Goal: Task Accomplishment & Management: Manage account settings

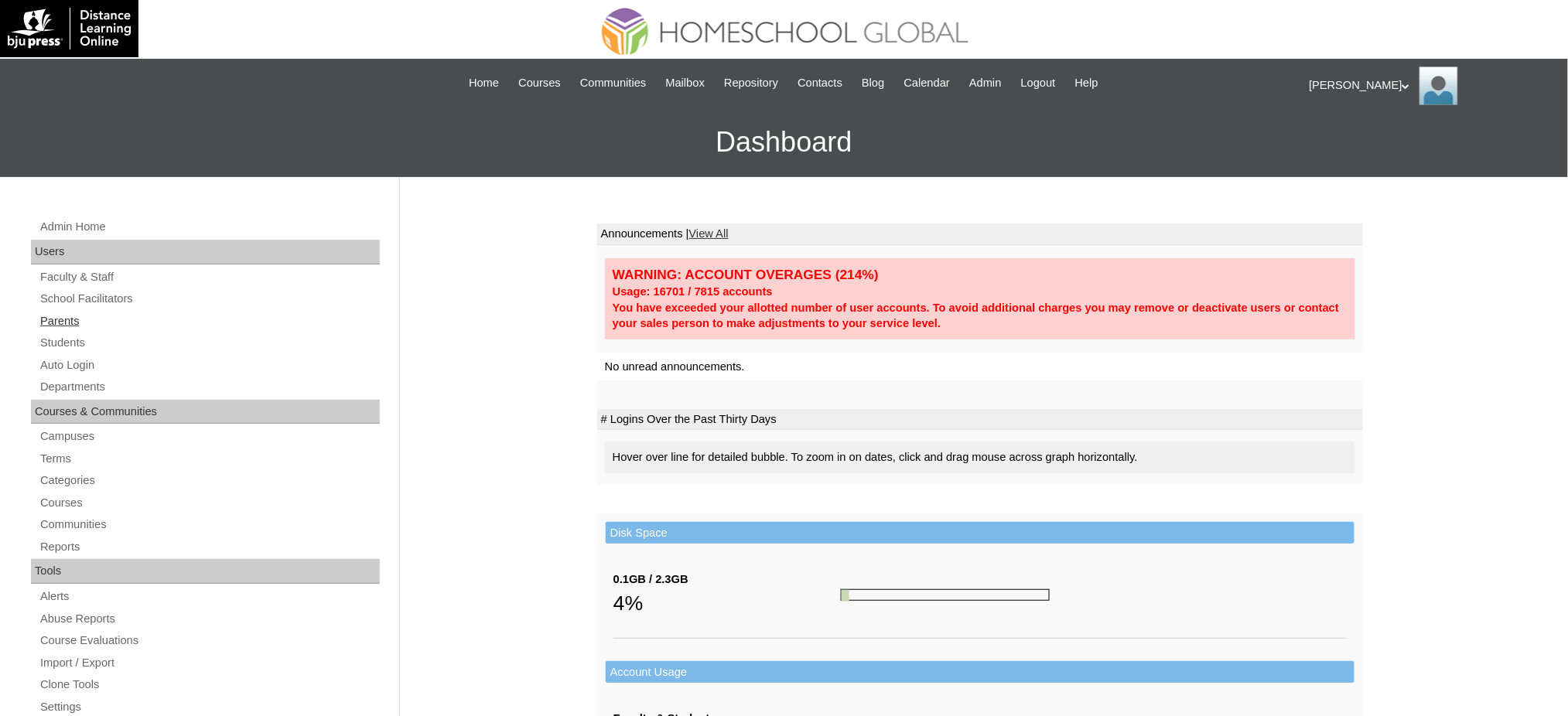
click at [58, 321] on link "Parents" at bounding box center [209, 321] width 341 height 20
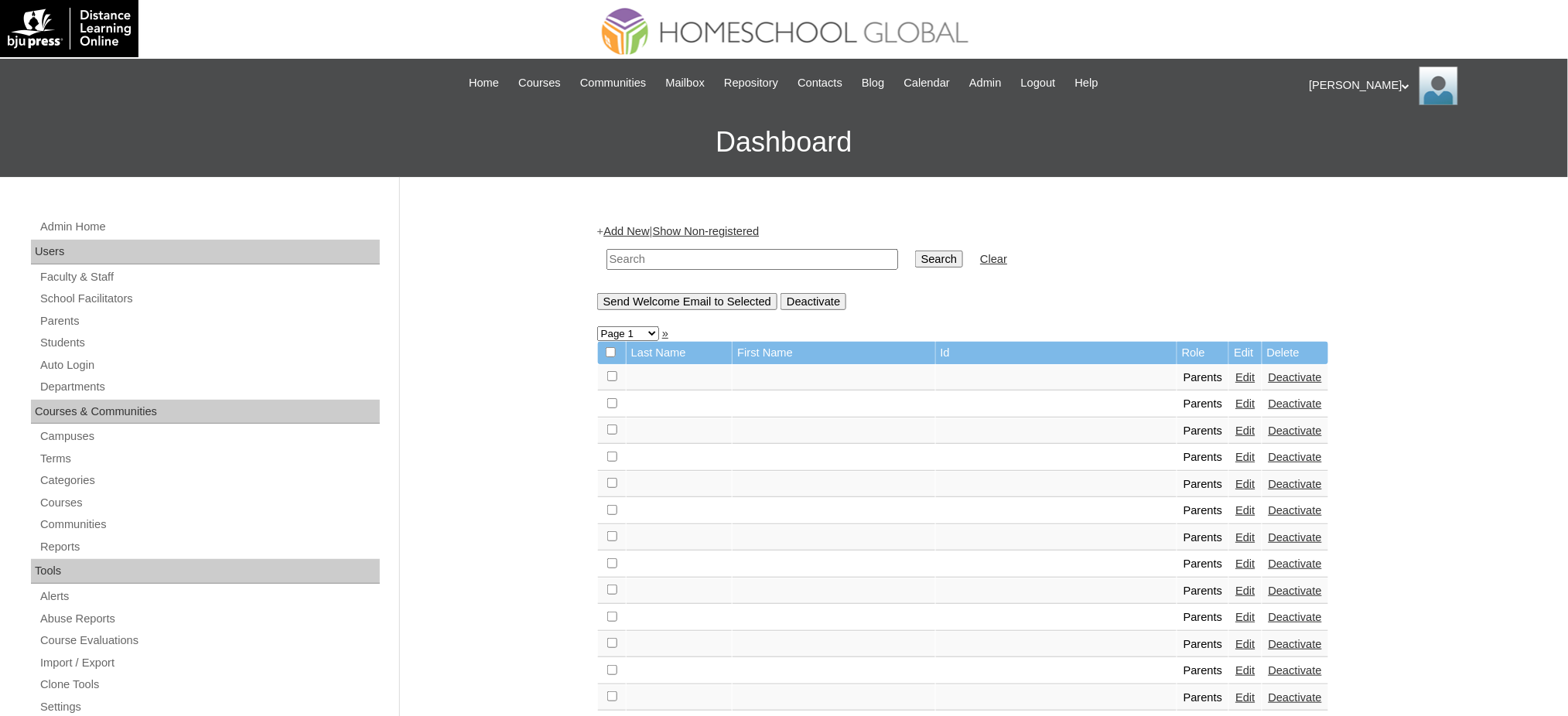
click at [697, 257] on input "text" at bounding box center [752, 260] width 292 height 21
paste input "MHP00460-TECHPH2020"
type input "MHP00460-TECHPH2020"
click at [915, 256] on input "Search" at bounding box center [939, 260] width 48 height 17
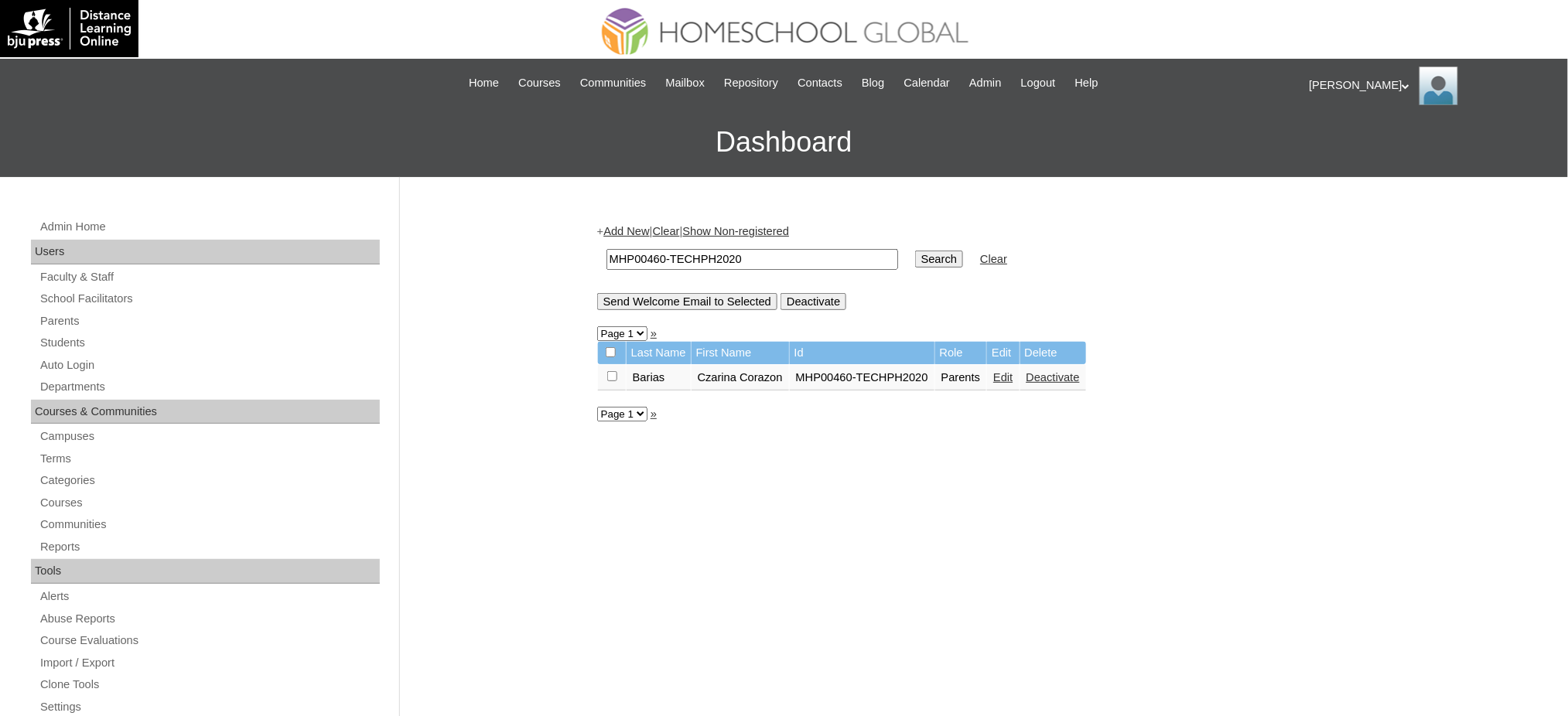
click at [1008, 374] on link "Edit" at bounding box center [1002, 377] width 20 height 13
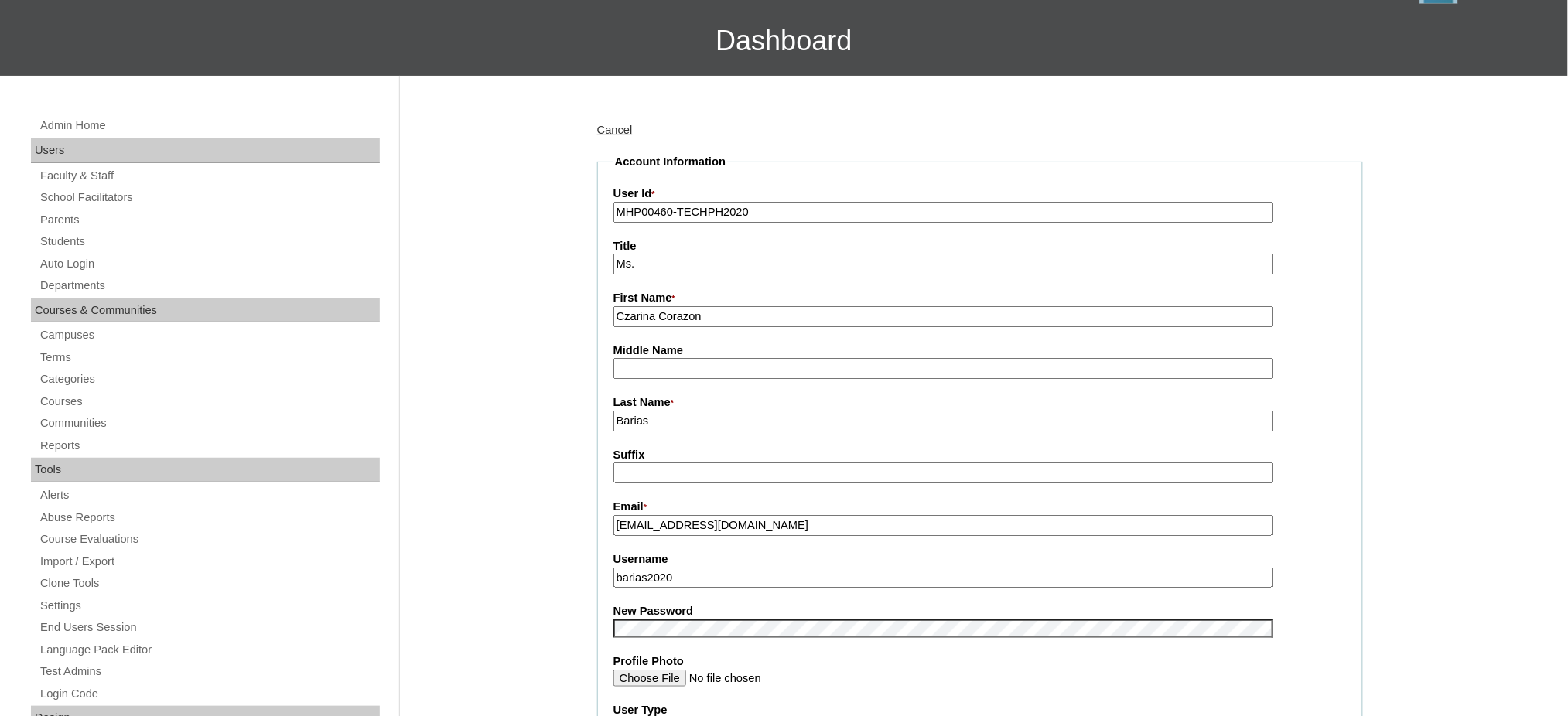
scroll to position [103, 0]
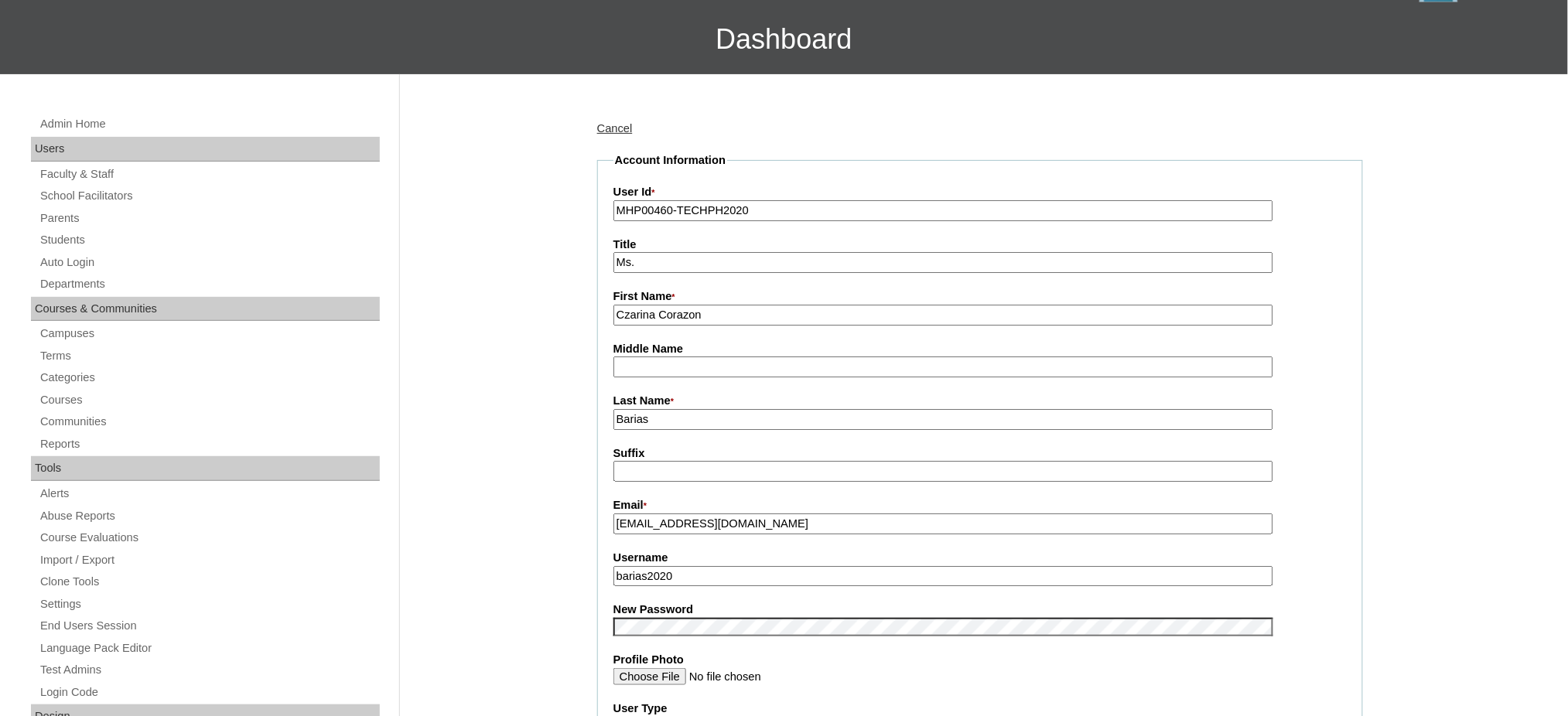
click at [679, 575] on input "barias2020" at bounding box center [943, 576] width 660 height 21
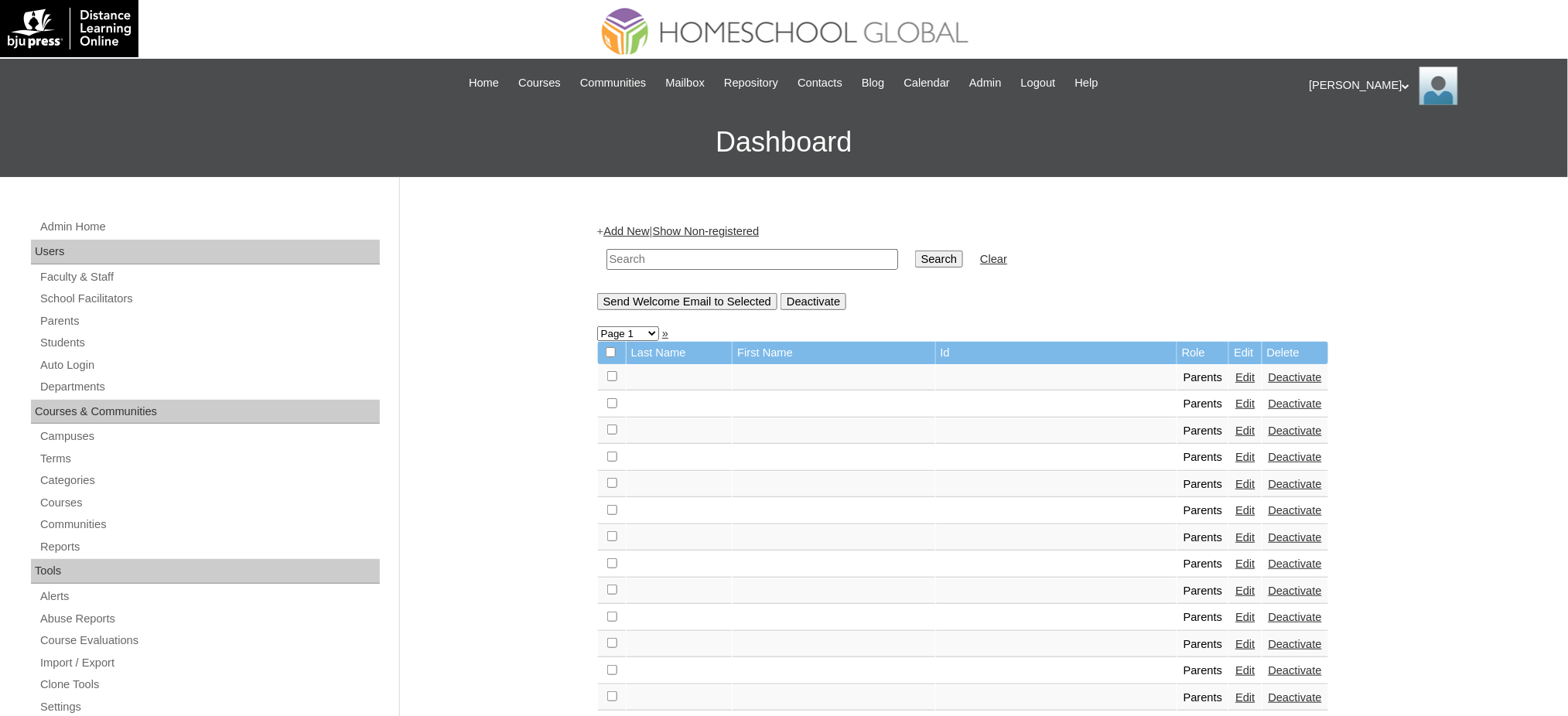
click at [474, 16] on div at bounding box center [784, 27] width 1045 height 56
click at [52, 343] on link "Students" at bounding box center [209, 343] width 341 height 20
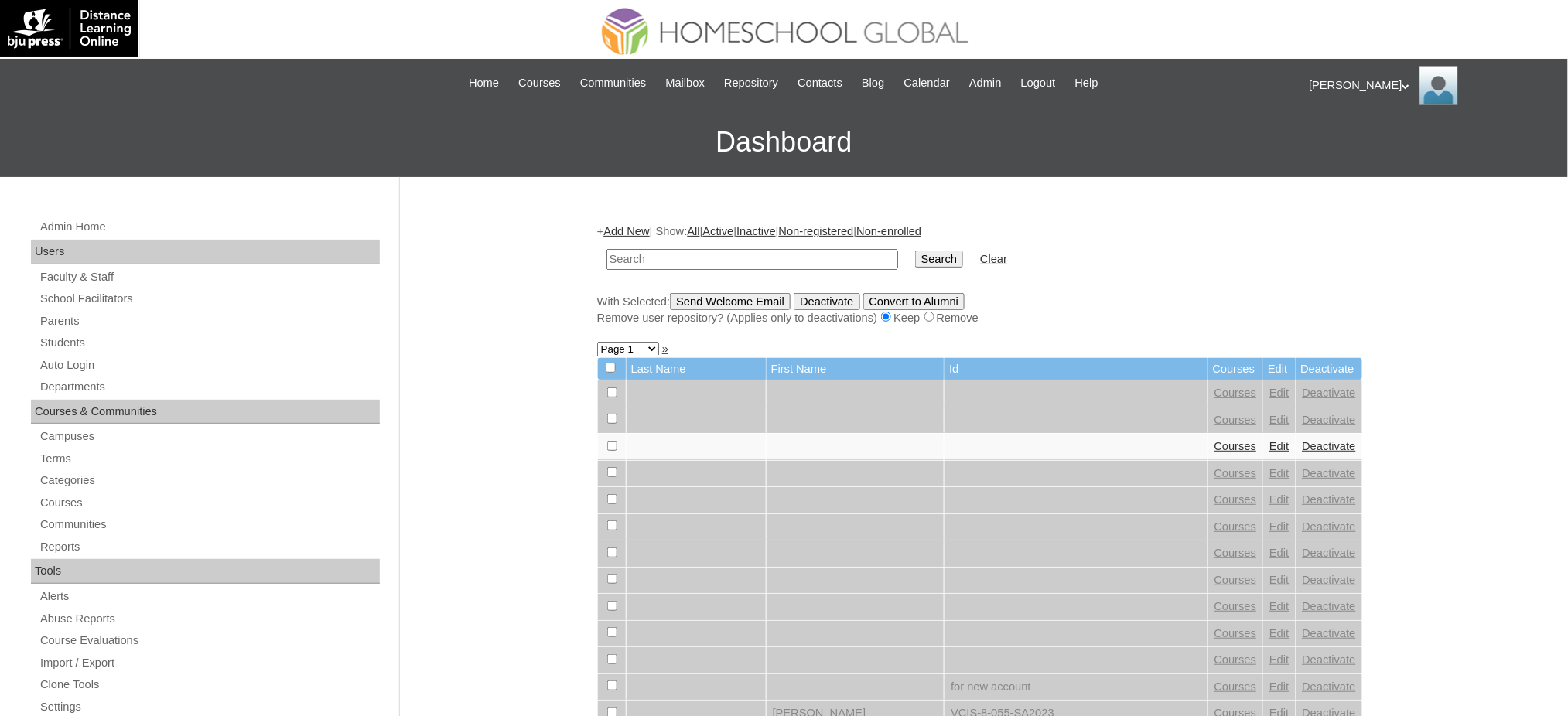
paste input "MHS00562-TECHPH2020"
type input "MHS00562-TECHPH2020"
click at [915, 256] on input "Search" at bounding box center [939, 260] width 48 height 17
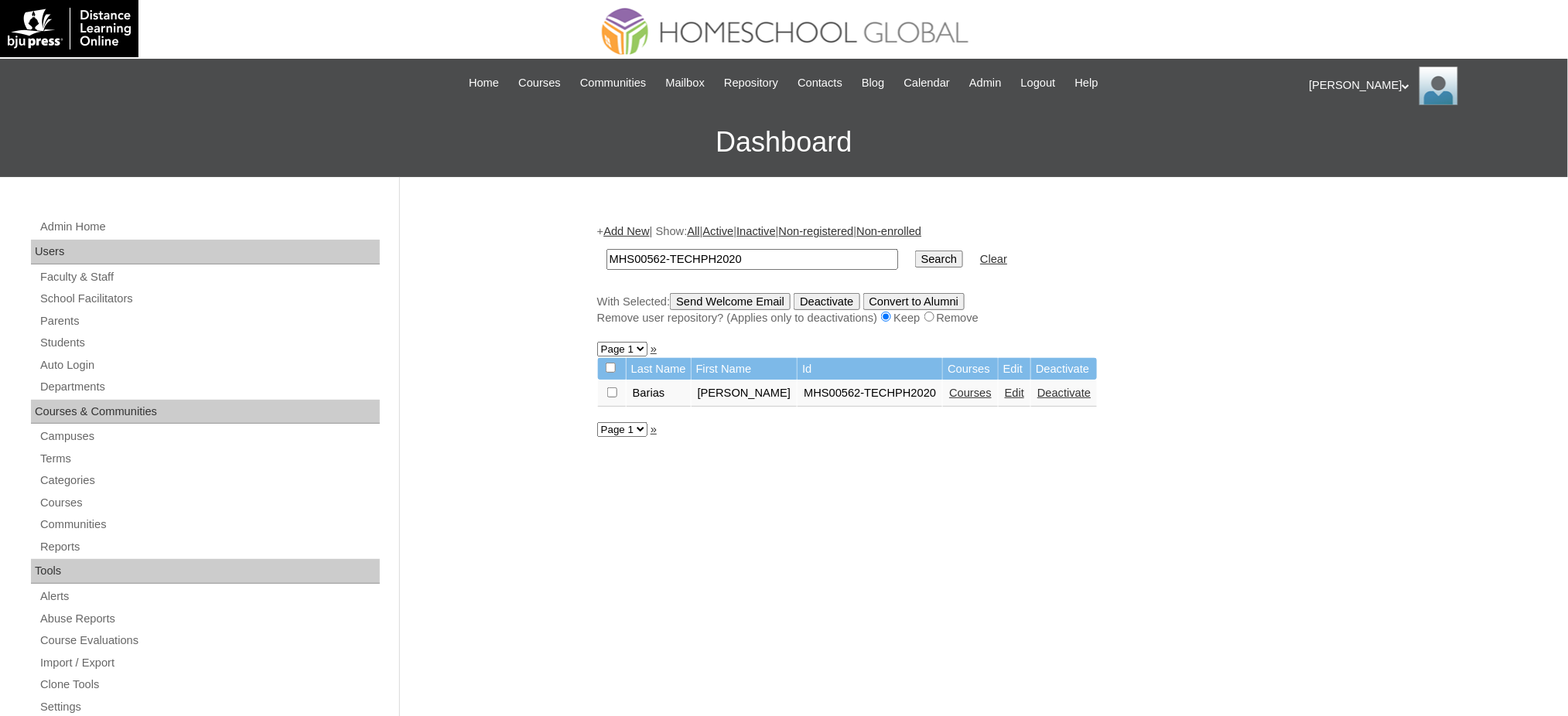
click at [1005, 388] on link "Edit" at bounding box center [1014, 393] width 20 height 13
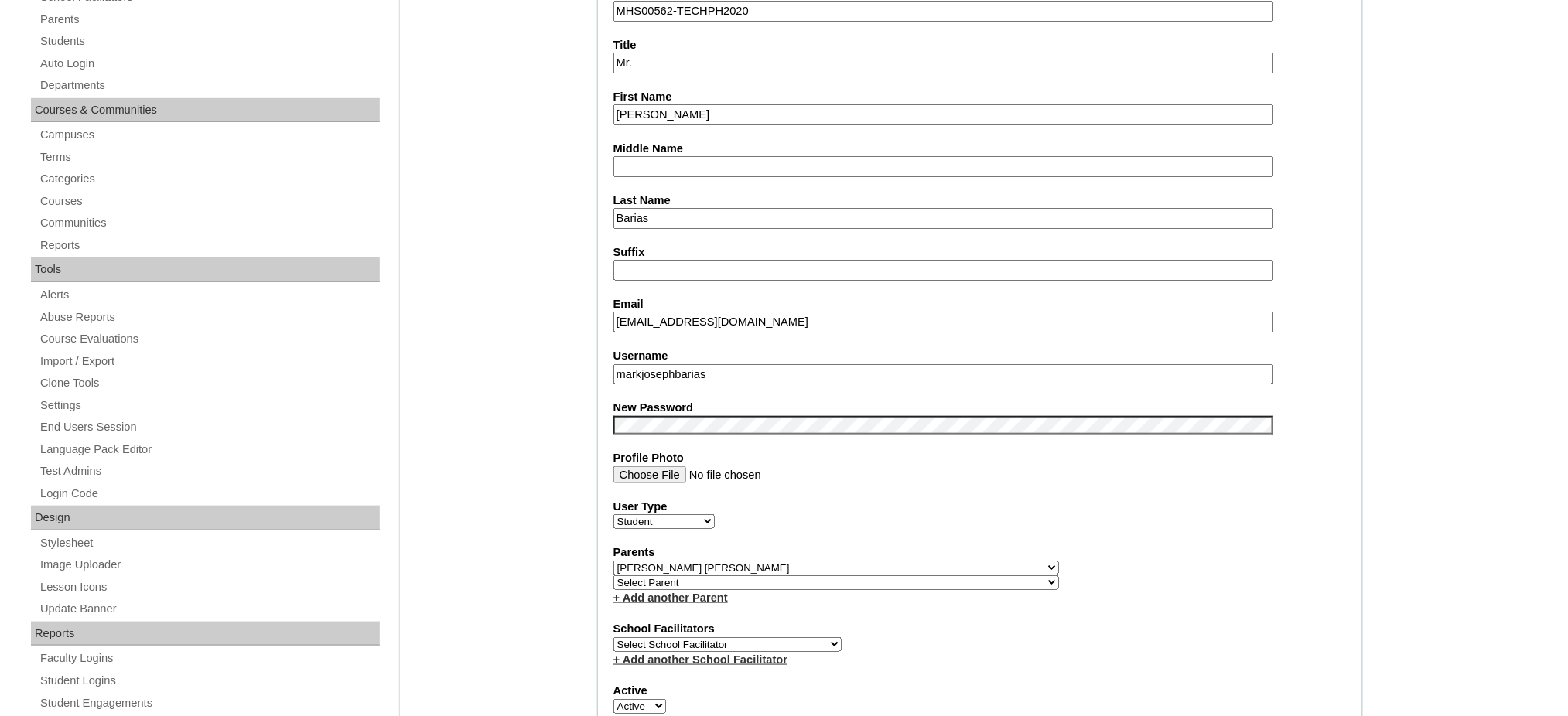
scroll to position [309, 0]
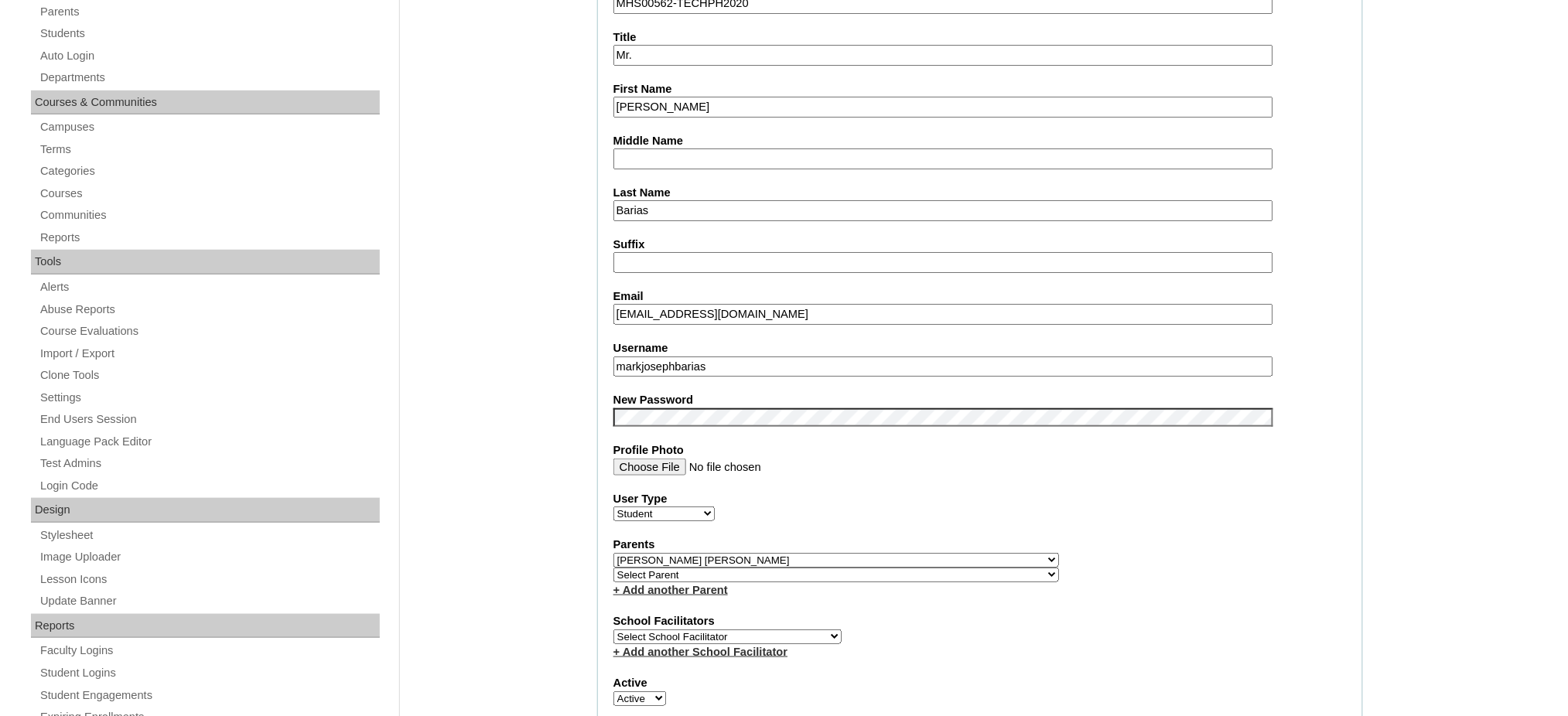
click at [682, 357] on input "markjosephbarias" at bounding box center [943, 367] width 660 height 21
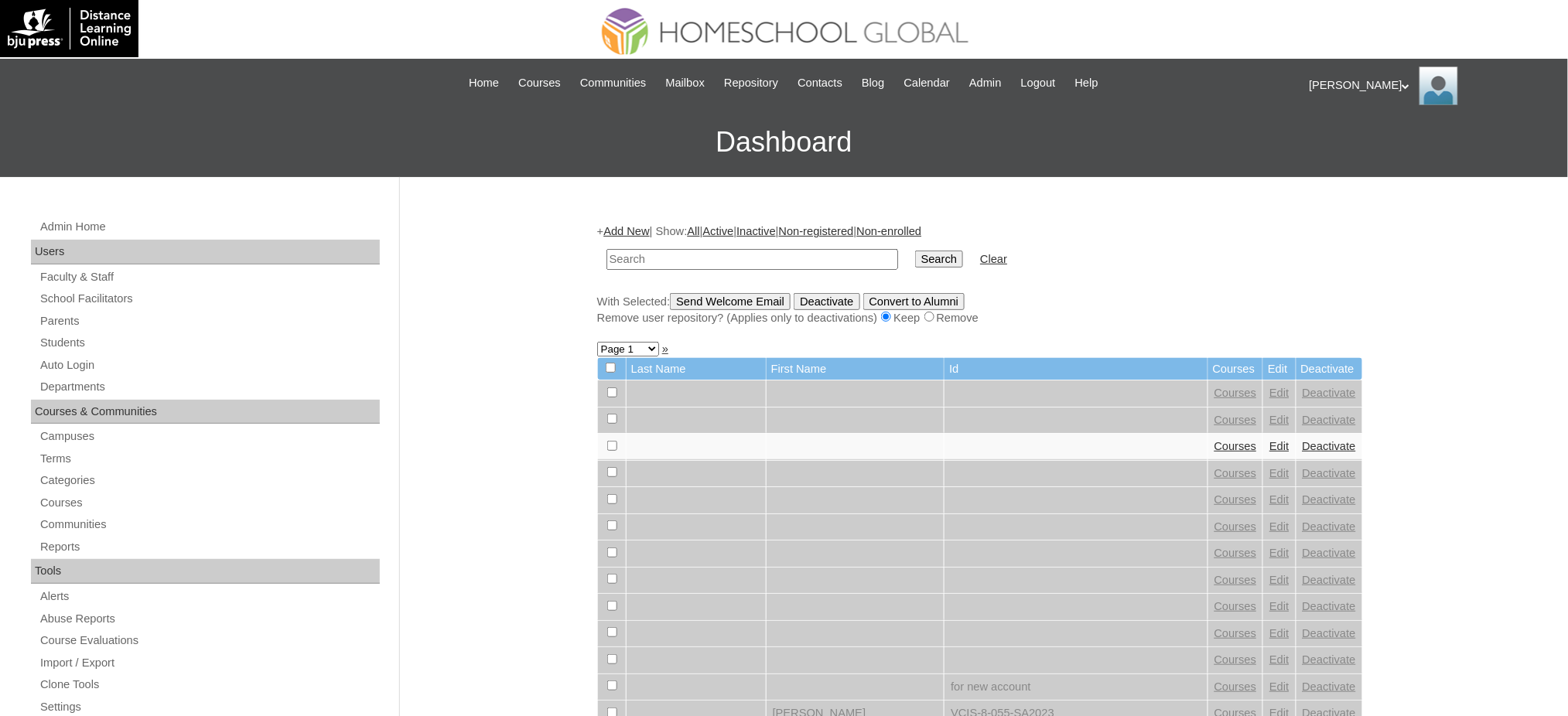
paste input "[PERSON_NAME]"
type input "[PERSON_NAME]"
click at [915, 264] on input "Search" at bounding box center [939, 260] width 48 height 17
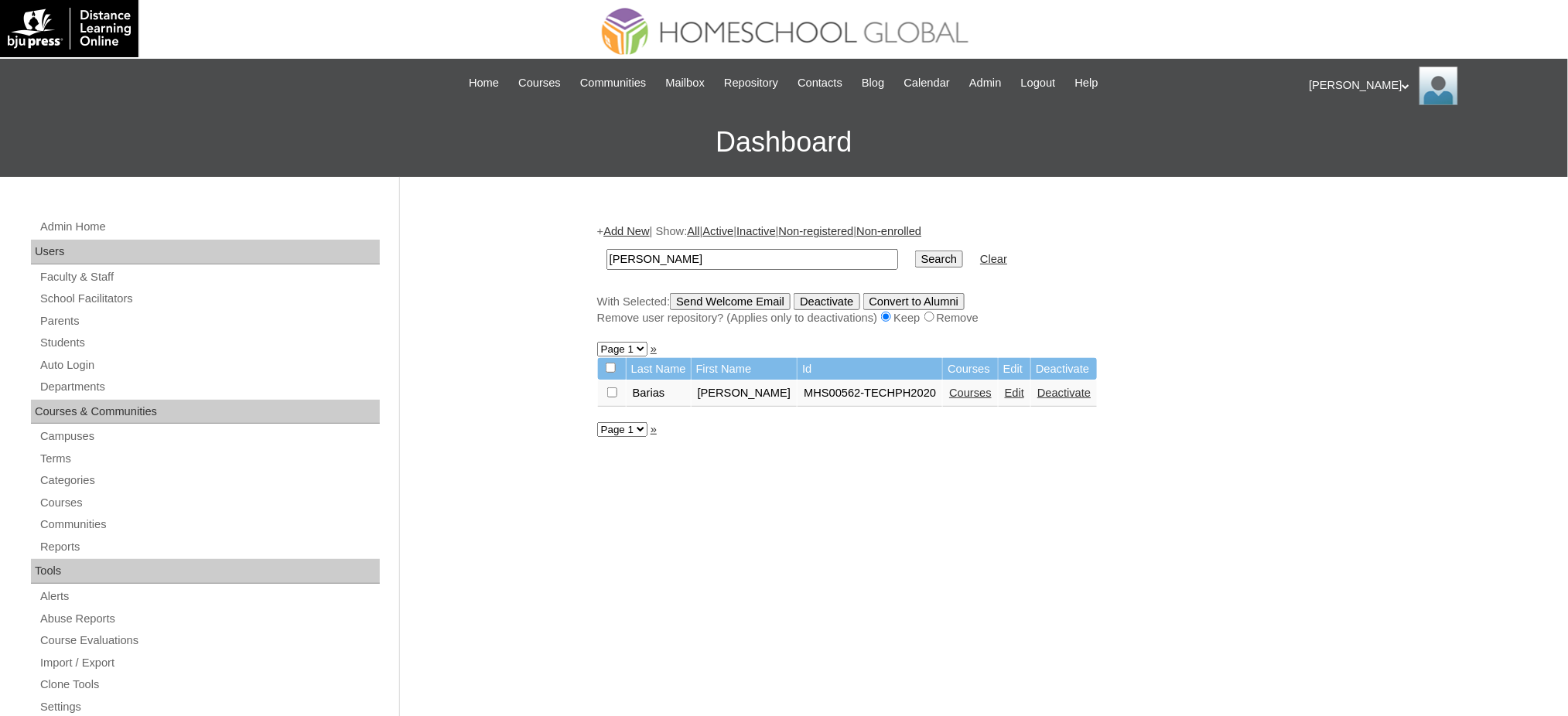
click at [950, 392] on link "Courses" at bounding box center [970, 393] width 42 height 13
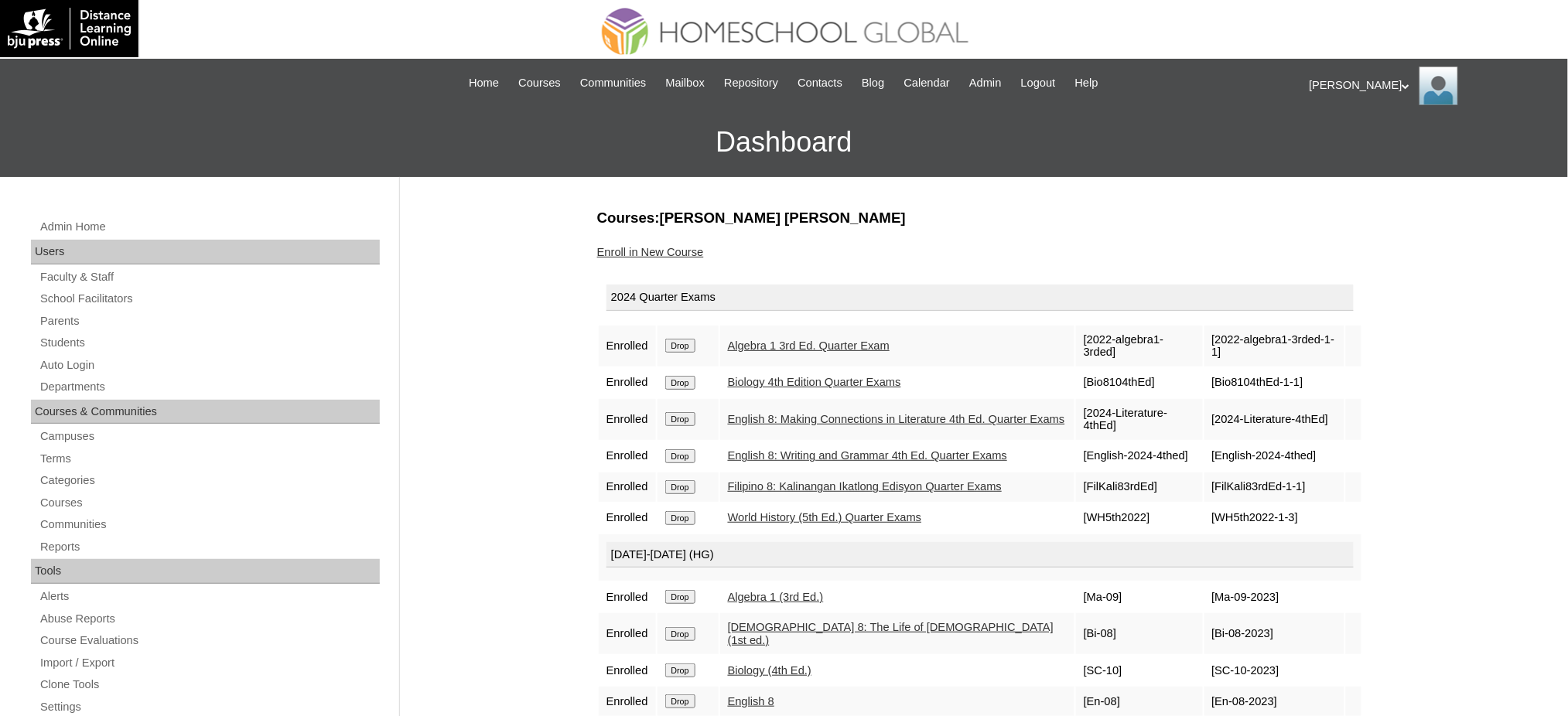
click at [693, 333] on td "Drop" at bounding box center [688, 346] width 61 height 41
click at [686, 347] on input "Drop" at bounding box center [680, 346] width 30 height 14
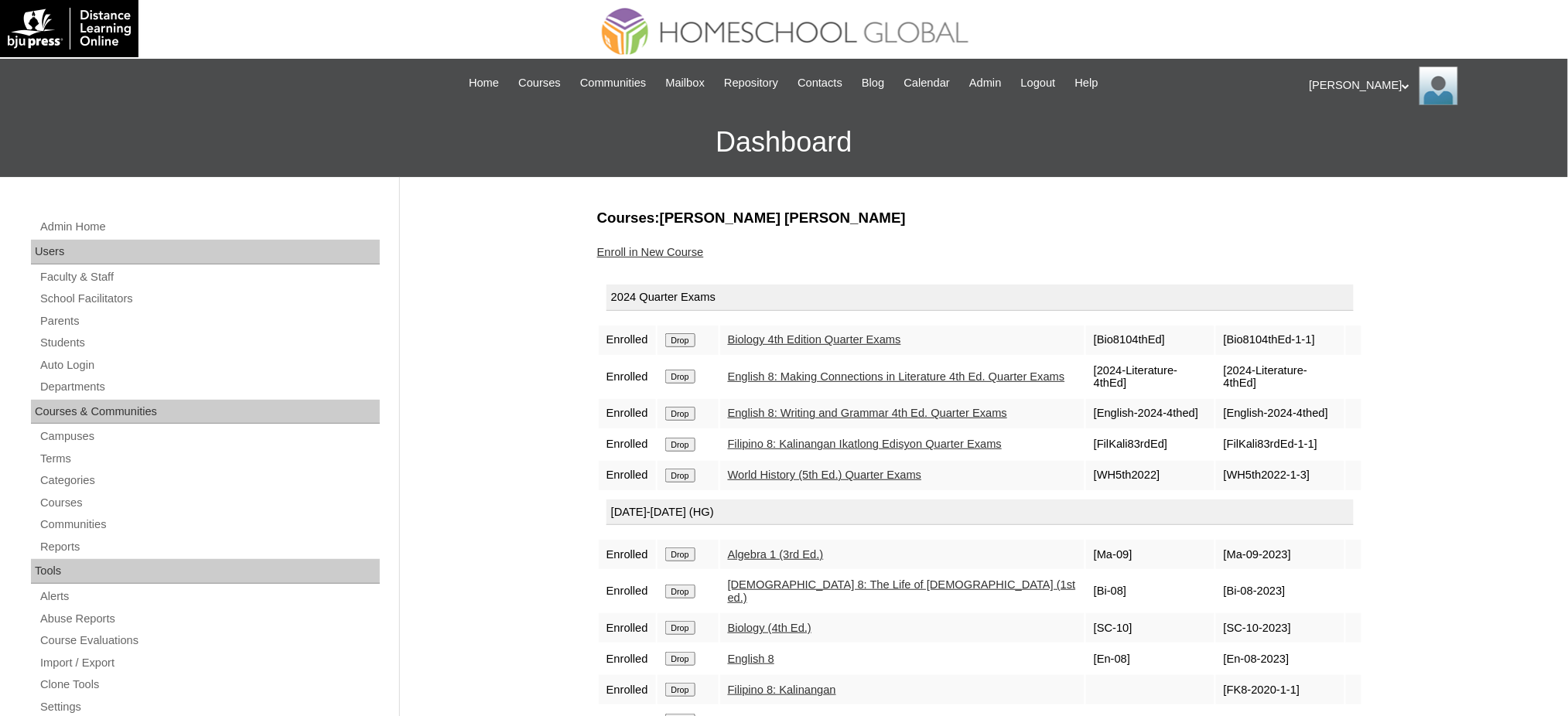
click at [685, 343] on td "Drop" at bounding box center [688, 340] width 61 height 29
click at [696, 335] on input "Drop" at bounding box center [680, 340] width 30 height 14
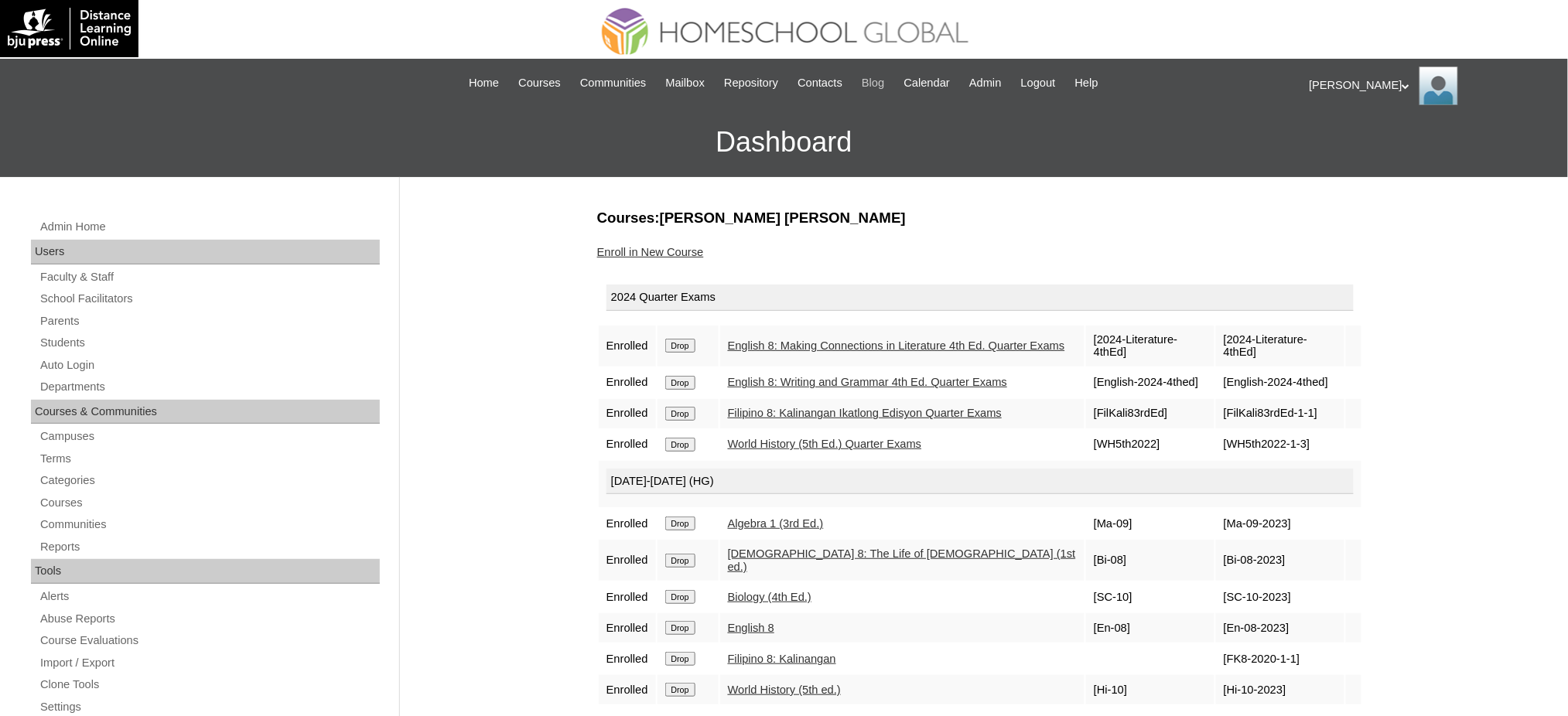
click at [682, 339] on input "Drop" at bounding box center [680, 346] width 30 height 14
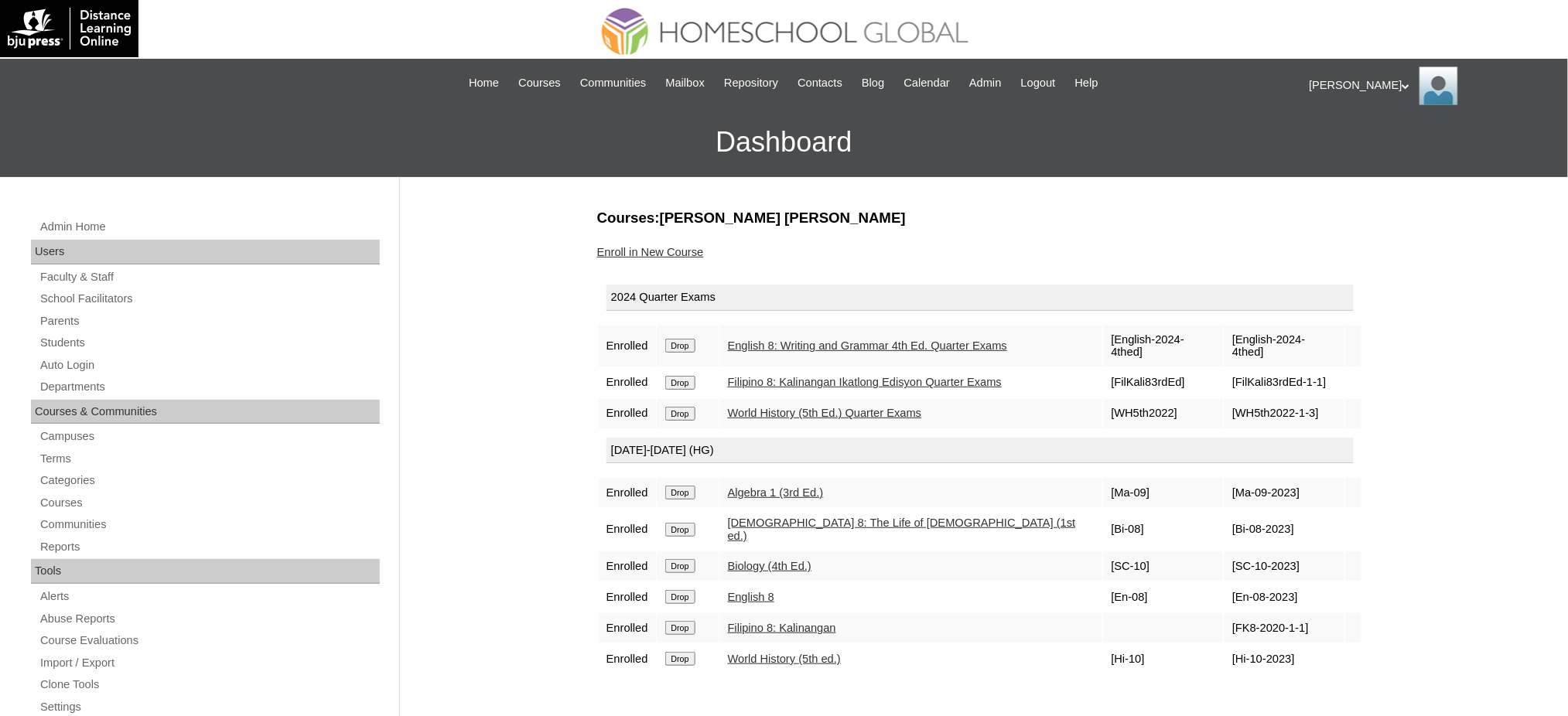
click at [692, 340] on input "Drop" at bounding box center [680, 346] width 30 height 14
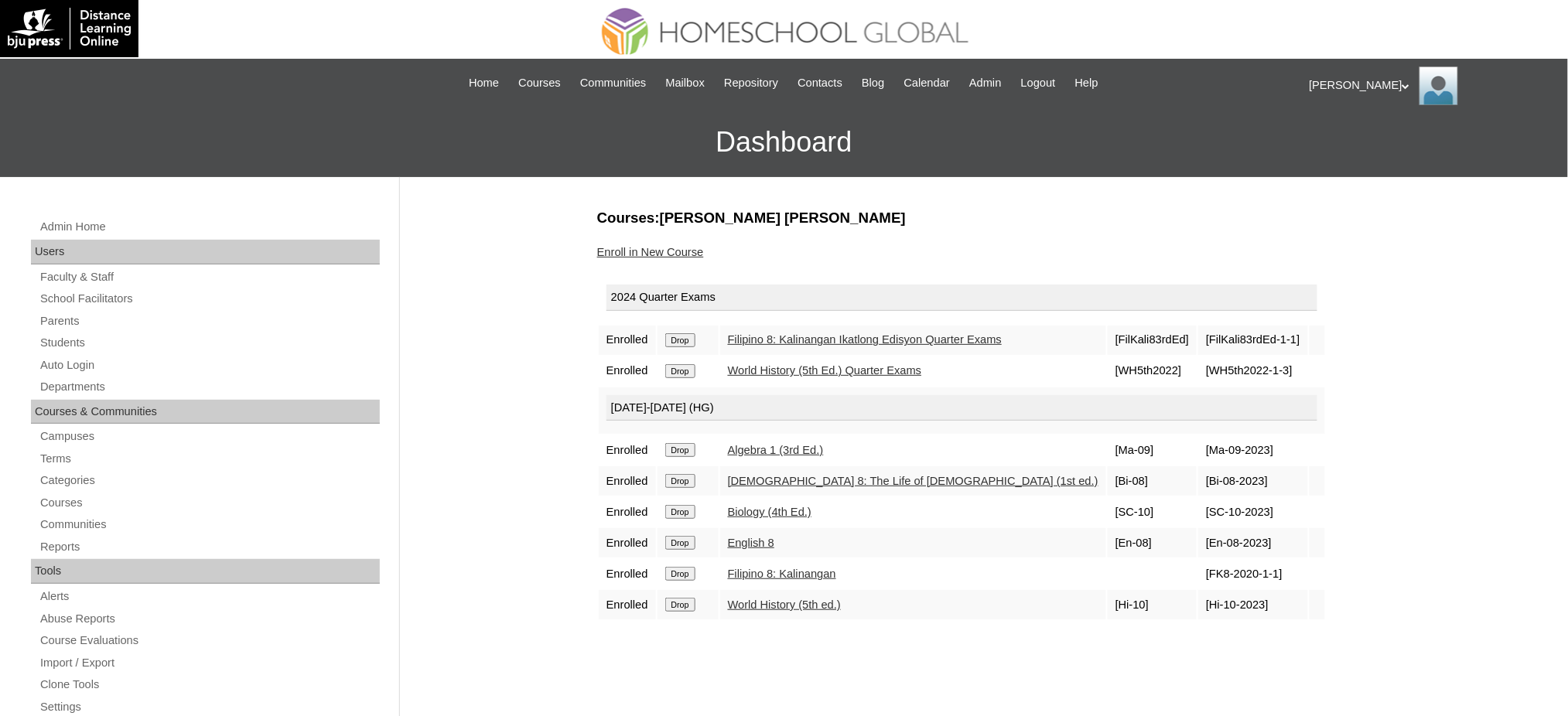
click at [686, 338] on input "Drop" at bounding box center [680, 340] width 30 height 14
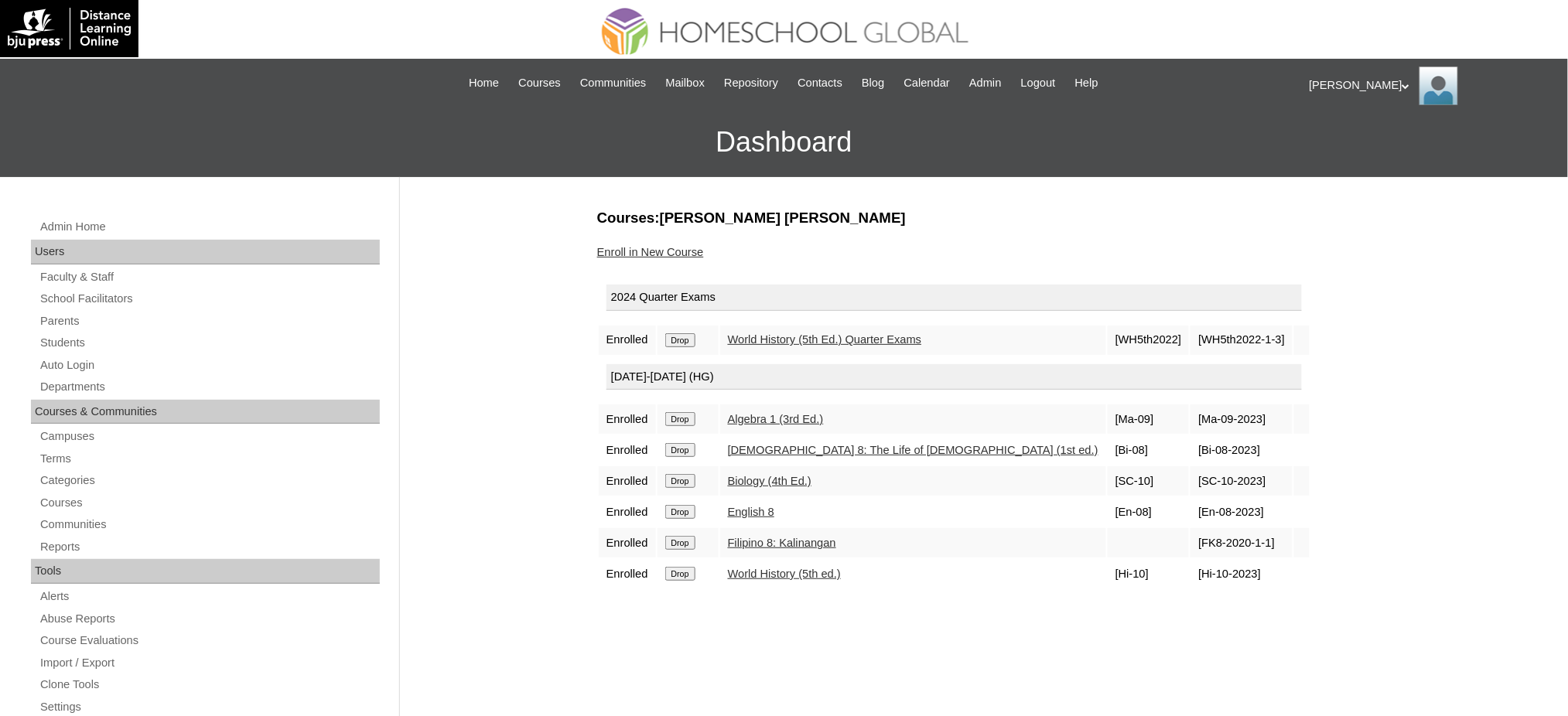
click at [677, 334] on input "Drop" at bounding box center [680, 340] width 30 height 14
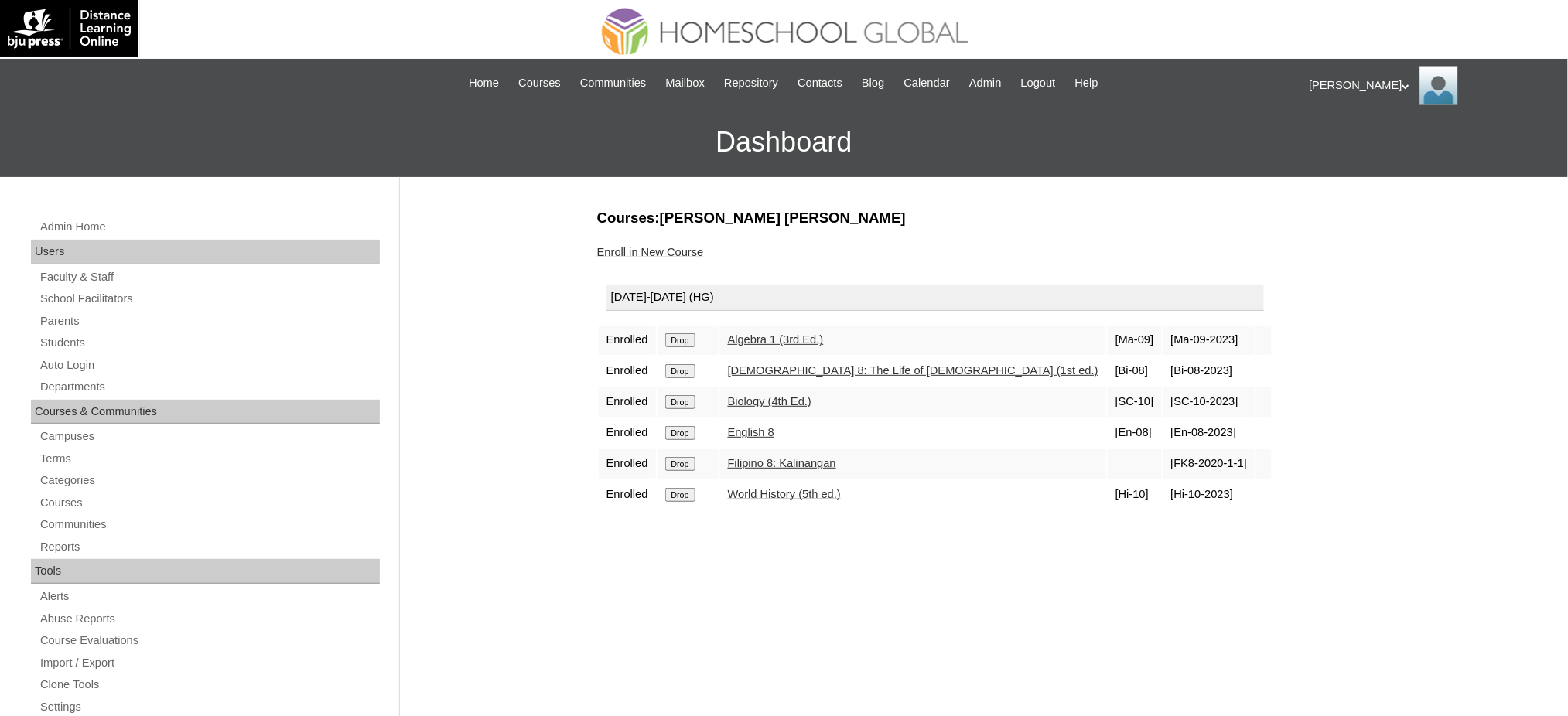
click at [689, 338] on input "Drop" at bounding box center [680, 340] width 30 height 14
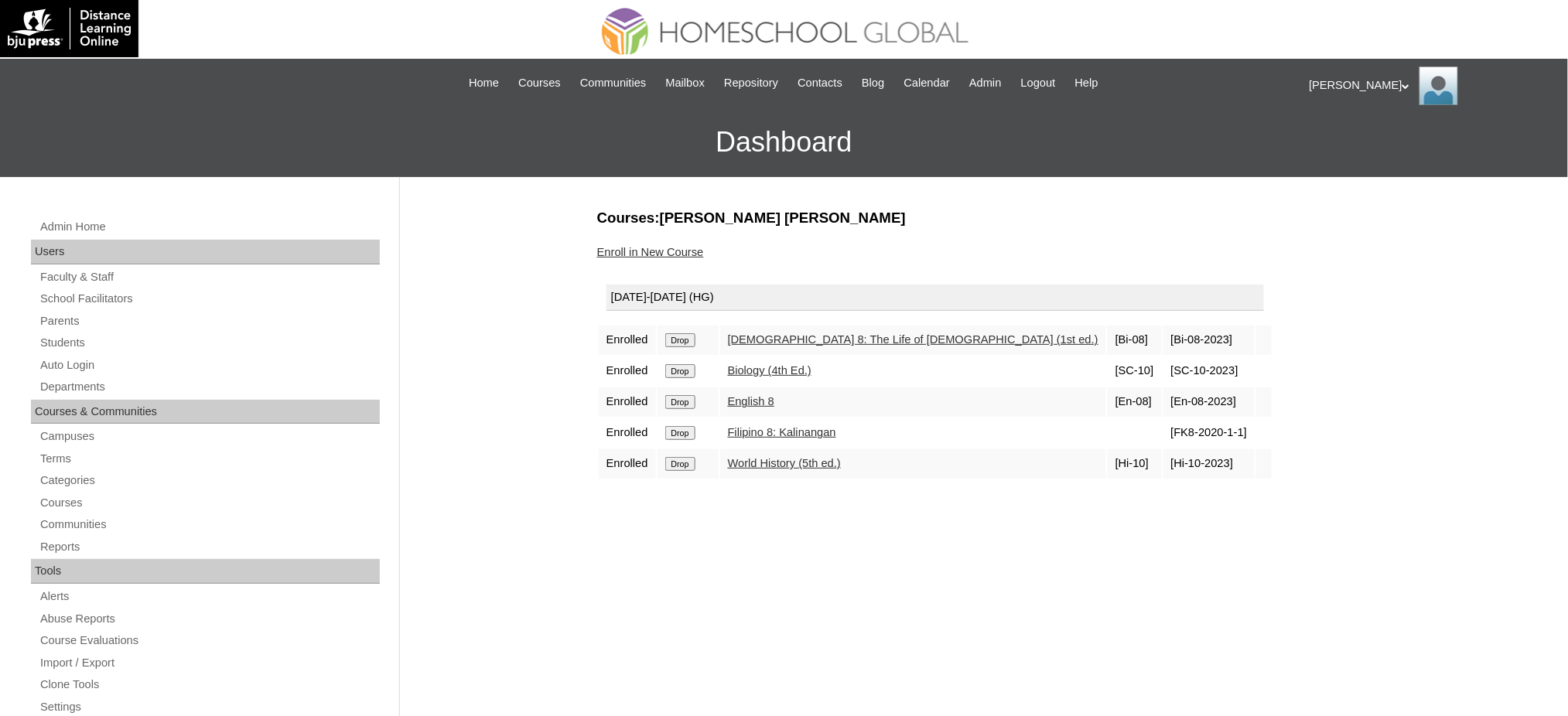
click at [685, 339] on input "Drop" at bounding box center [680, 340] width 30 height 14
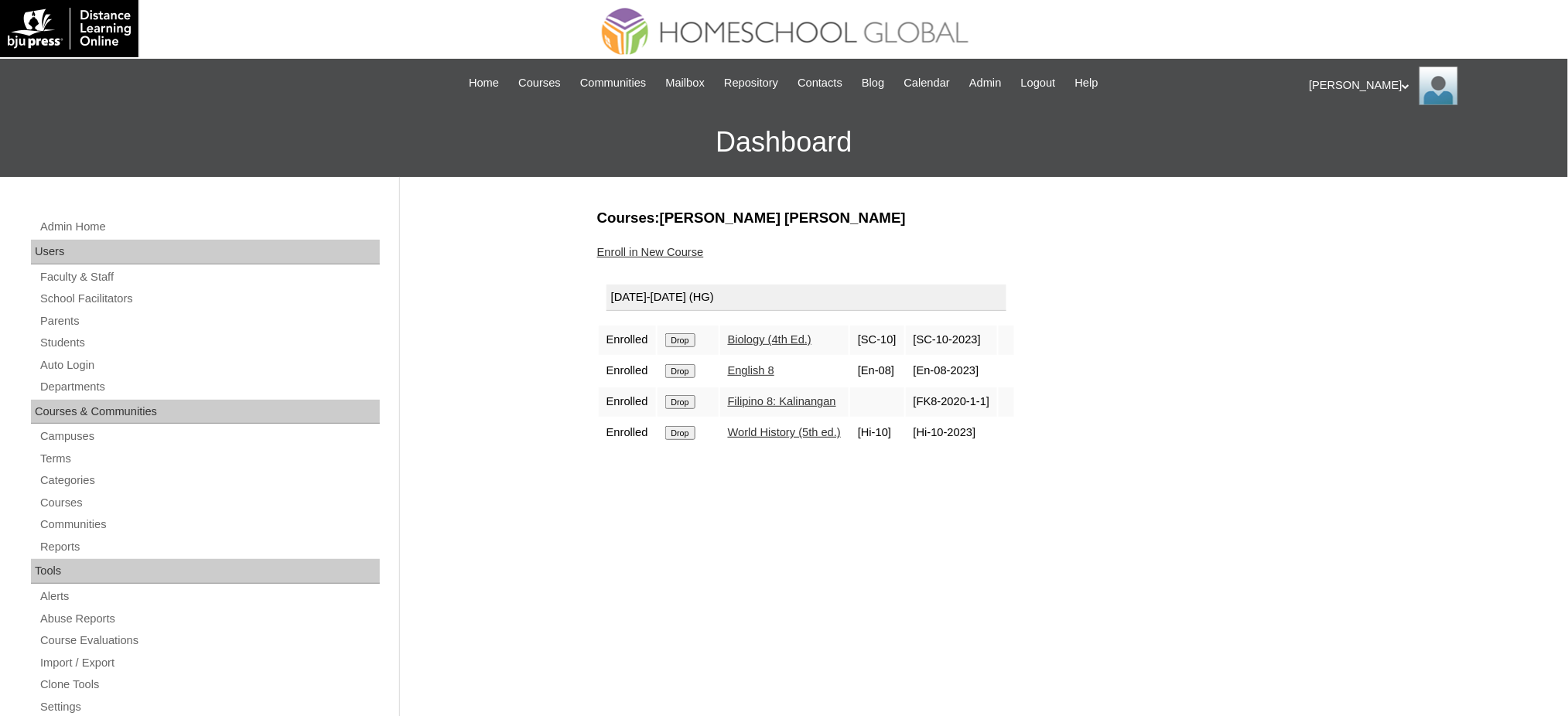
click at [694, 336] on input "Drop" at bounding box center [680, 340] width 30 height 14
click at [693, 337] on input "Drop" at bounding box center [680, 340] width 30 height 14
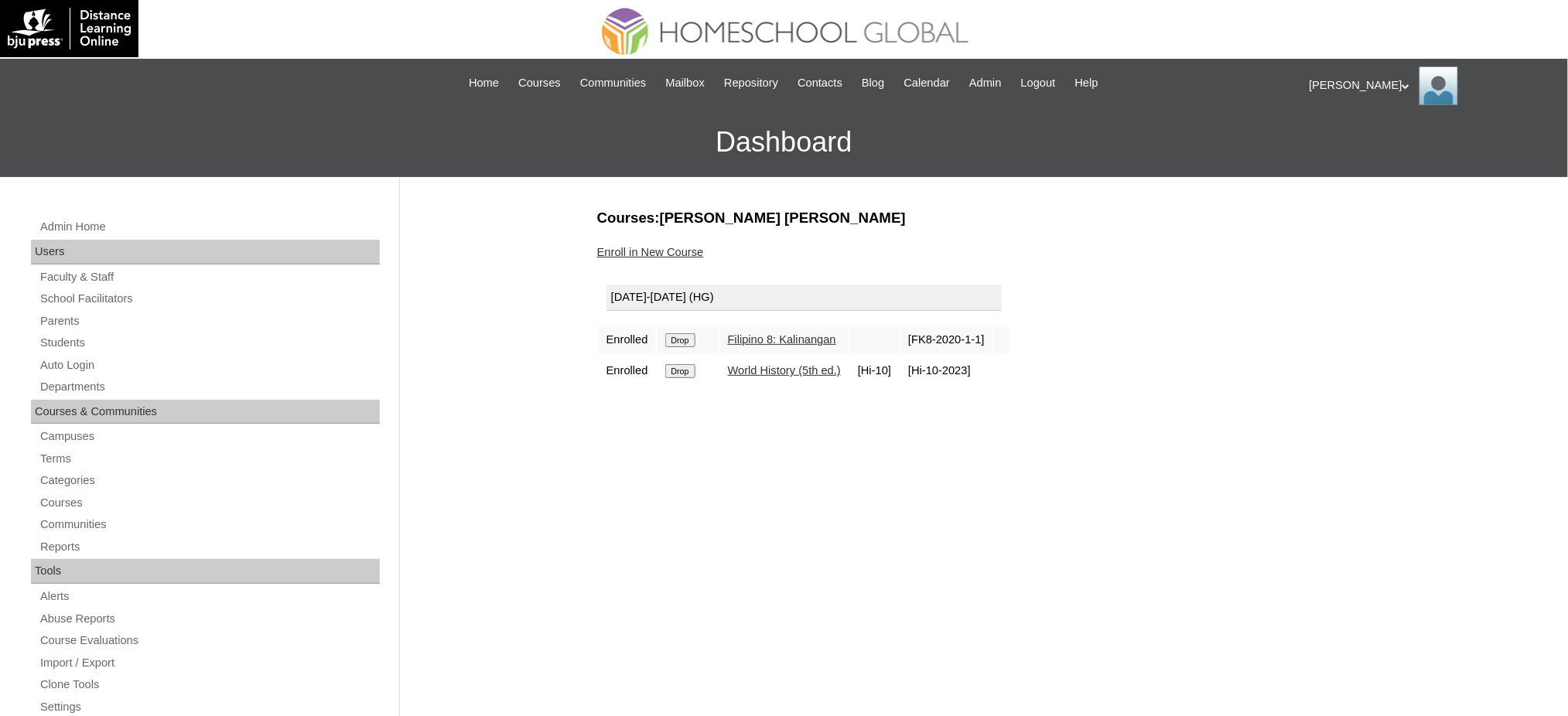
click at [686, 340] on input "Drop" at bounding box center [680, 340] width 30 height 14
click at [687, 333] on input "Drop" at bounding box center [680, 340] width 30 height 14
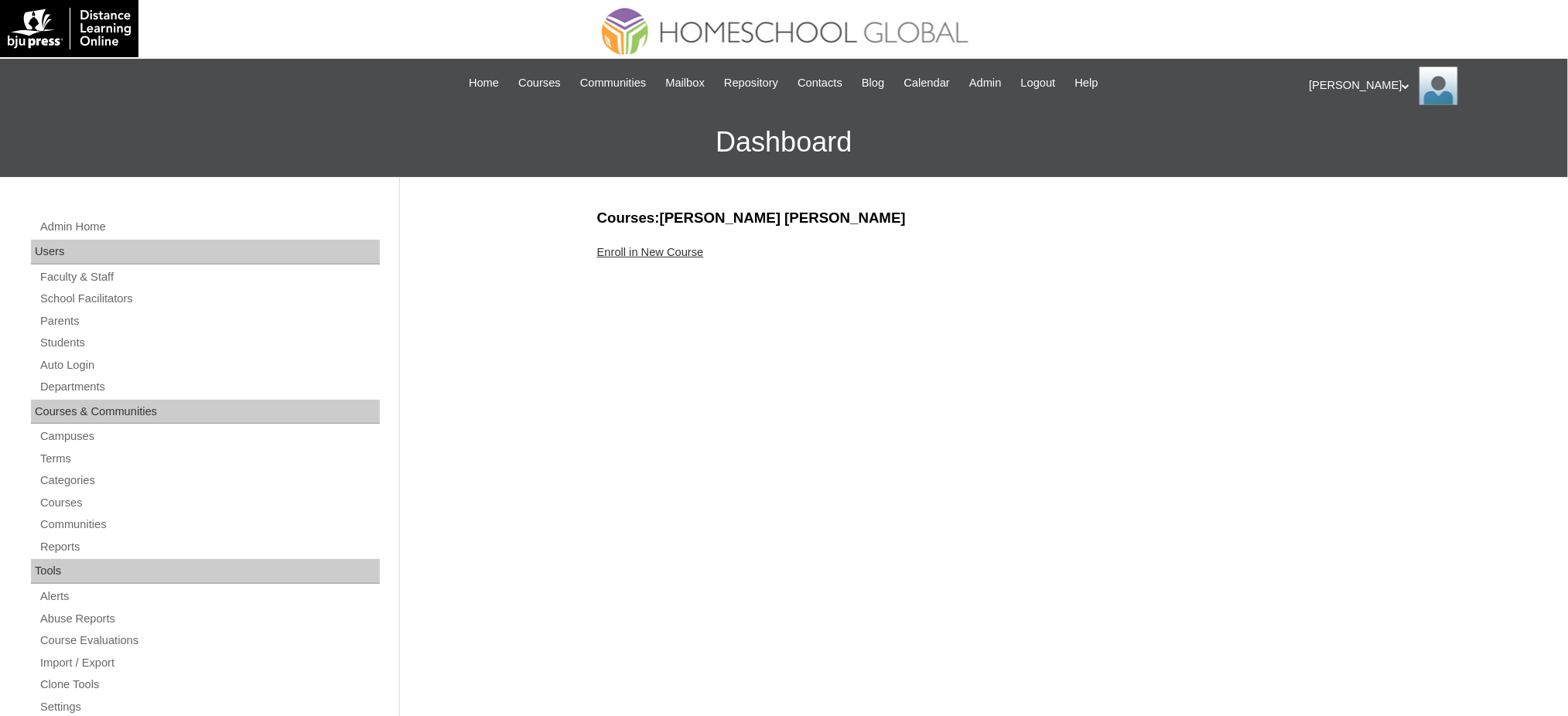
click at [630, 251] on link "Enroll in New Course" at bounding box center [650, 253] width 107 height 13
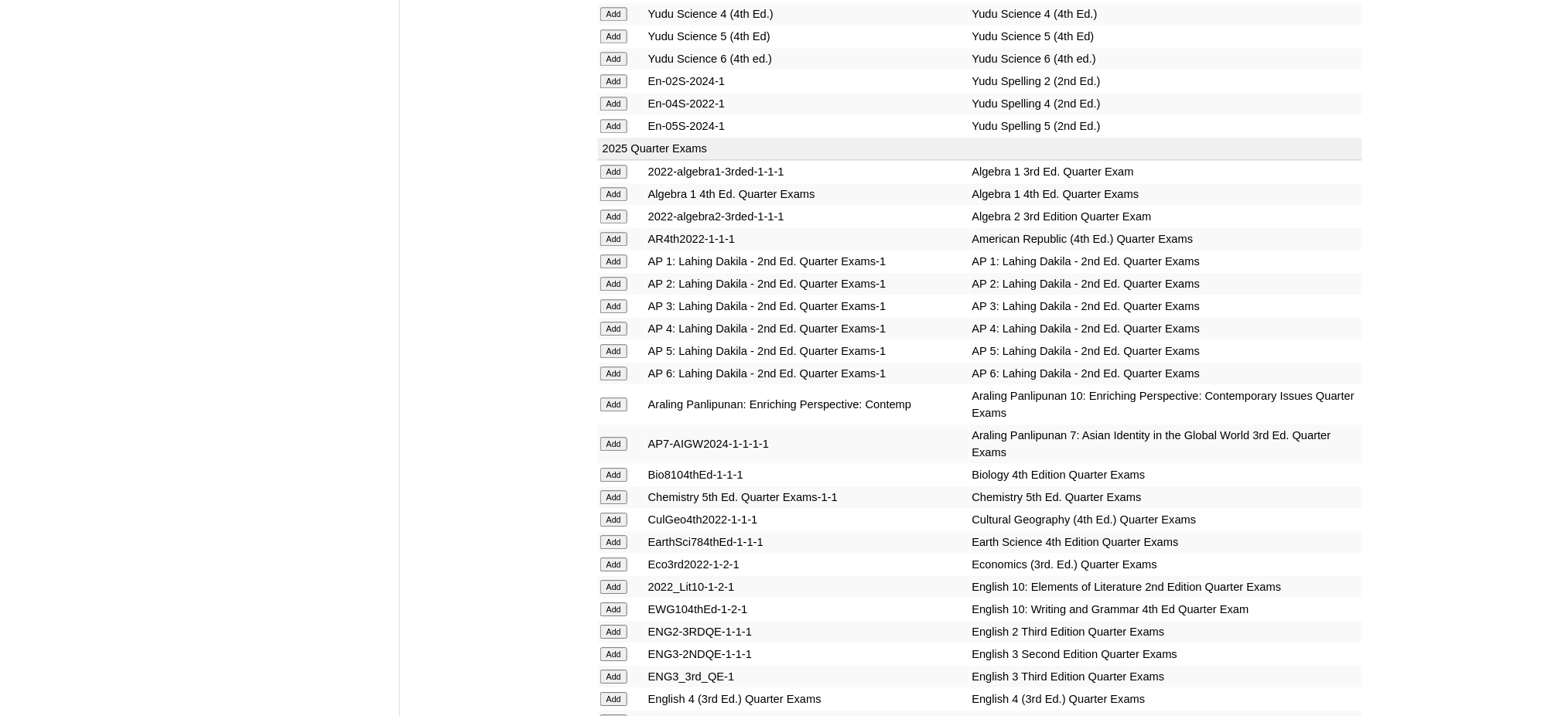
scroll to position [1340, 0]
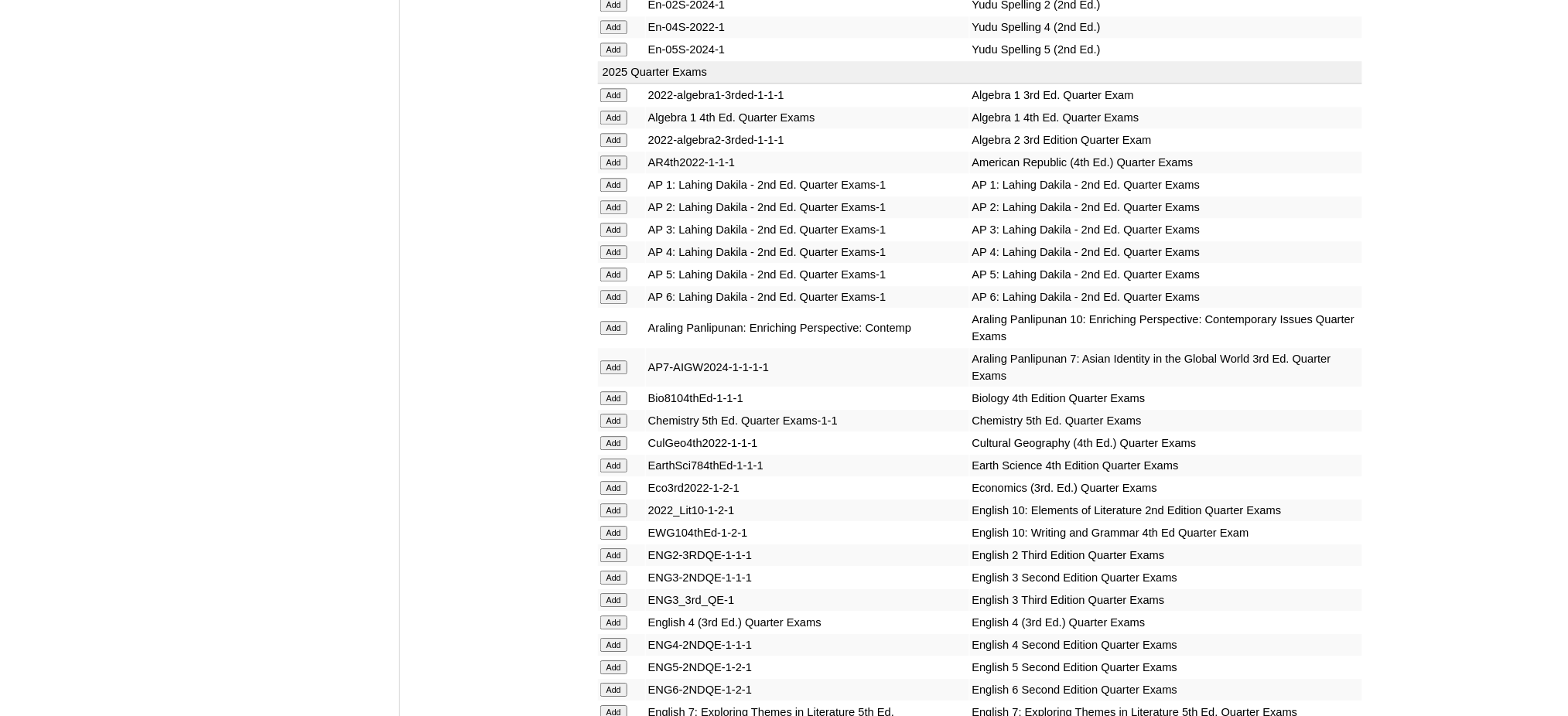
click at [610, 133] on input "Add" at bounding box center [613, 140] width 27 height 14
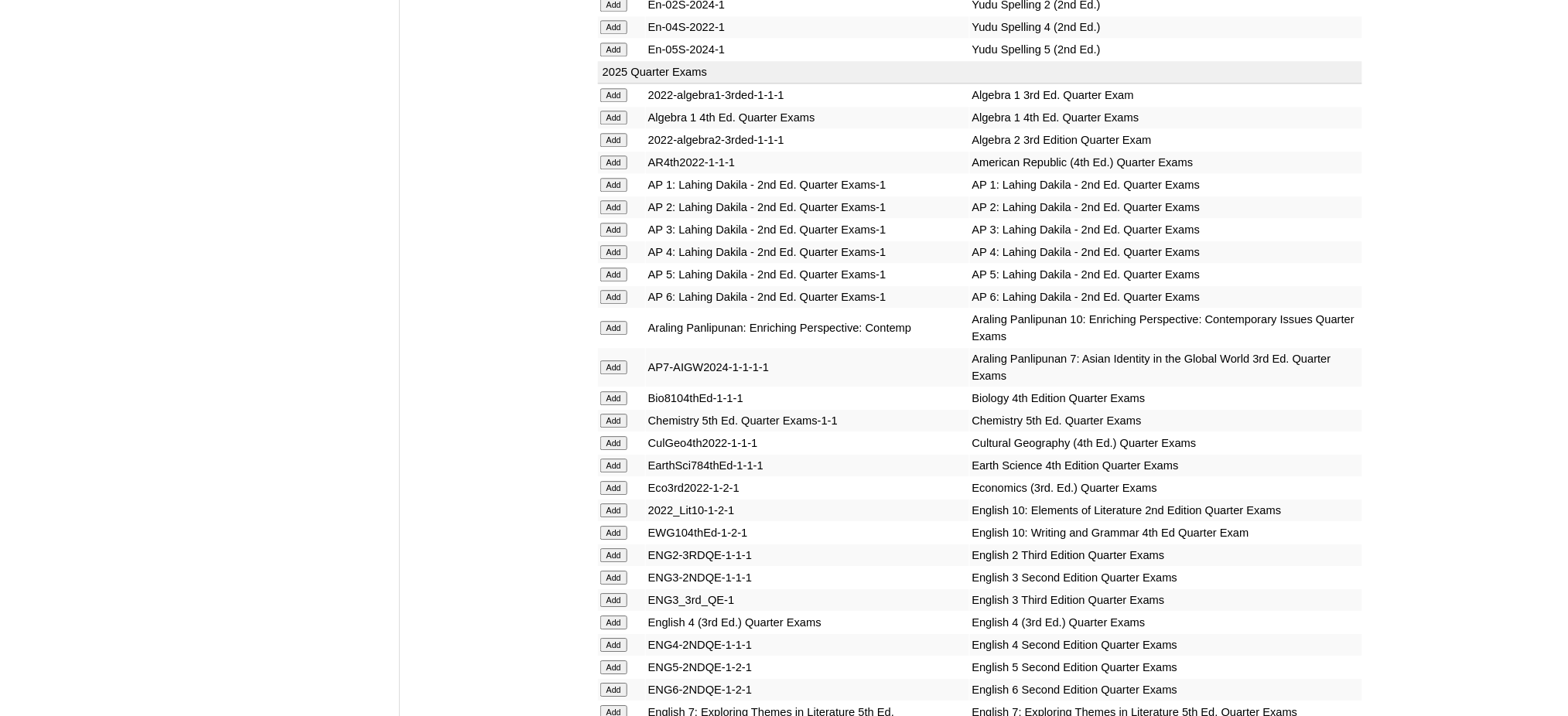
click at [610, 133] on input "Add" at bounding box center [613, 140] width 27 height 14
click at [617, 414] on input "Add" at bounding box center [613, 421] width 27 height 14
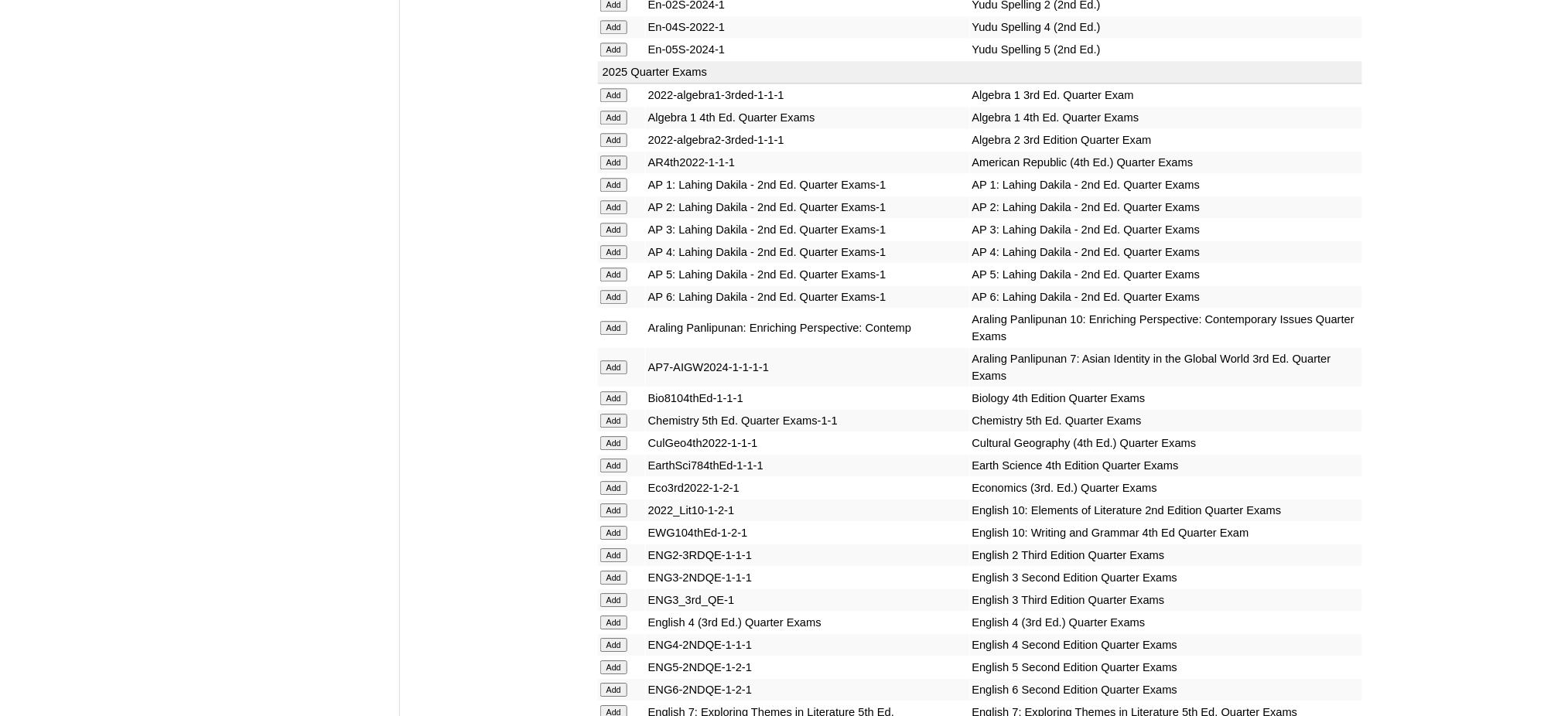
click at [617, 414] on input "Add" at bounding box center [613, 421] width 27 height 14
click at [605, 481] on input "Add" at bounding box center [613, 488] width 27 height 14
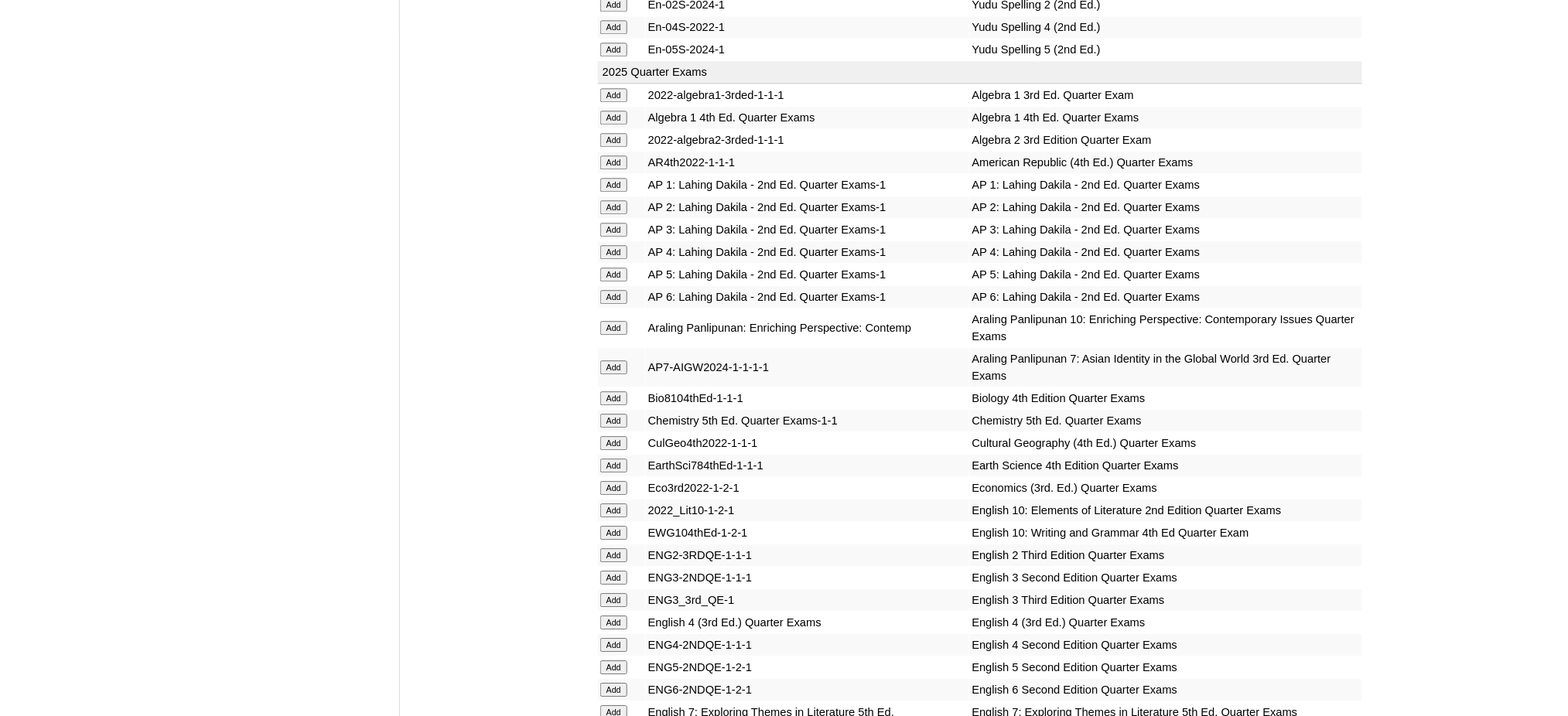
click at [605, 481] on input "Add" at bounding box center [613, 488] width 27 height 14
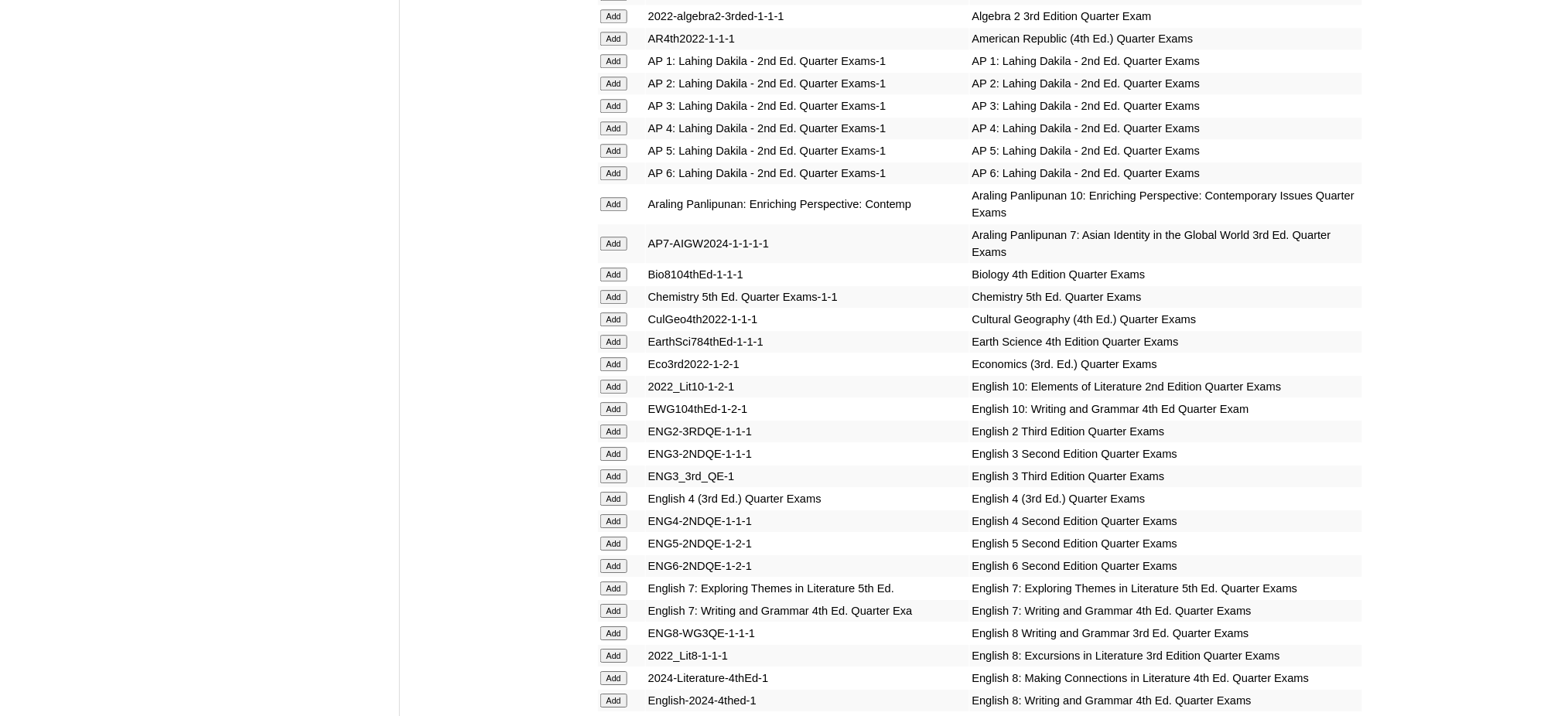
scroll to position [1546, 0]
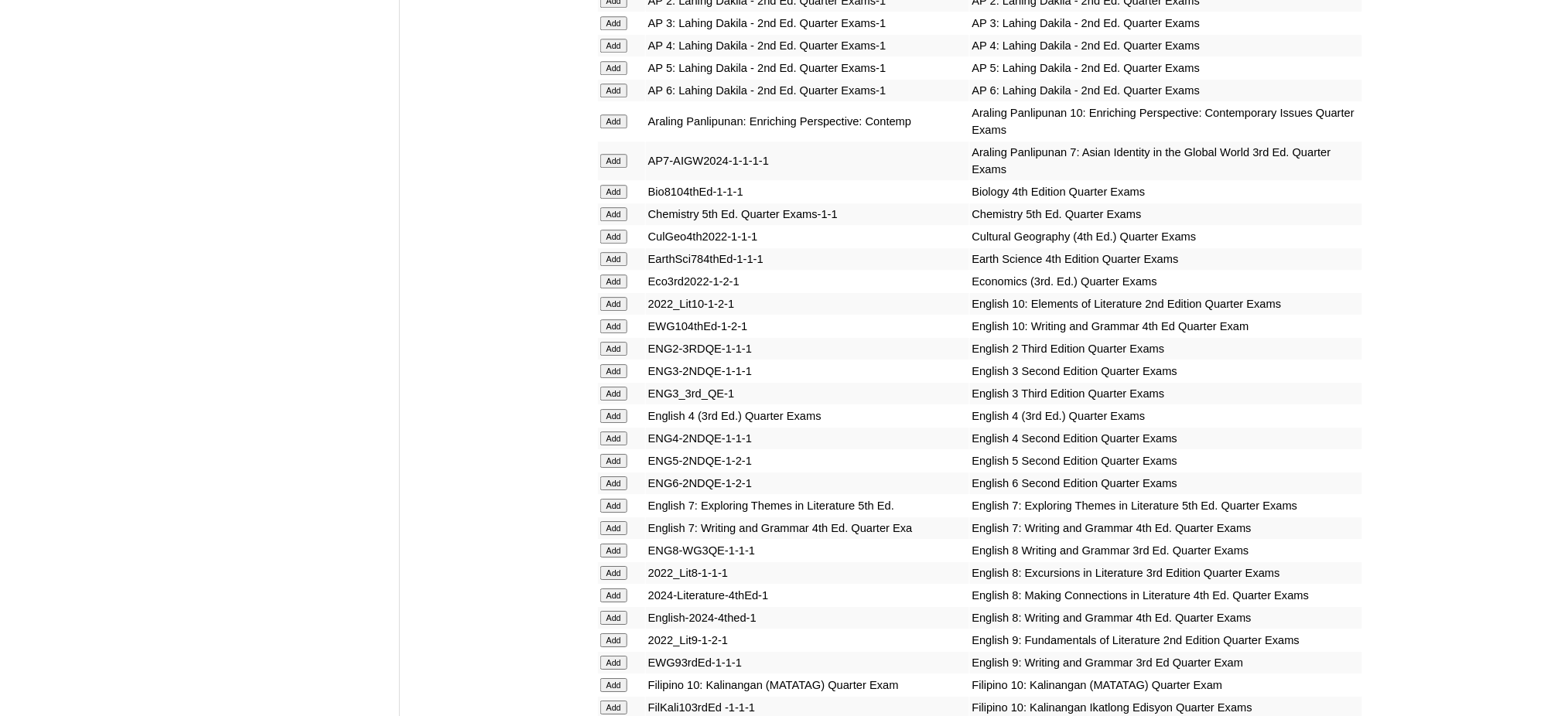
click at [613, 634] on input "Add" at bounding box center [613, 641] width 27 height 14
click at [613, 656] on input "Add" at bounding box center [613, 663] width 27 height 14
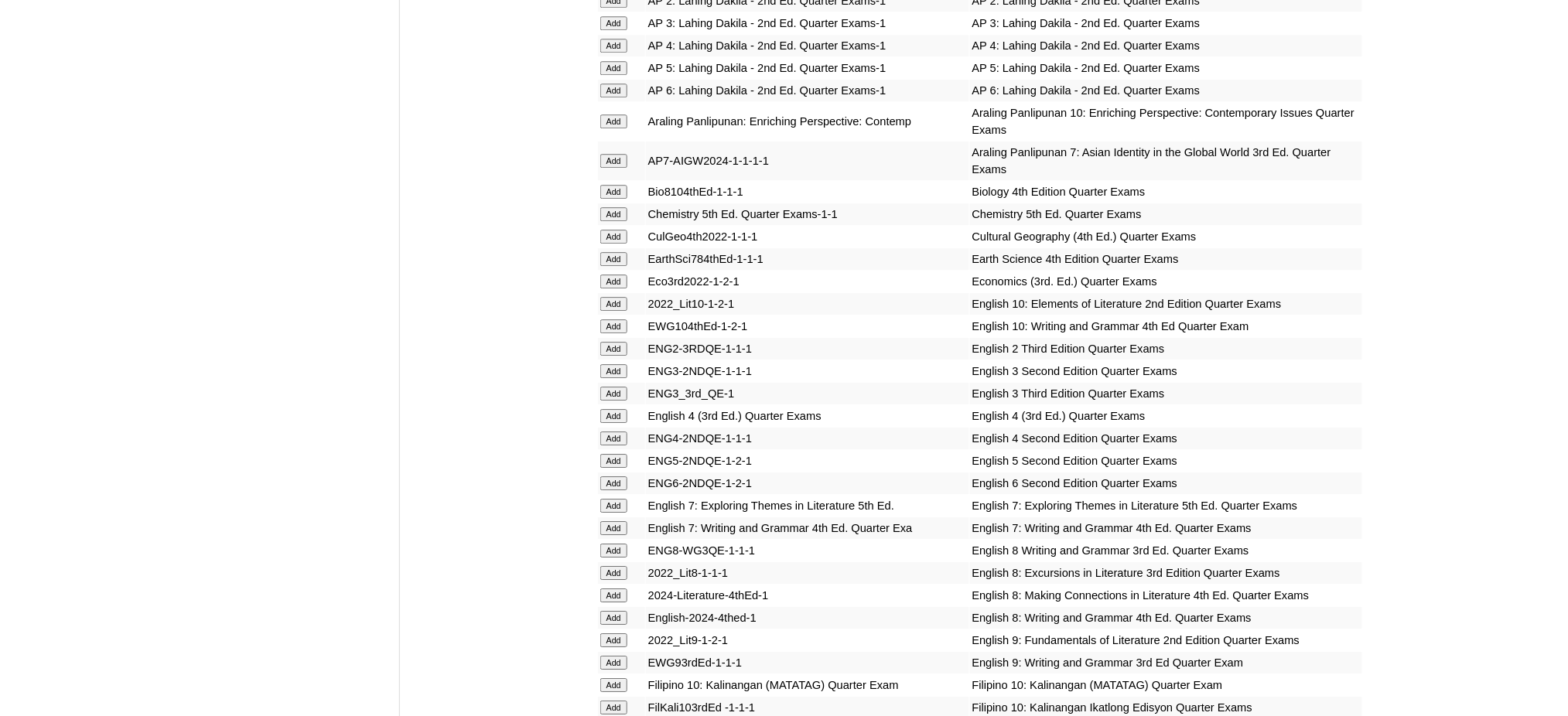
click at [613, 656] on input "Add" at bounding box center [613, 663] width 27 height 14
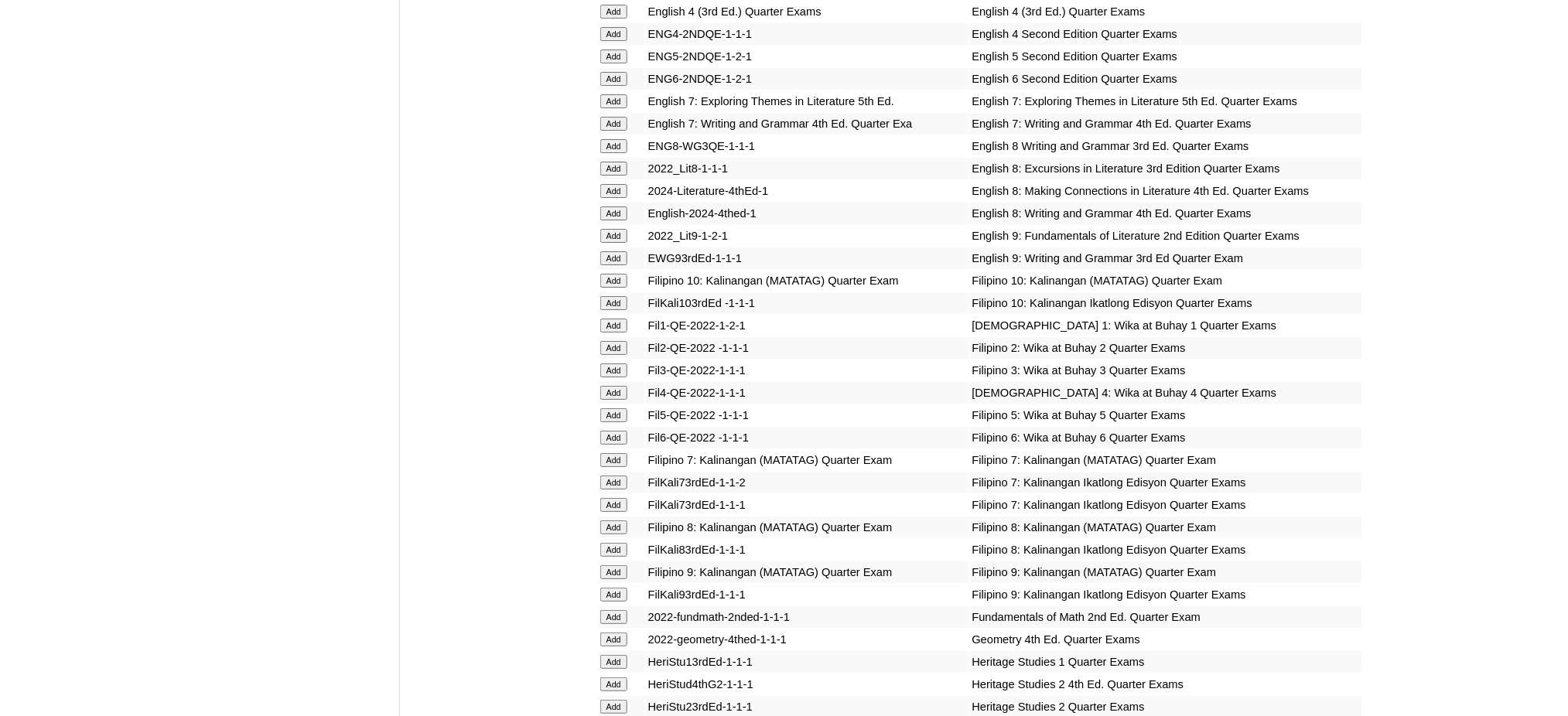
scroll to position [1959, 0]
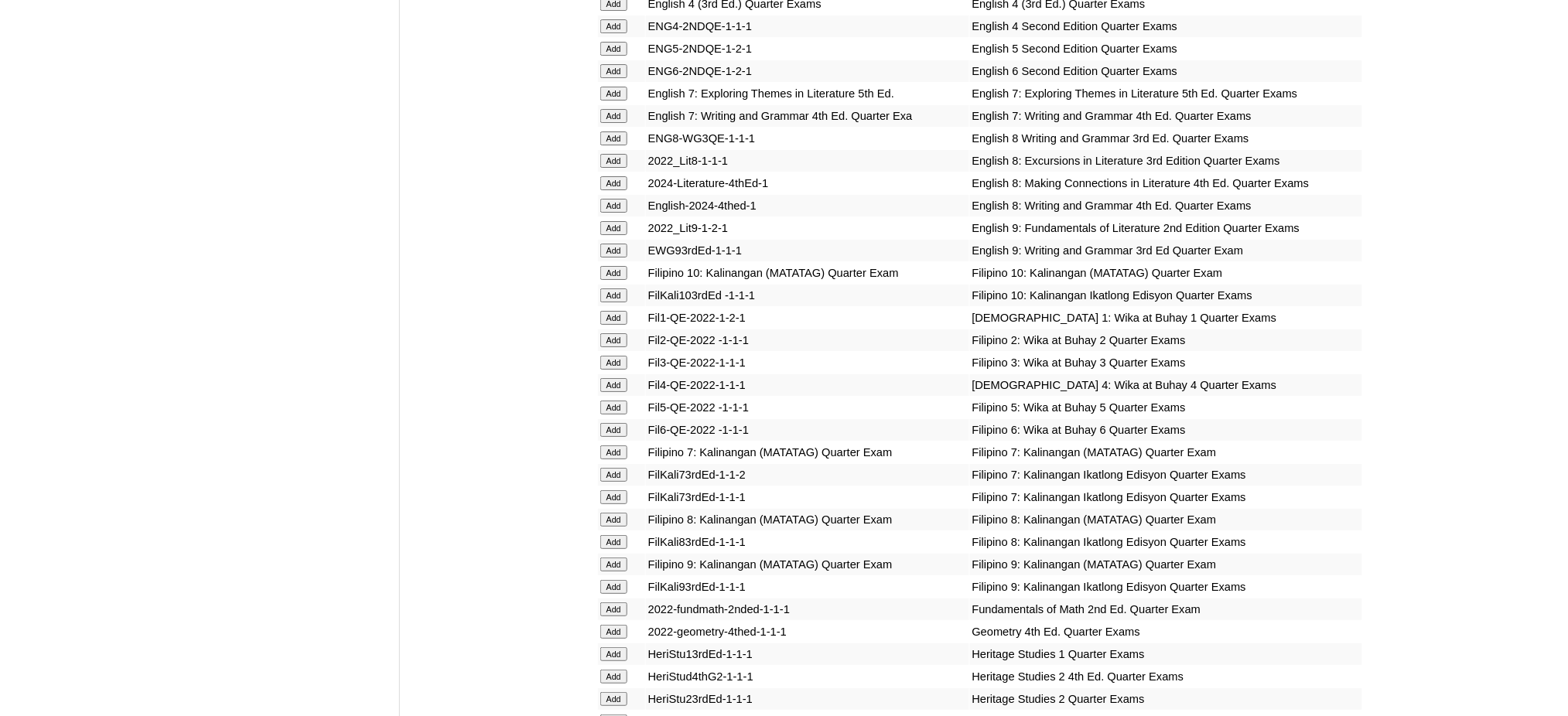
click at [620, 558] on input "Add" at bounding box center [613, 565] width 27 height 14
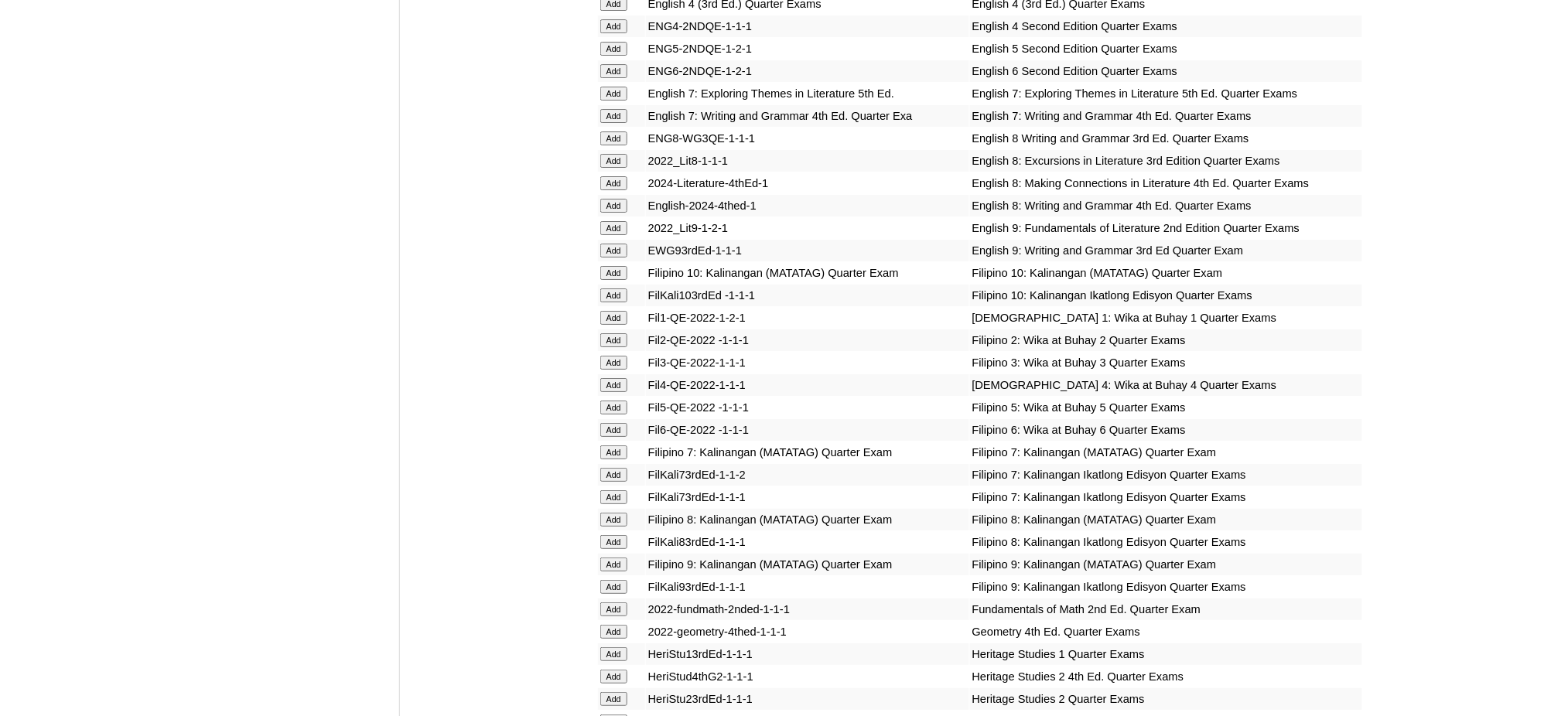
click at [620, 558] on input "Add" at bounding box center [613, 565] width 27 height 14
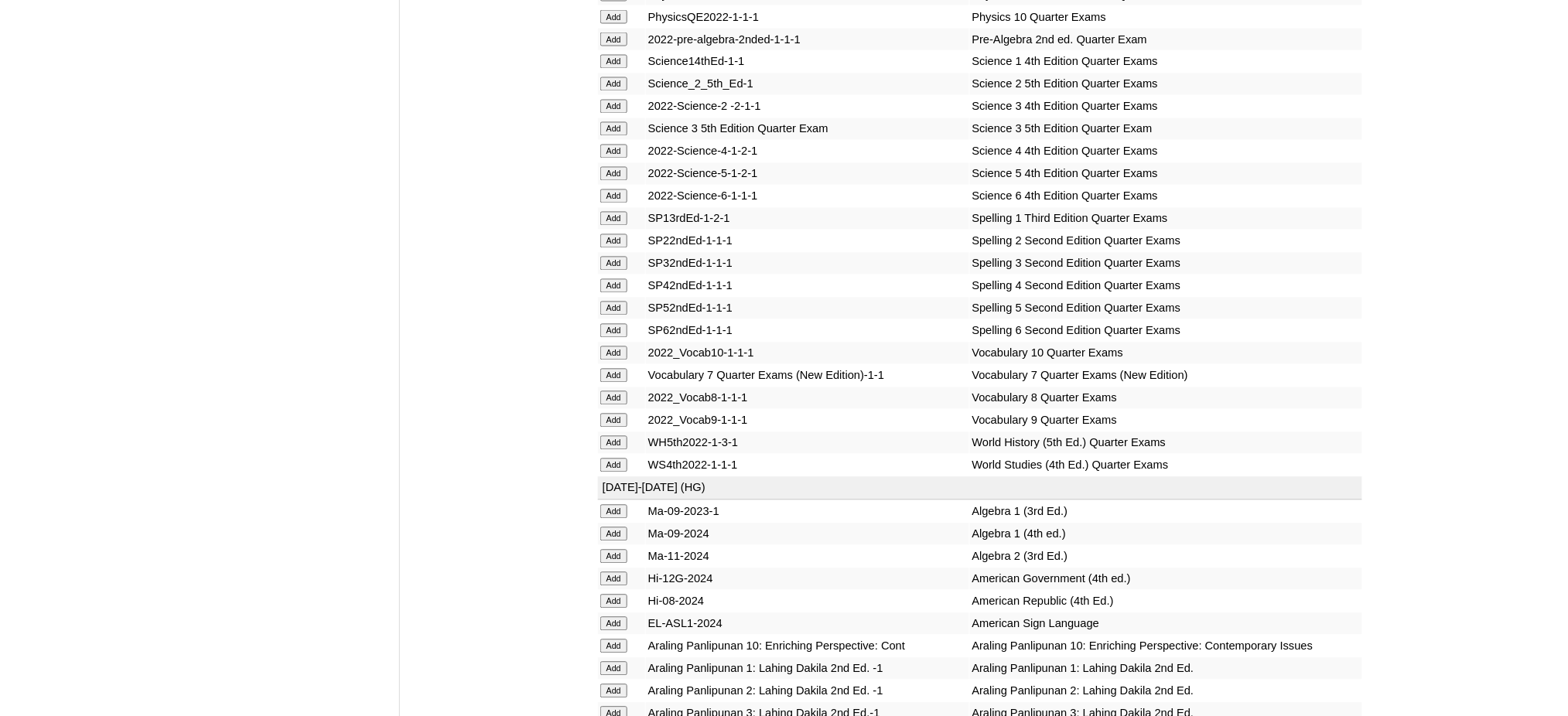
scroll to position [3197, 0]
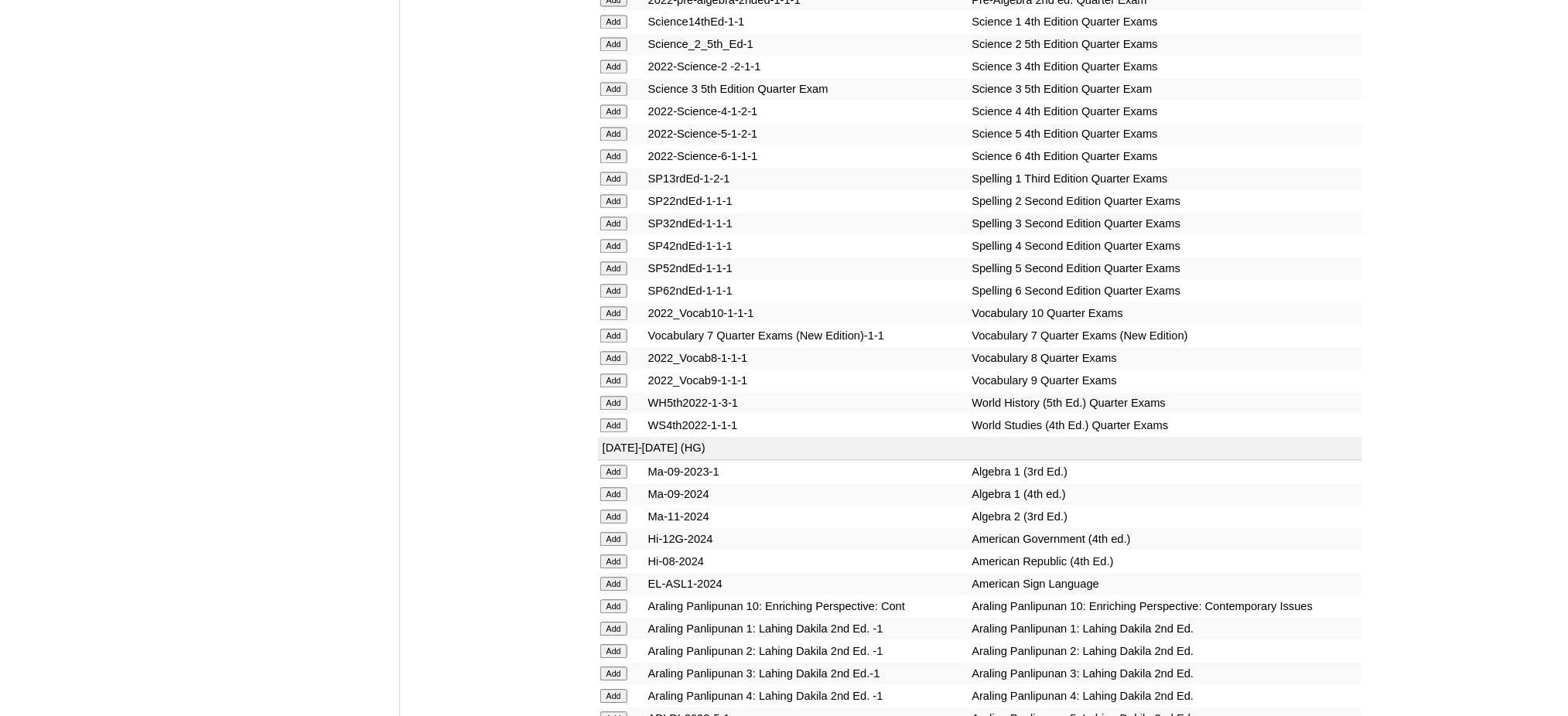
click at [625, 374] on input "Add" at bounding box center [613, 381] width 27 height 14
click at [624, 374] on input "Add" at bounding box center [613, 381] width 27 height 14
click at [619, 374] on input "Add" at bounding box center [613, 381] width 27 height 14
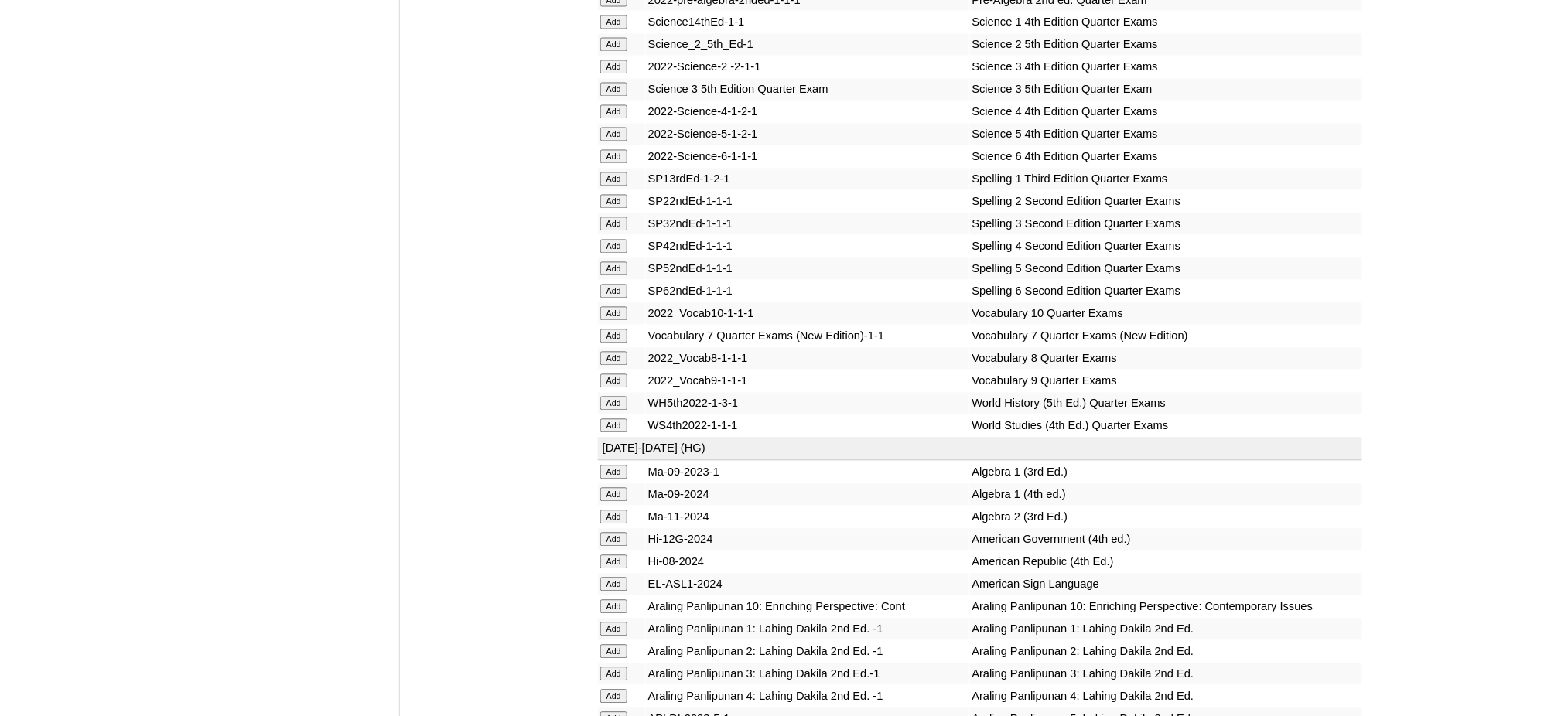
click at [619, 374] on input "Add" at bounding box center [613, 381] width 27 height 14
click at [609, 511] on input "Add" at bounding box center [613, 518] width 27 height 14
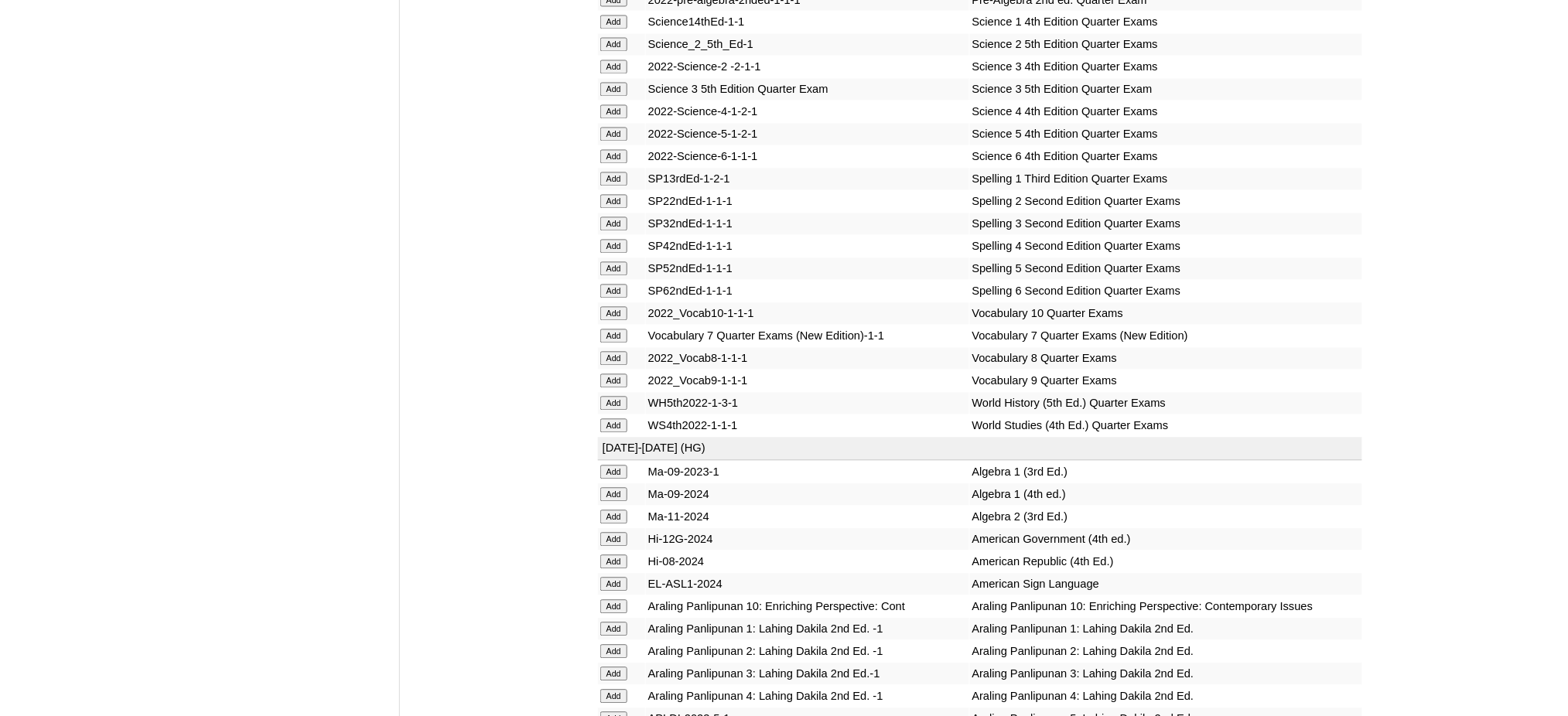
click at [609, 511] on input "Add" at bounding box center [613, 518] width 27 height 14
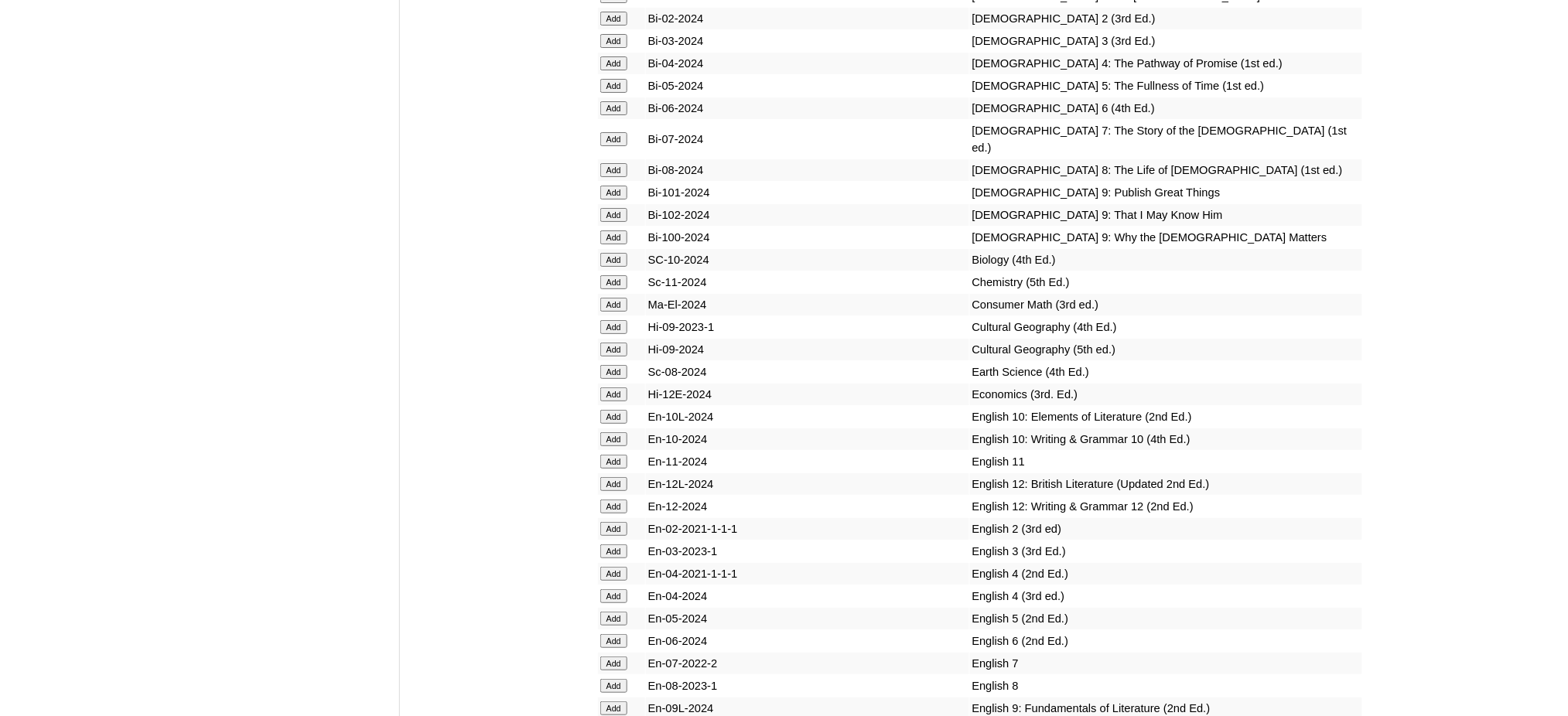
scroll to position [4227, 0]
click at [606, 187] on input "Add" at bounding box center [613, 194] width 27 height 14
click at [607, 209] on input "Add" at bounding box center [613, 216] width 27 height 14
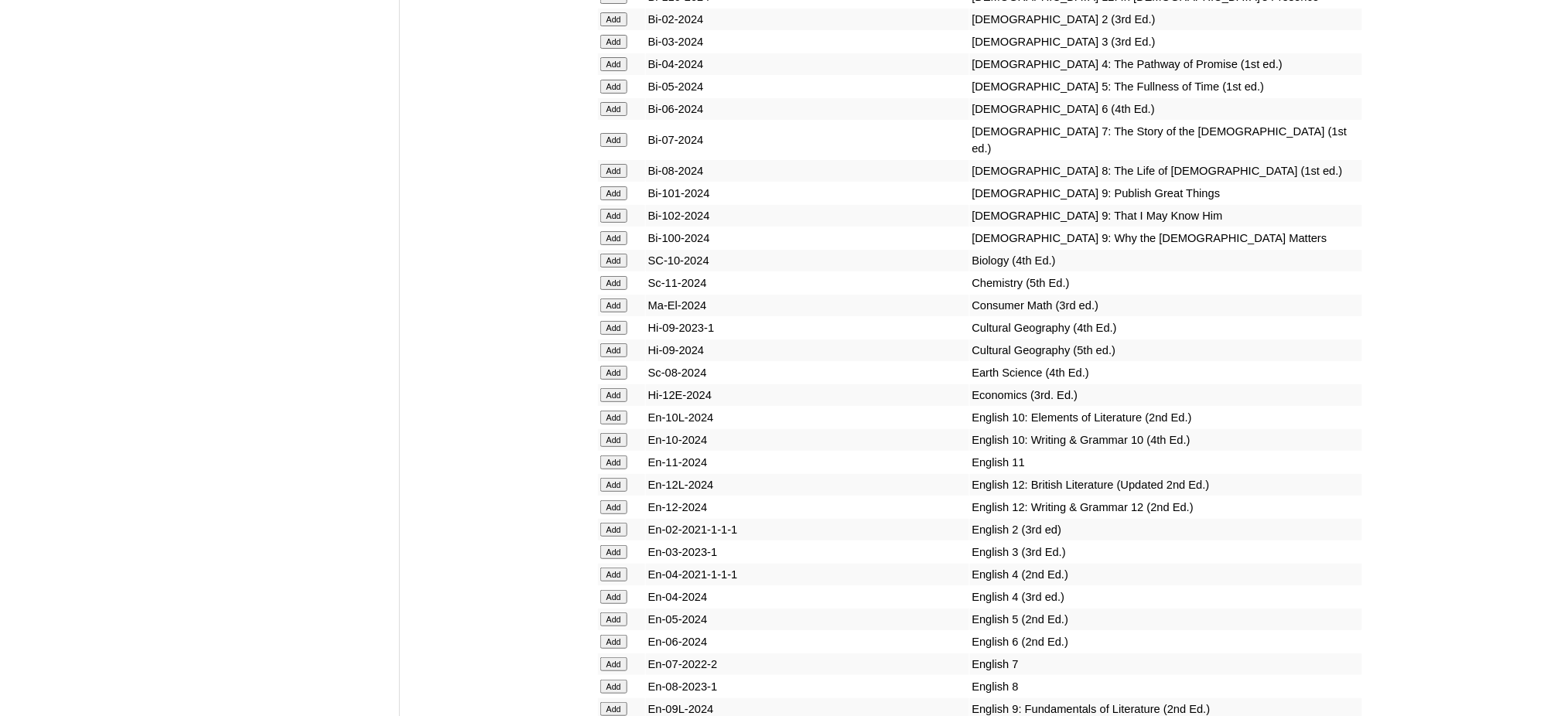
click at [607, 209] on input "Add" at bounding box center [613, 216] width 27 height 14
click at [610, 231] on input "Add" at bounding box center [613, 238] width 27 height 14
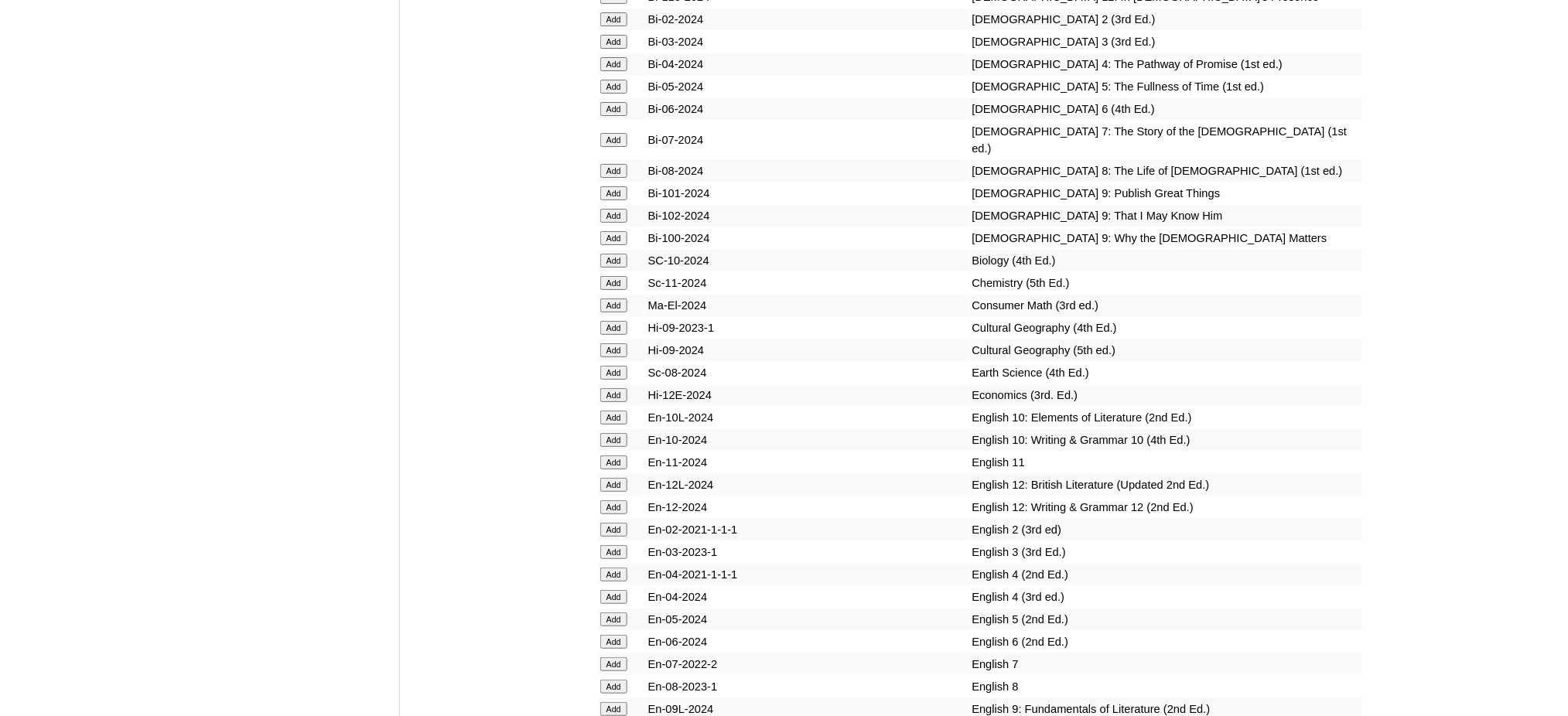
click at [610, 231] on input "Add" at bounding box center [613, 238] width 27 height 14
click at [617, 276] on input "Add" at bounding box center [613, 283] width 27 height 14
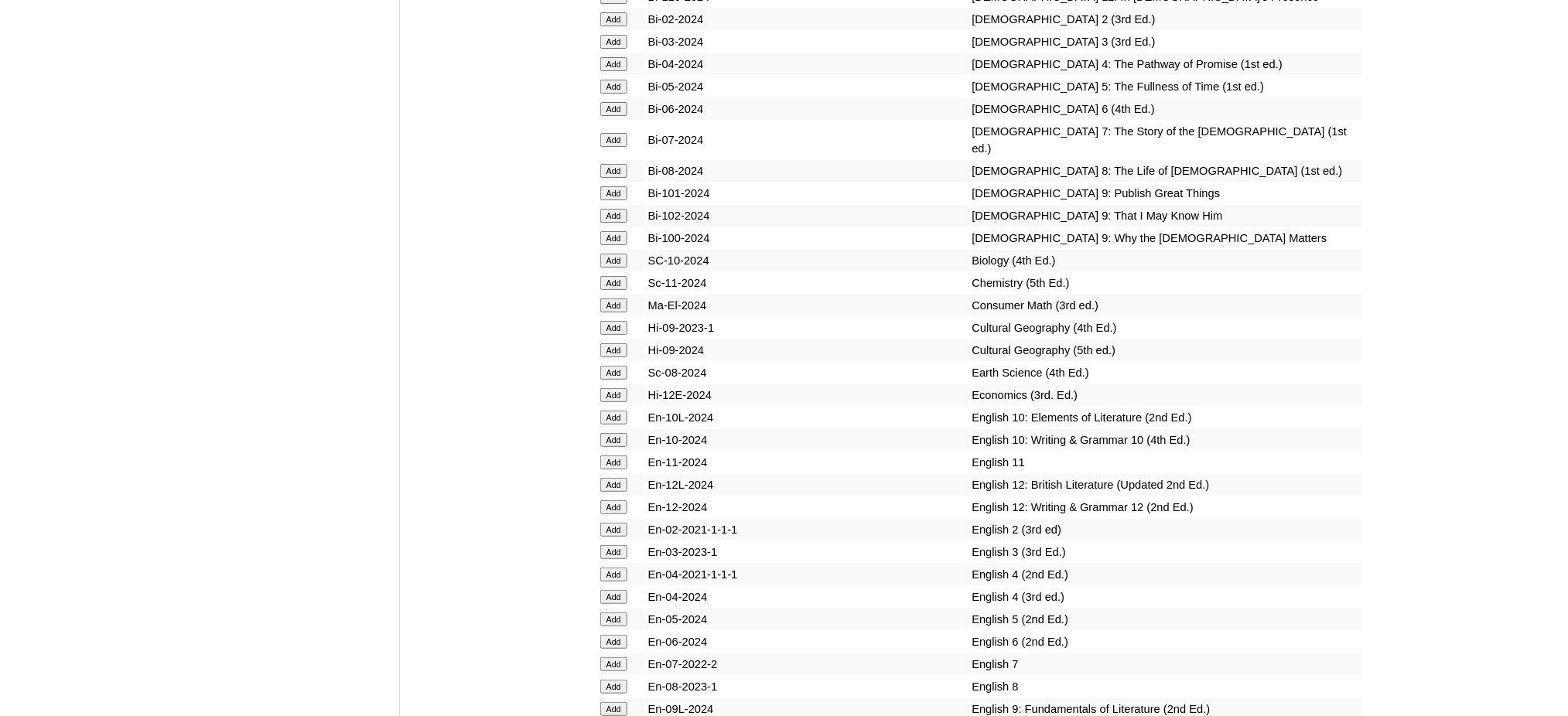
click at [617, 276] on input "Add" at bounding box center [613, 283] width 27 height 14
click at [616, 388] on input "Add" at bounding box center [613, 395] width 27 height 14
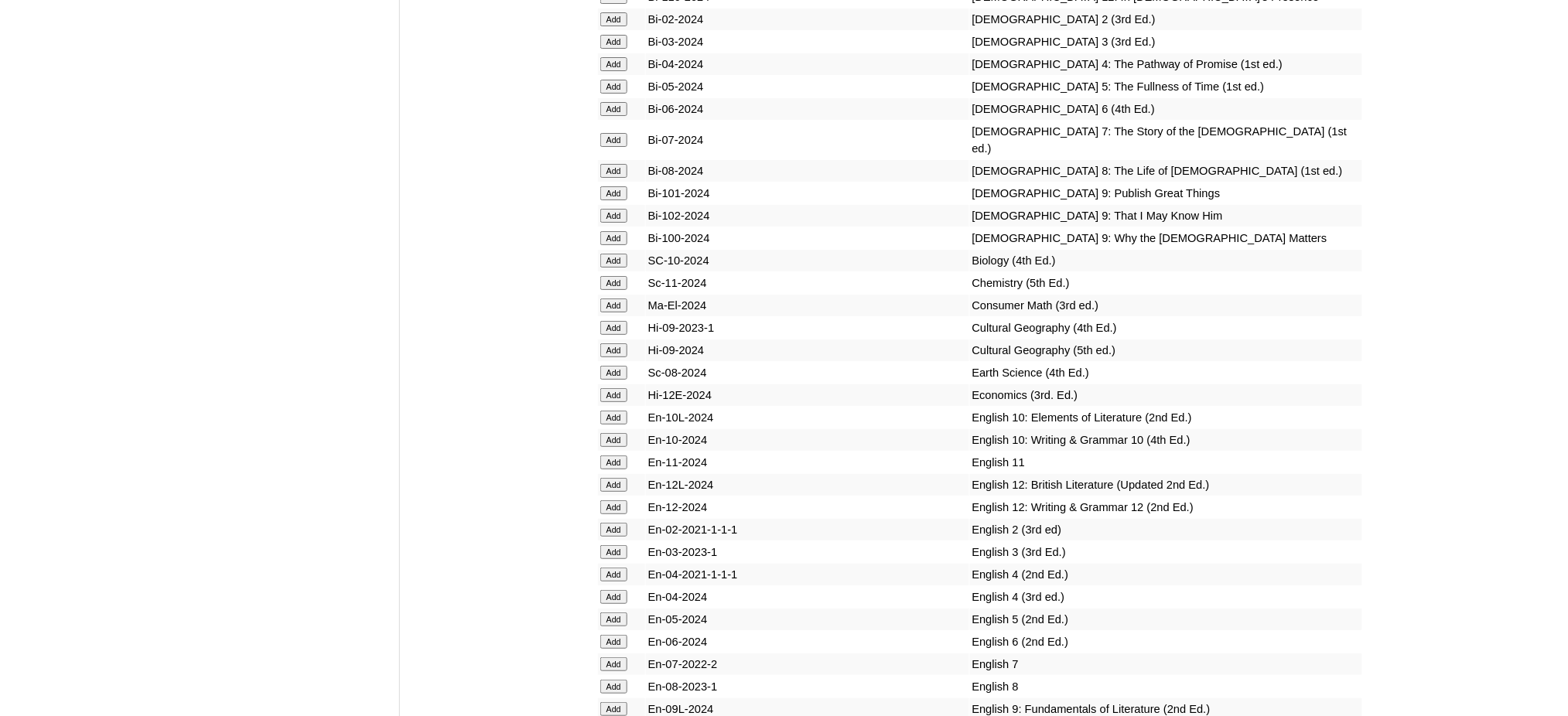
click at [616, 388] on input "Add" at bounding box center [613, 395] width 27 height 14
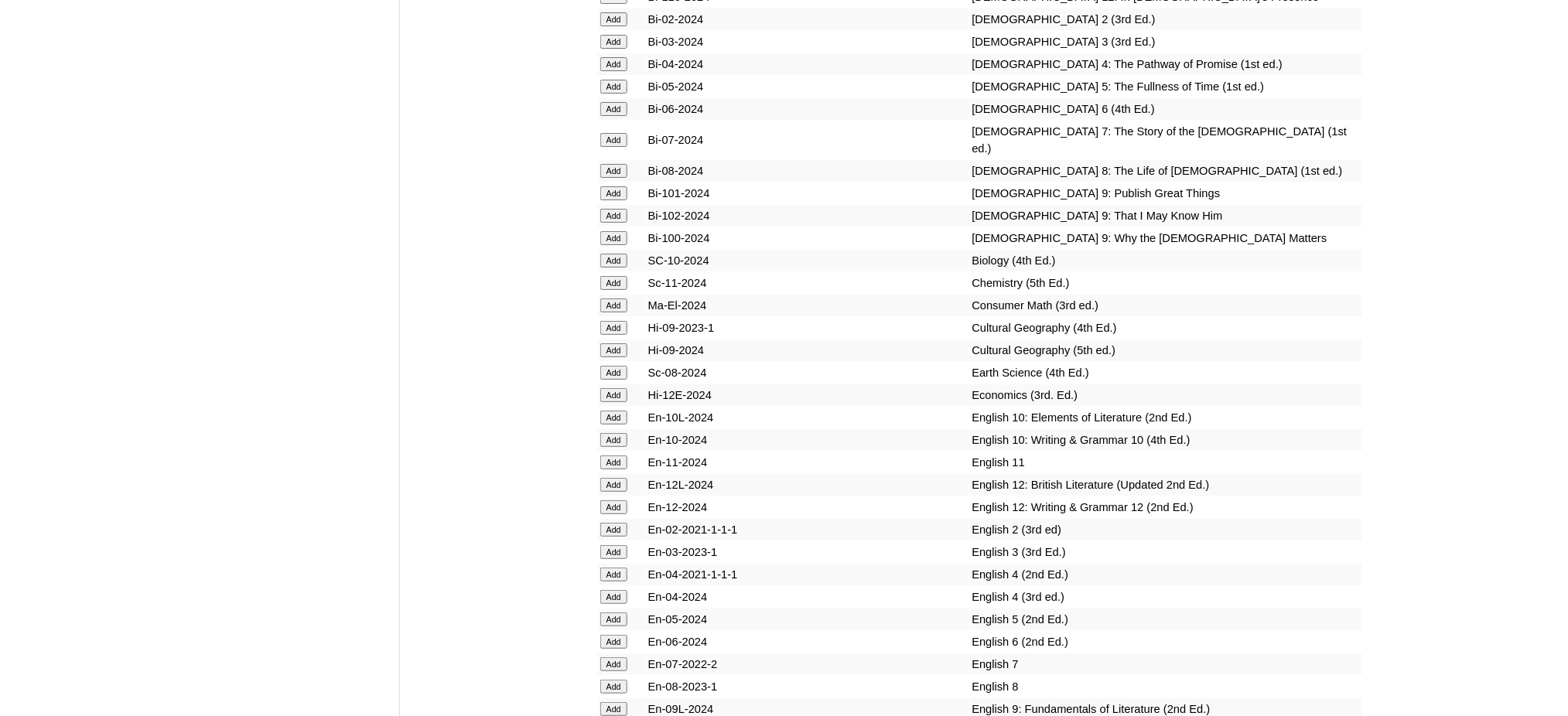
click at [606, 702] on input "Add" at bounding box center [613, 709] width 27 height 14
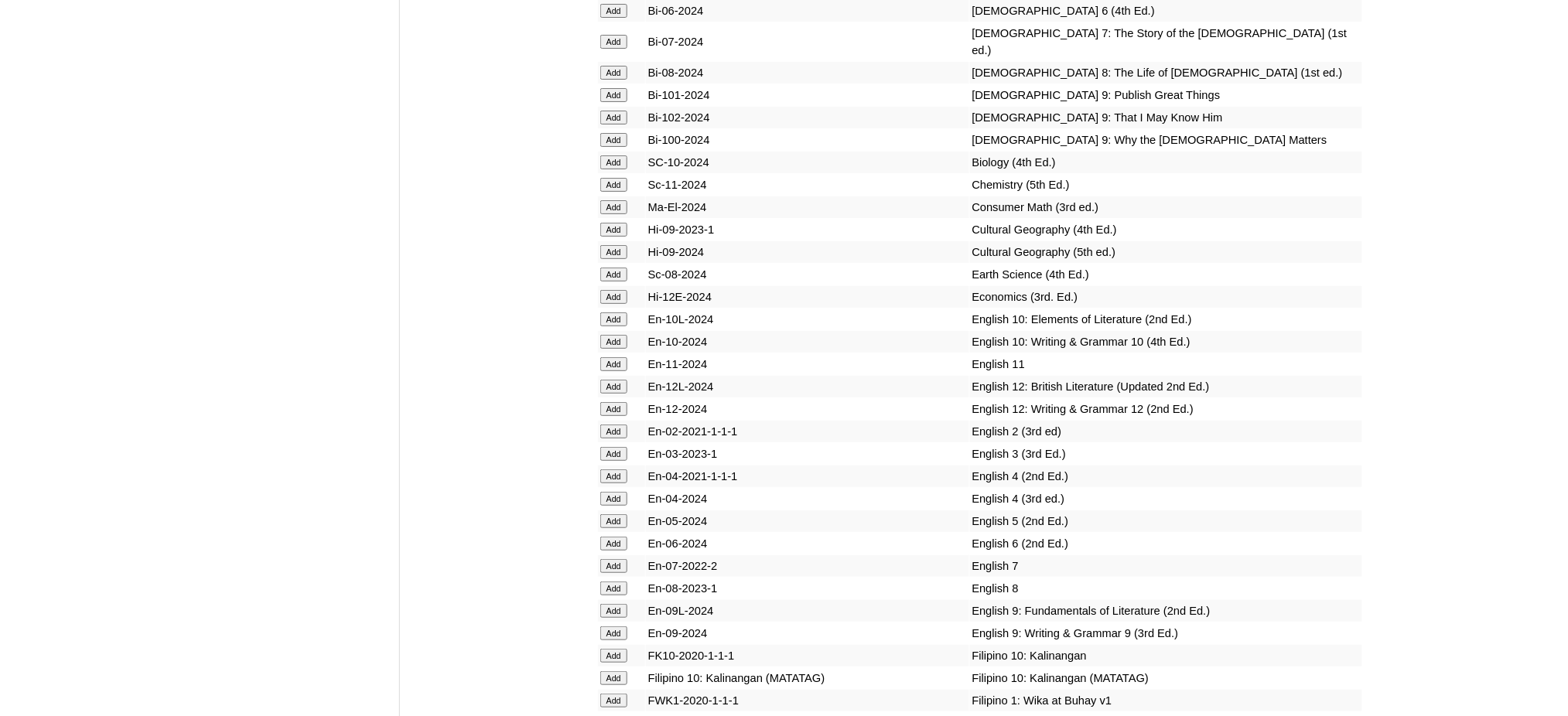
scroll to position [4537, 0]
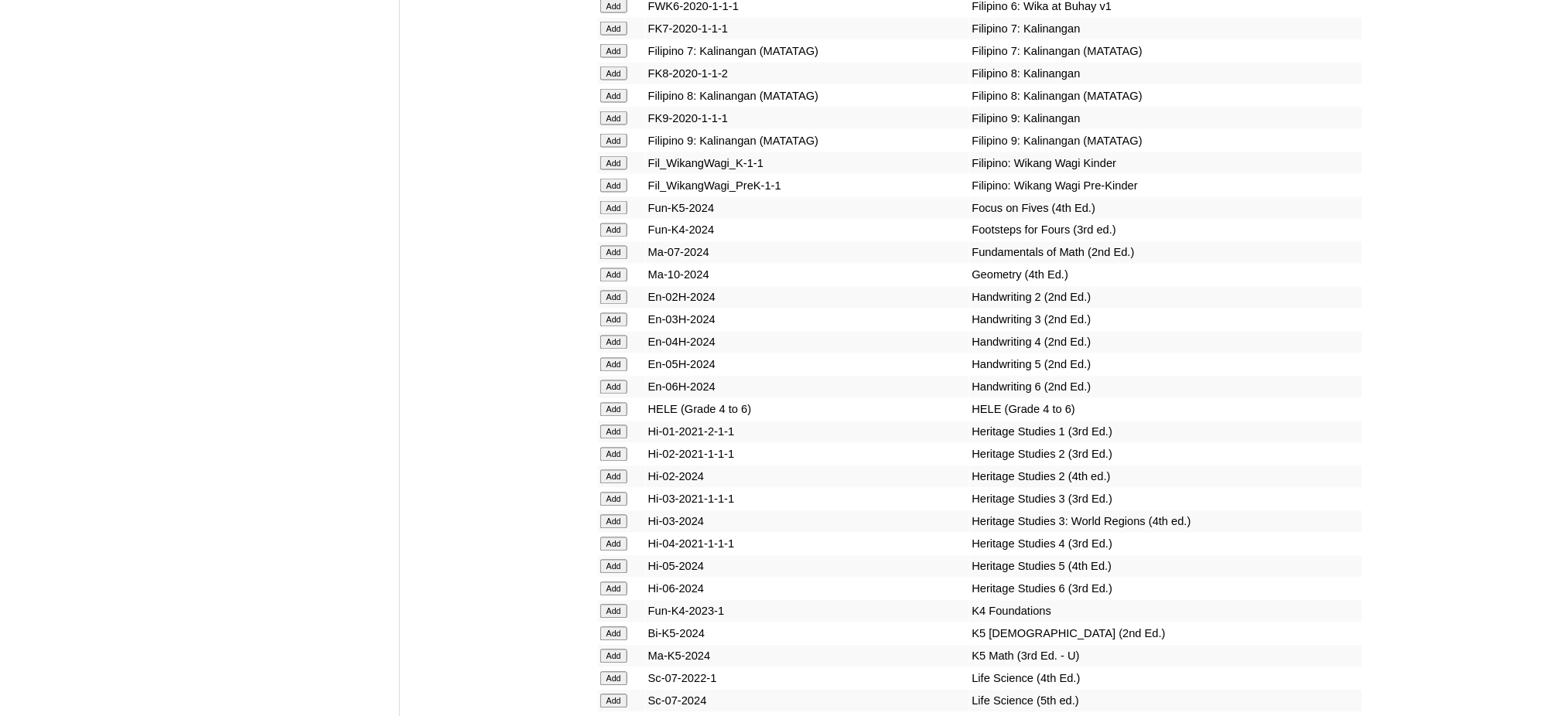
scroll to position [5259, 0]
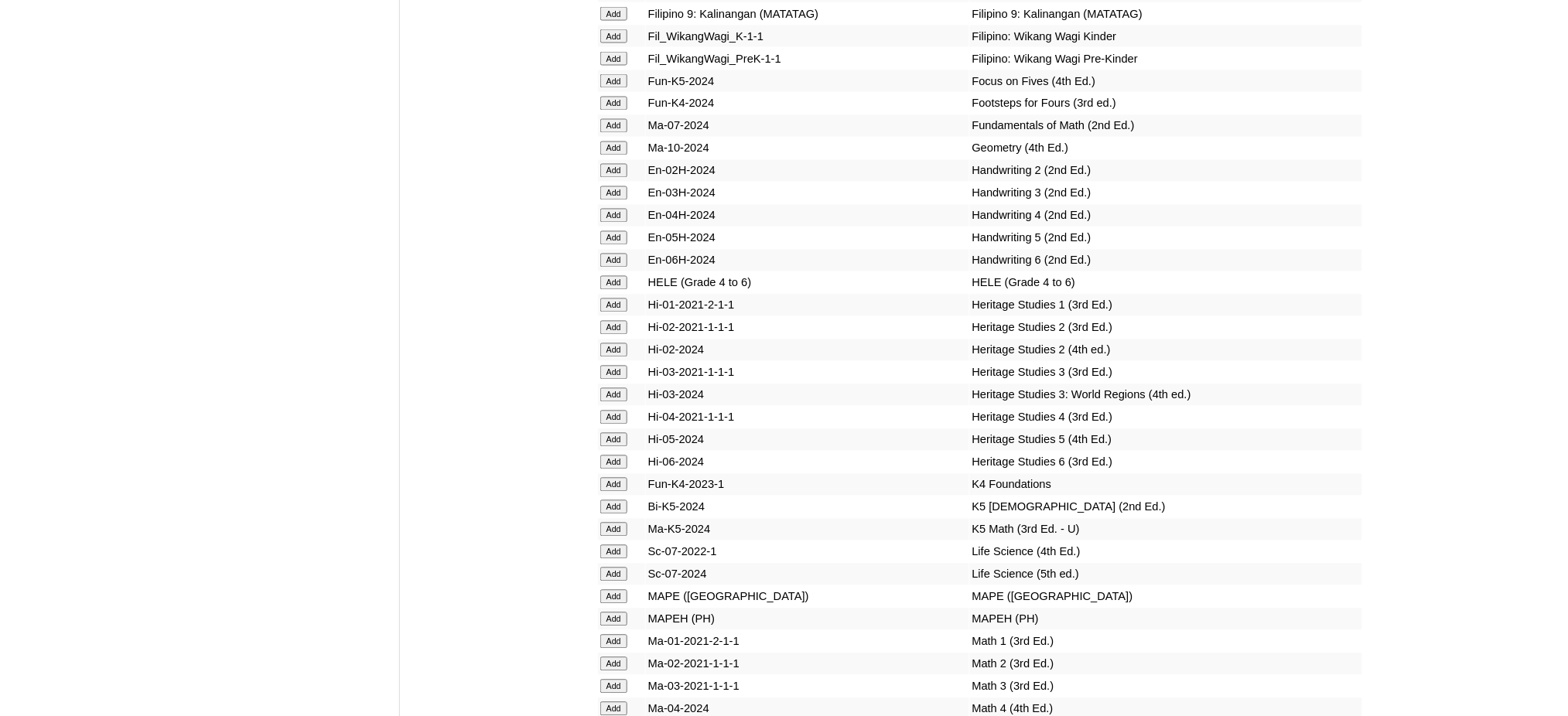
click at [613, 612] on input "Add" at bounding box center [613, 620] width 27 height 14
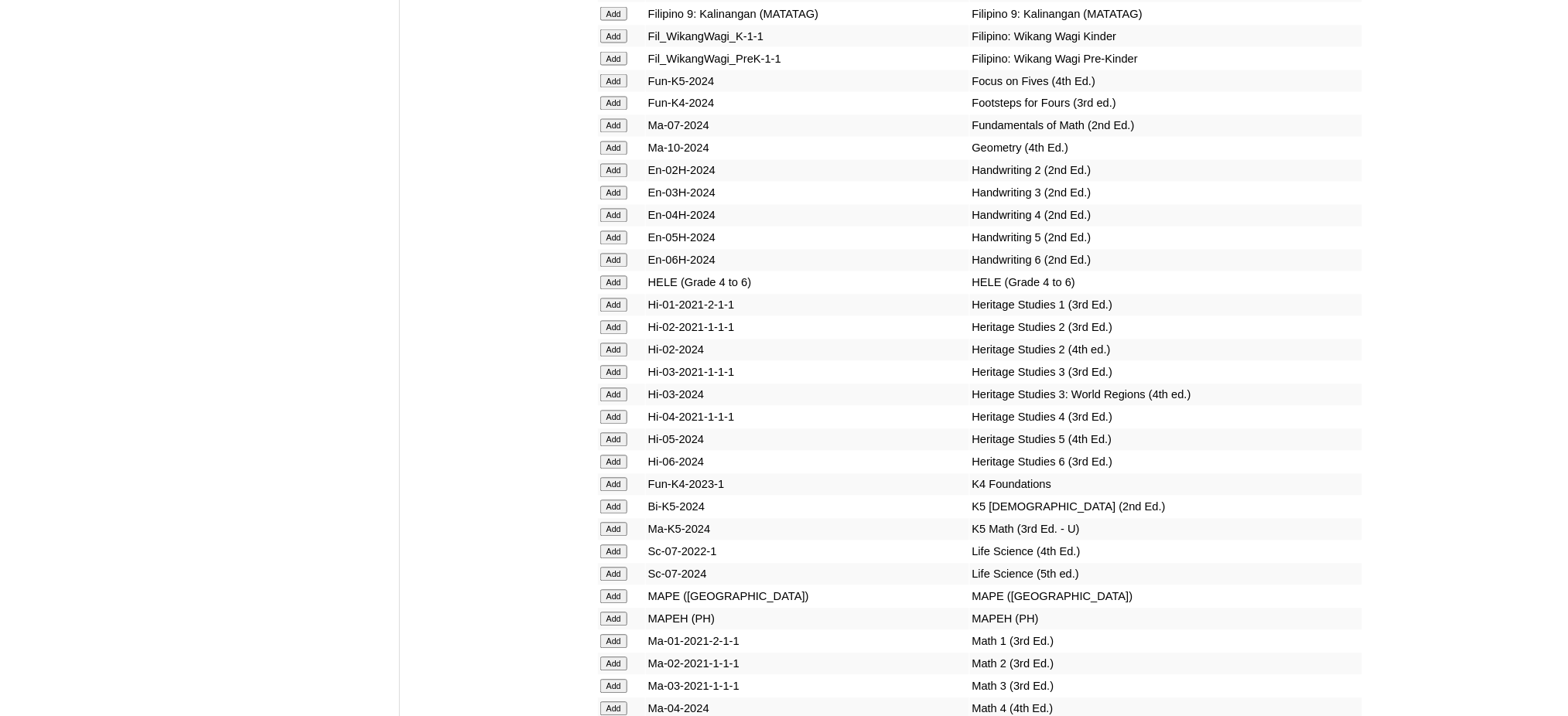
click at [613, 612] on input "Add" at bounding box center [613, 620] width 27 height 14
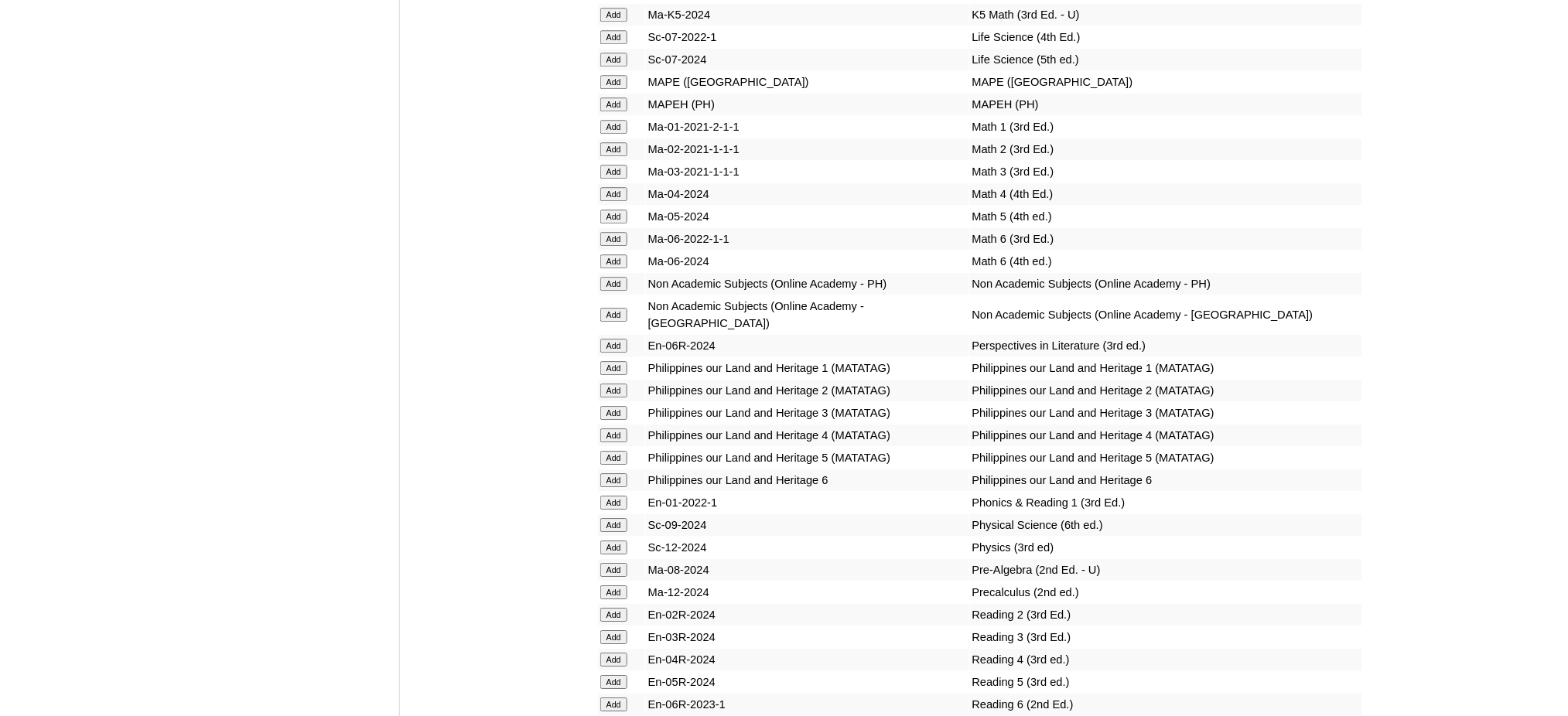
scroll to position [6187, 0]
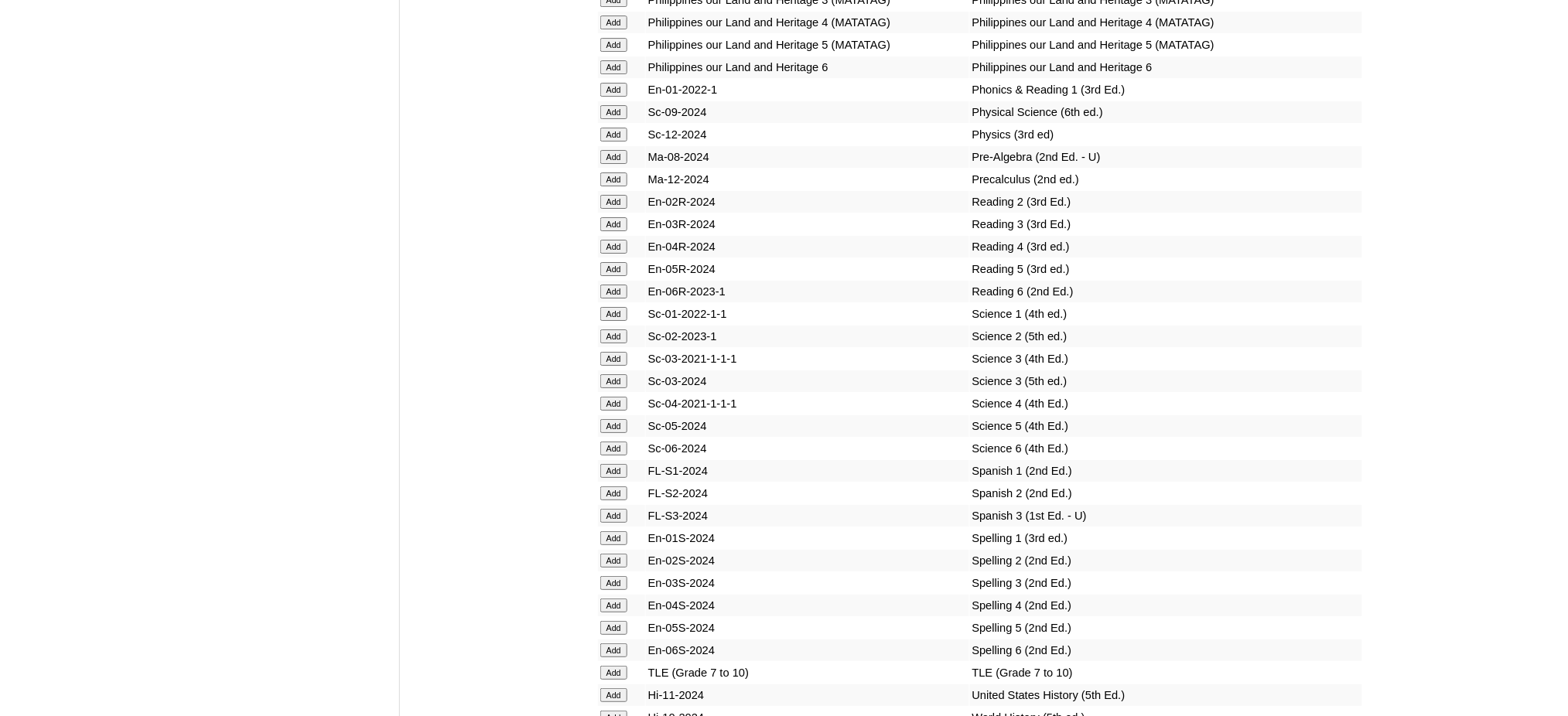
click at [602, 666] on input "Add" at bounding box center [613, 673] width 27 height 14
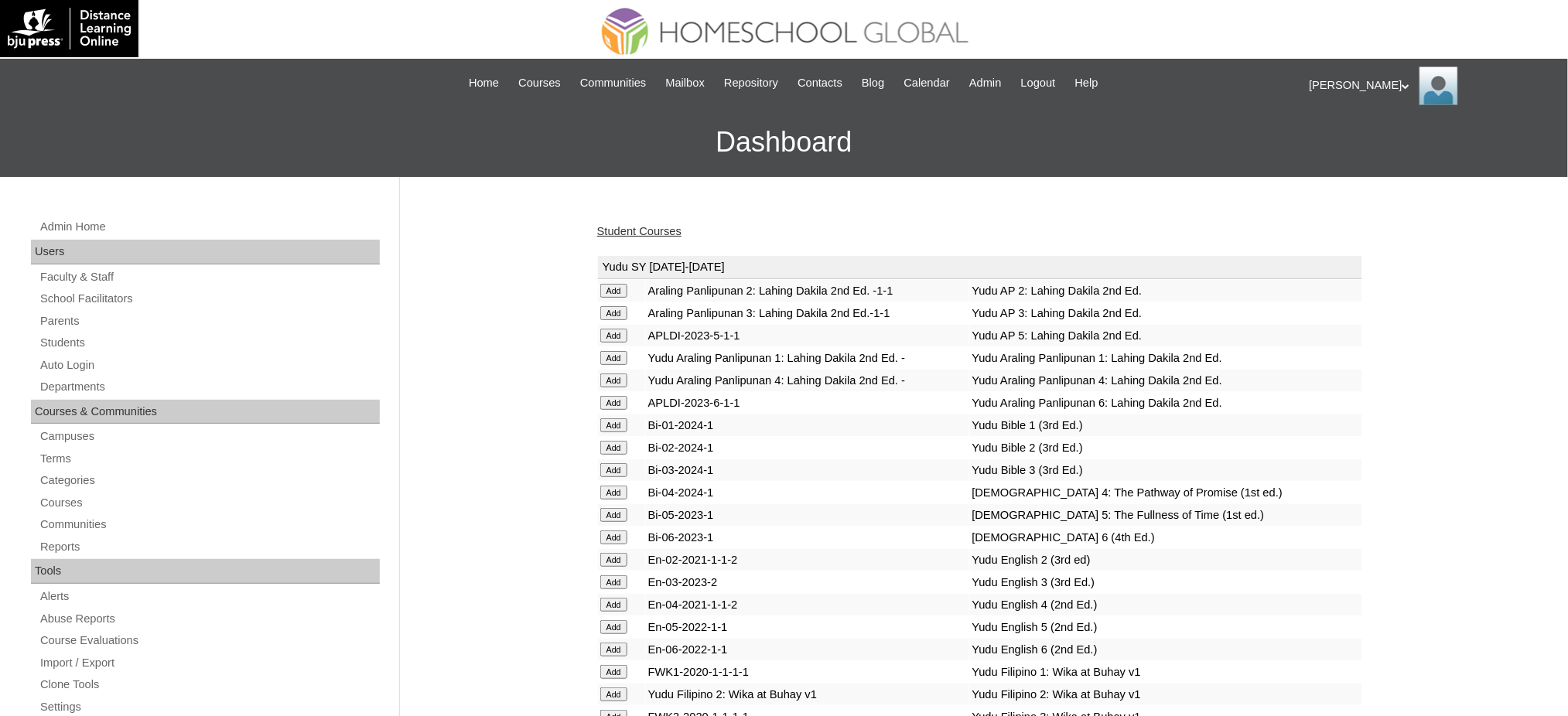
click at [644, 228] on link "Student Courses" at bounding box center [638, 231] width 84 height 13
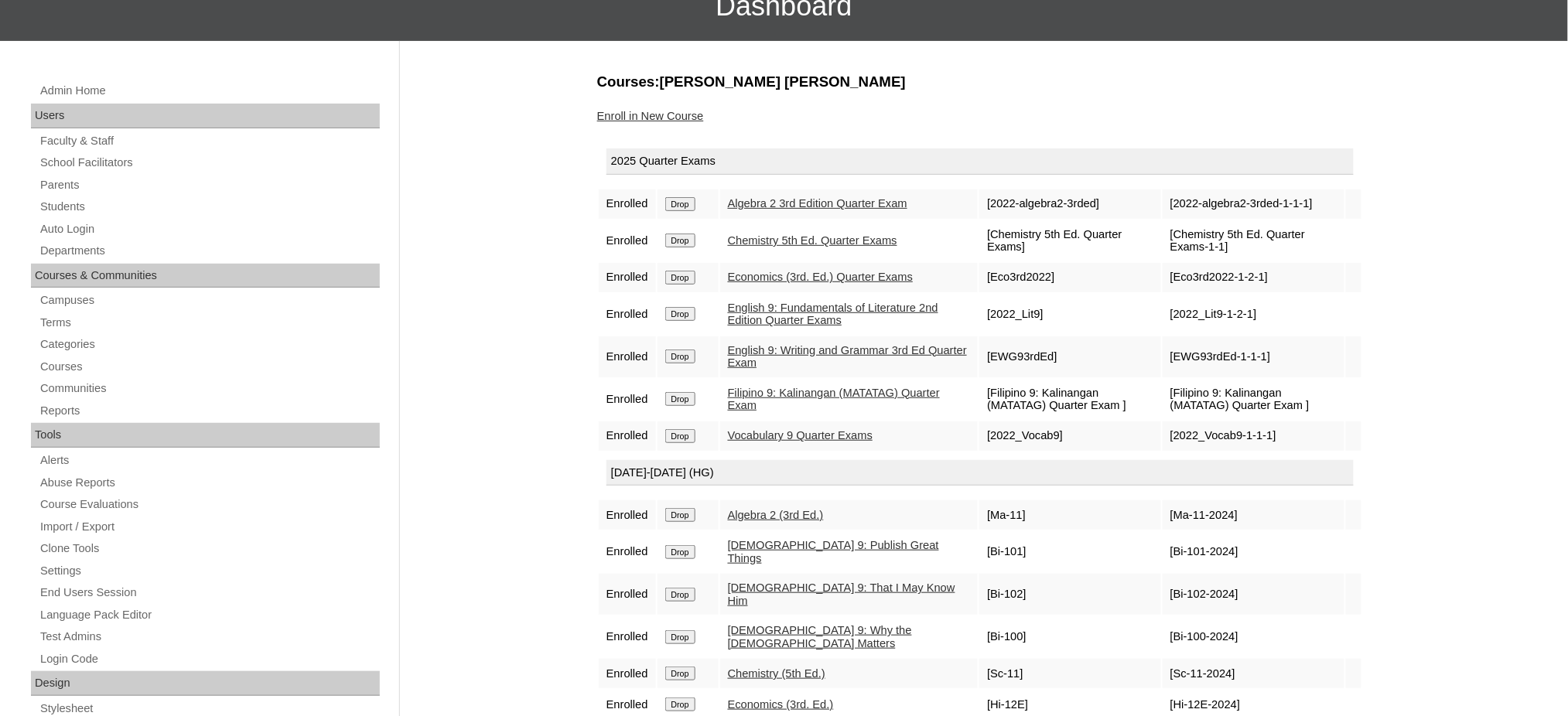
scroll to position [103, 0]
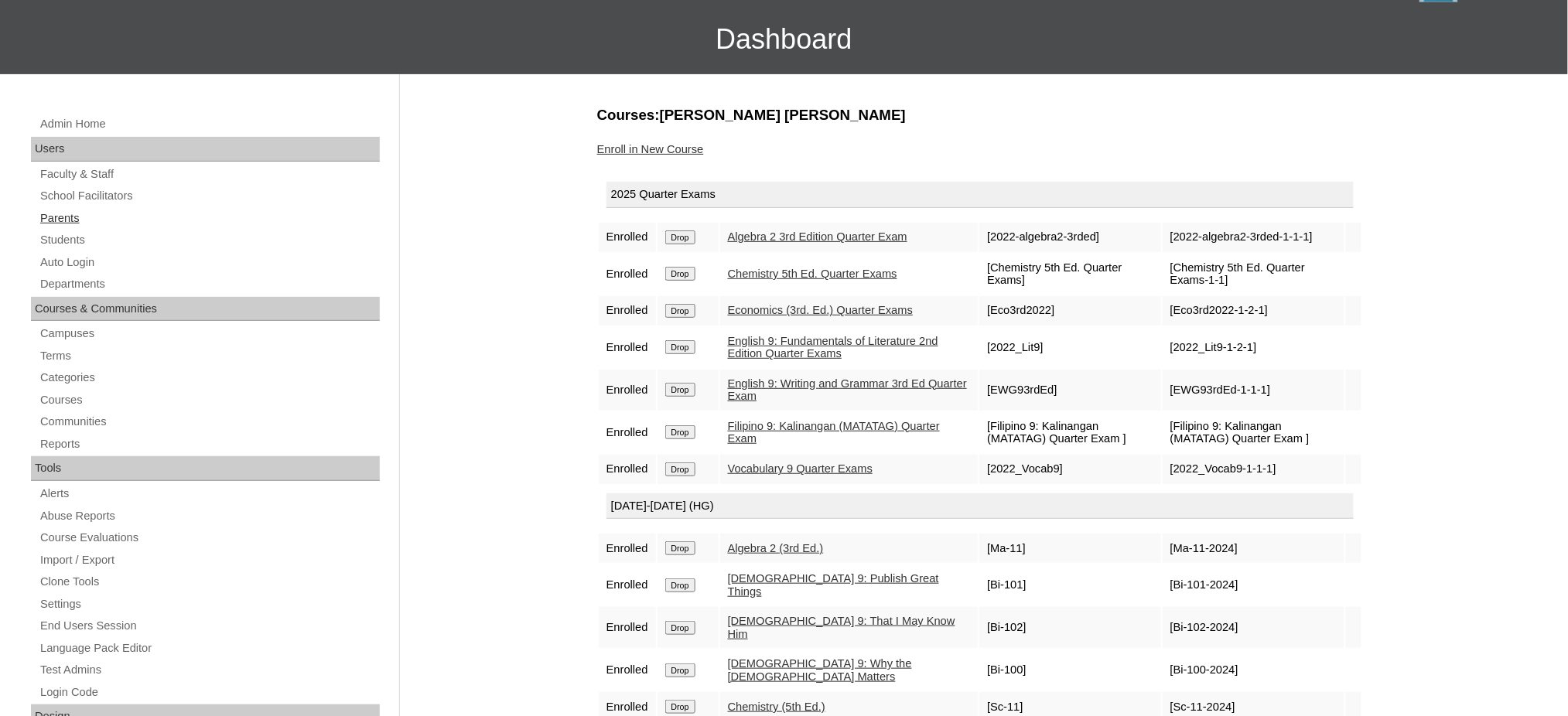
click at [52, 215] on link "Parents" at bounding box center [209, 218] width 341 height 20
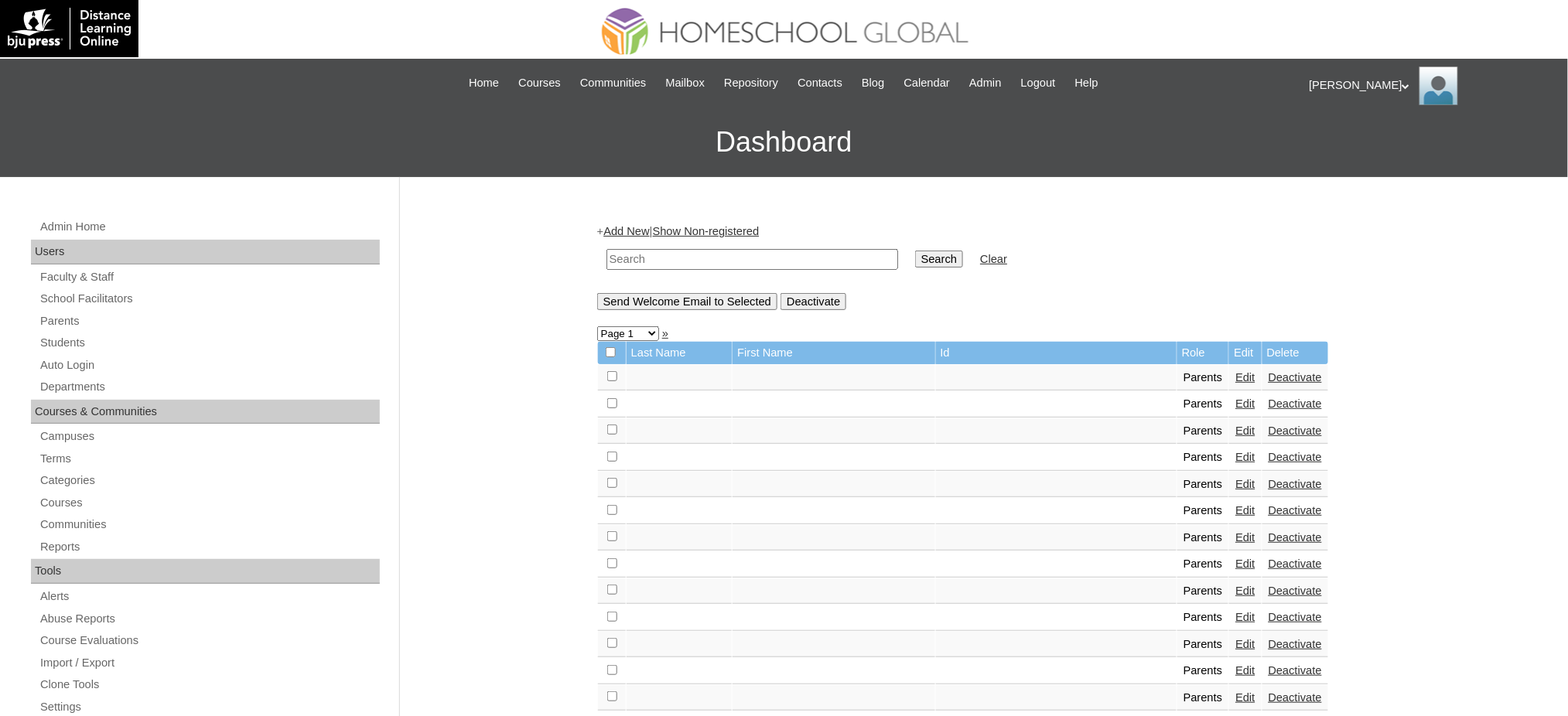
click at [657, 260] on input "text" at bounding box center [752, 260] width 292 height 21
paste input "MHP0209-TECHPH2024"
type input "MHP0209-TECHPH2024"
click at [915, 261] on input "Search" at bounding box center [939, 260] width 48 height 17
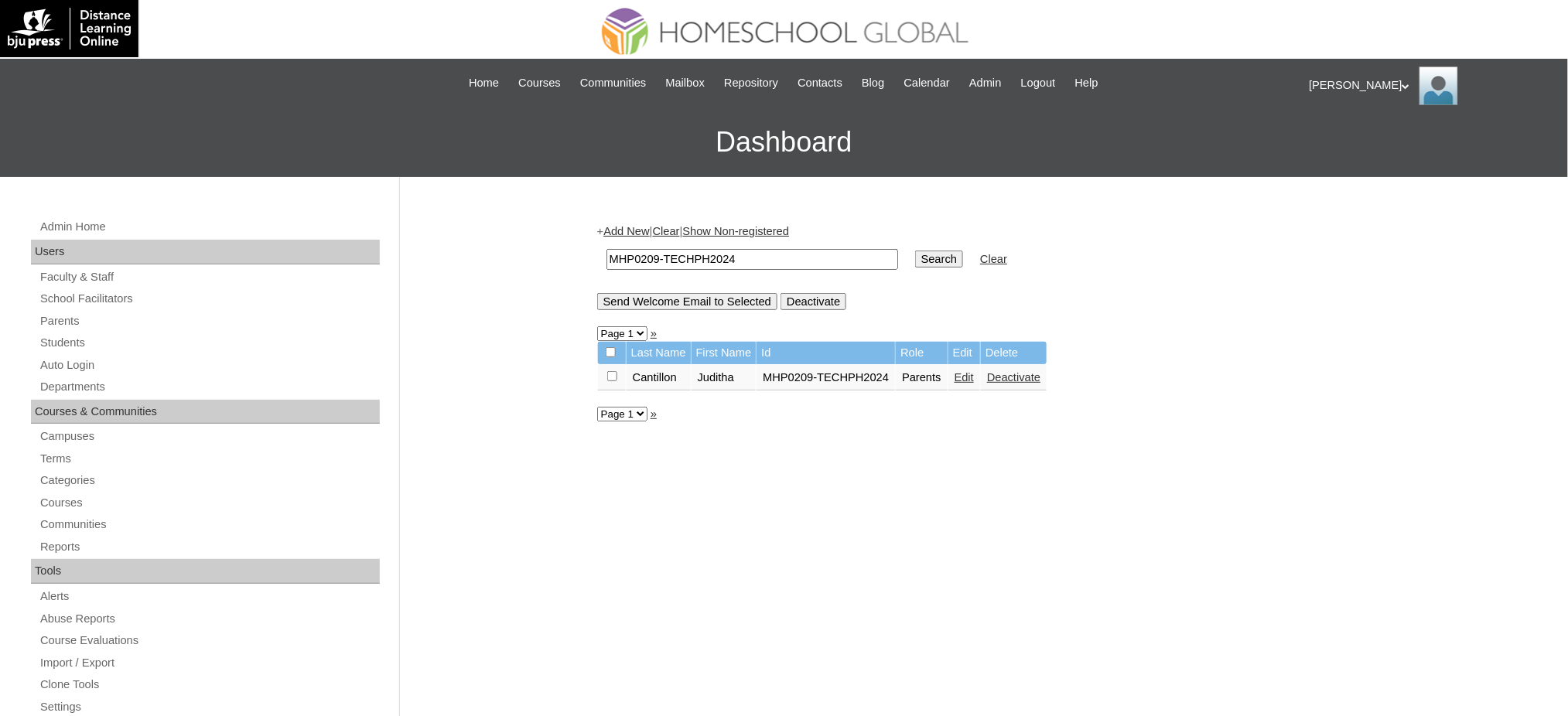
click at [961, 371] on link "Edit" at bounding box center [964, 377] width 20 height 13
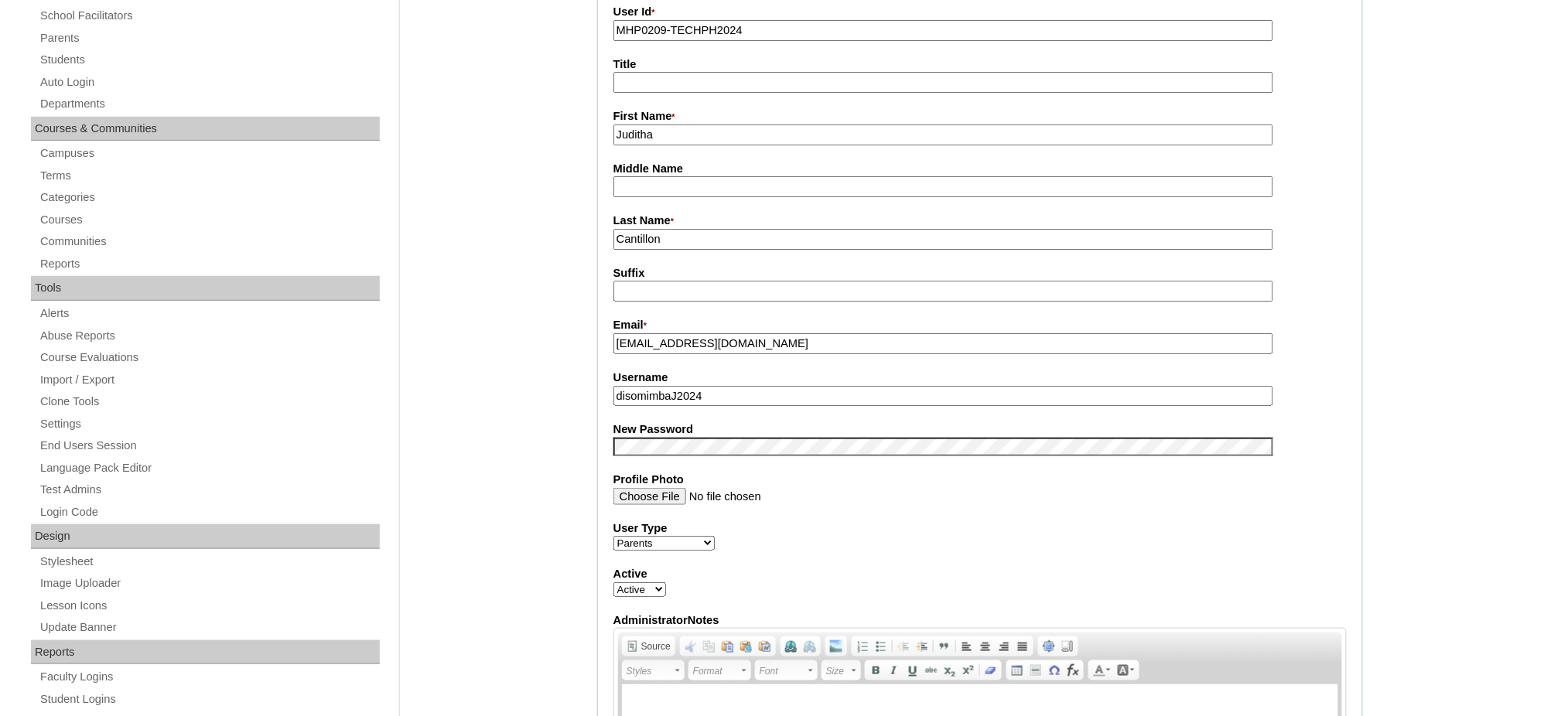
scroll to position [309, 0]
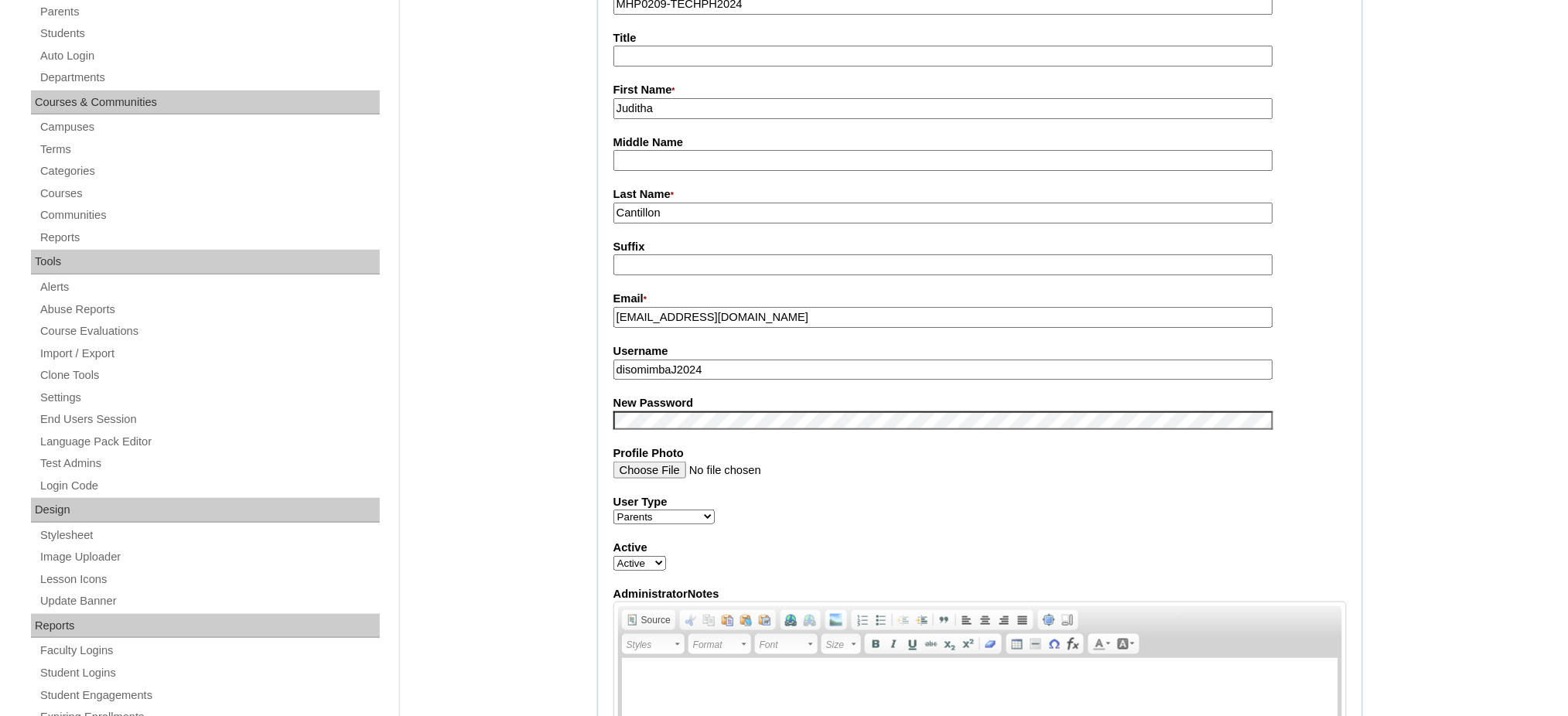
click at [735, 364] on input "disomimbaJ2024" at bounding box center [943, 370] width 660 height 21
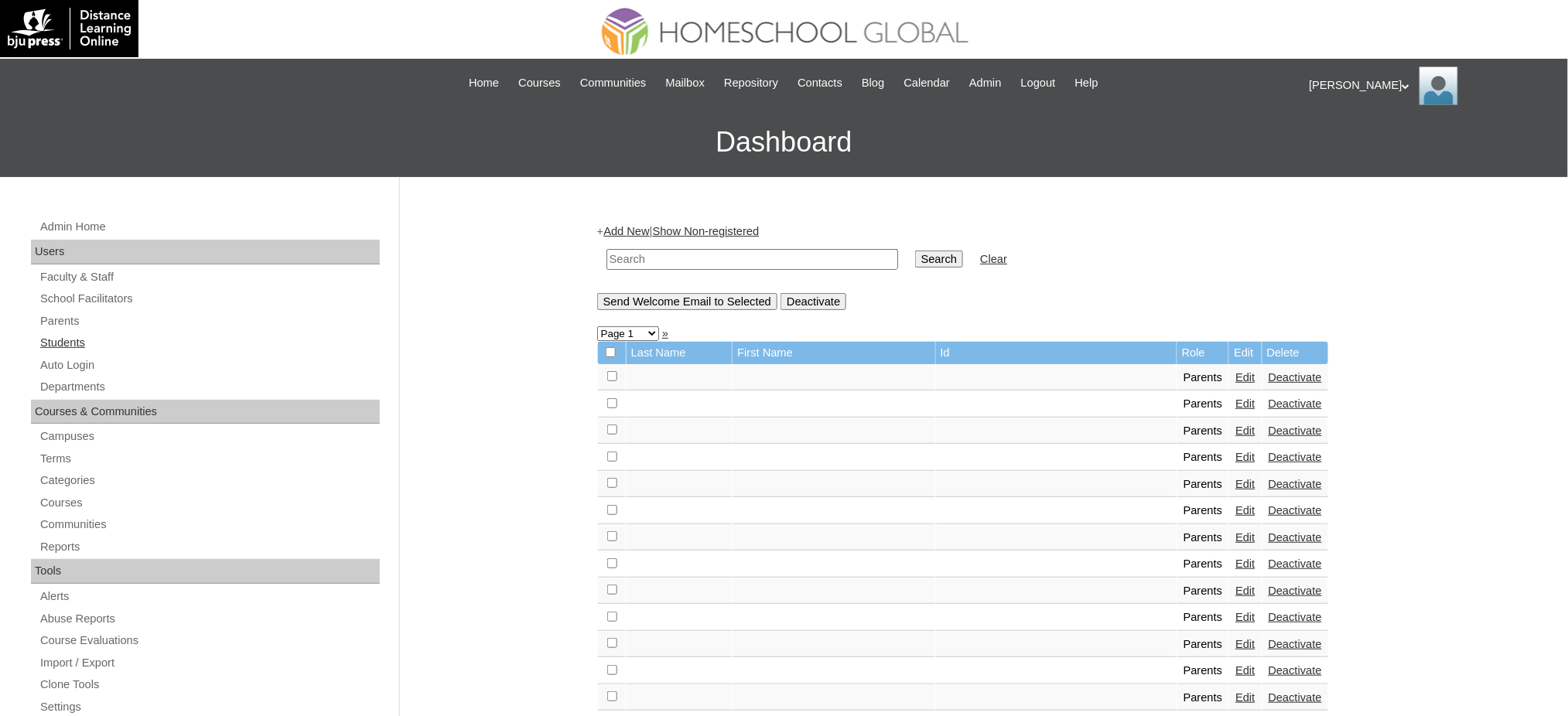
click at [84, 343] on link "Students" at bounding box center [209, 343] width 341 height 20
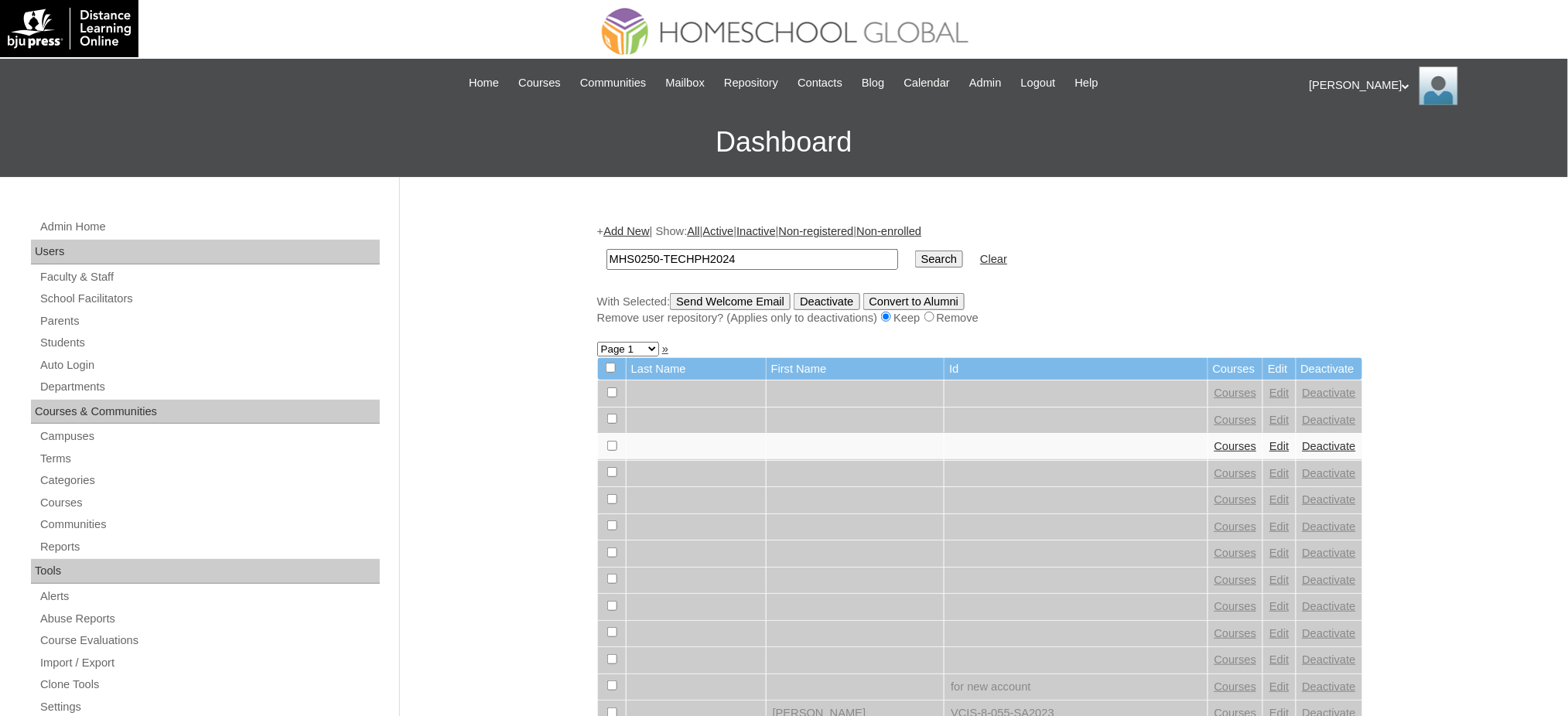
type input "MHS0250-TECHPH2024"
click at [915, 260] on input "Search" at bounding box center [939, 260] width 48 height 17
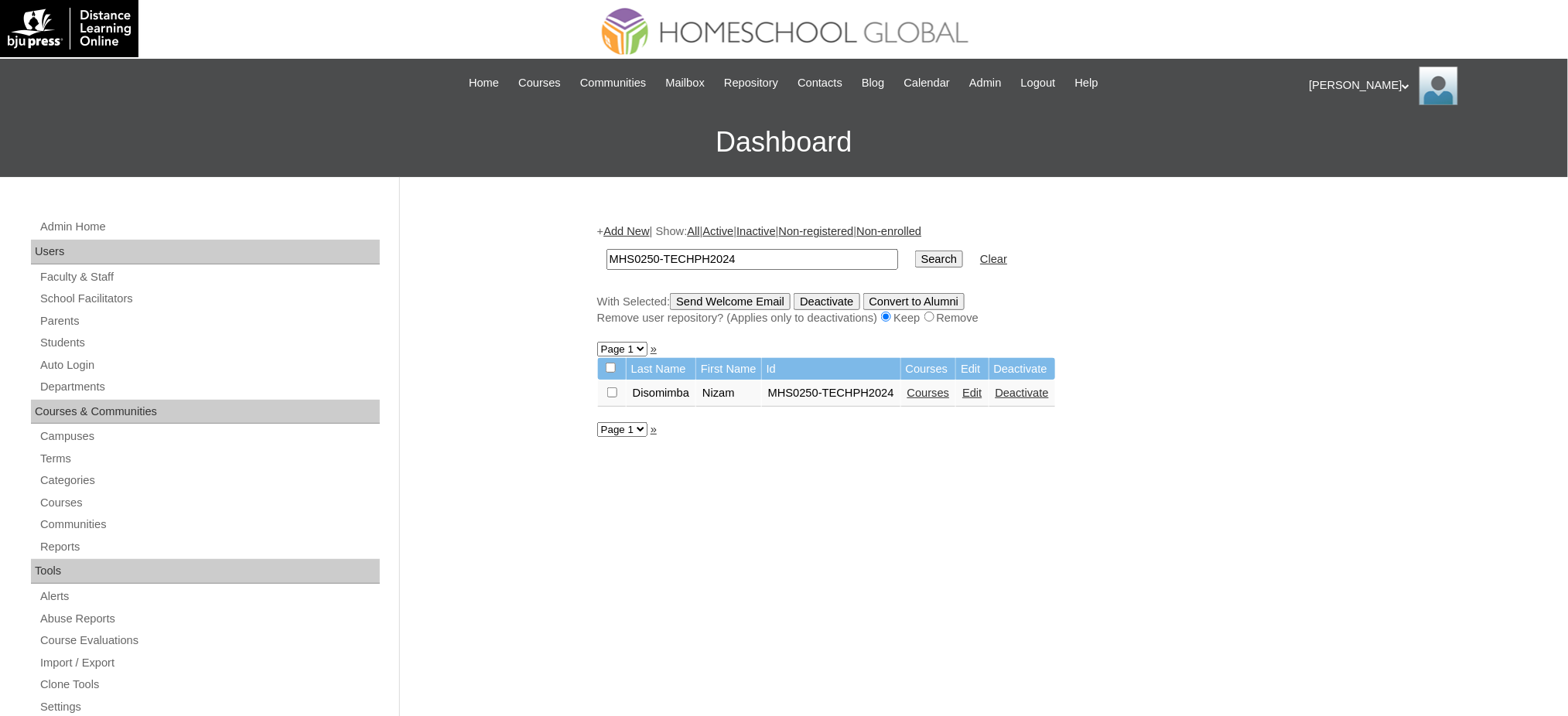
click at [977, 388] on link "Edit" at bounding box center [972, 393] width 20 height 13
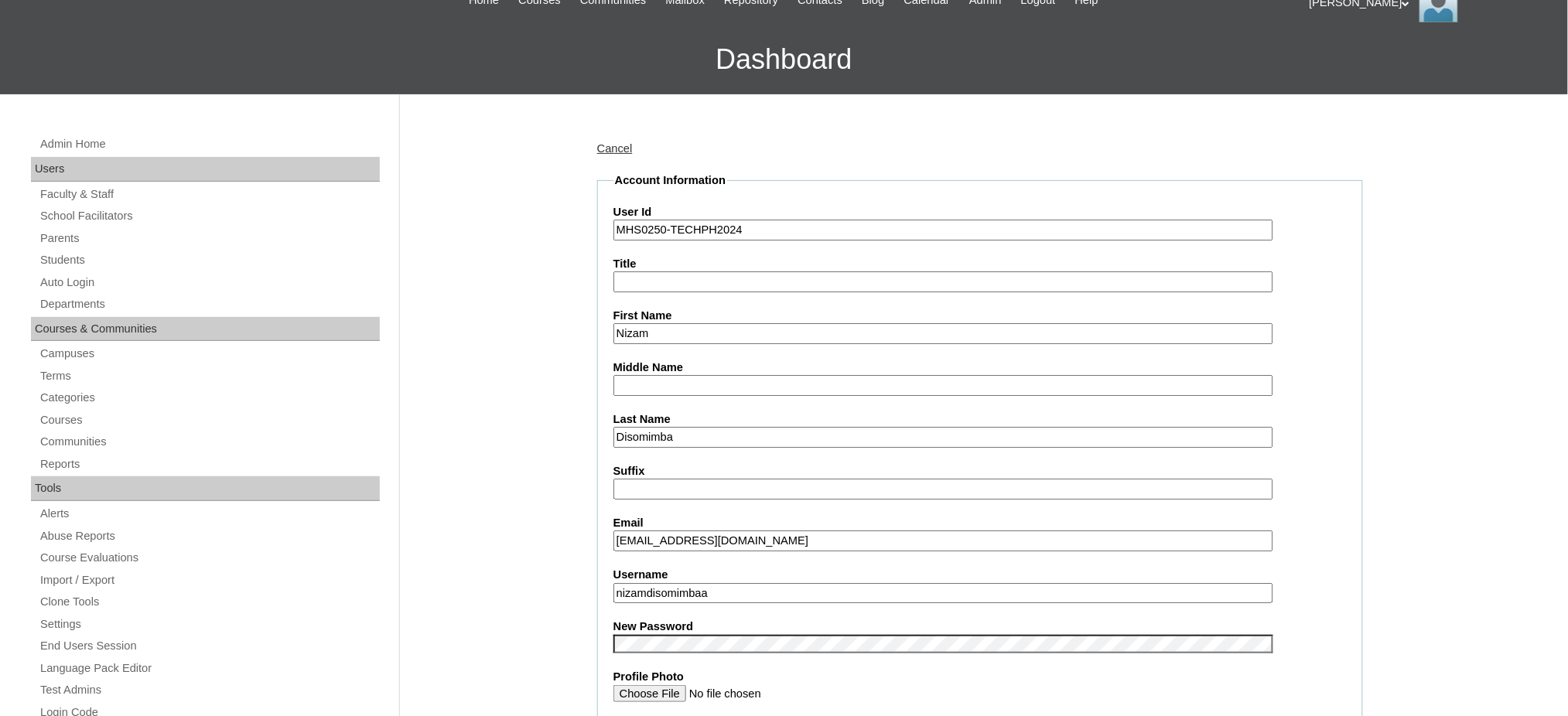
scroll to position [309, 0]
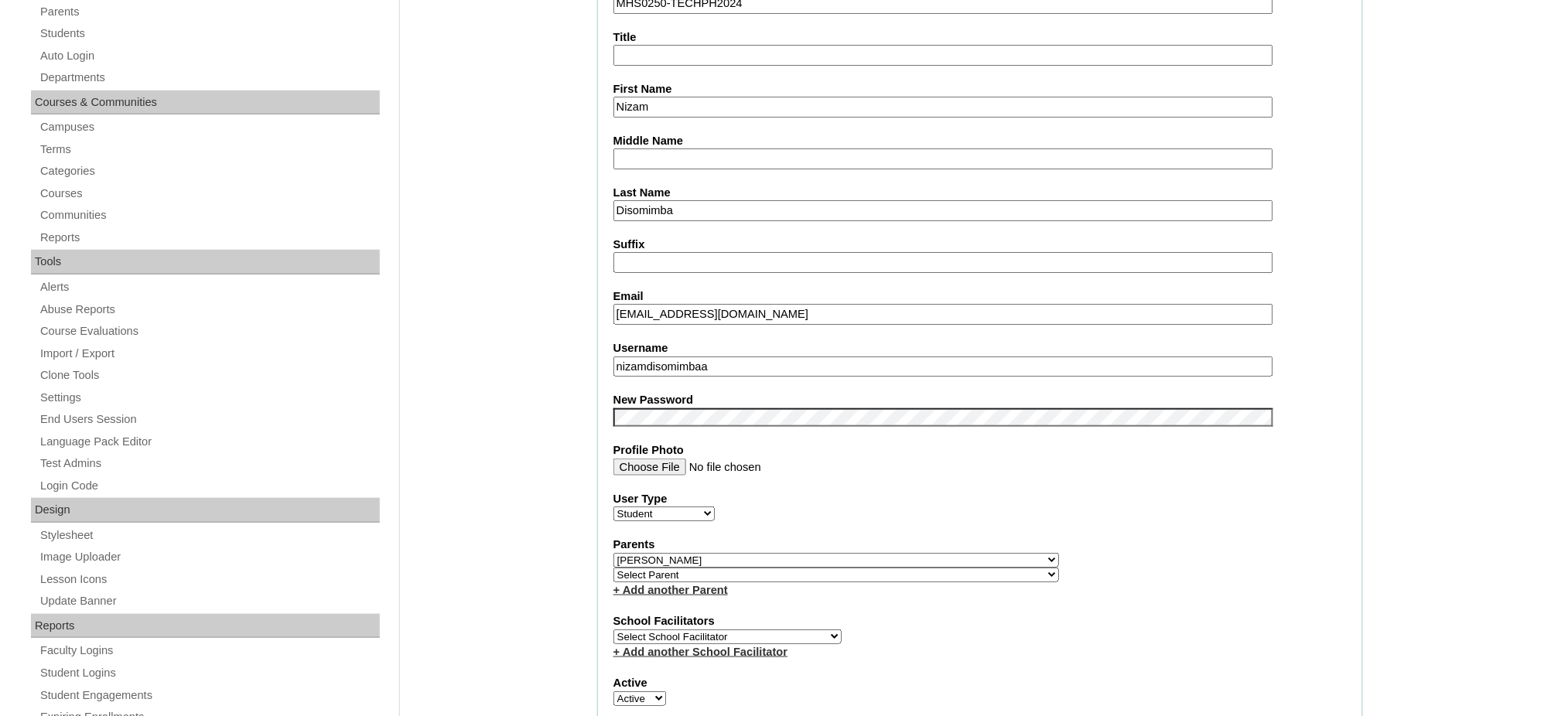
click at [738, 357] on input "nizamdisomimbaa" at bounding box center [943, 367] width 660 height 21
click at [681, 105] on input "Nizam" at bounding box center [943, 107] width 660 height 21
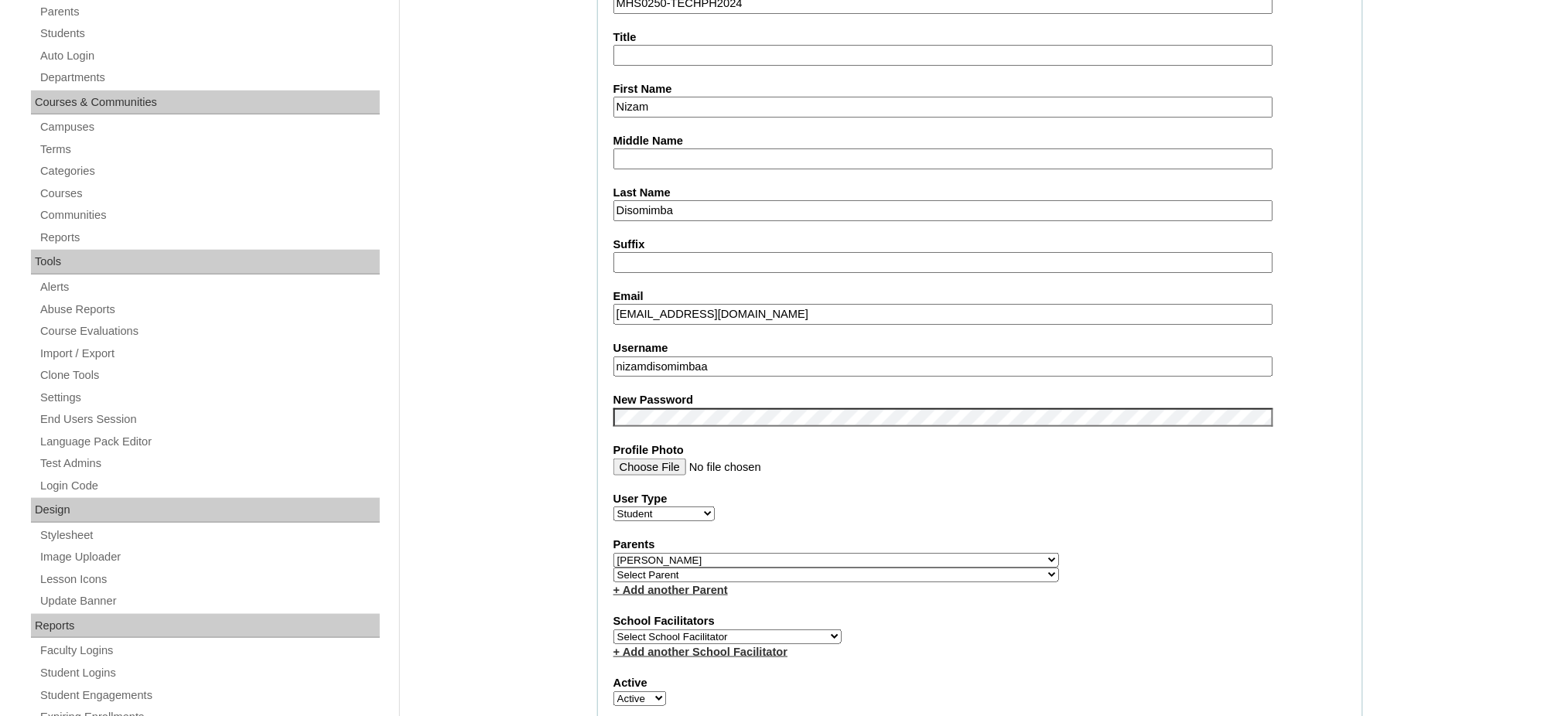
click at [681, 105] on input "Nizam" at bounding box center [943, 107] width 660 height 21
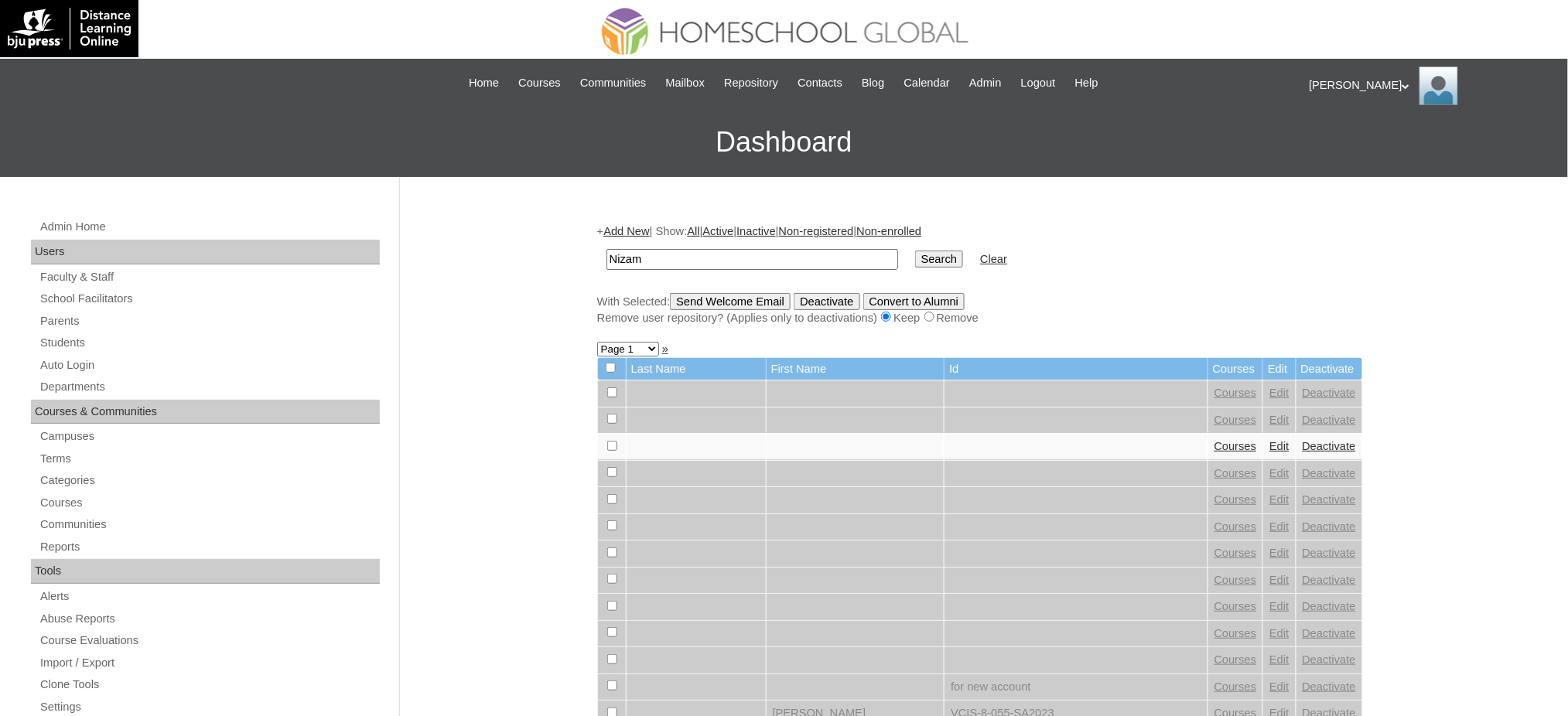
type input "Nizam"
click at [915, 256] on input "Search" at bounding box center [939, 260] width 48 height 17
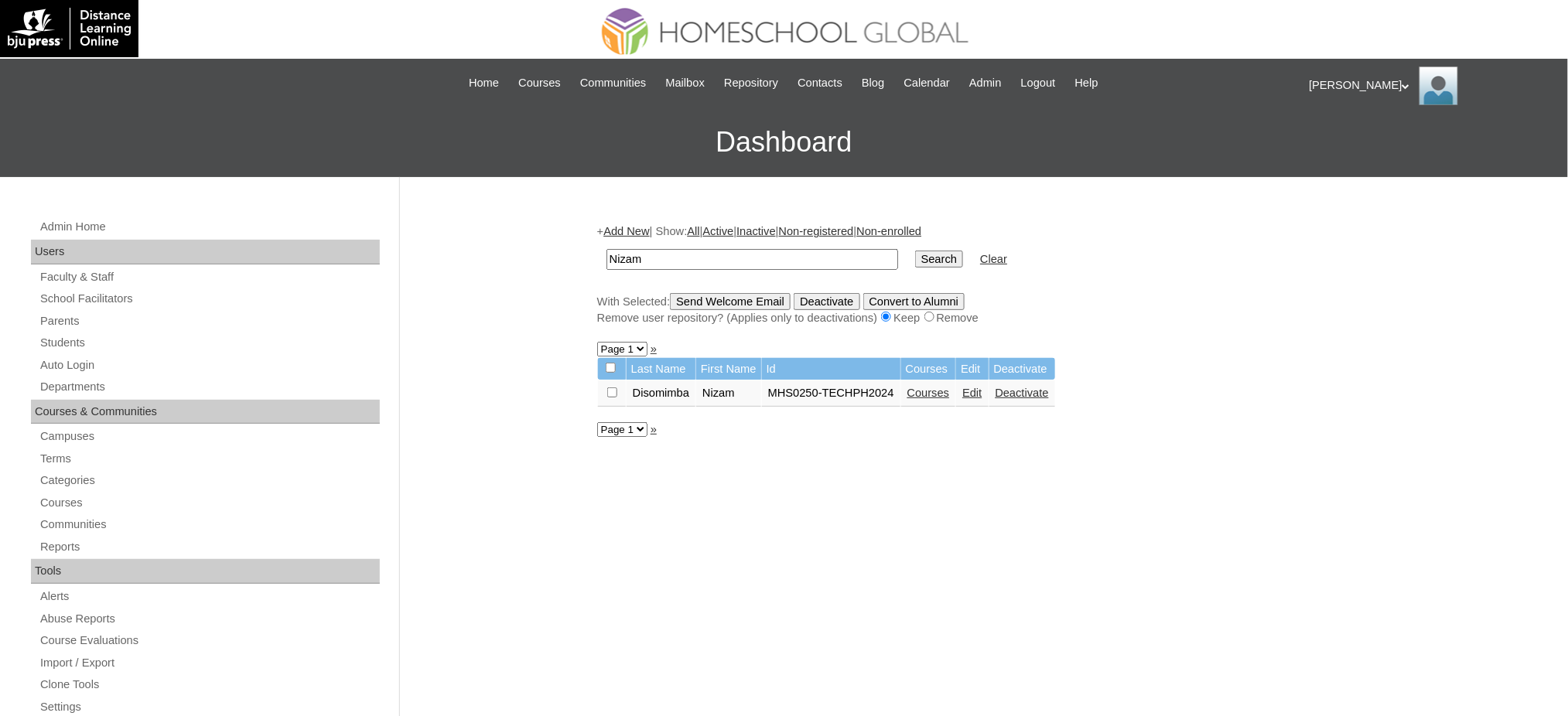
click at [934, 390] on link "Courses" at bounding box center [929, 393] width 42 height 13
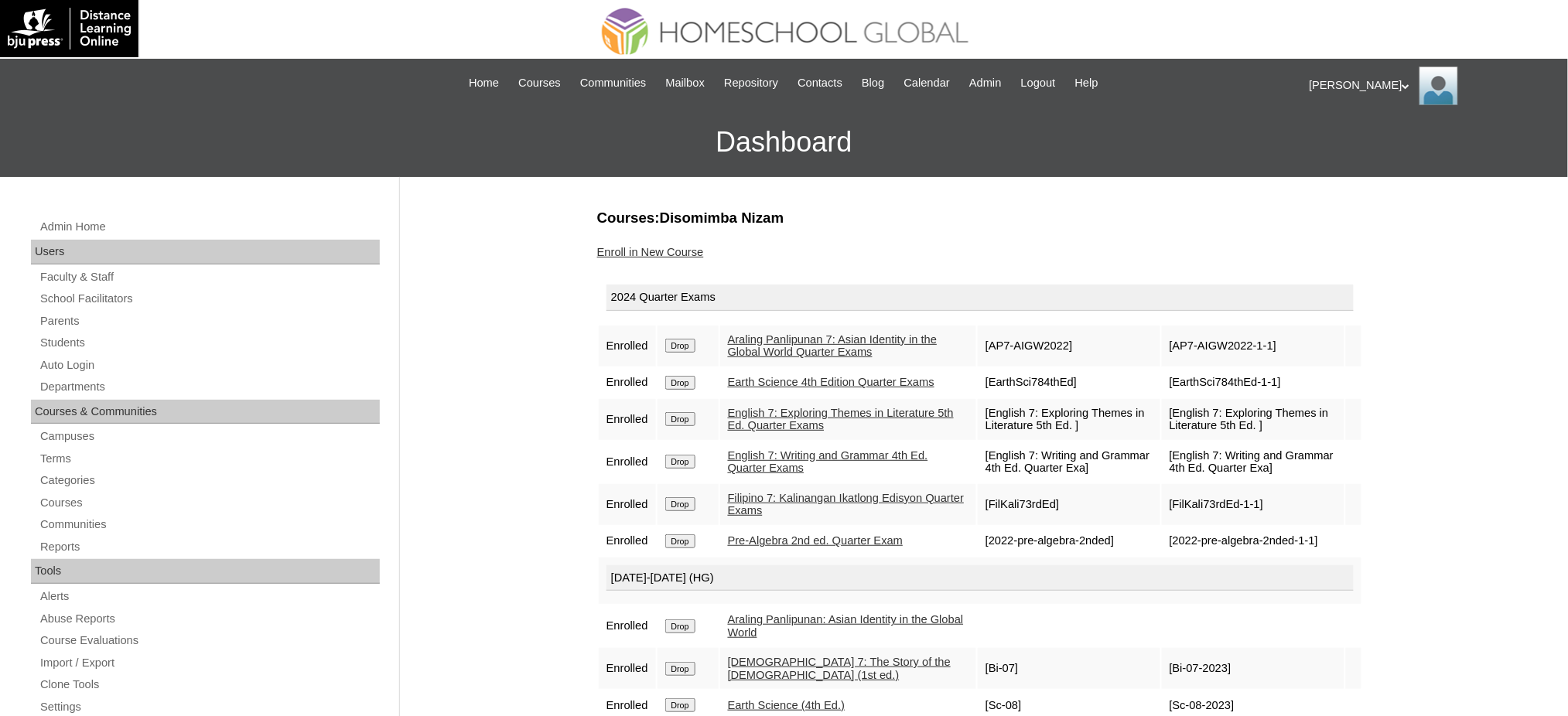
click at [690, 339] on input "Drop" at bounding box center [680, 346] width 30 height 14
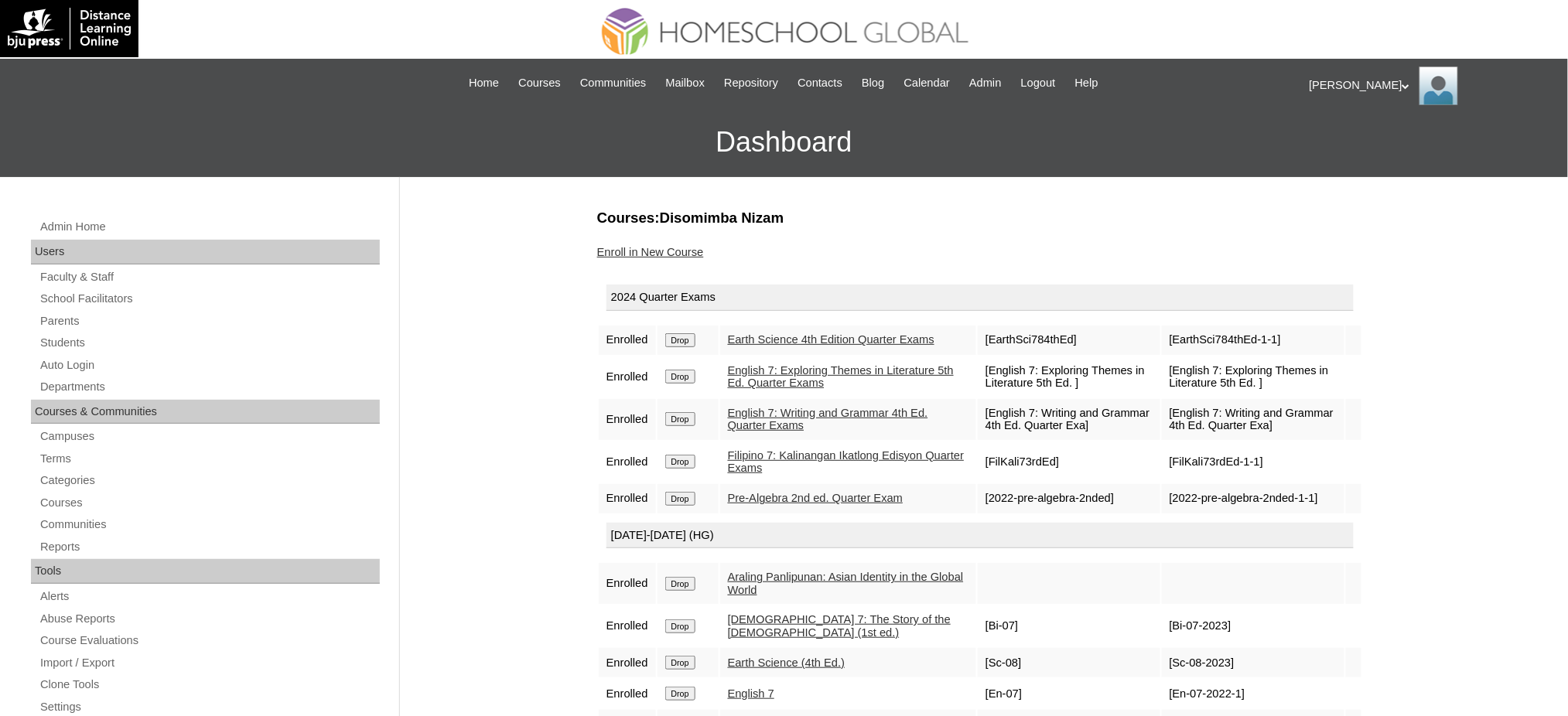
click at [692, 343] on input "Drop" at bounding box center [680, 340] width 30 height 14
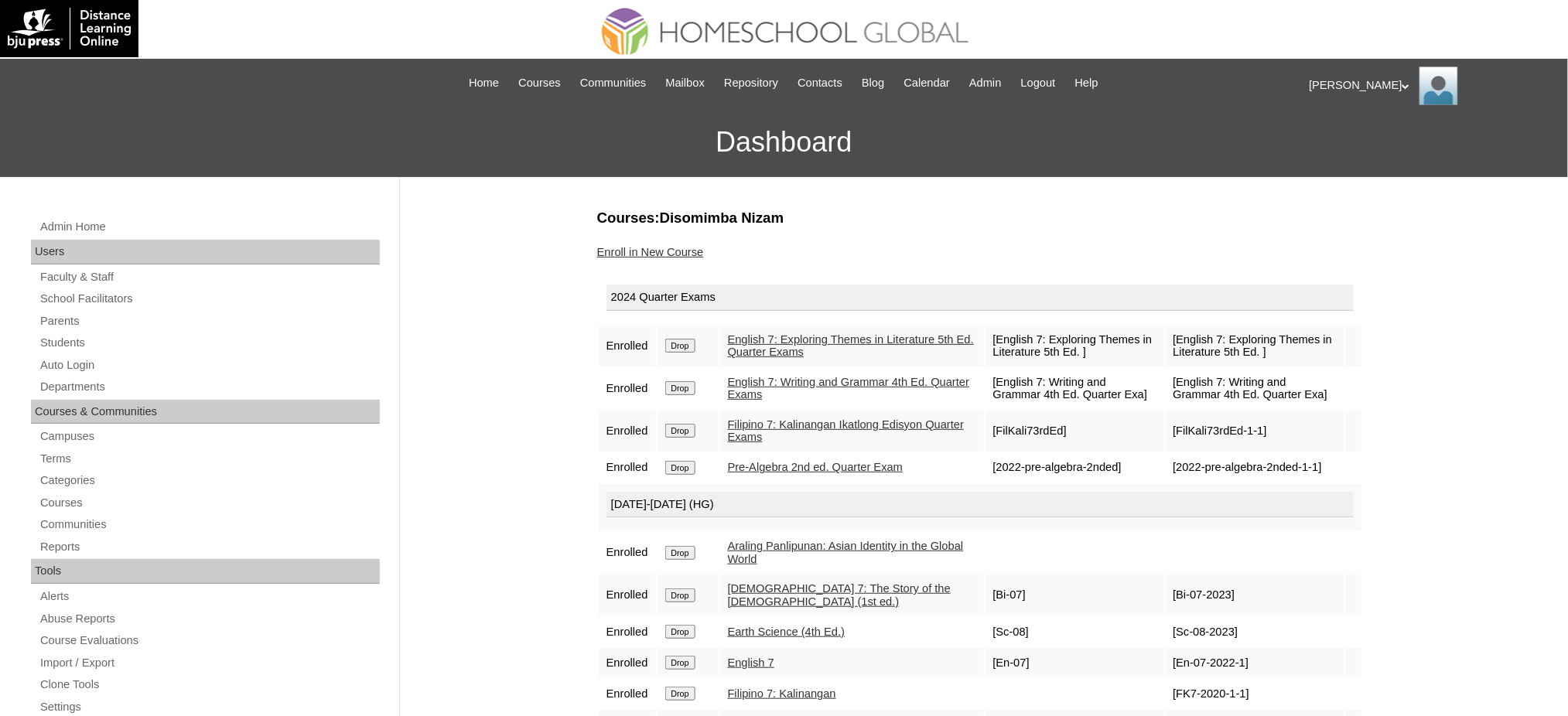
click at [689, 344] on input "Drop" at bounding box center [680, 346] width 30 height 14
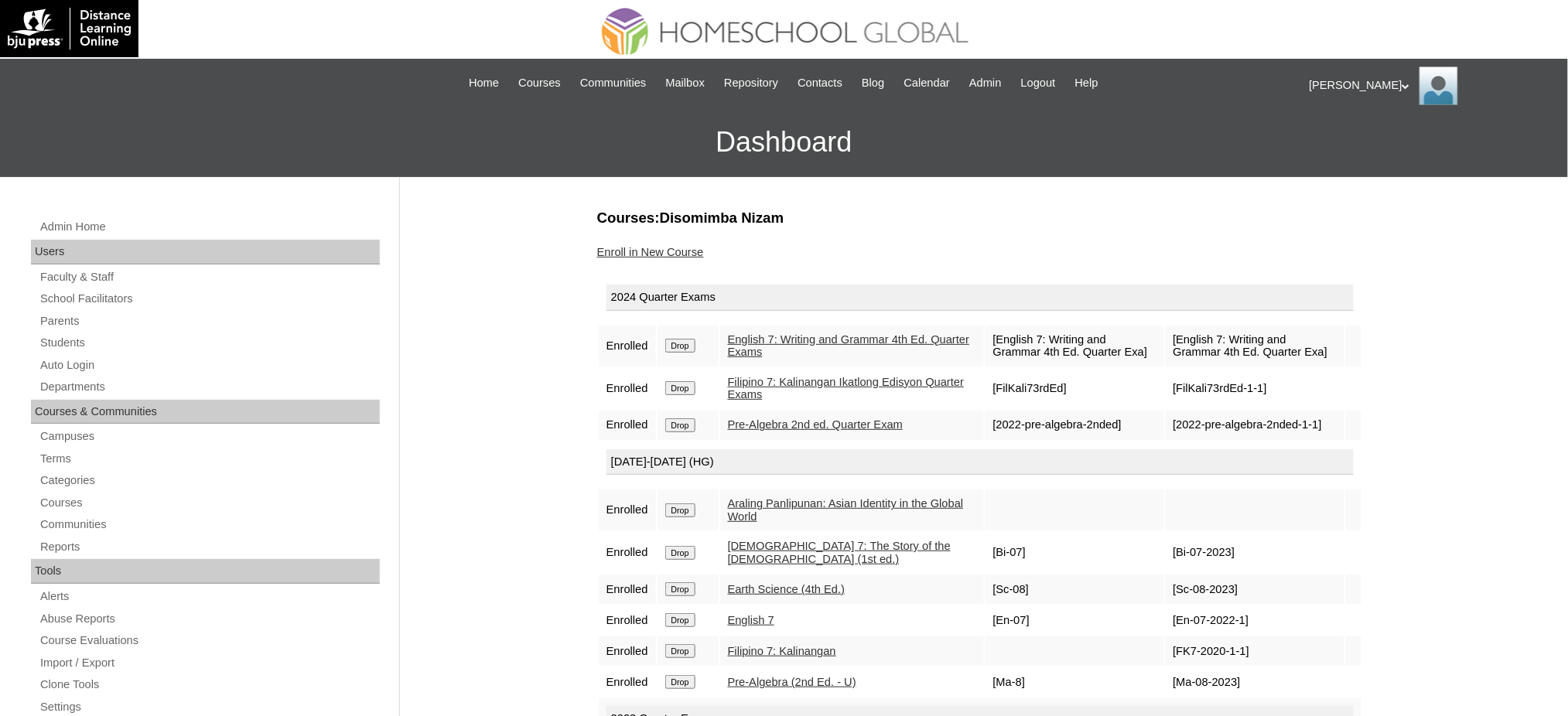
click at [678, 345] on input "Drop" at bounding box center [680, 346] width 30 height 14
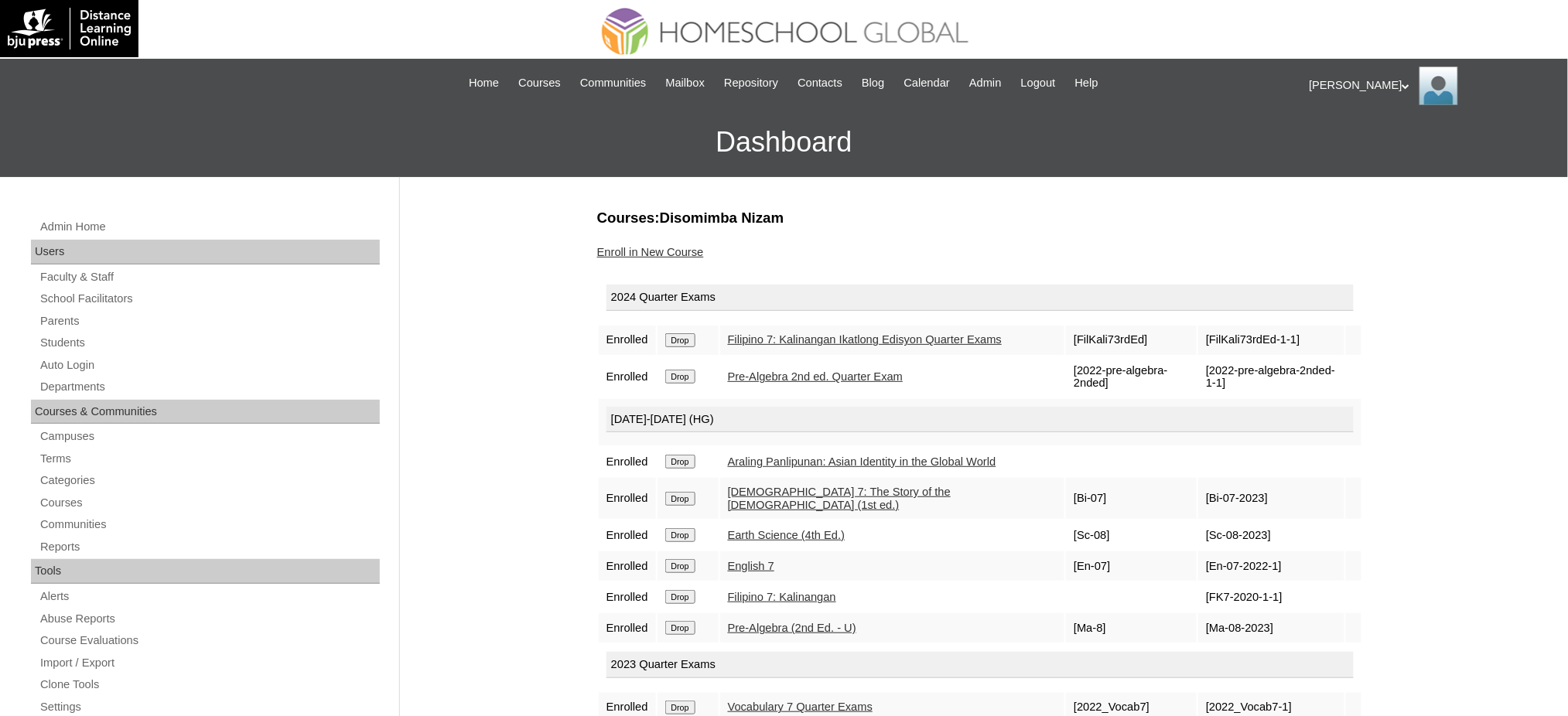
click at [691, 344] on input "Drop" at bounding box center [680, 340] width 30 height 14
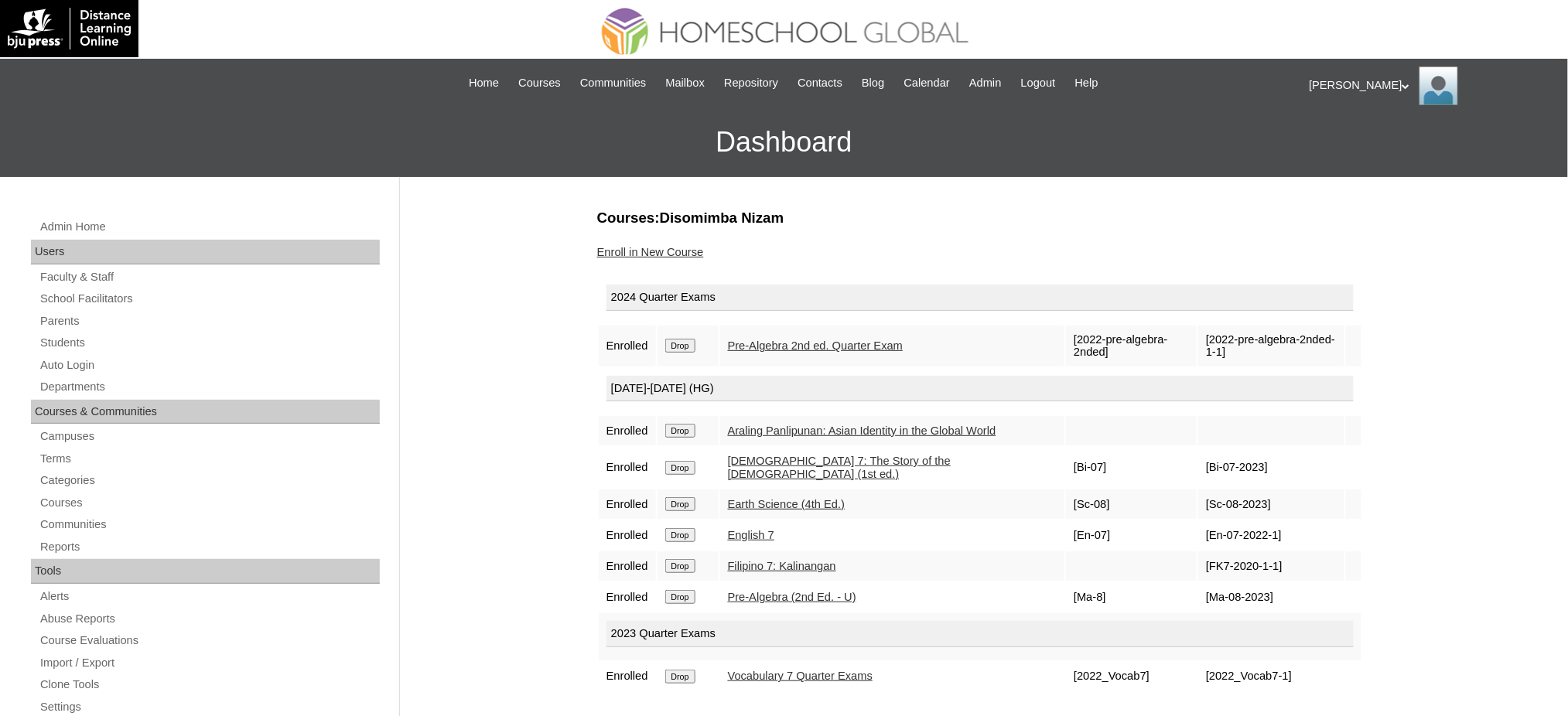
click at [687, 346] on input "Drop" at bounding box center [680, 346] width 30 height 14
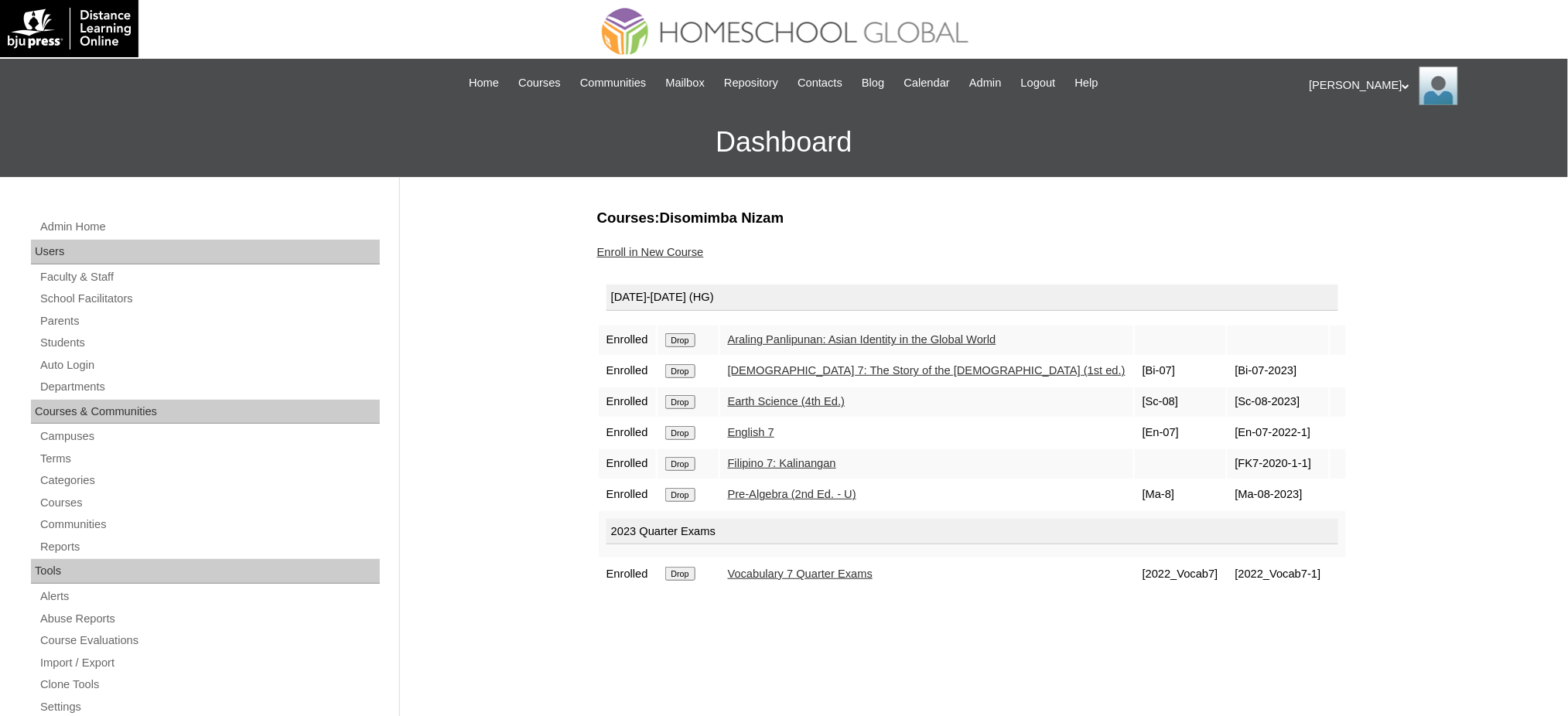
click at [676, 340] on input "Drop" at bounding box center [680, 340] width 30 height 14
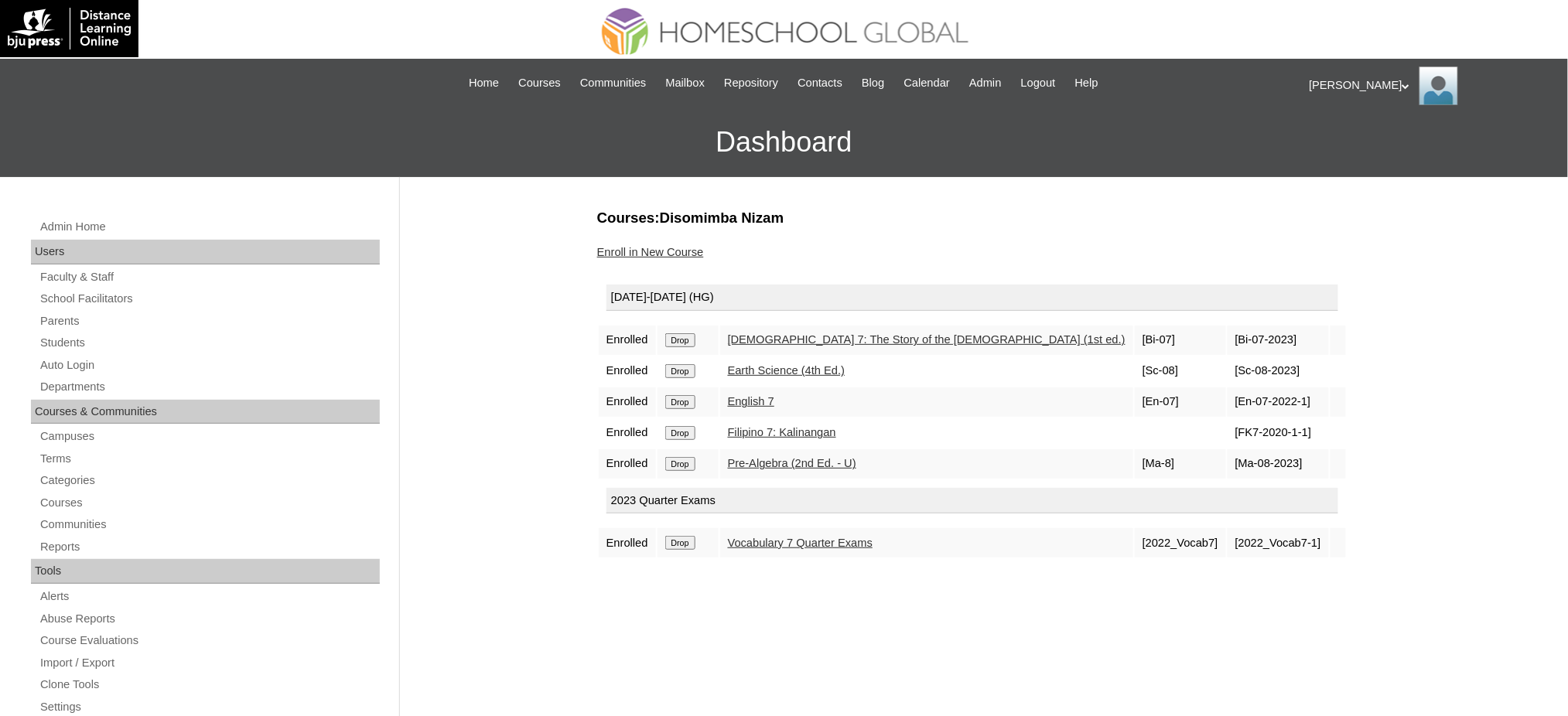
drag, startPoint x: 0, startPoint y: 0, endPoint x: 866, endPoint y: 62, distance: 868.2
click at [693, 334] on input "Drop" at bounding box center [680, 340] width 30 height 14
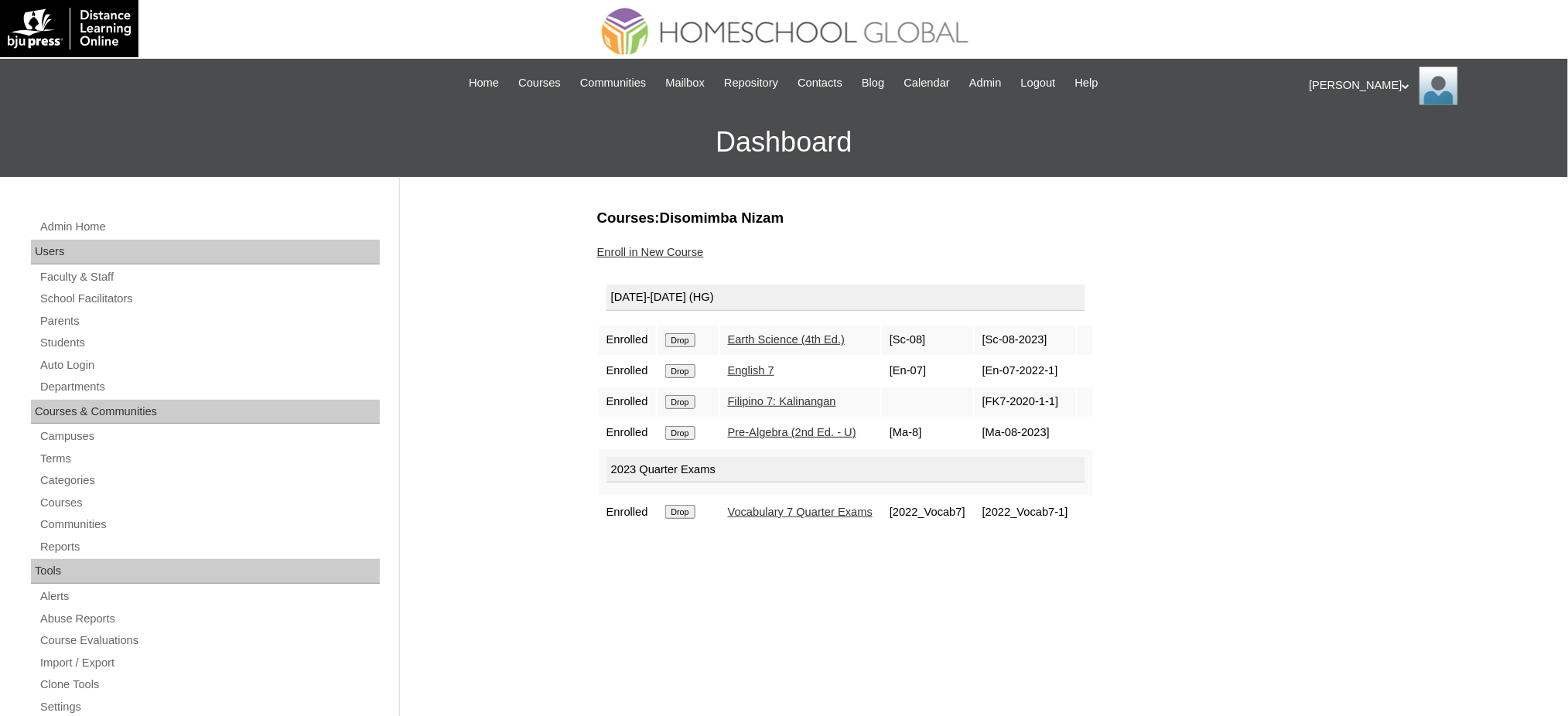
click at [690, 342] on input "Drop" at bounding box center [680, 340] width 30 height 14
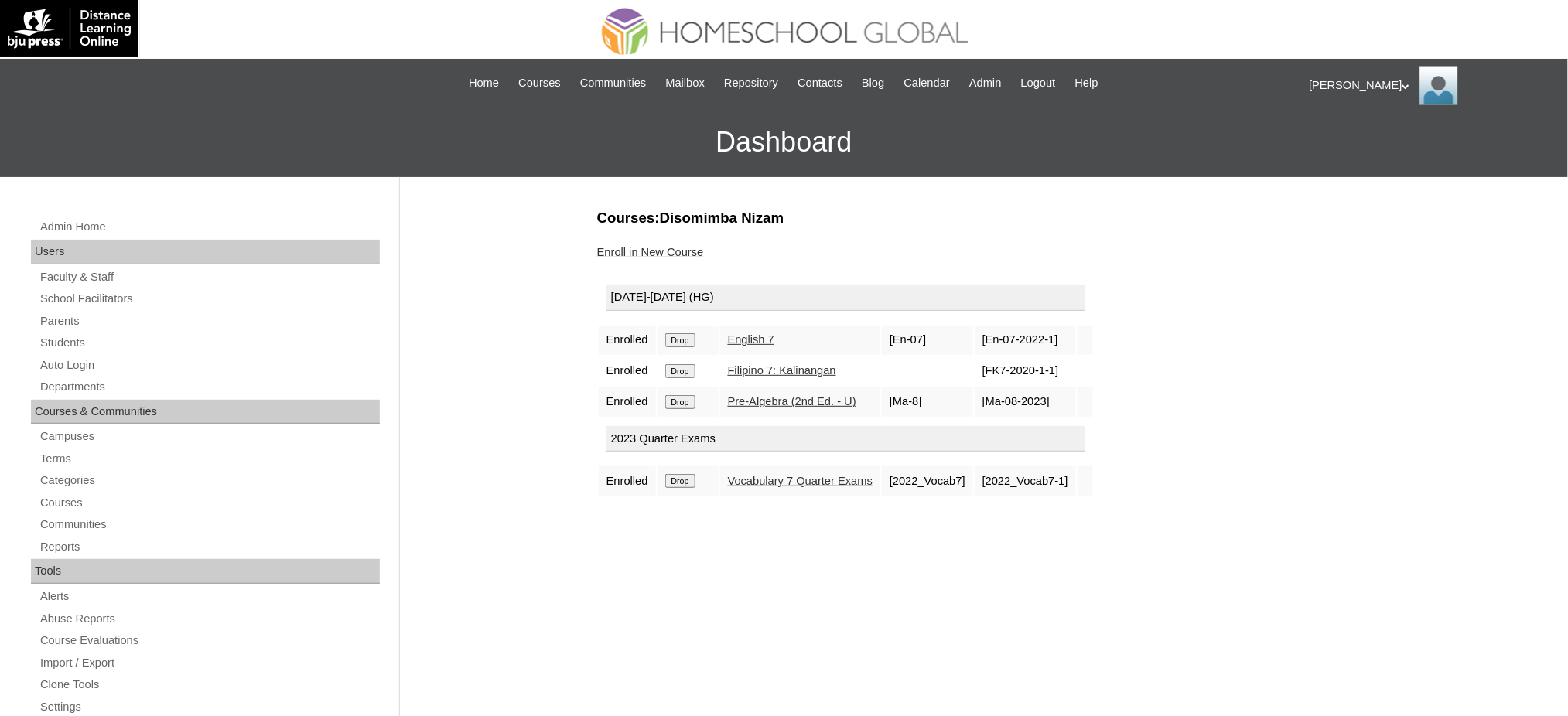
click at [686, 340] on input "Drop" at bounding box center [680, 340] width 30 height 14
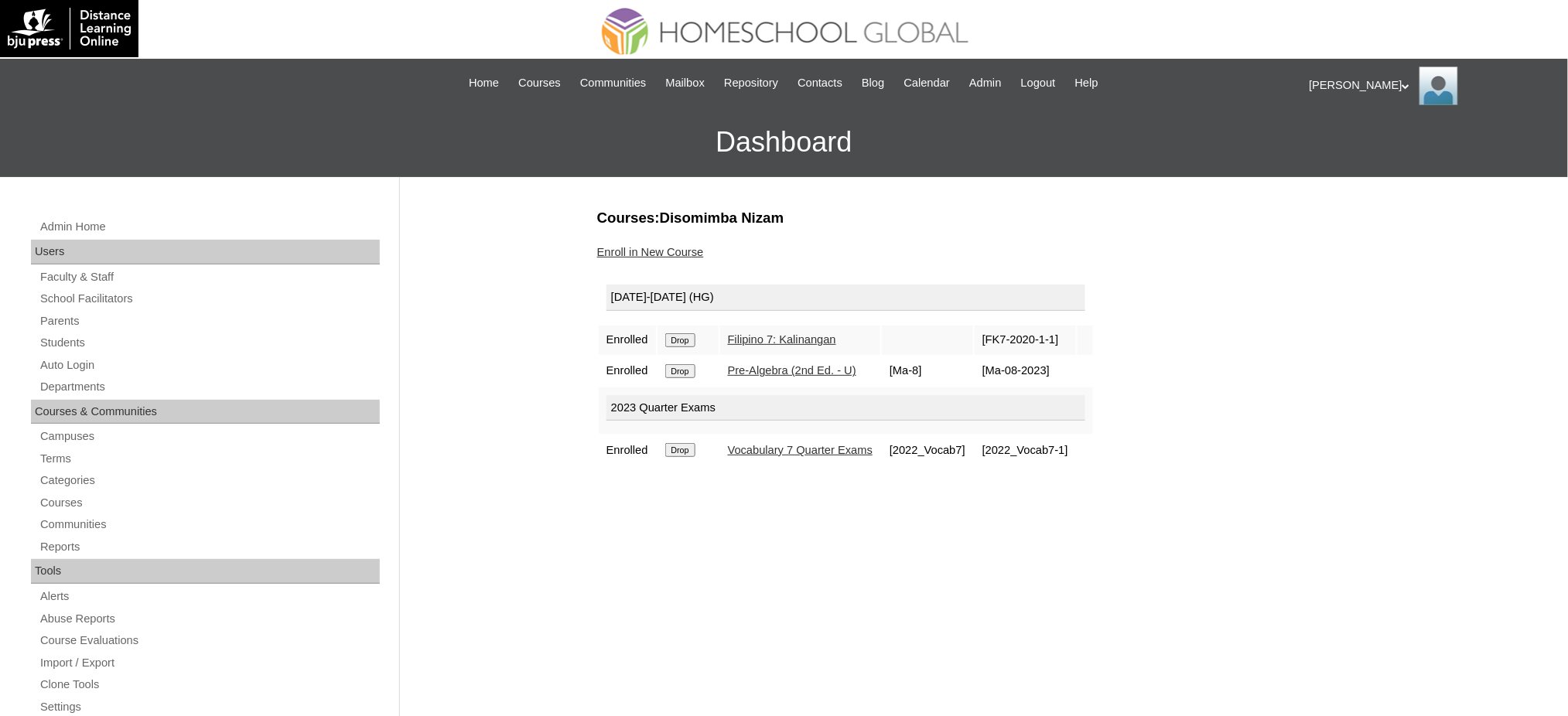
click at [684, 335] on input "Drop" at bounding box center [680, 340] width 30 height 14
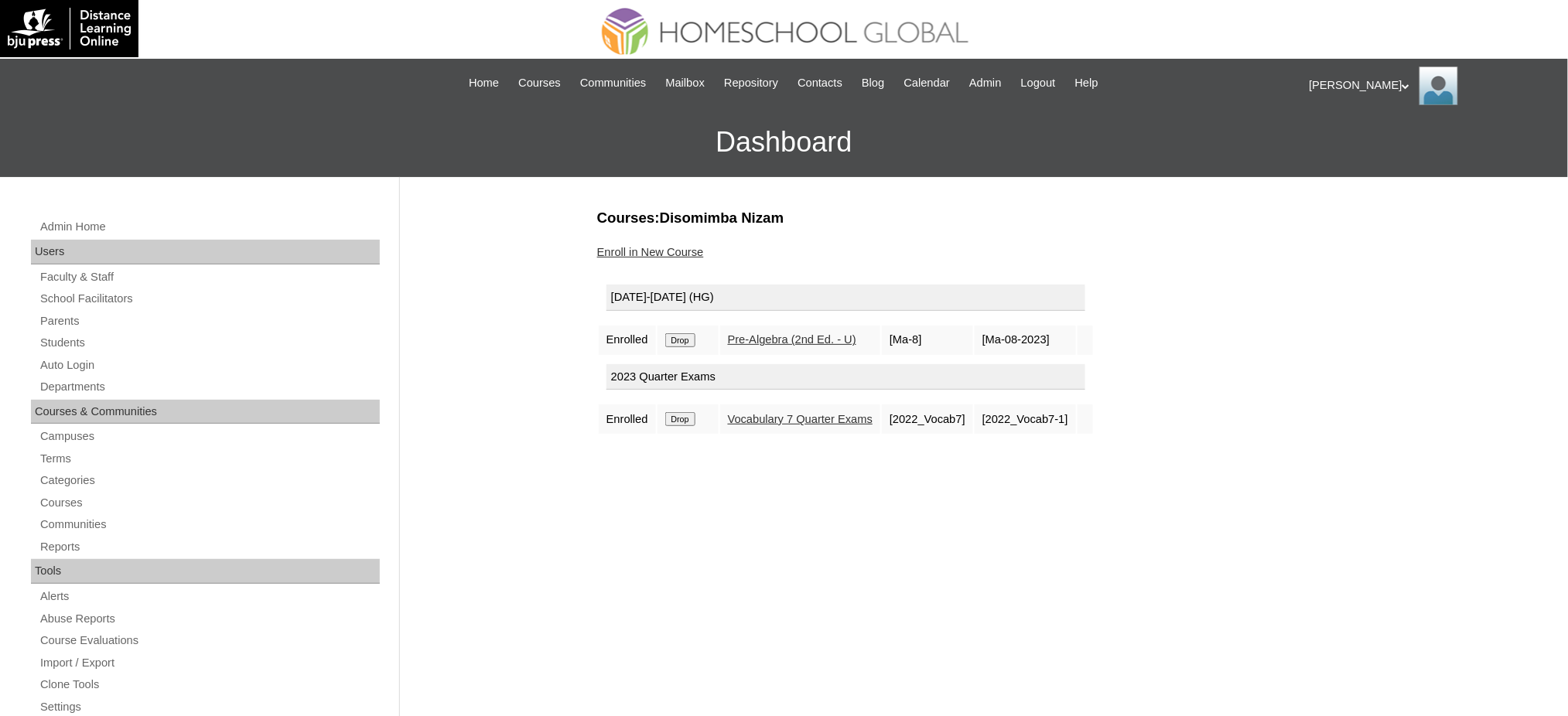
click at [686, 337] on input "Drop" at bounding box center [680, 340] width 30 height 14
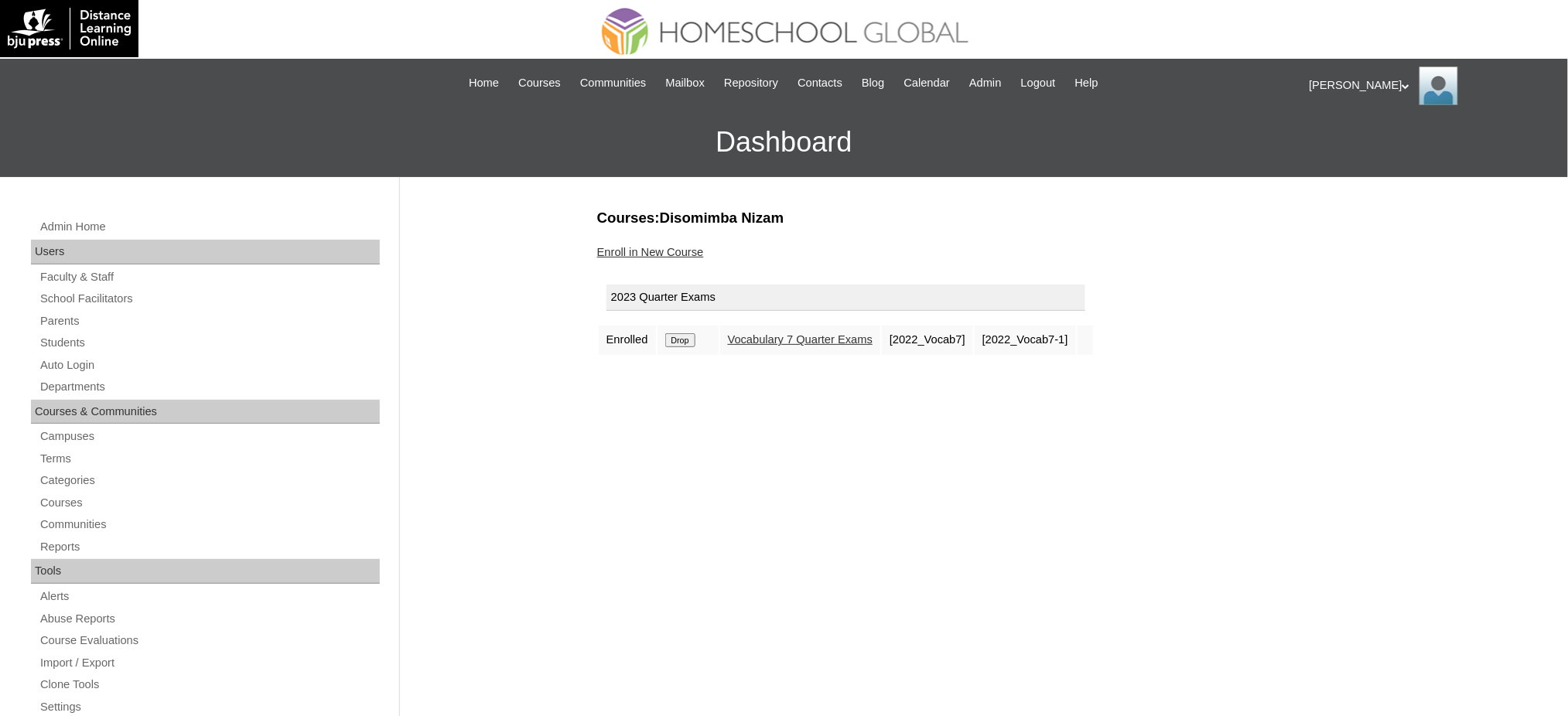
click at [691, 333] on input "Drop" at bounding box center [680, 340] width 30 height 14
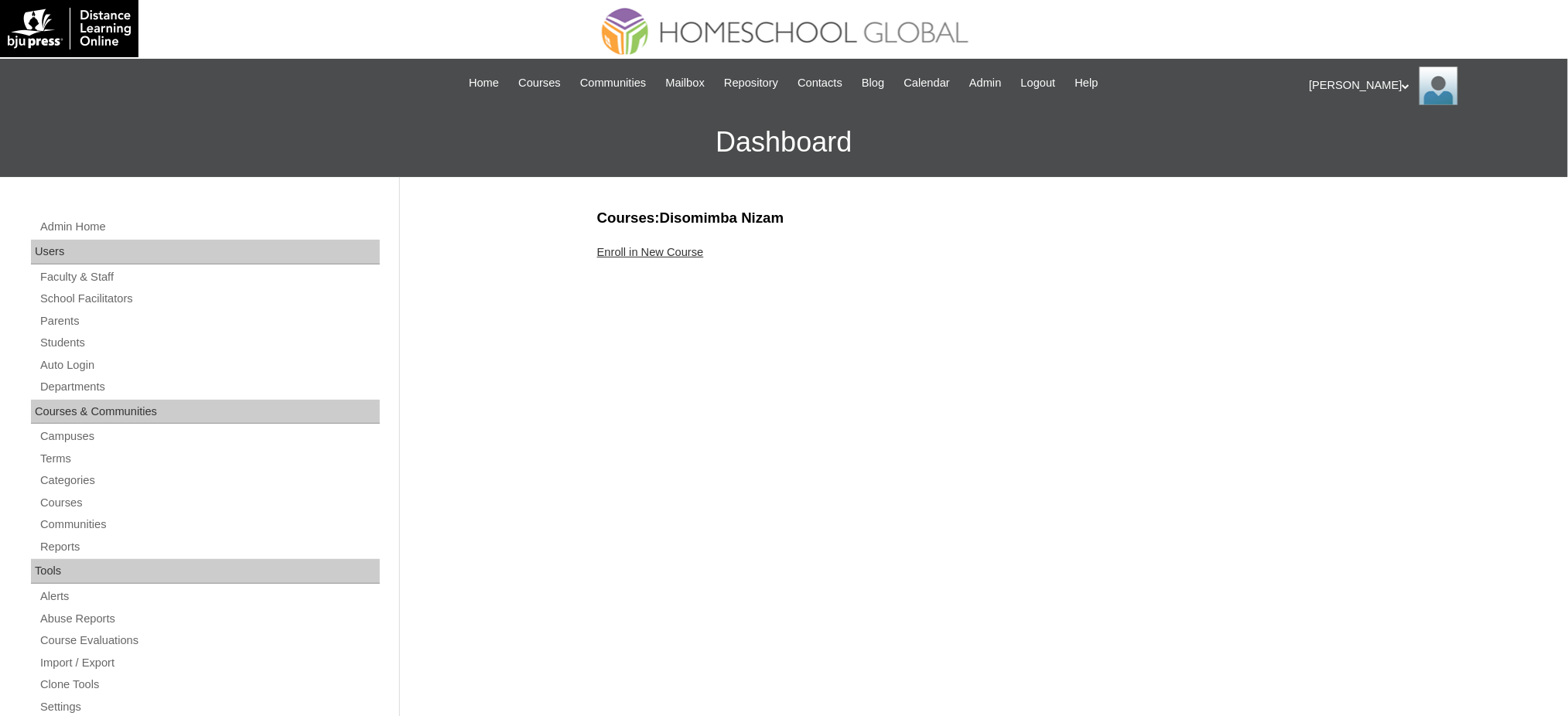
drag, startPoint x: 0, startPoint y: 0, endPoint x: 649, endPoint y: 256, distance: 697.7
click at [649, 256] on link "Enroll in New Course" at bounding box center [650, 253] width 107 height 13
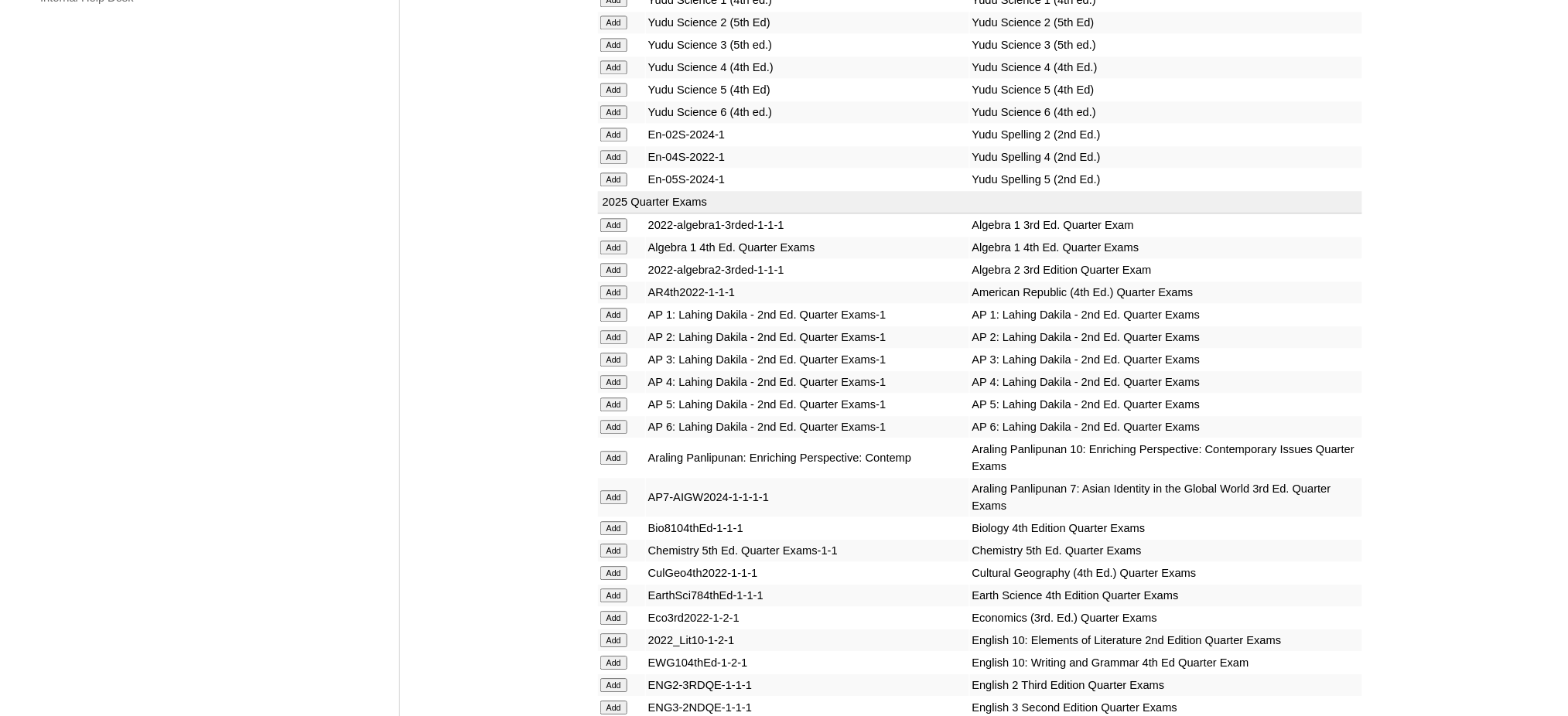
scroll to position [1340, 0]
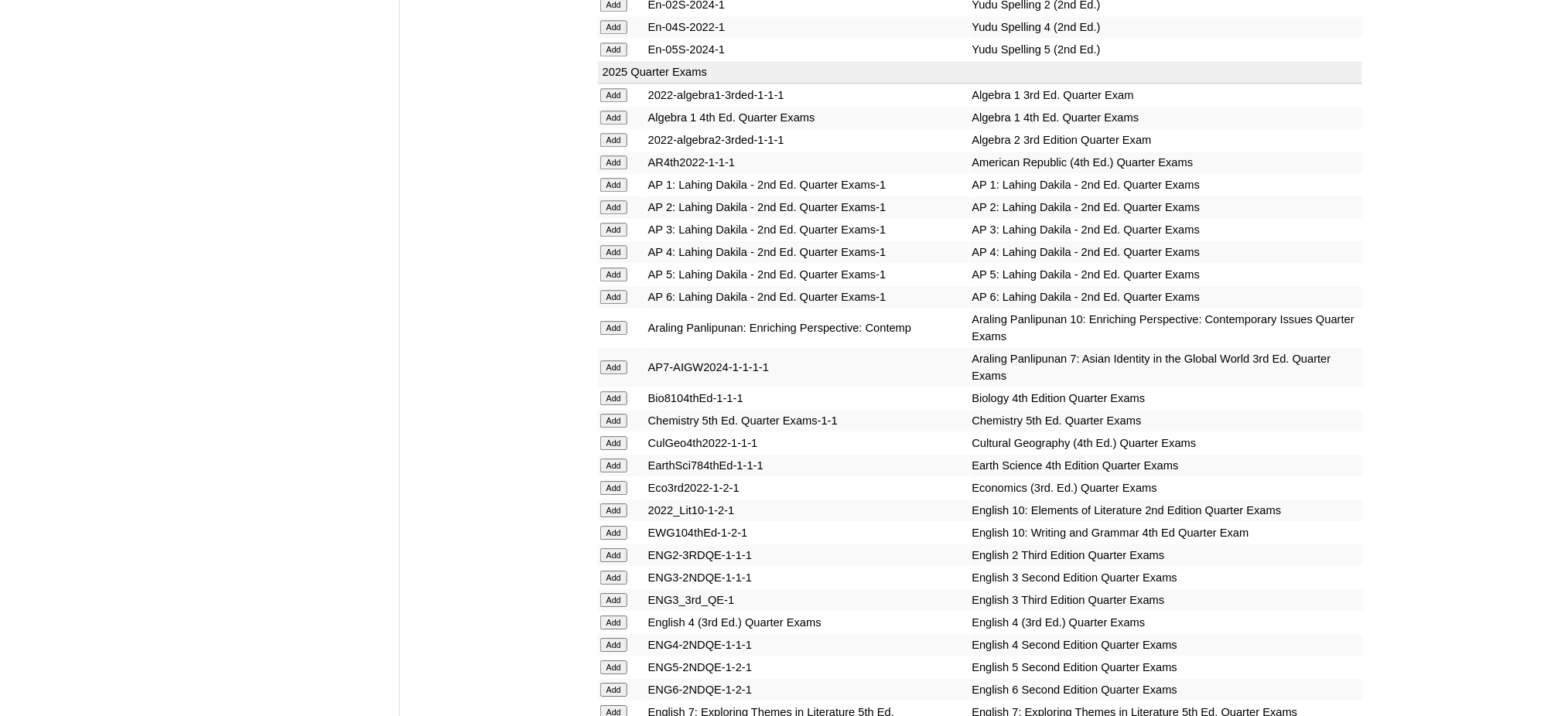
click at [620, 111] on input "Add" at bounding box center [613, 118] width 27 height 14
click at [613, 391] on input "Add" at bounding box center [613, 398] width 27 height 14
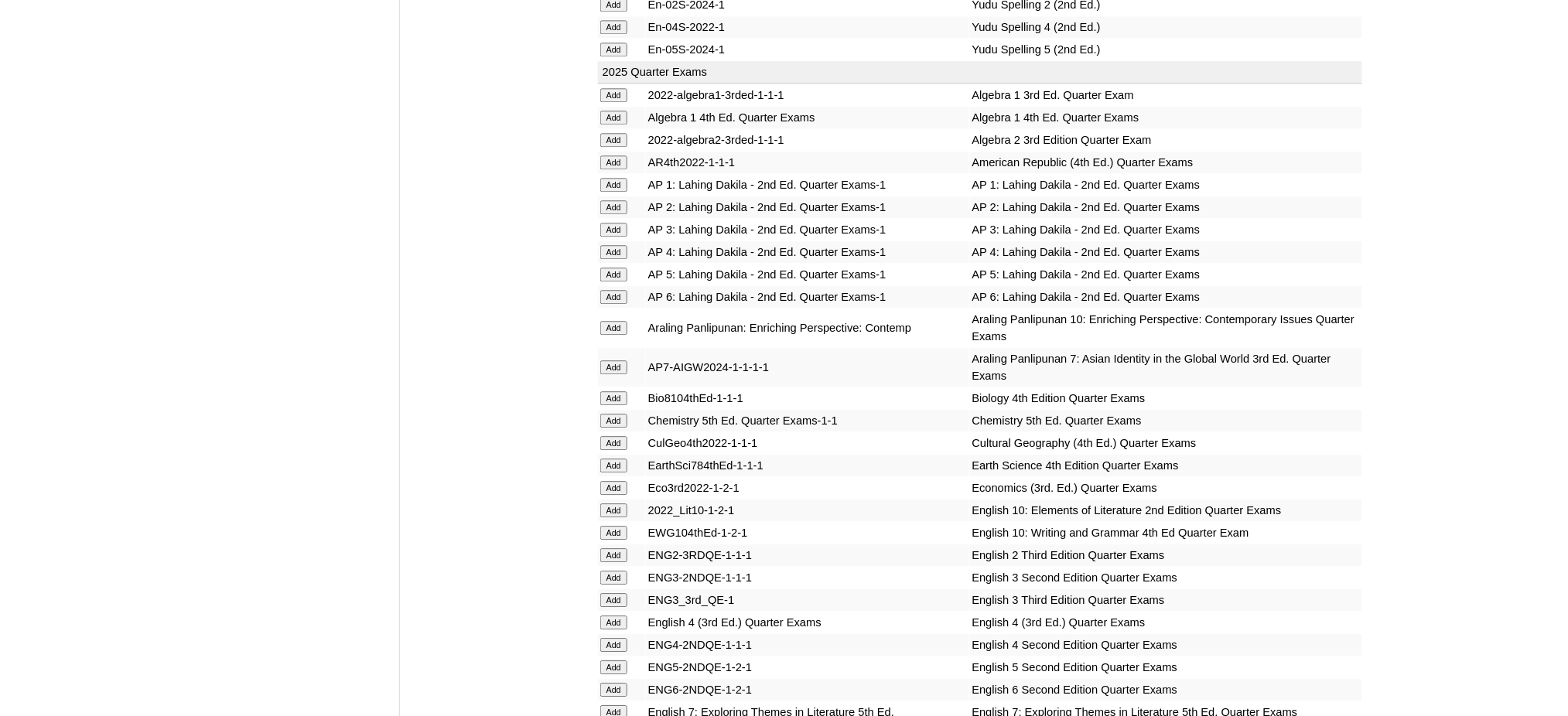
click at [613, 391] on input "Add" at bounding box center [613, 398] width 27 height 14
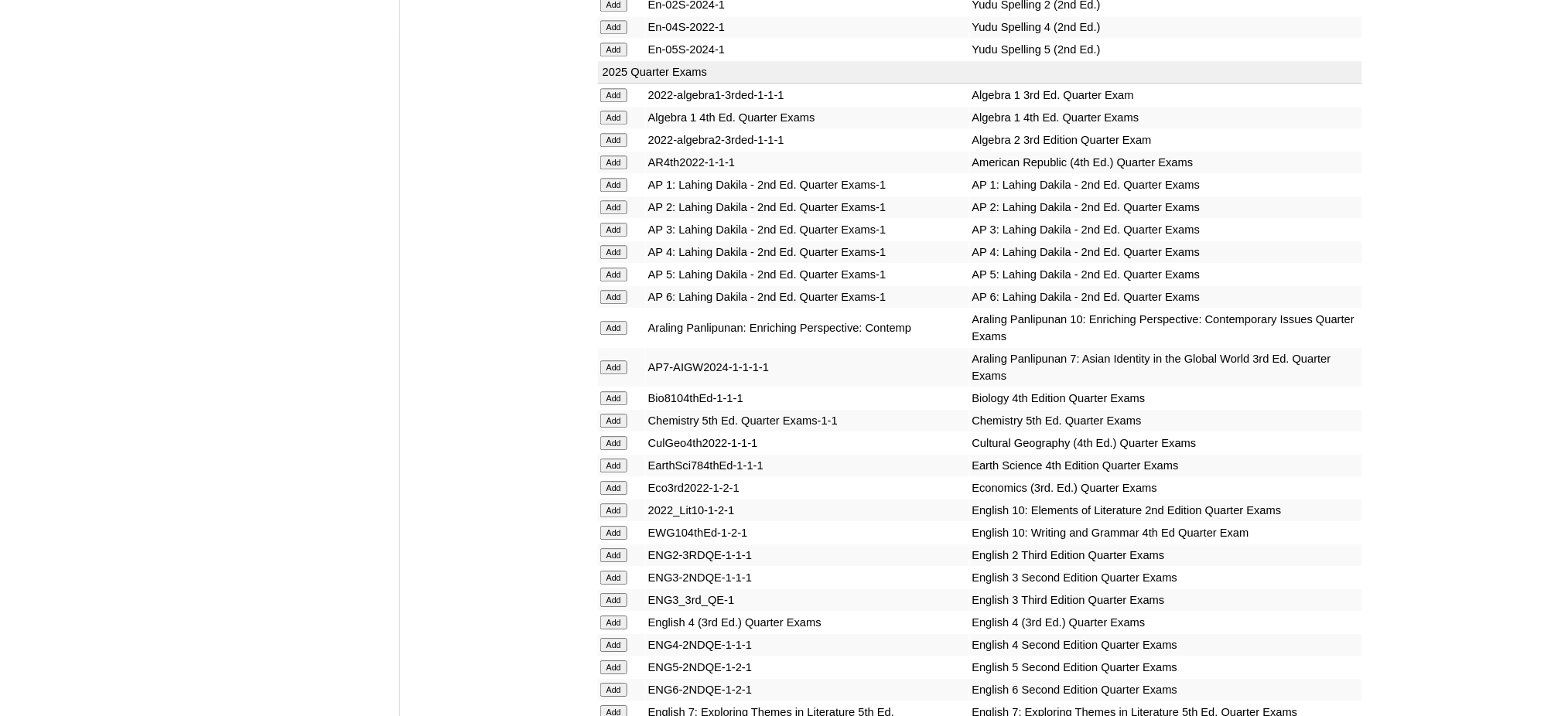
click at [613, 391] on input "Add" at bounding box center [613, 398] width 27 height 14
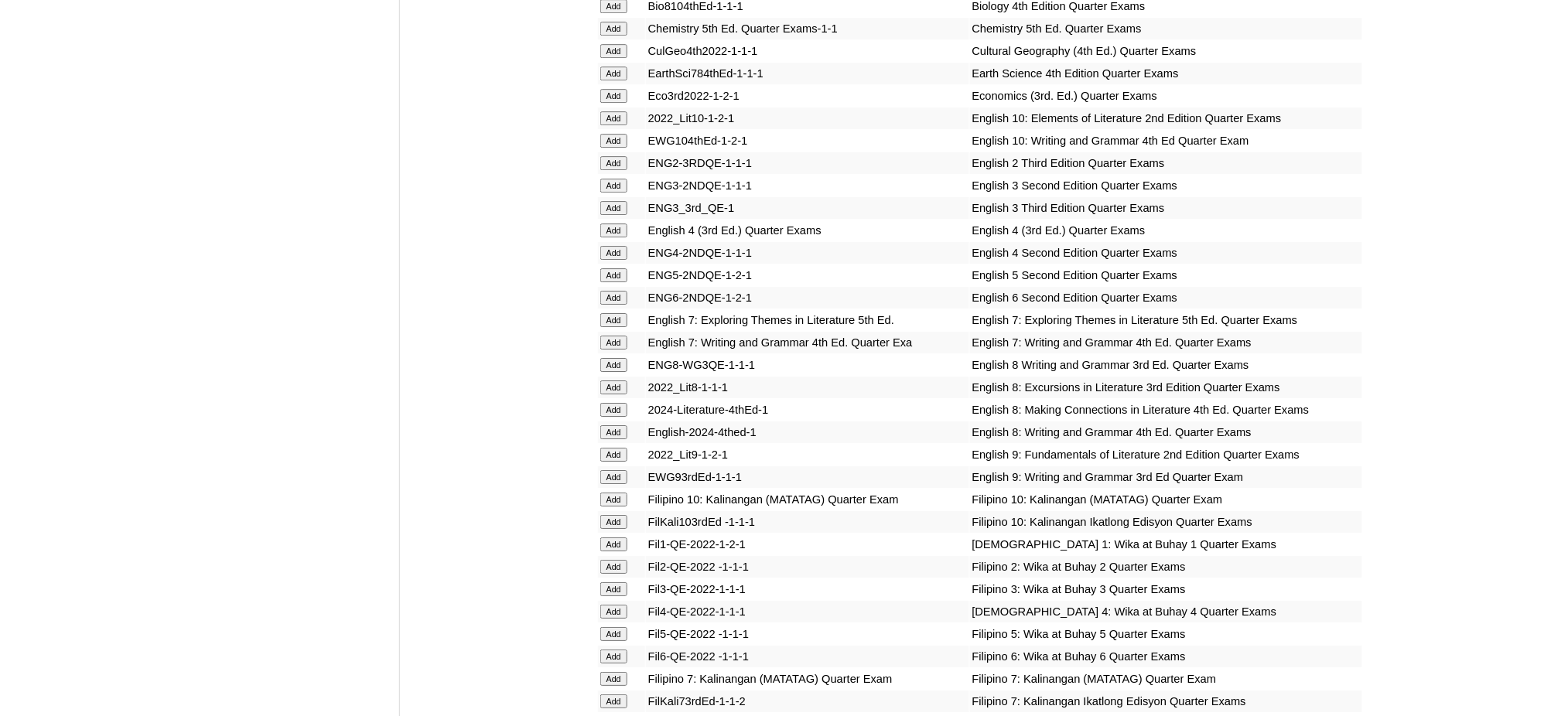
scroll to position [1753, 0]
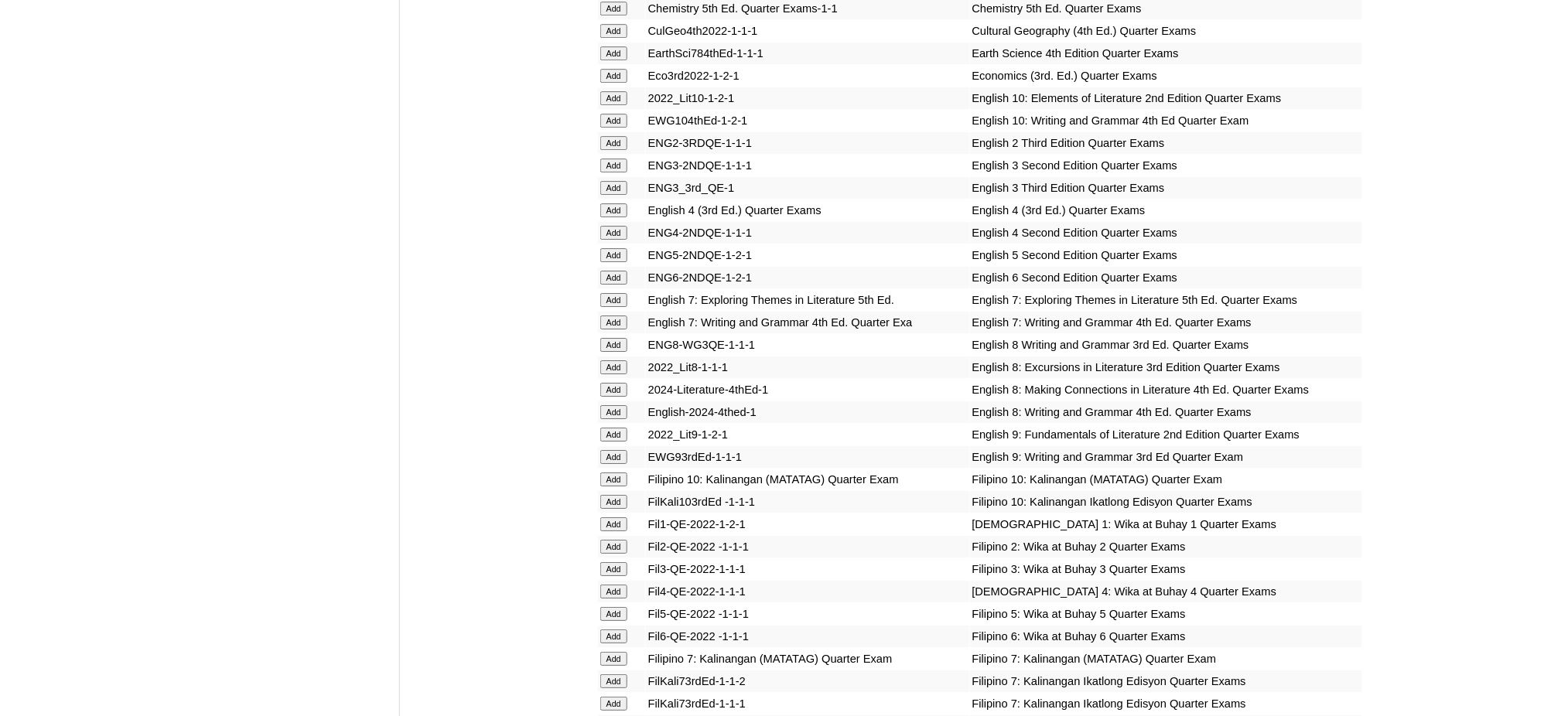
click at [620, 383] on input "Add" at bounding box center [613, 390] width 27 height 14
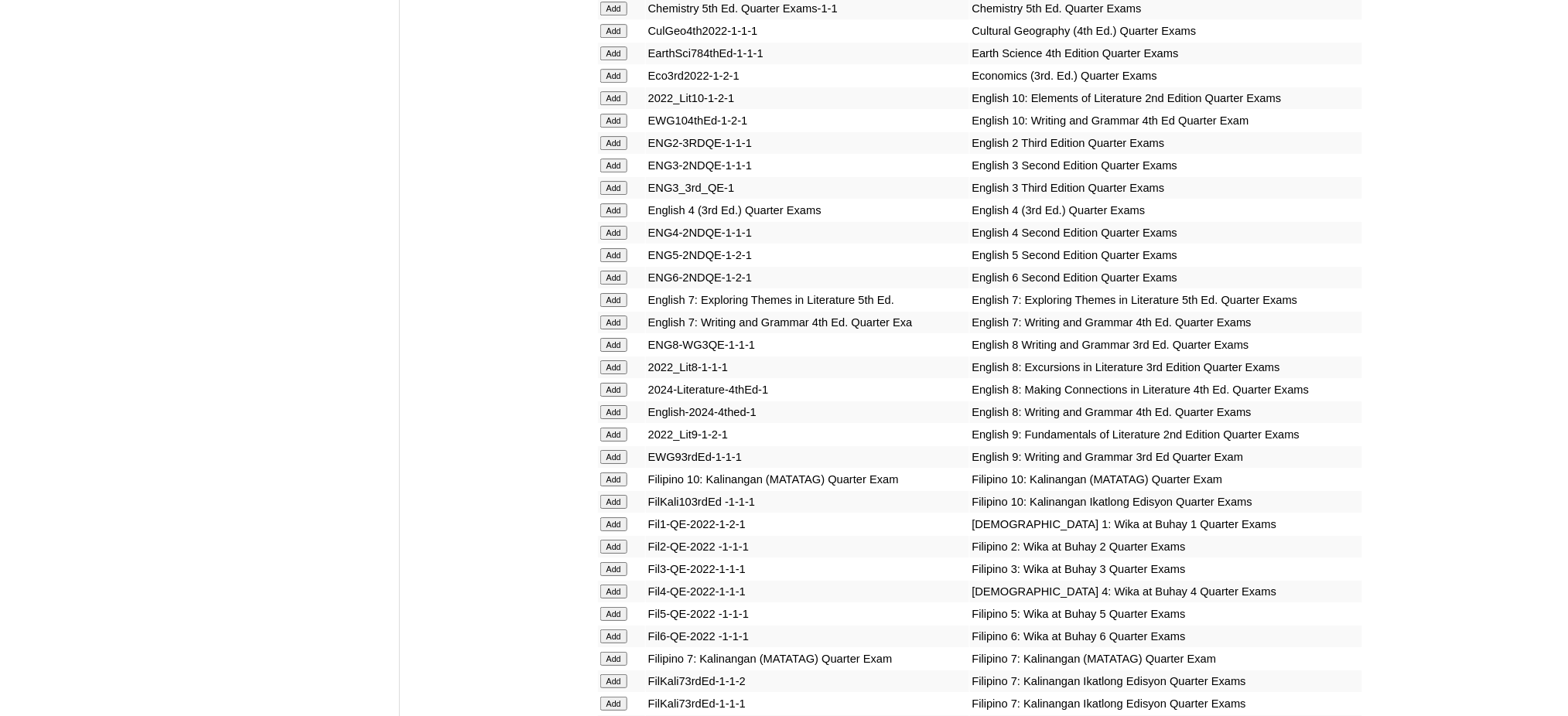
click at [621, 405] on input "Add" at bounding box center [613, 413] width 27 height 14
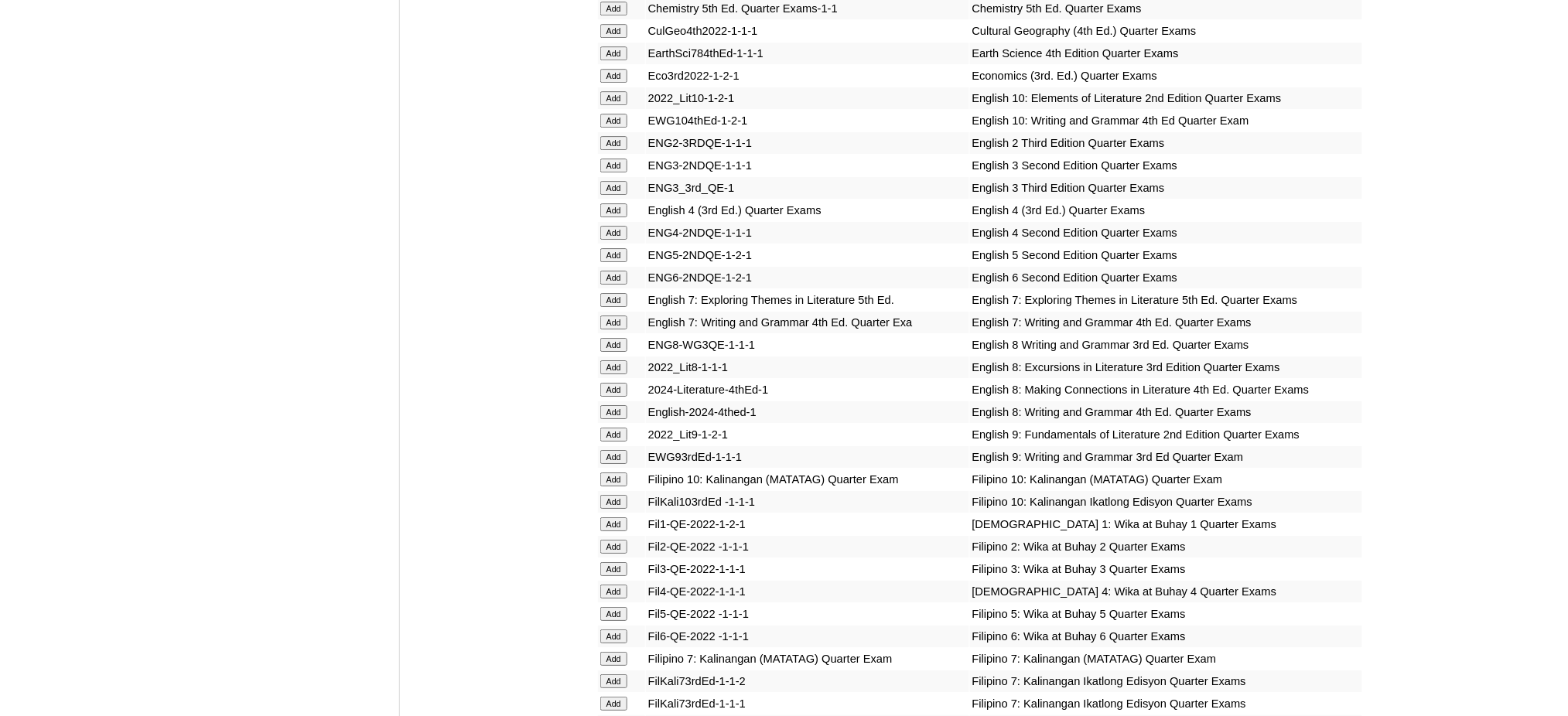
click at [621, 405] on input "Add" at bounding box center [613, 413] width 27 height 14
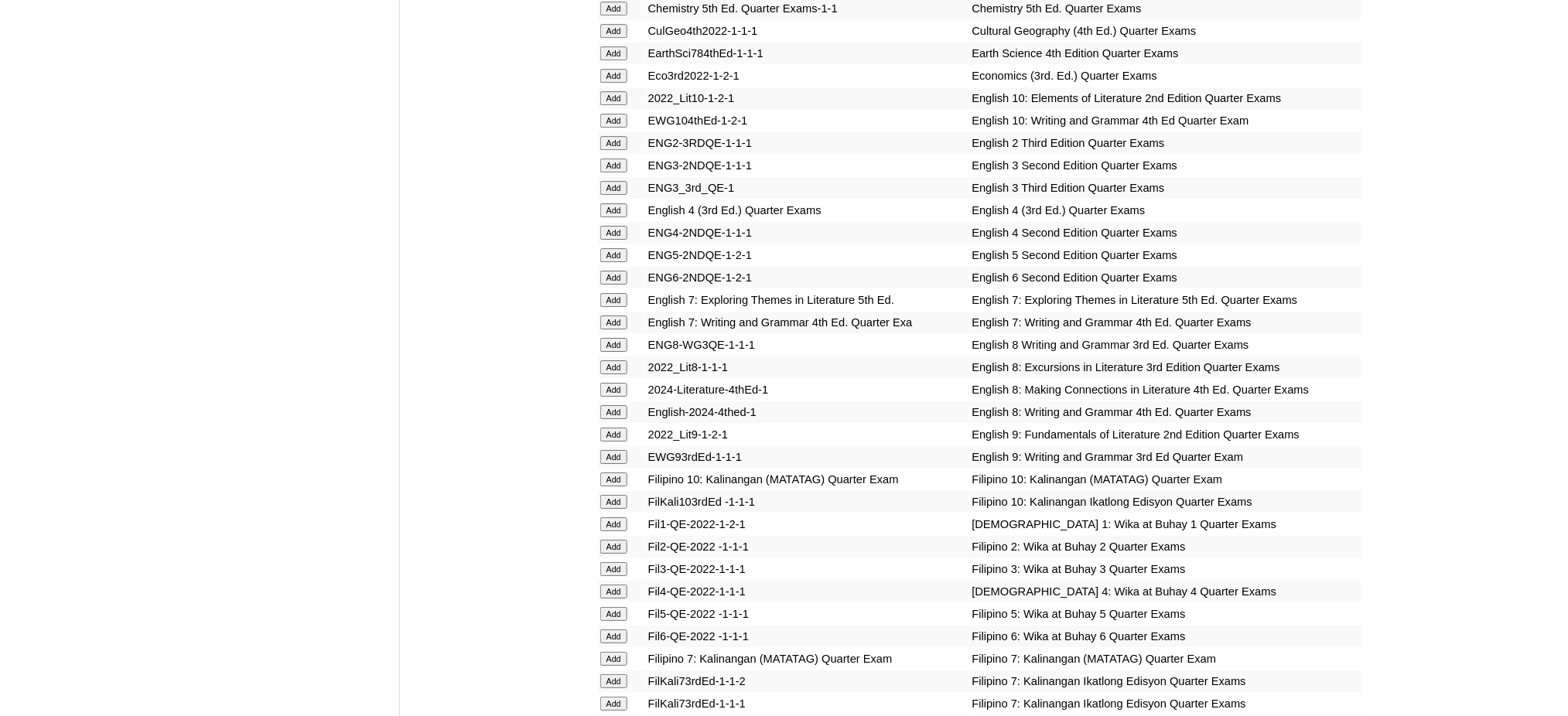
click at [621, 405] on input "Add" at bounding box center [613, 413] width 27 height 14
click at [615, 715] on input "Add" at bounding box center [613, 726] width 27 height 14
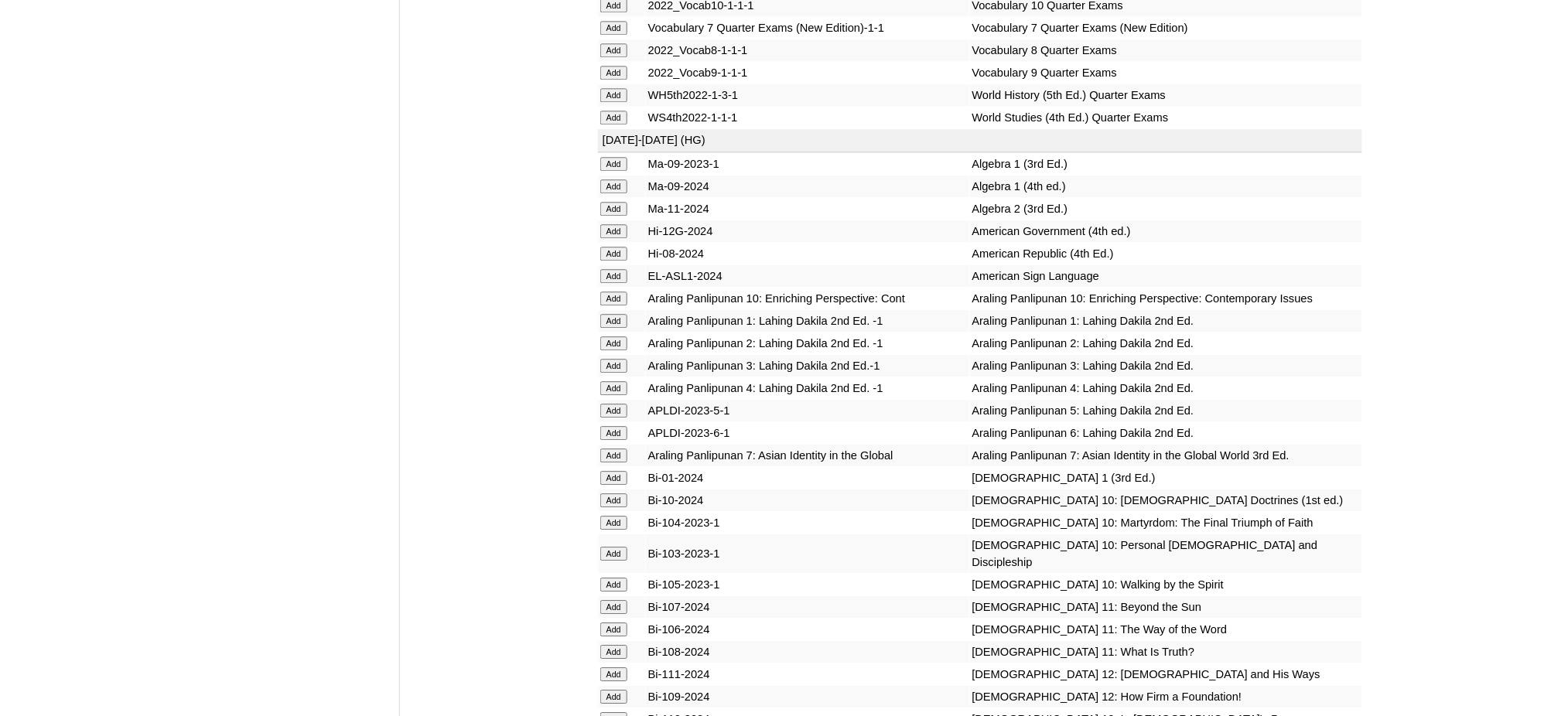
scroll to position [3505, 0]
click at [617, 87] on input "Add" at bounding box center [613, 94] width 27 height 14
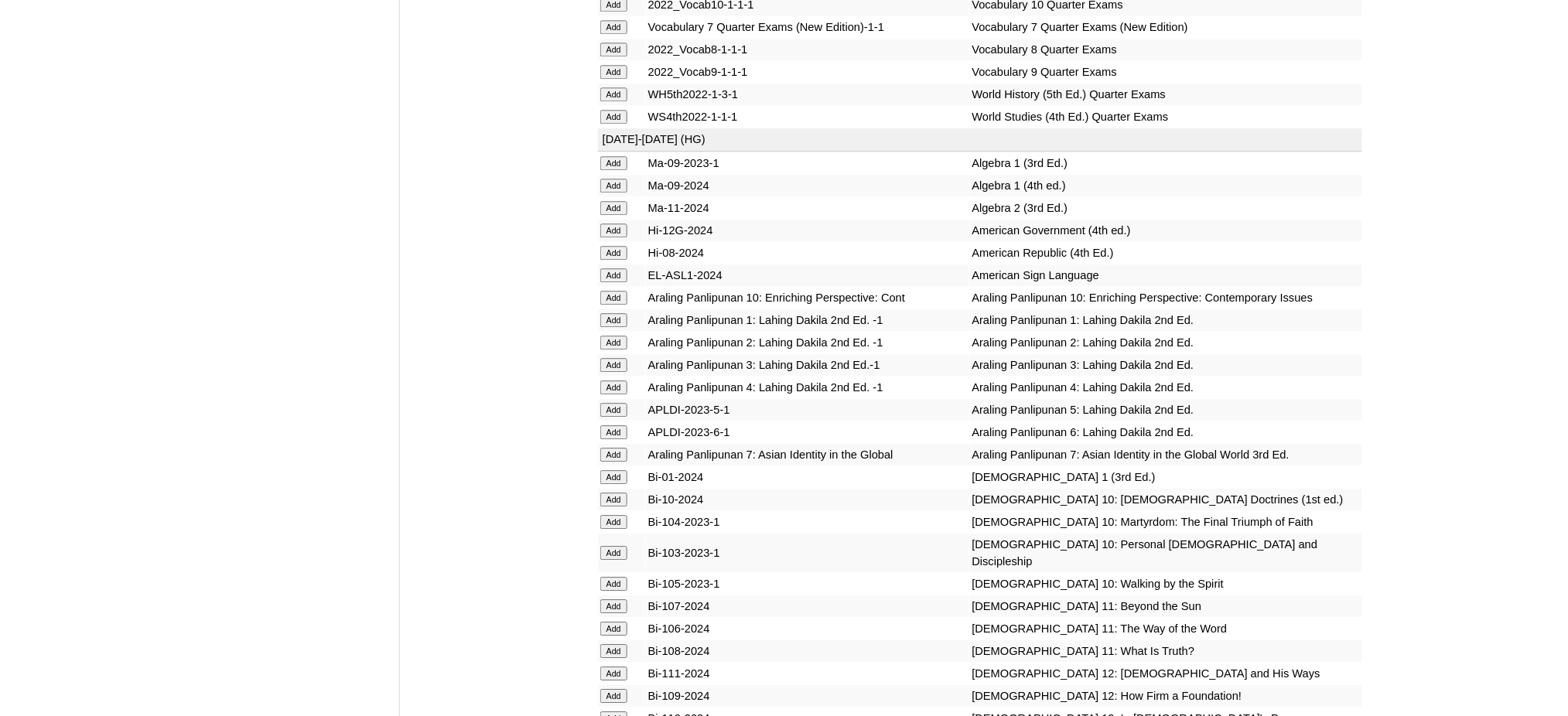
click at [617, 87] on input "Add" at bounding box center [613, 94] width 27 height 14
click at [617, 179] on input "Add" at bounding box center [613, 186] width 27 height 14
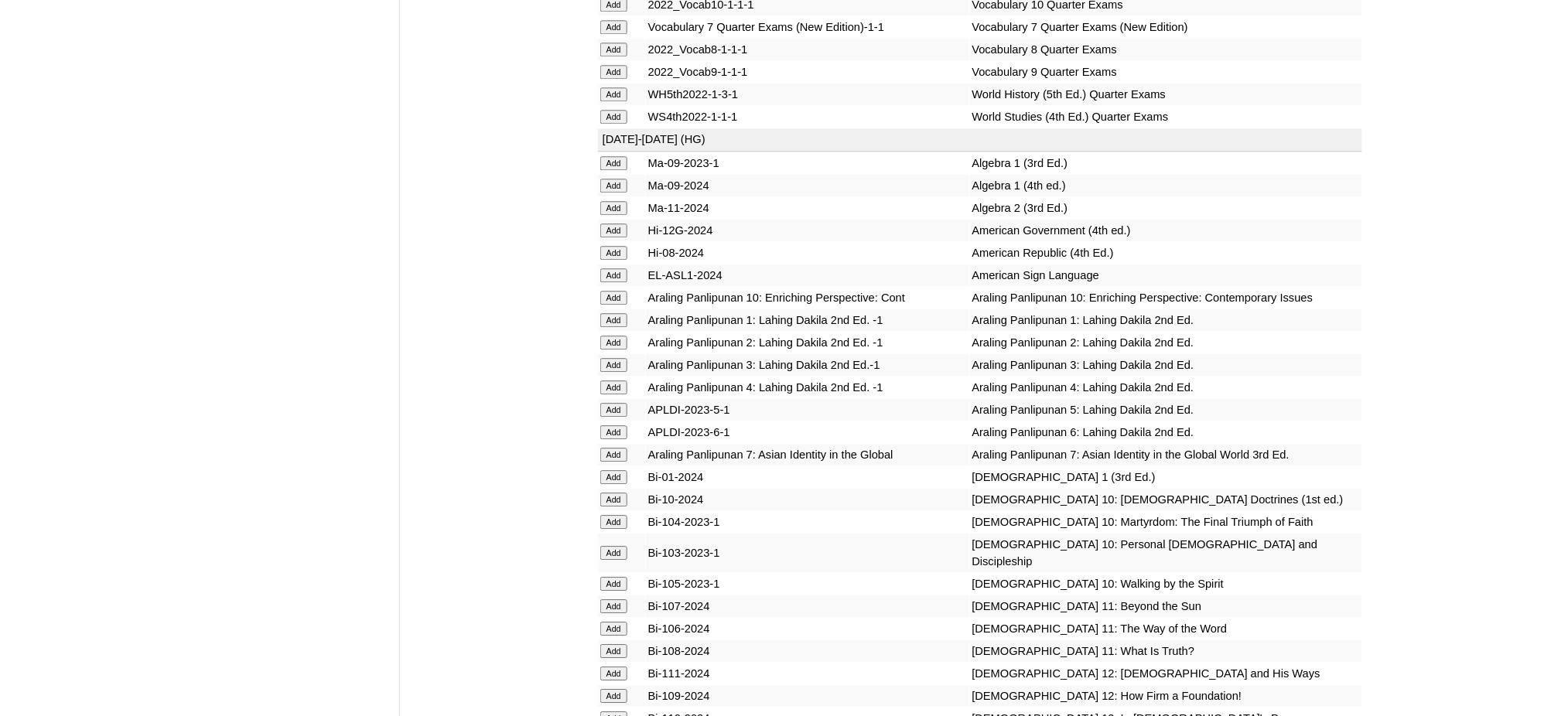
click at [617, 179] on input "Add" at bounding box center [613, 186] width 27 height 14
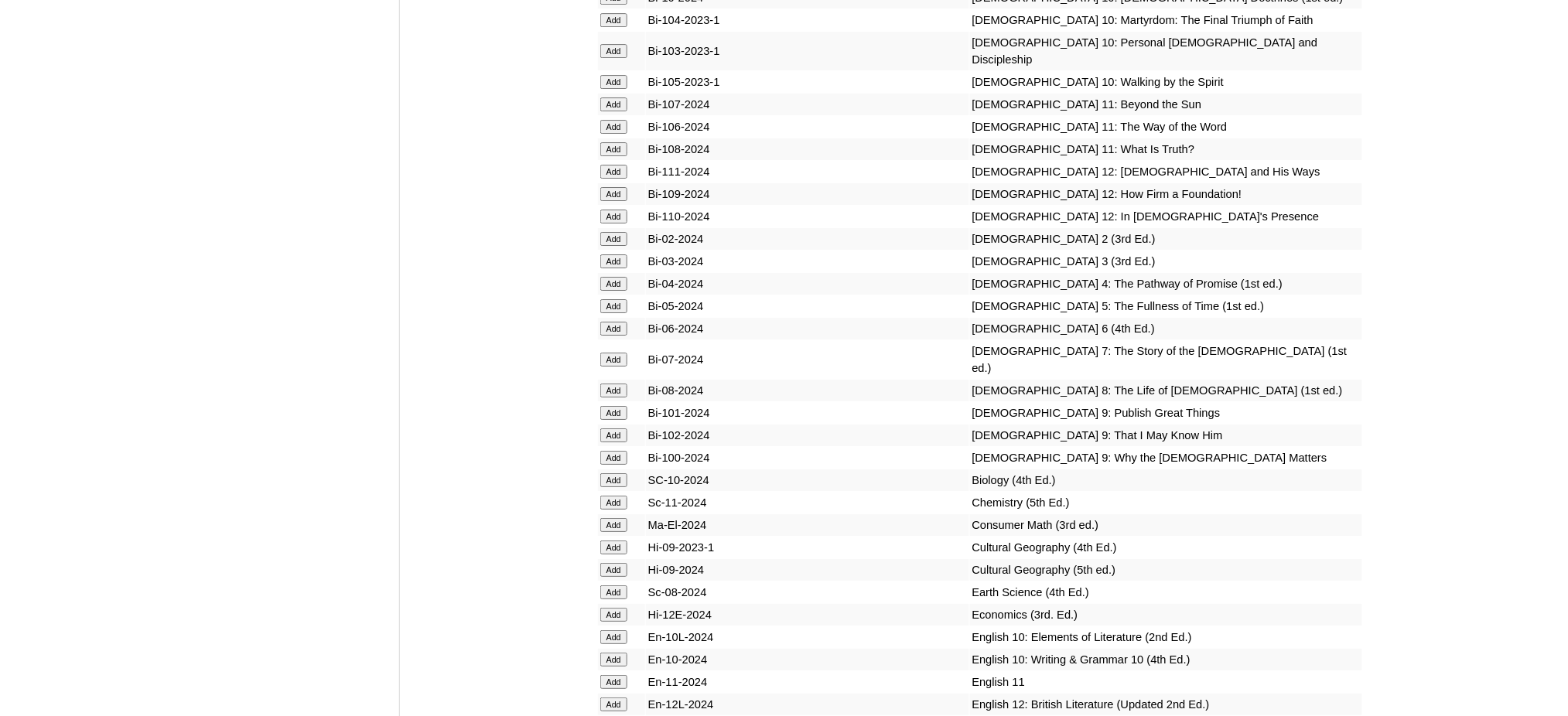
scroll to position [4022, 0]
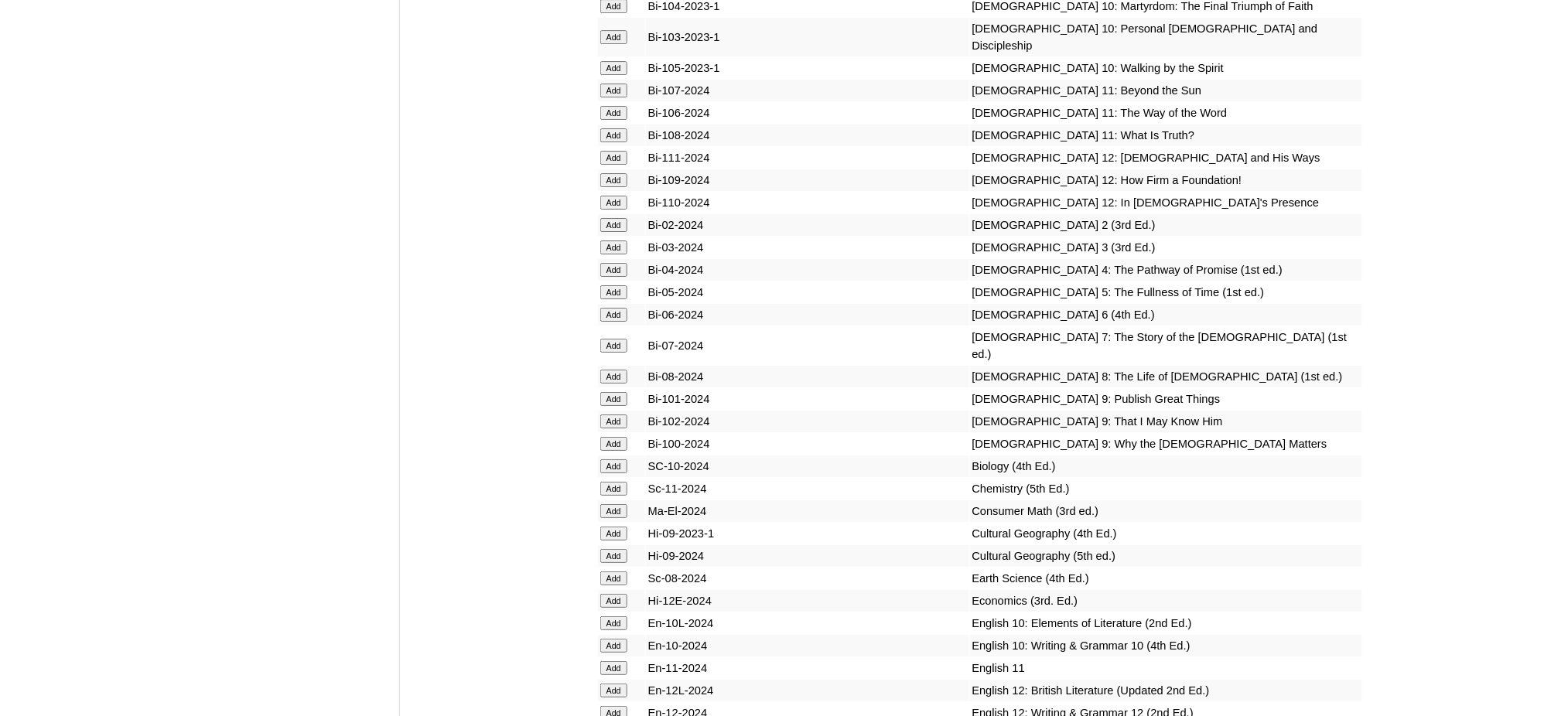
click at [609, 369] on input "Add" at bounding box center [613, 376] width 27 height 14
click at [610, 369] on input "Add" at bounding box center [613, 376] width 27 height 14
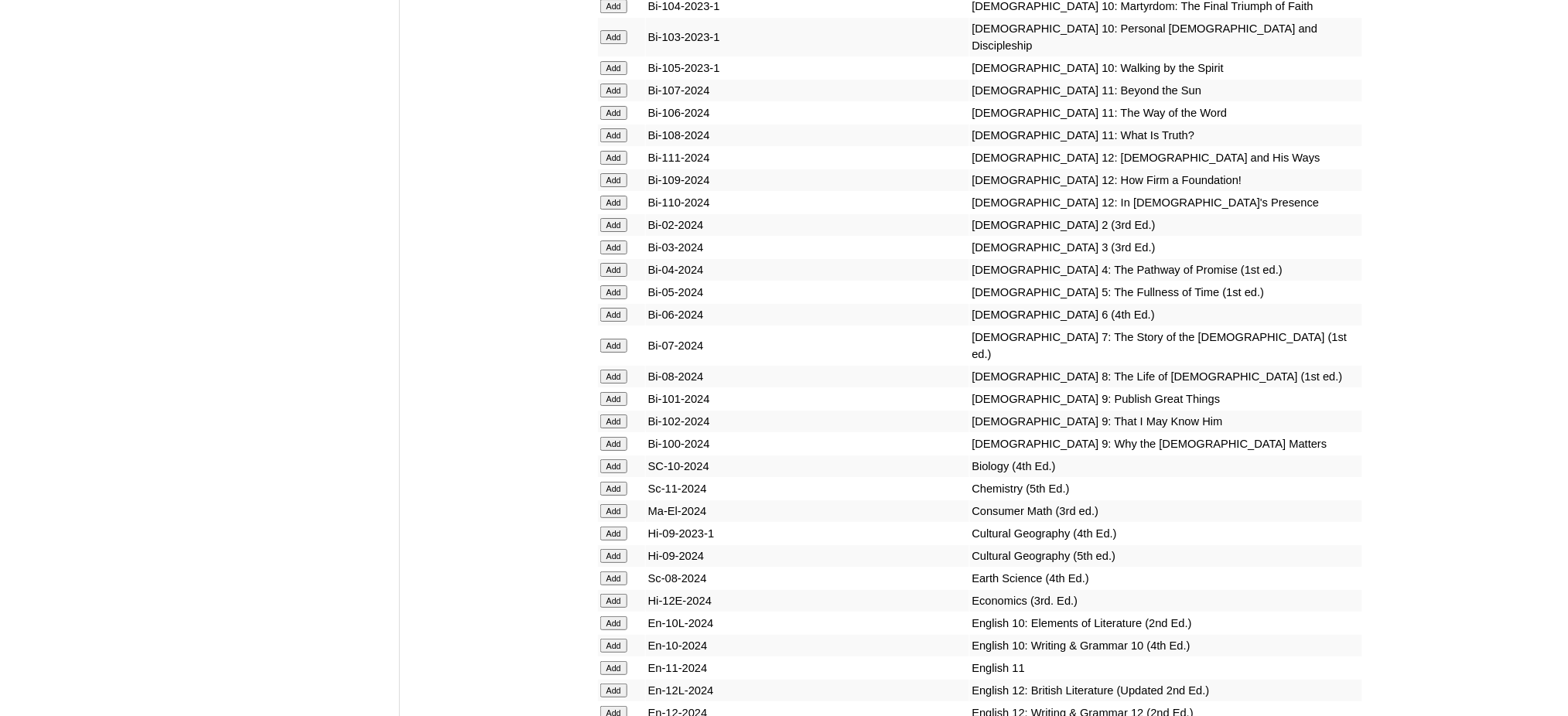
click at [610, 369] on input "Add" at bounding box center [613, 376] width 27 height 14
click at [623, 460] on input "Add" at bounding box center [613, 467] width 27 height 14
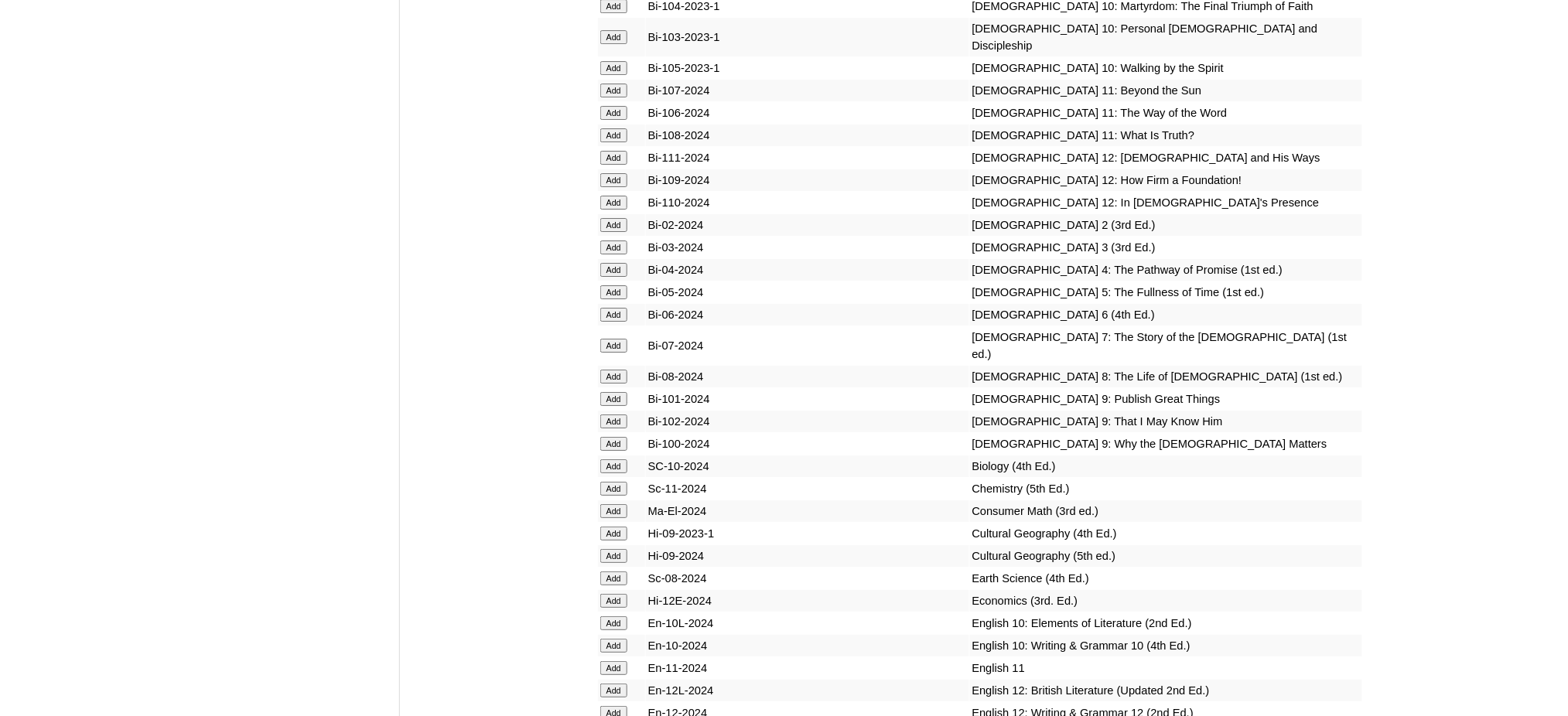
click at [623, 460] on input "Add" at bounding box center [613, 467] width 27 height 14
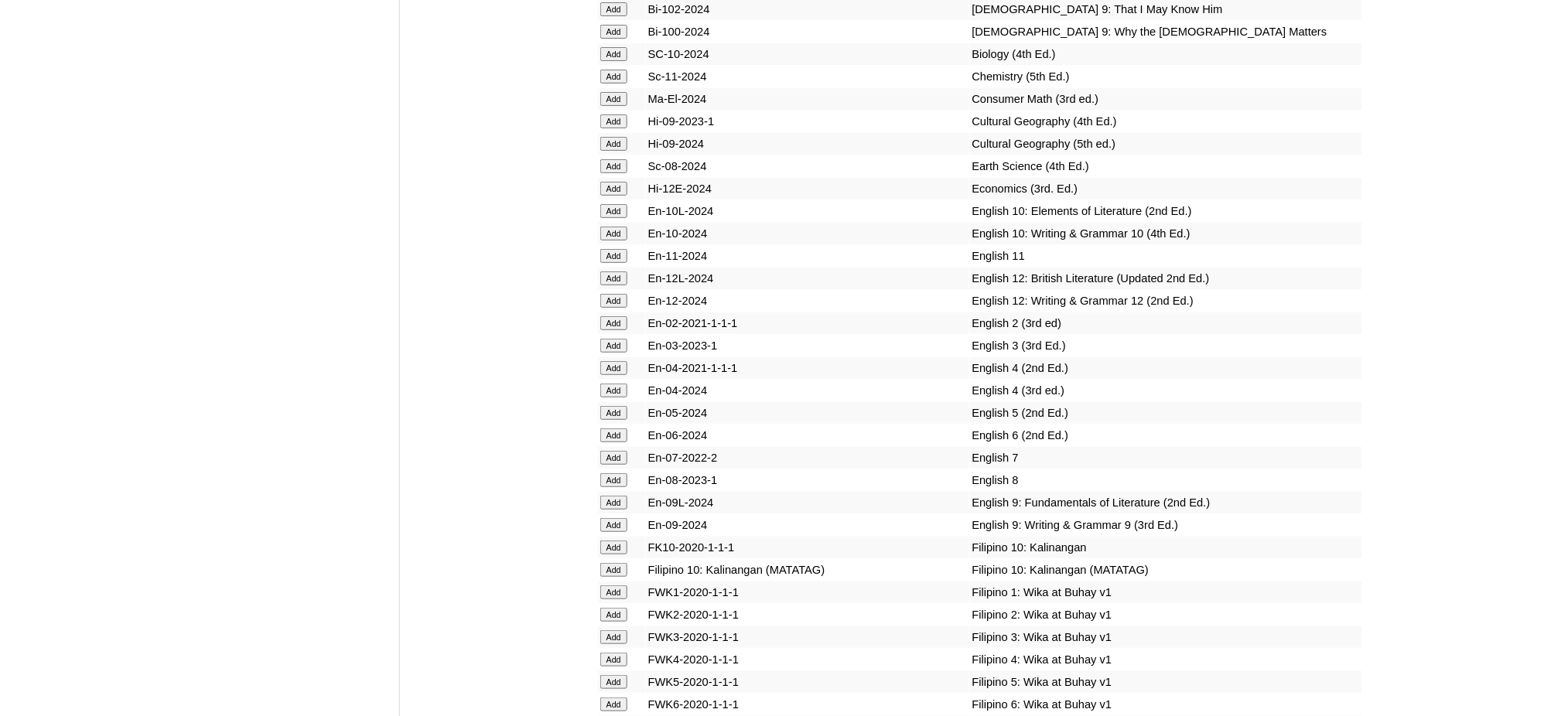
scroll to position [4537, 0]
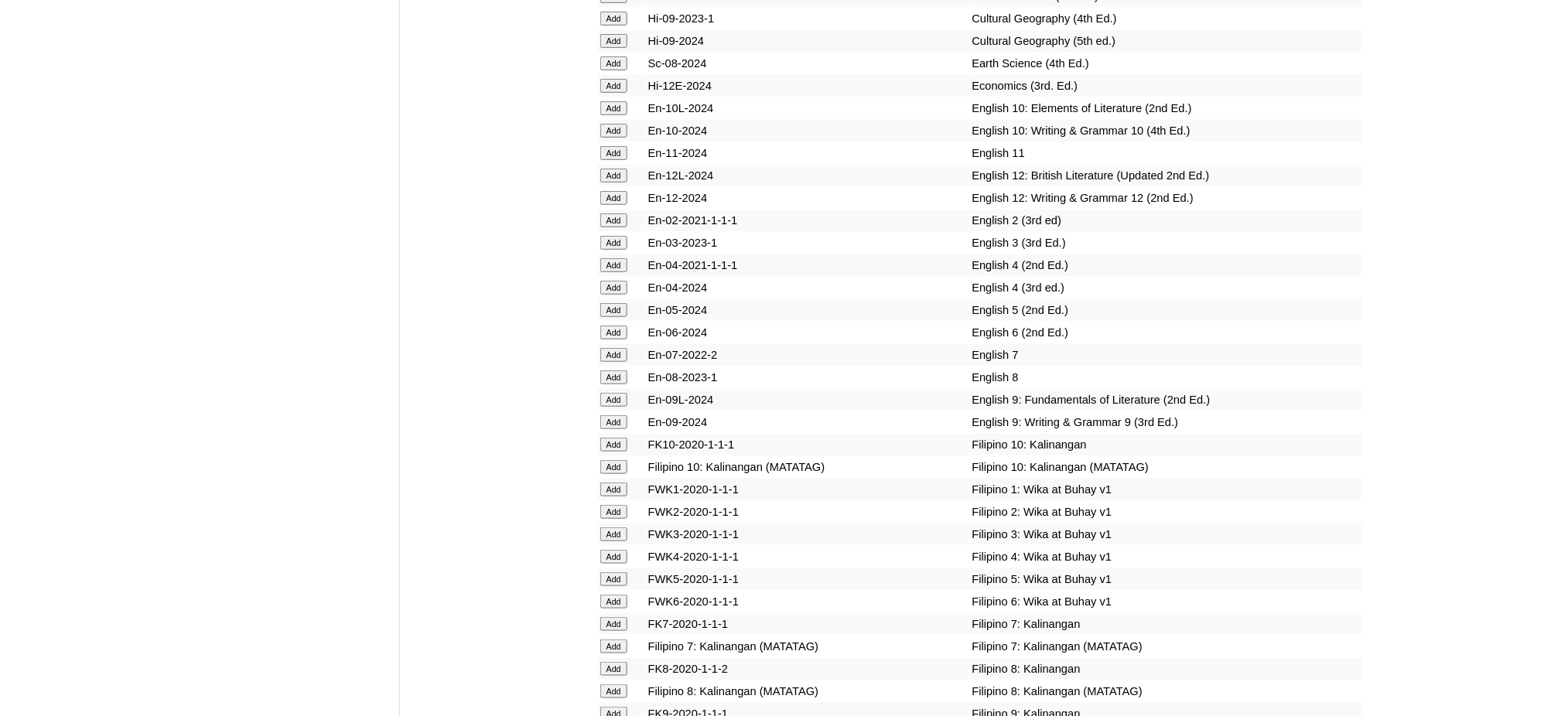
click at [613, 370] on input "Add" at bounding box center [613, 377] width 27 height 14
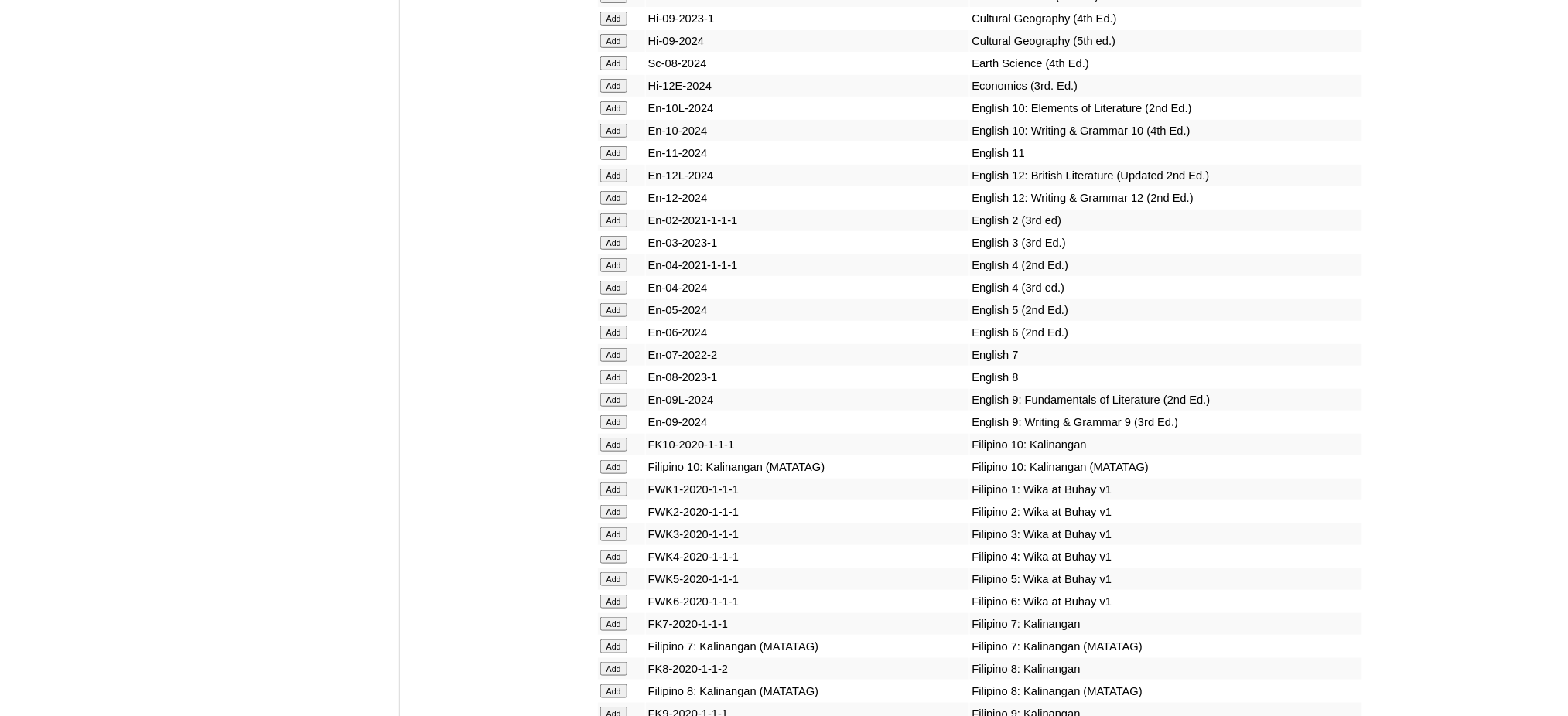
click at [613, 370] on input "Add" at bounding box center [613, 377] width 27 height 14
click at [619, 685] on input "Add" at bounding box center [613, 692] width 27 height 14
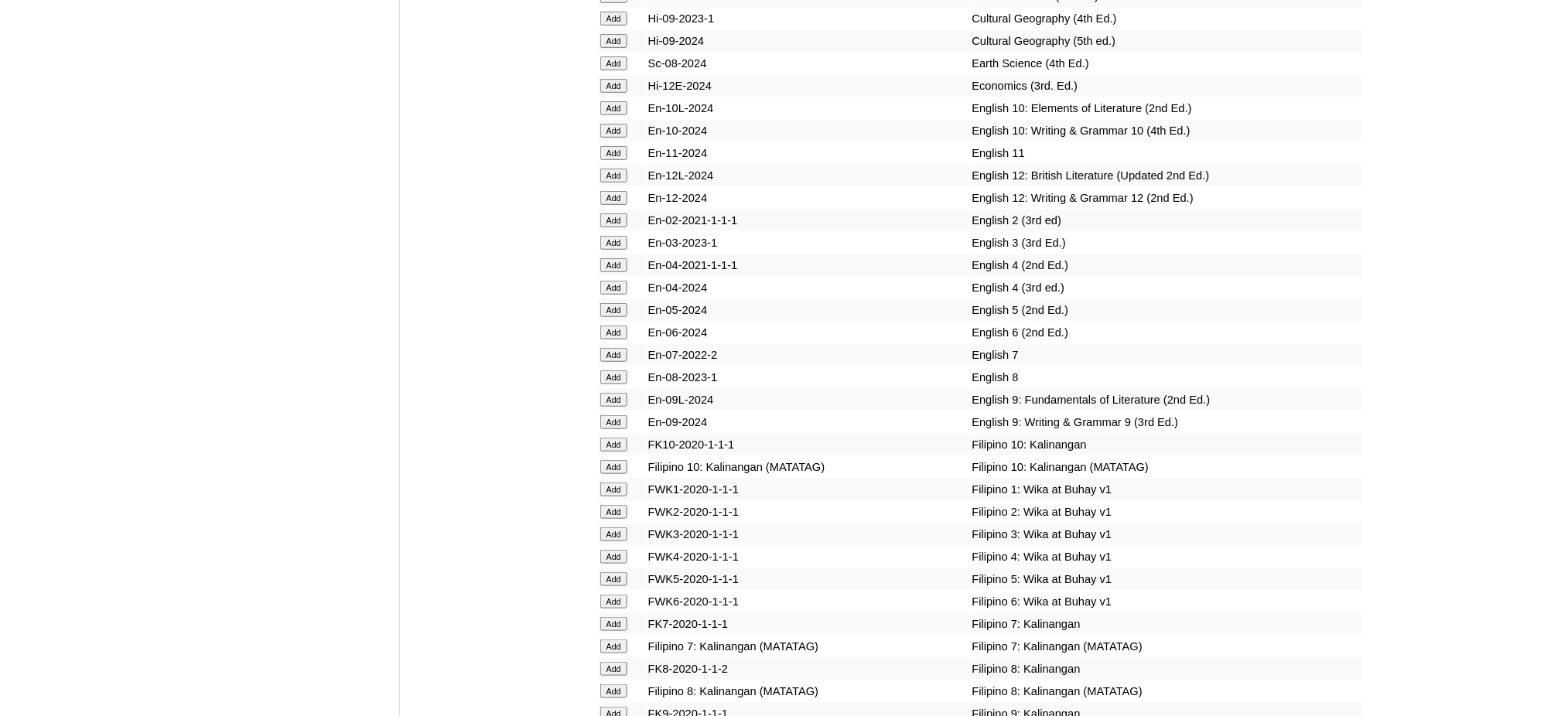
click at [619, 685] on input "Add" at bounding box center [613, 692] width 27 height 14
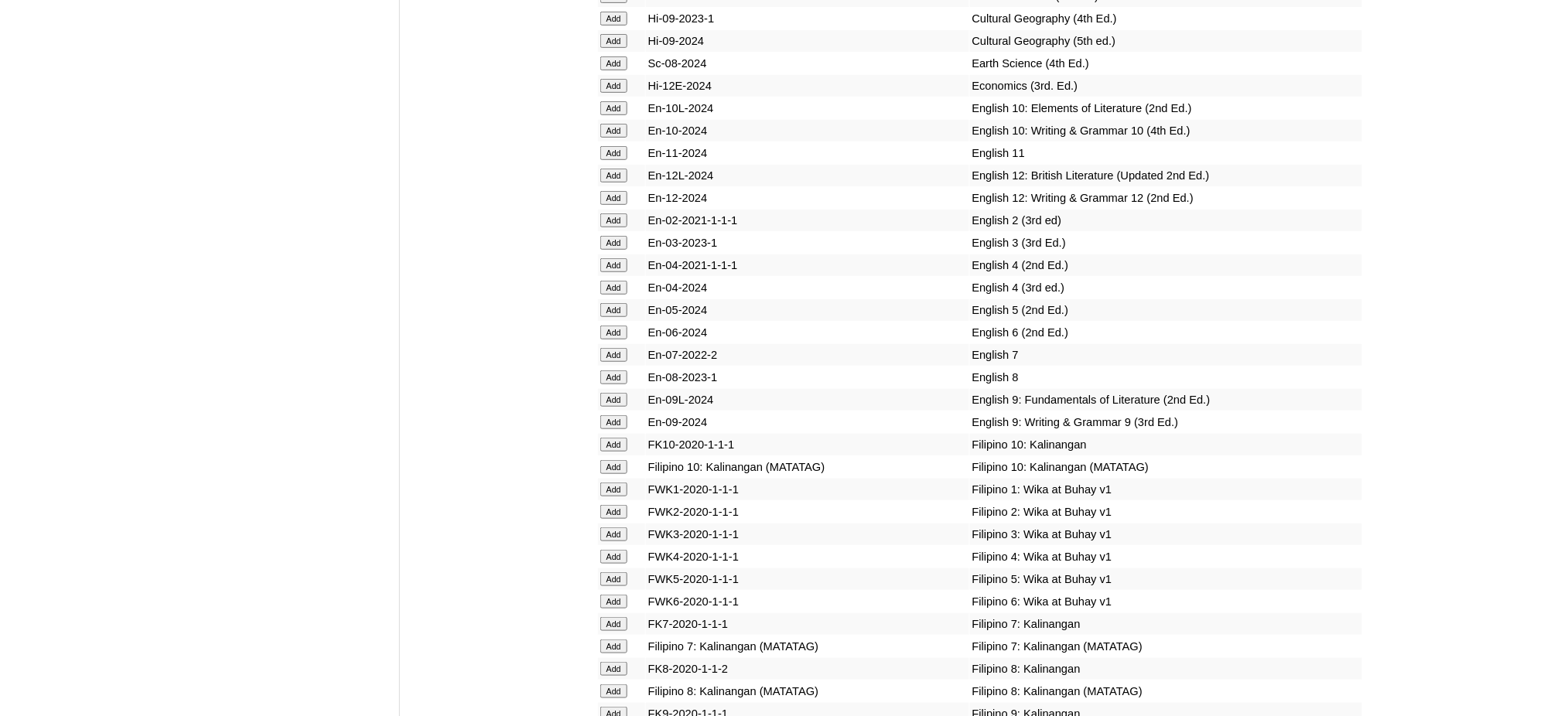
click at [619, 685] on input "Add" at bounding box center [613, 692] width 27 height 14
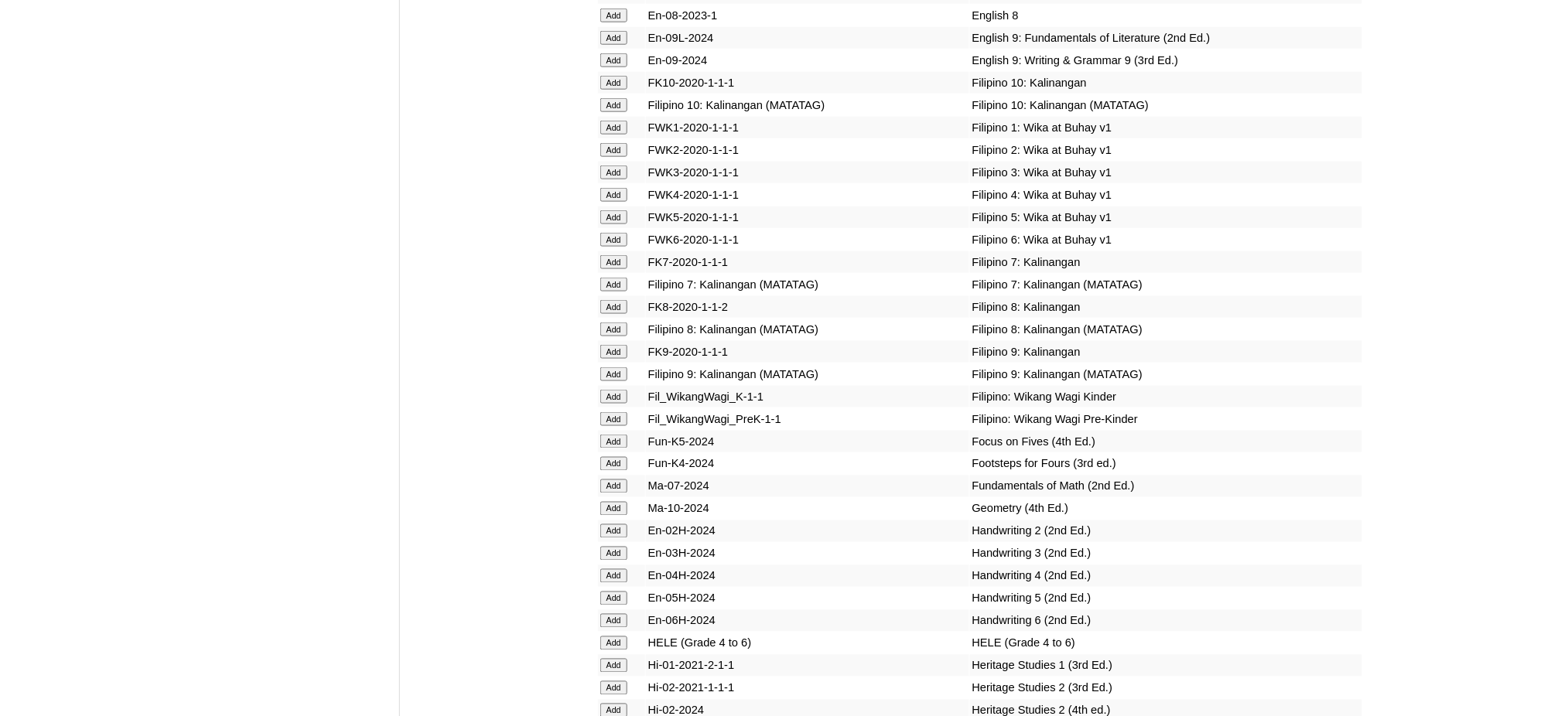
scroll to position [4949, 0]
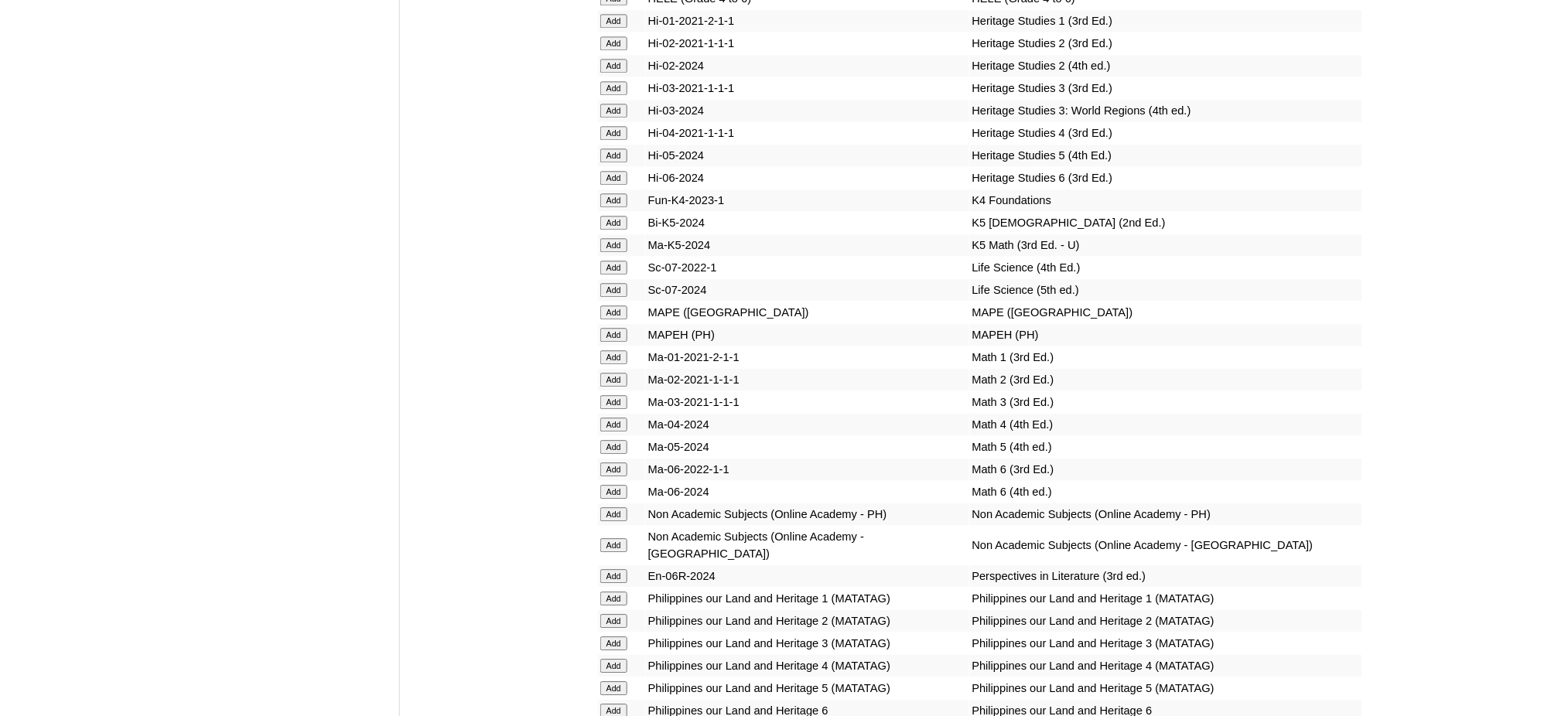
scroll to position [5671, 0]
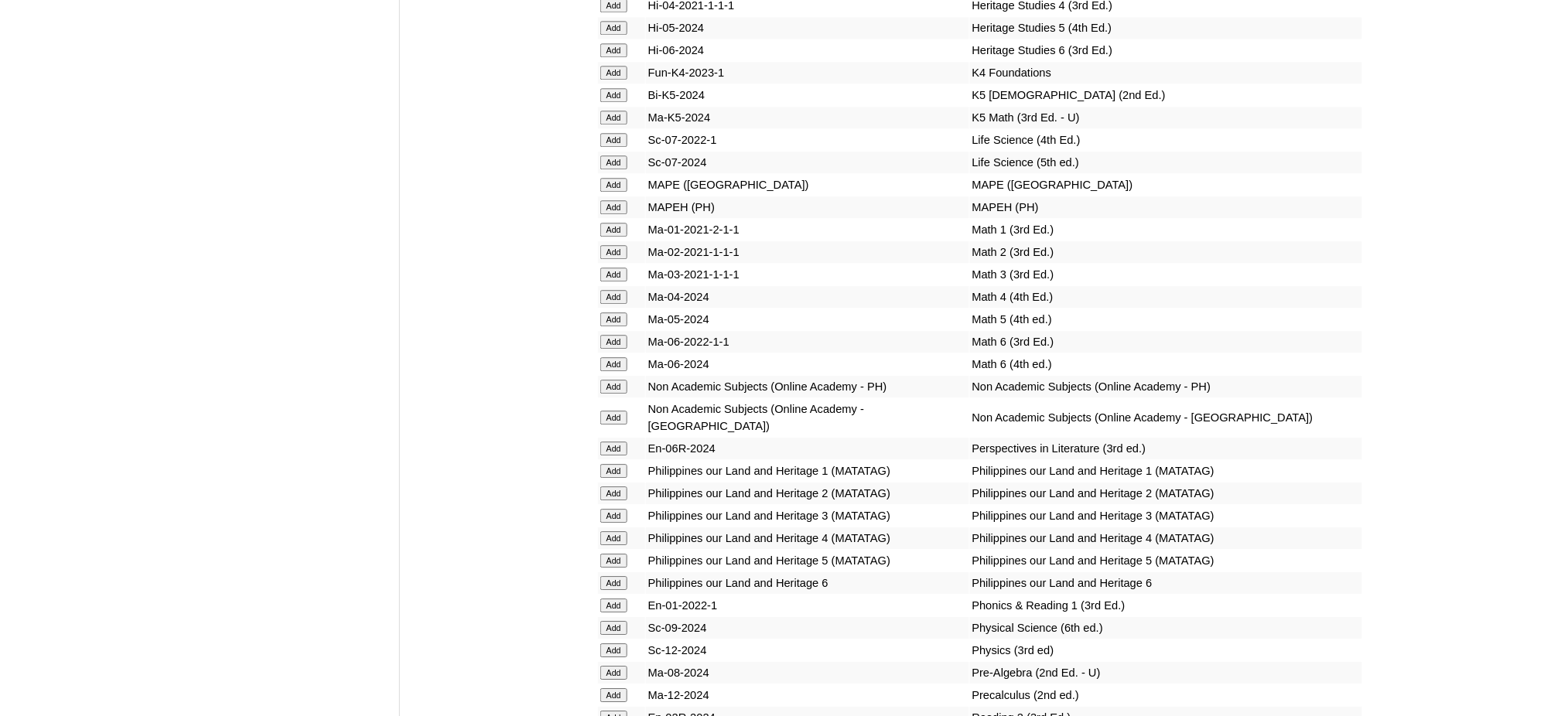
click at [607, 200] on input "Add" at bounding box center [613, 207] width 27 height 14
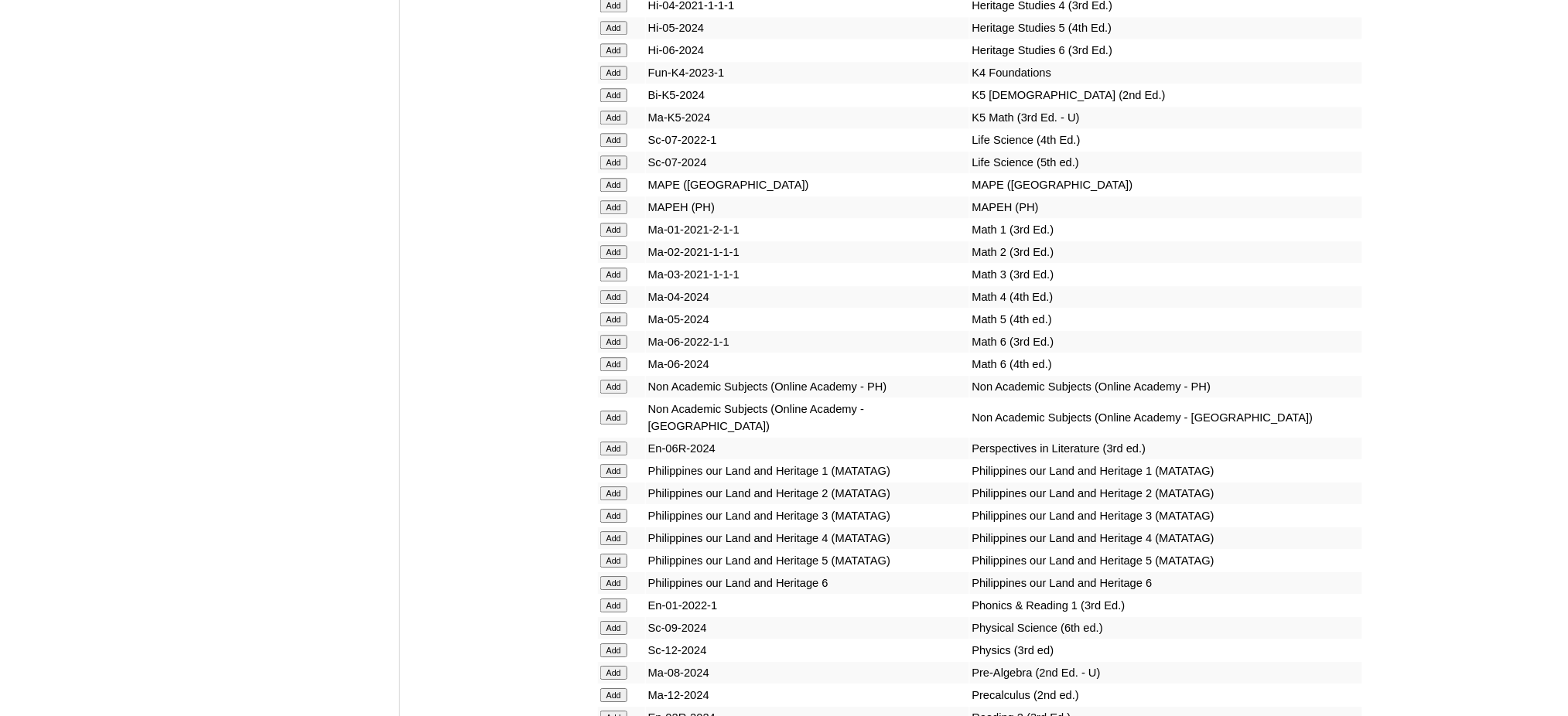
click at [607, 200] on input "Add" at bounding box center [613, 207] width 27 height 14
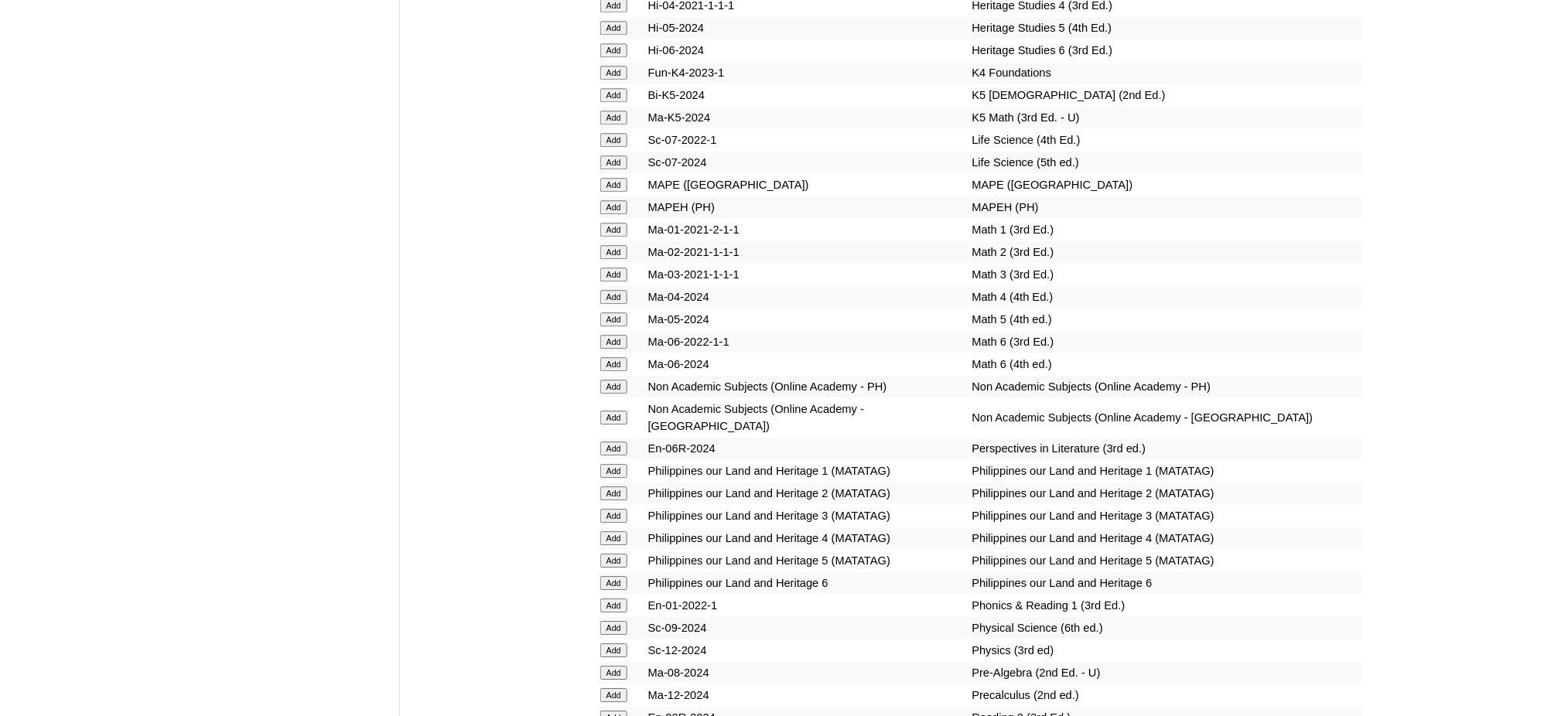
click at [607, 200] on input "Add" at bounding box center [613, 207] width 27 height 14
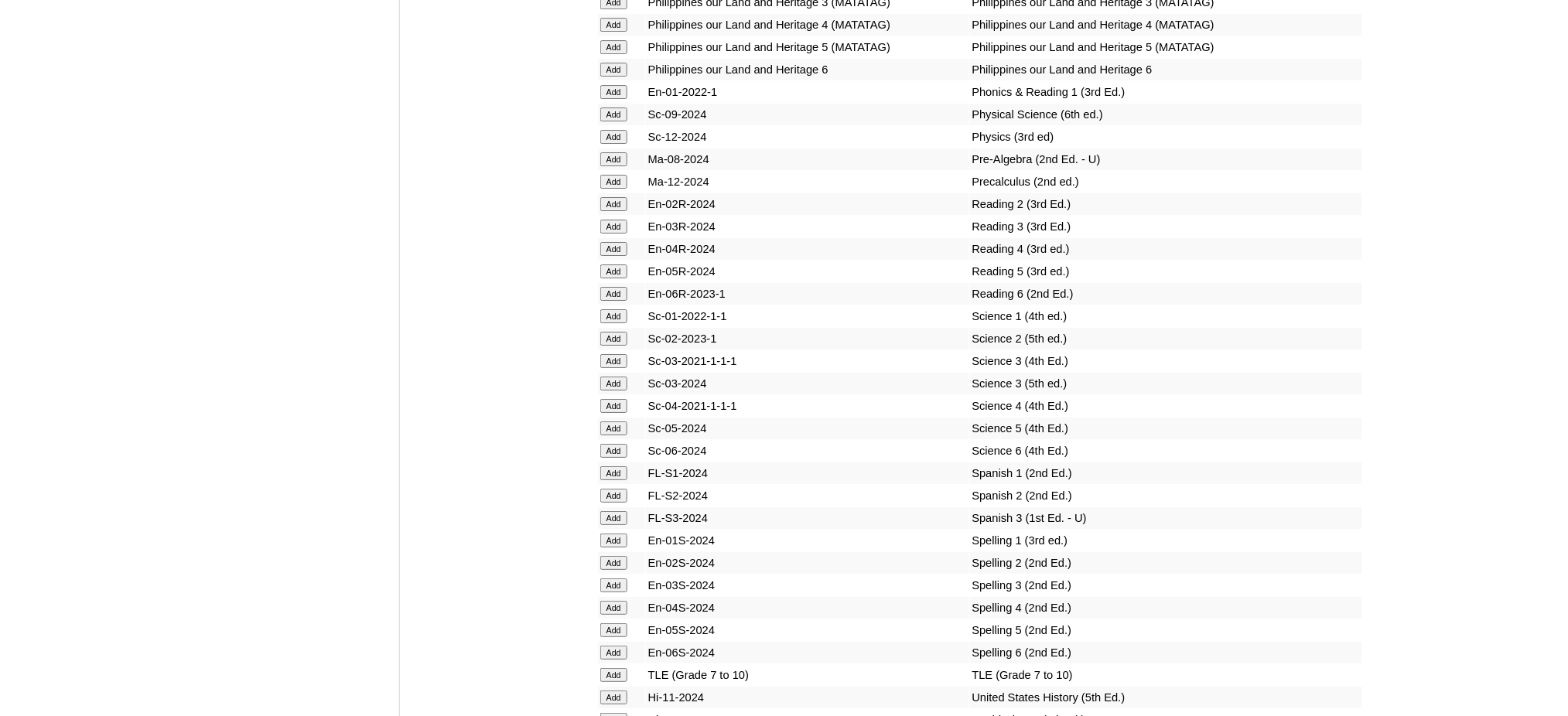
scroll to position [6187, 0]
click at [617, 666] on input "Add" at bounding box center [613, 673] width 27 height 14
click at [614, 711] on input "Add" at bounding box center [613, 718] width 27 height 14
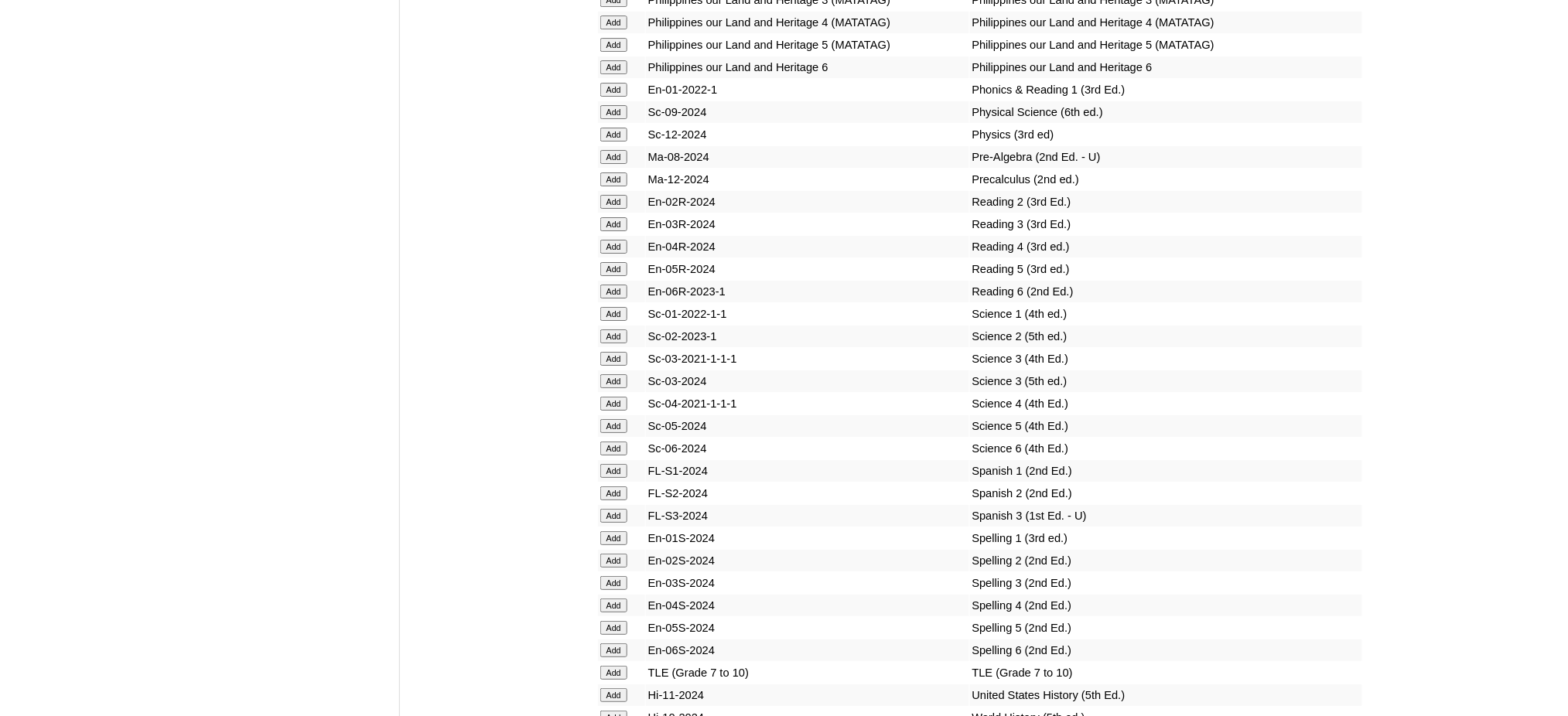
click at [614, 711] on input "Add" at bounding box center [613, 718] width 27 height 14
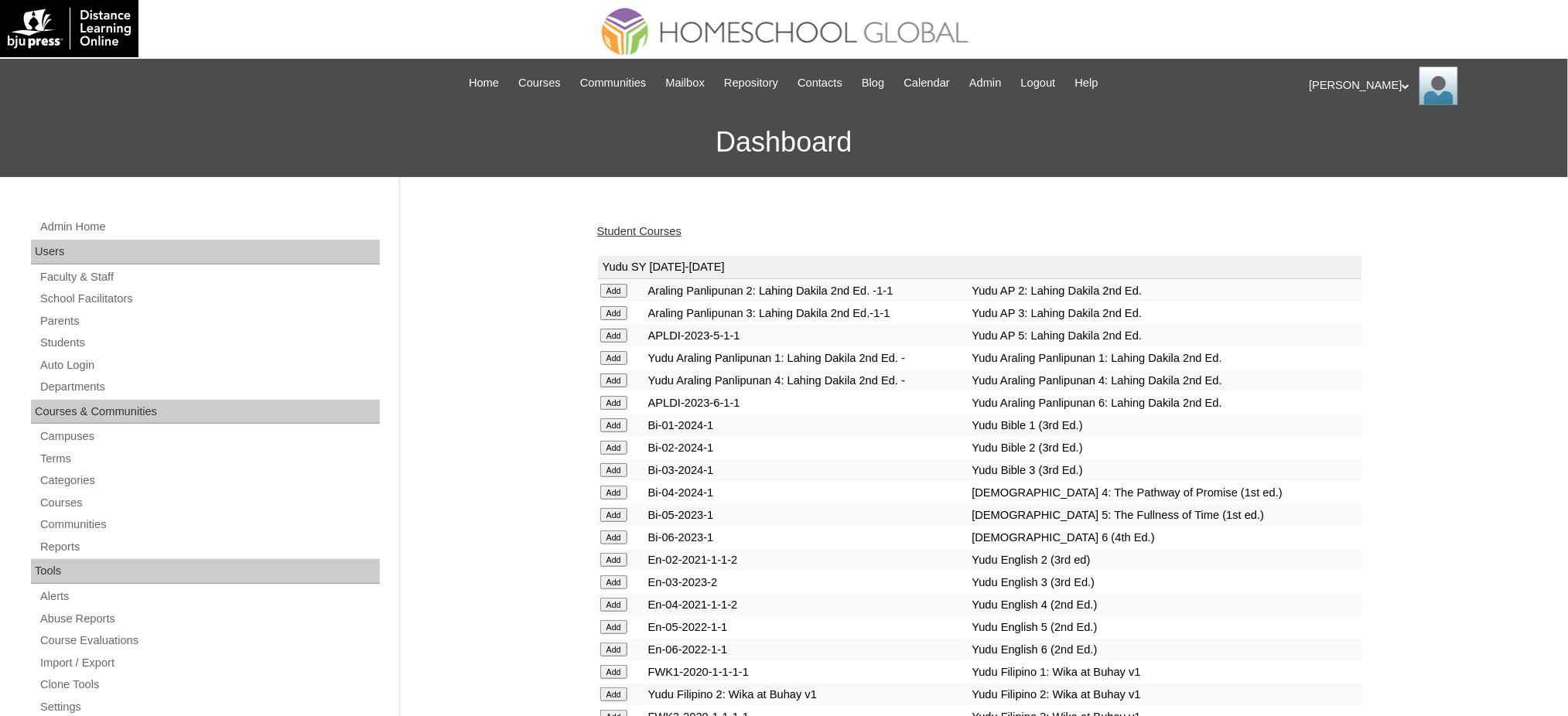
click at [635, 232] on link "Student Courses" at bounding box center [638, 231] width 84 height 13
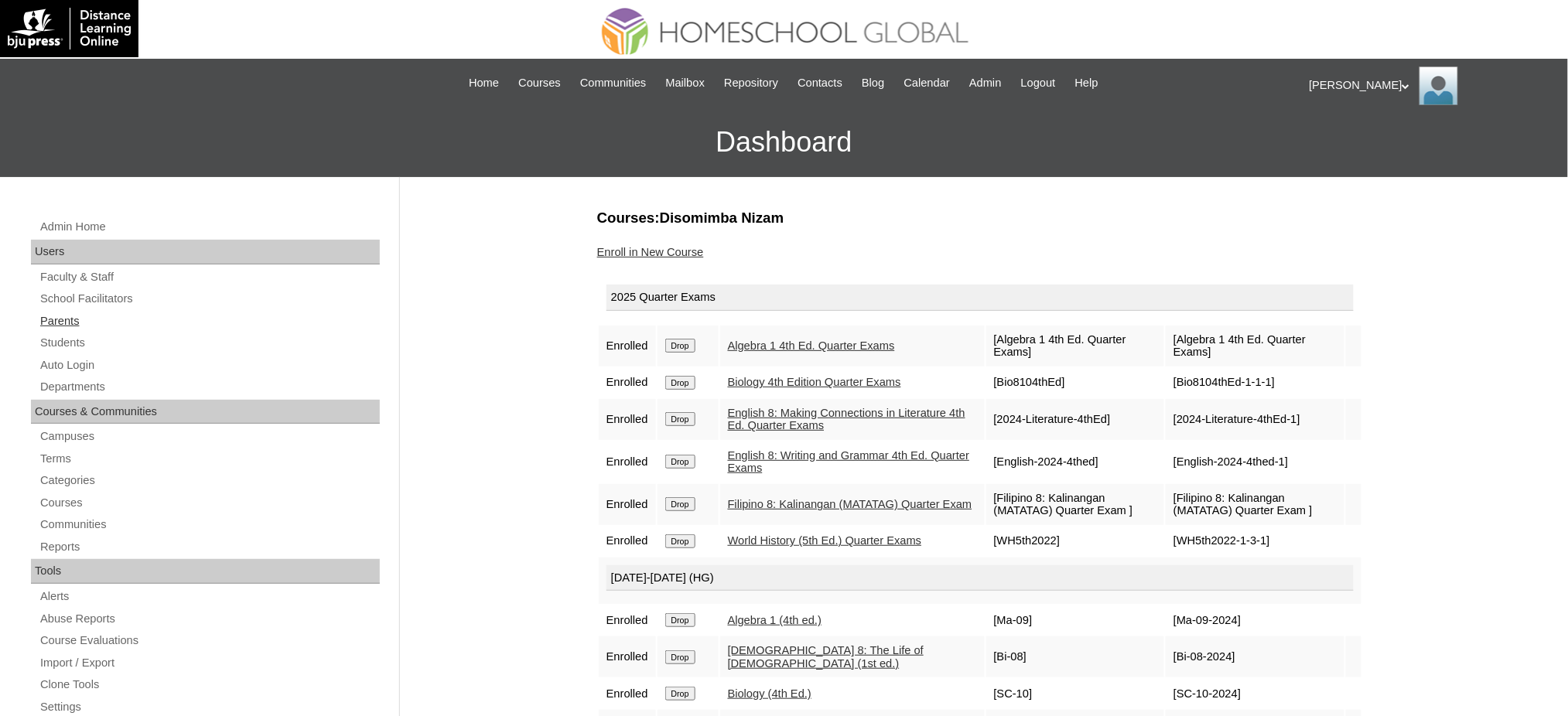
click at [52, 319] on link "Parents" at bounding box center [209, 321] width 341 height 20
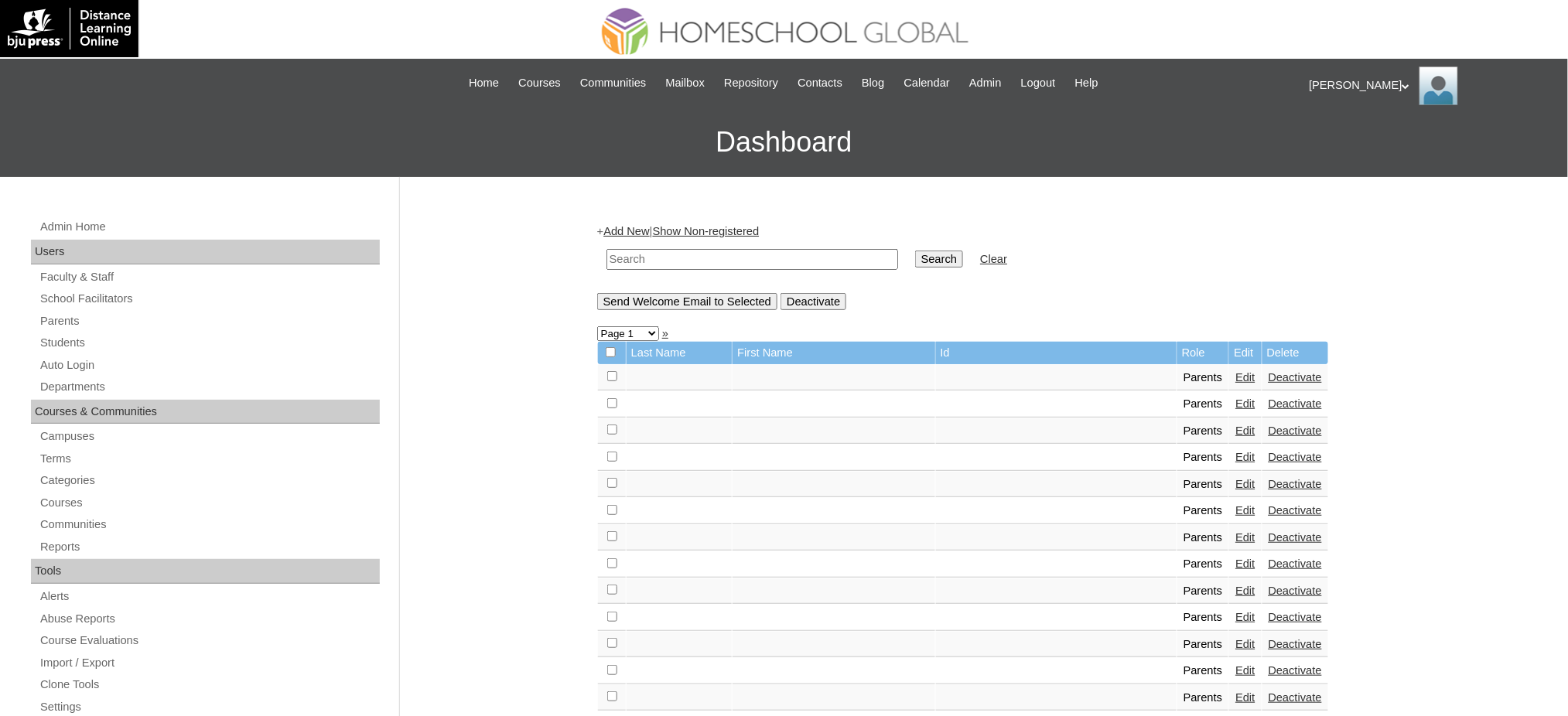
click at [686, 267] on td at bounding box center [751, 260] width 307 height 36
click at [686, 264] on input "text" at bounding box center [752, 260] width 292 height 21
paste input "MHP012542-TECHPH2020"
type input "MHP012542-TECHPH2020"
click at [915, 254] on input "Search" at bounding box center [939, 260] width 48 height 17
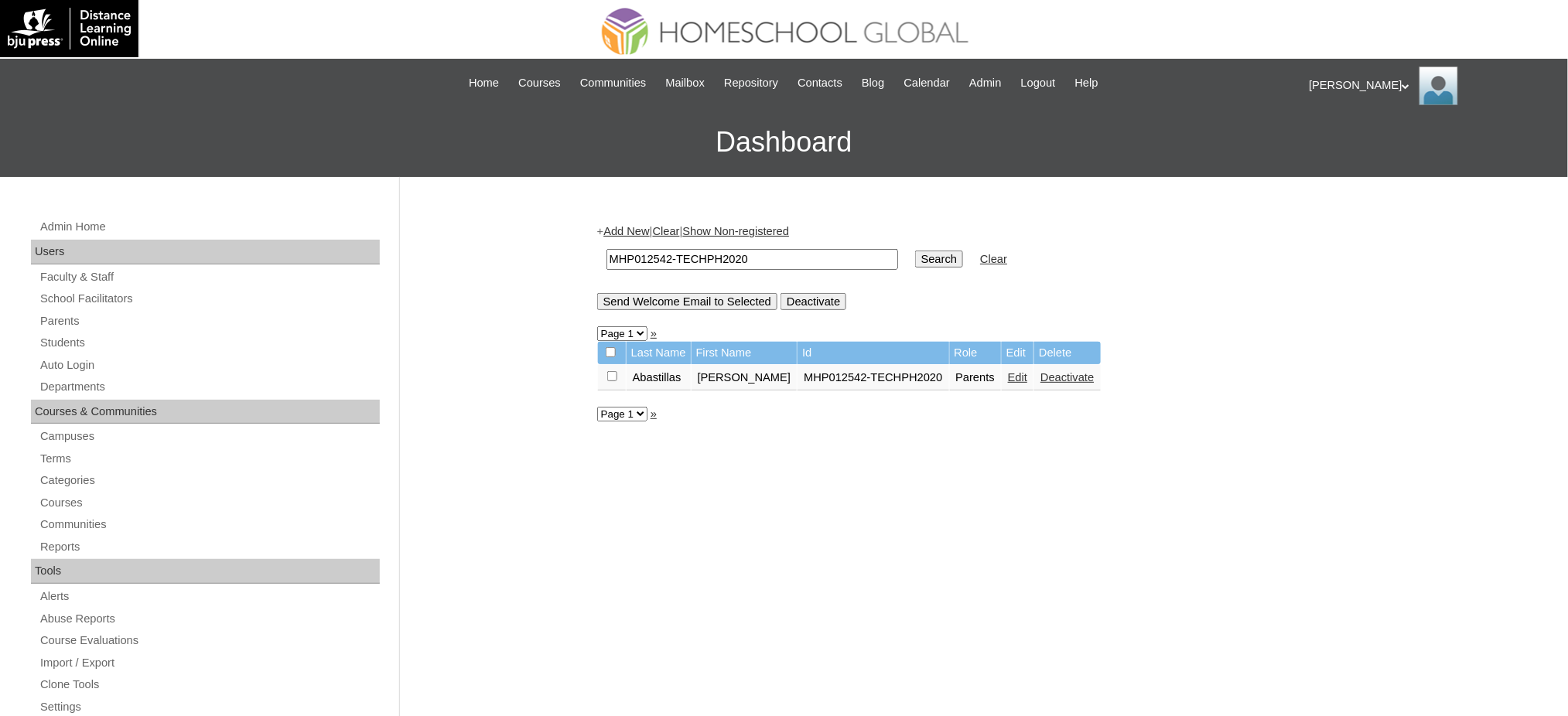
click at [1008, 371] on link "Edit" at bounding box center [1017, 377] width 20 height 13
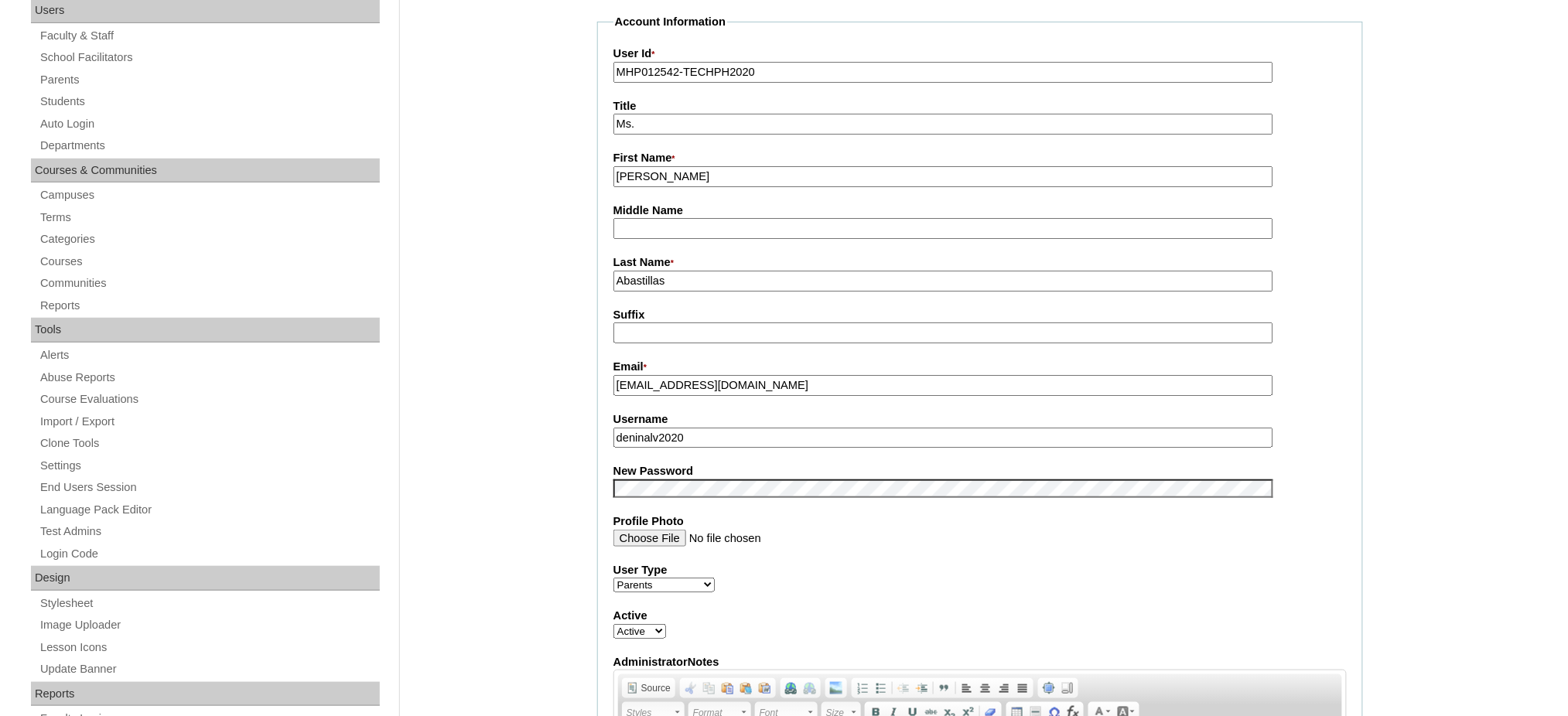
scroll to position [413, 0]
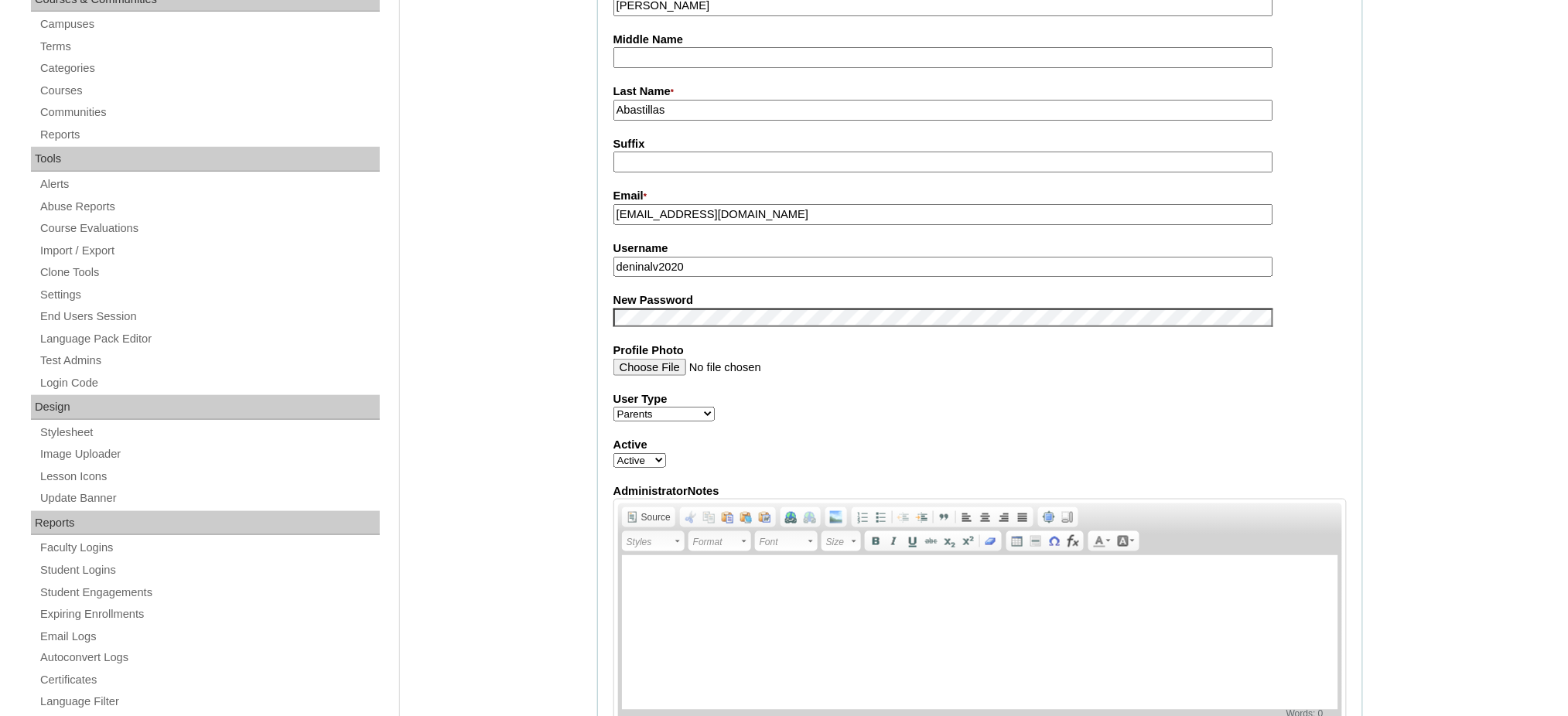
click at [698, 256] on input "deninalv2020" at bounding box center [943, 267] width 660 height 21
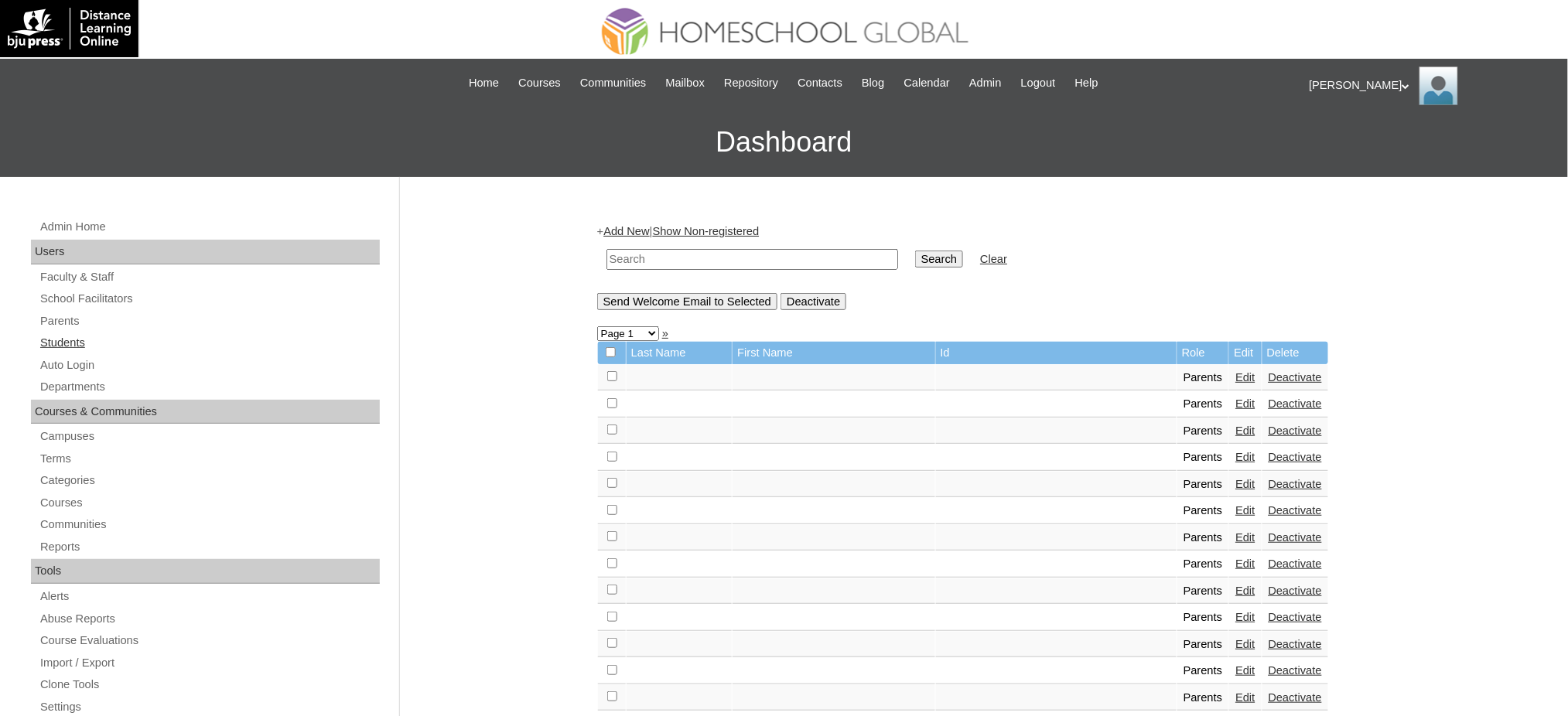
click at [80, 346] on link "Students" at bounding box center [209, 343] width 341 height 20
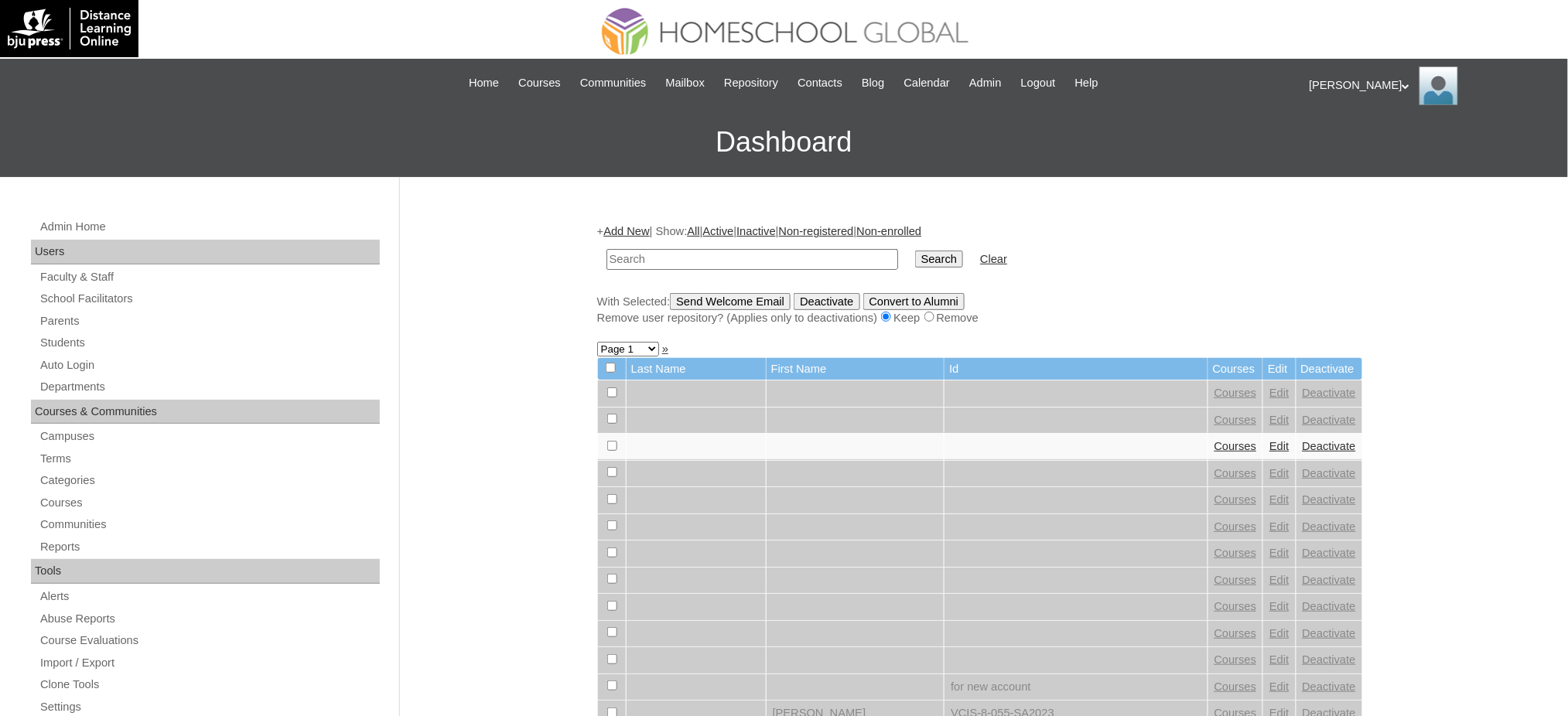
paste input "MHS009367-TECHPH2020"
type input "MHS009367-TECHPH2020"
click at [915, 255] on input "Search" at bounding box center [939, 260] width 48 height 17
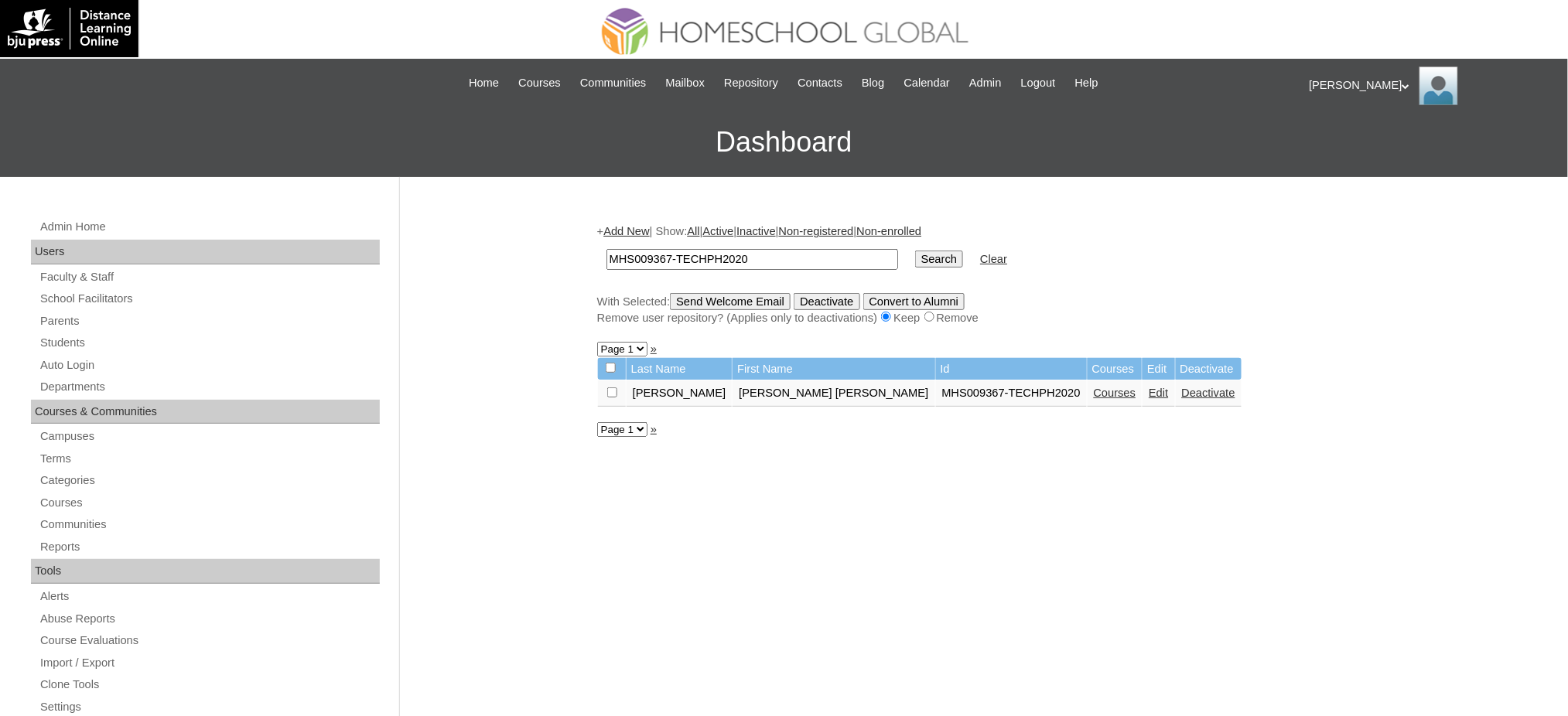
click at [1148, 393] on link "Edit" at bounding box center [1158, 393] width 20 height 13
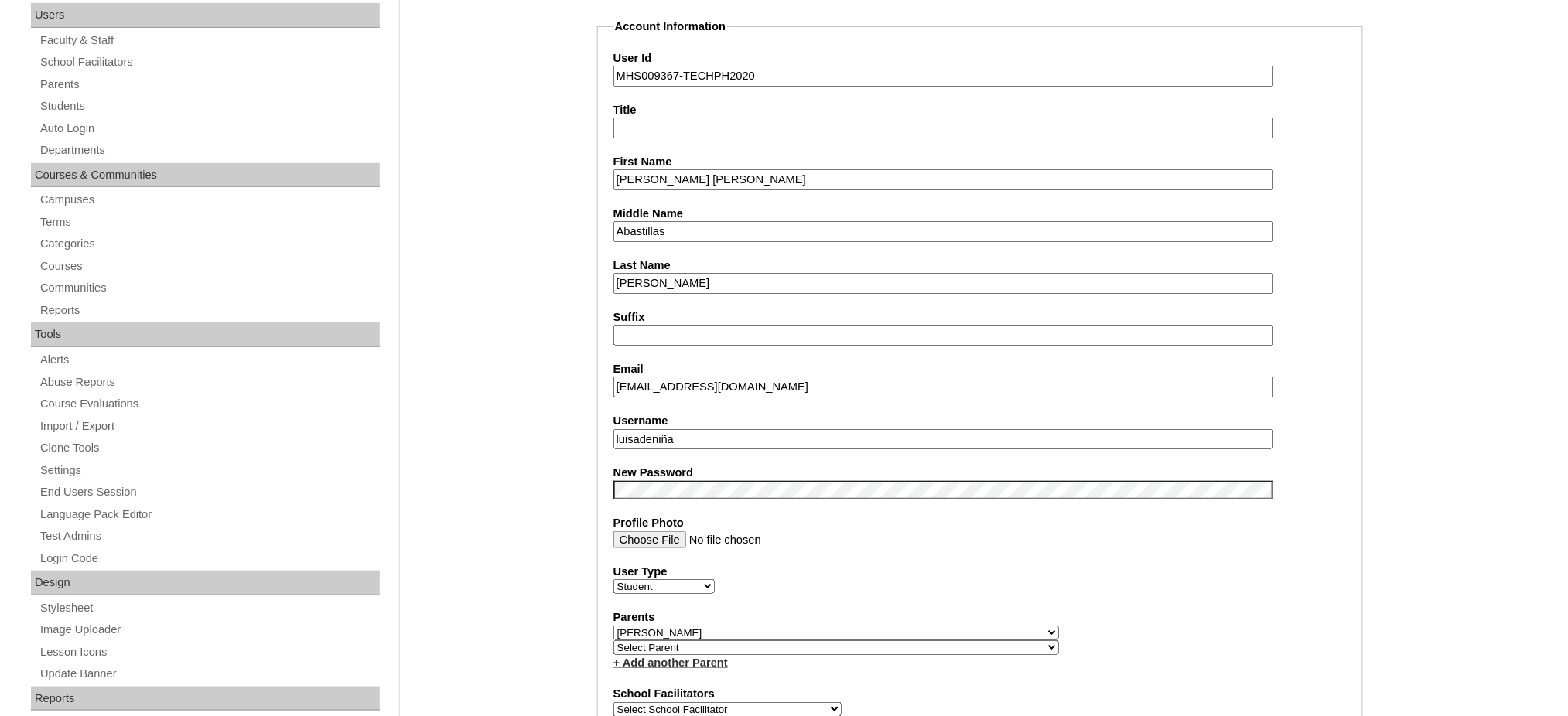
scroll to position [309, 0]
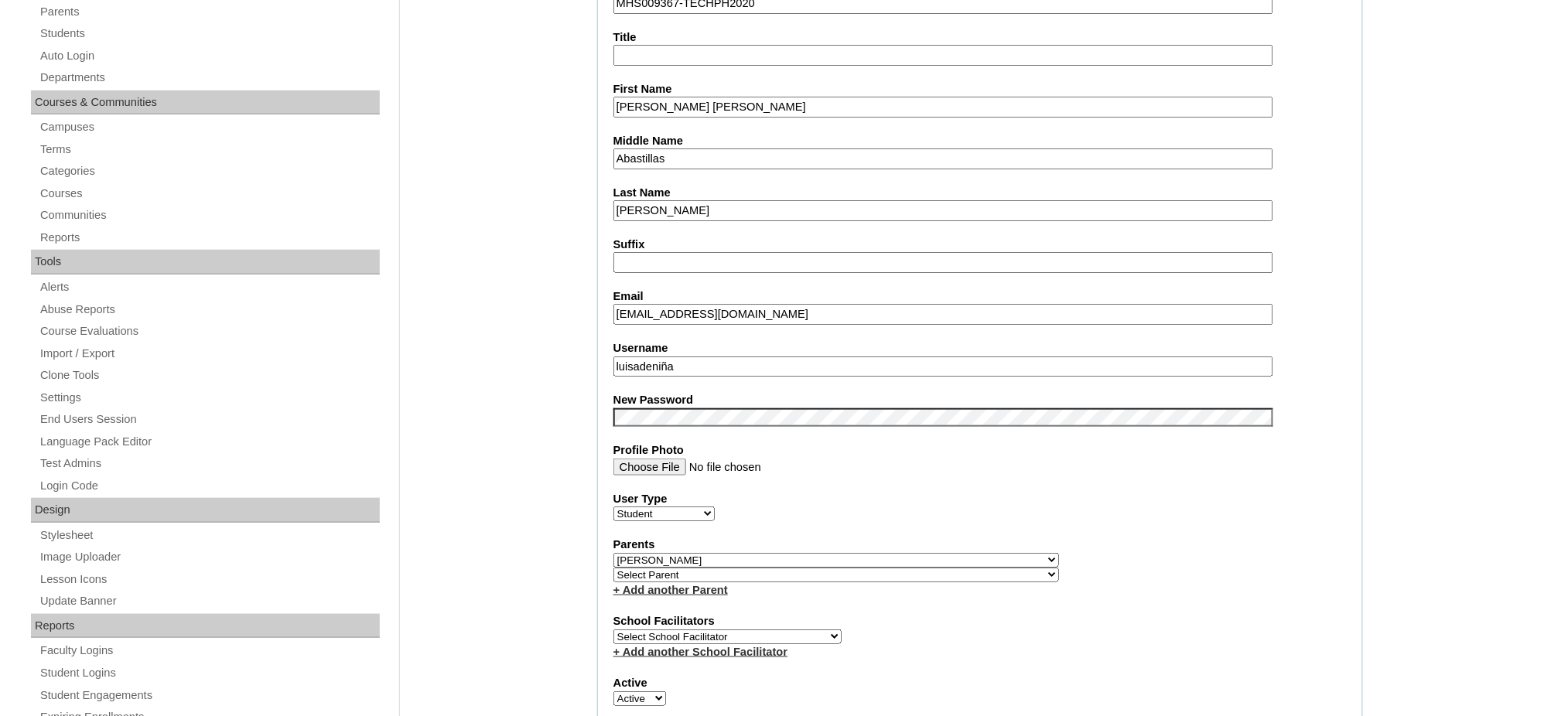
click at [706, 358] on input "luisadeniña" at bounding box center [943, 367] width 660 height 21
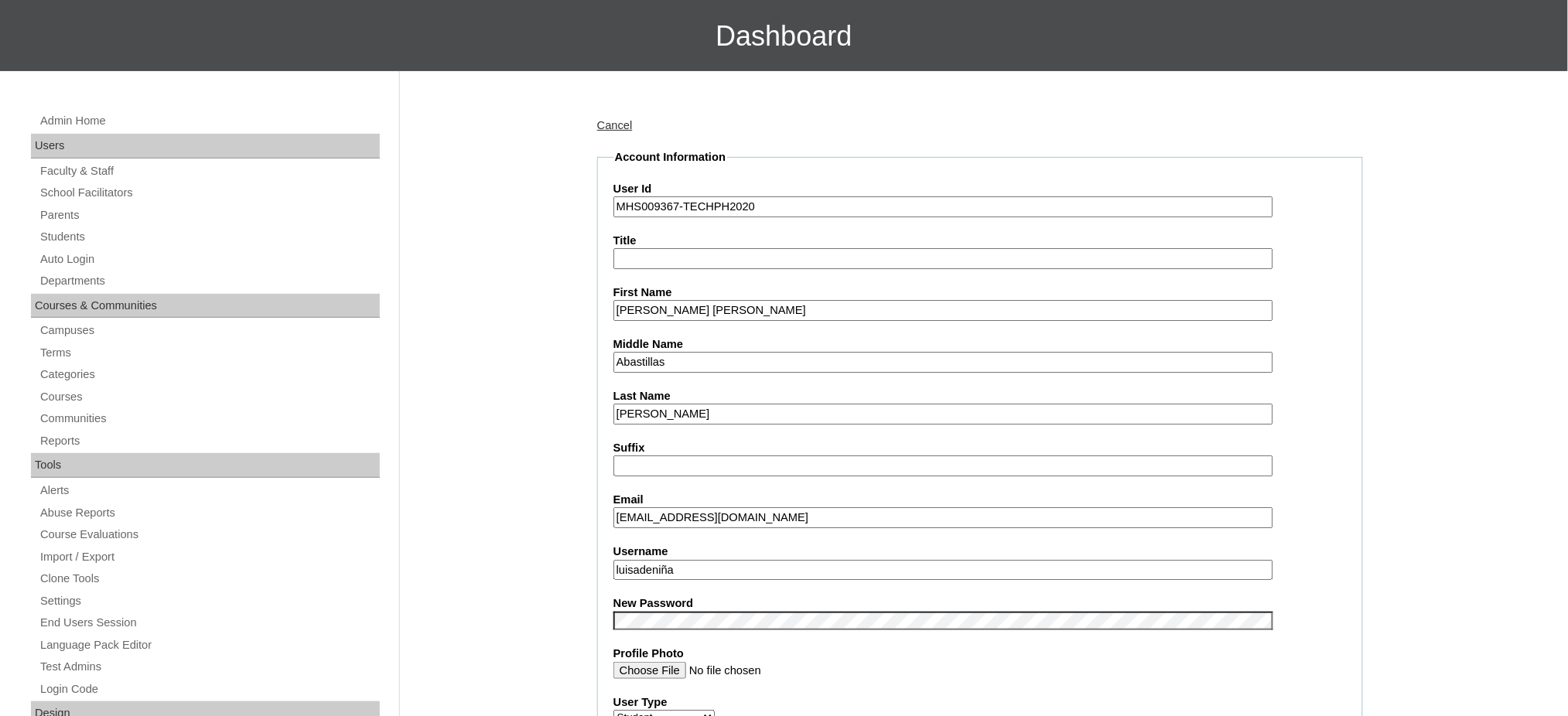
scroll to position [103, 0]
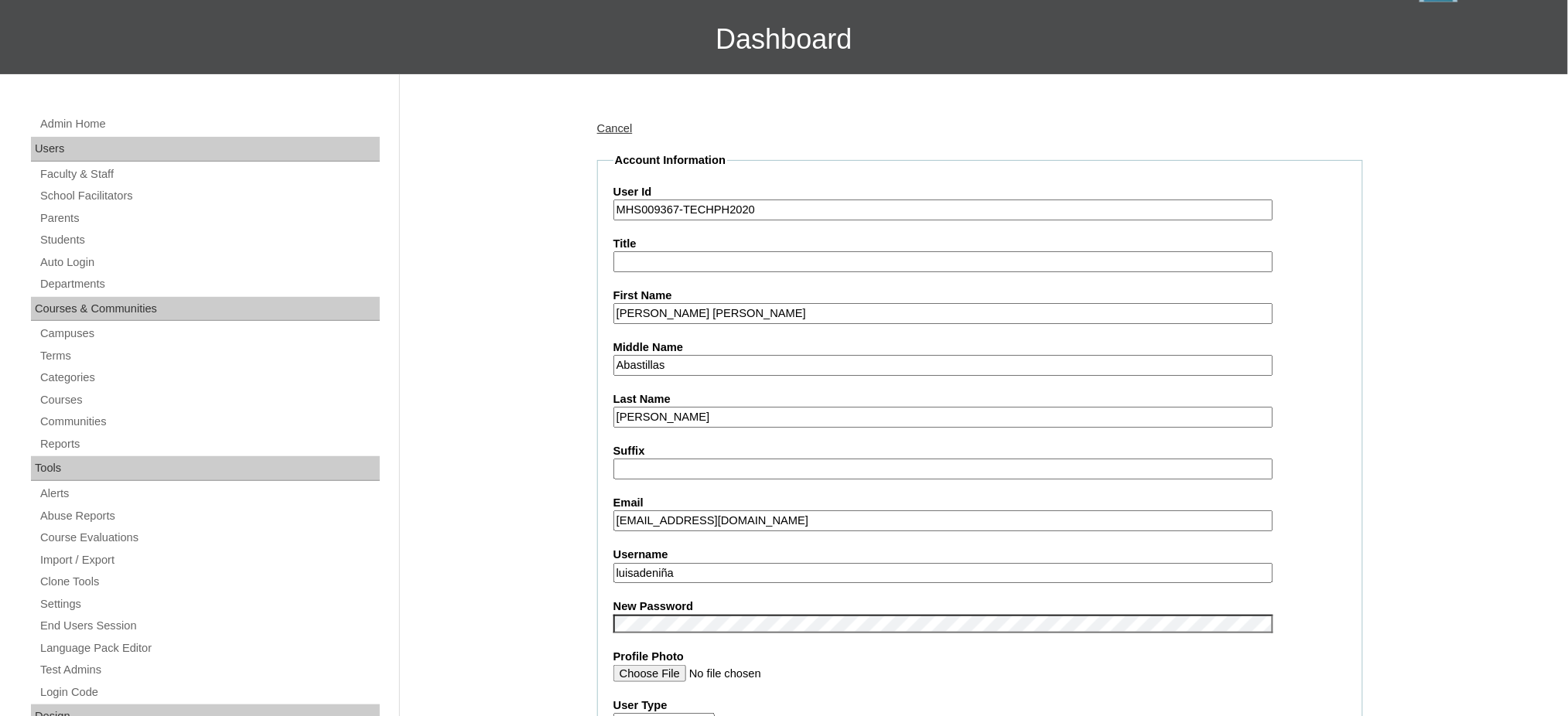
click at [671, 311] on input "Luisa Victoria" at bounding box center [943, 314] width 660 height 21
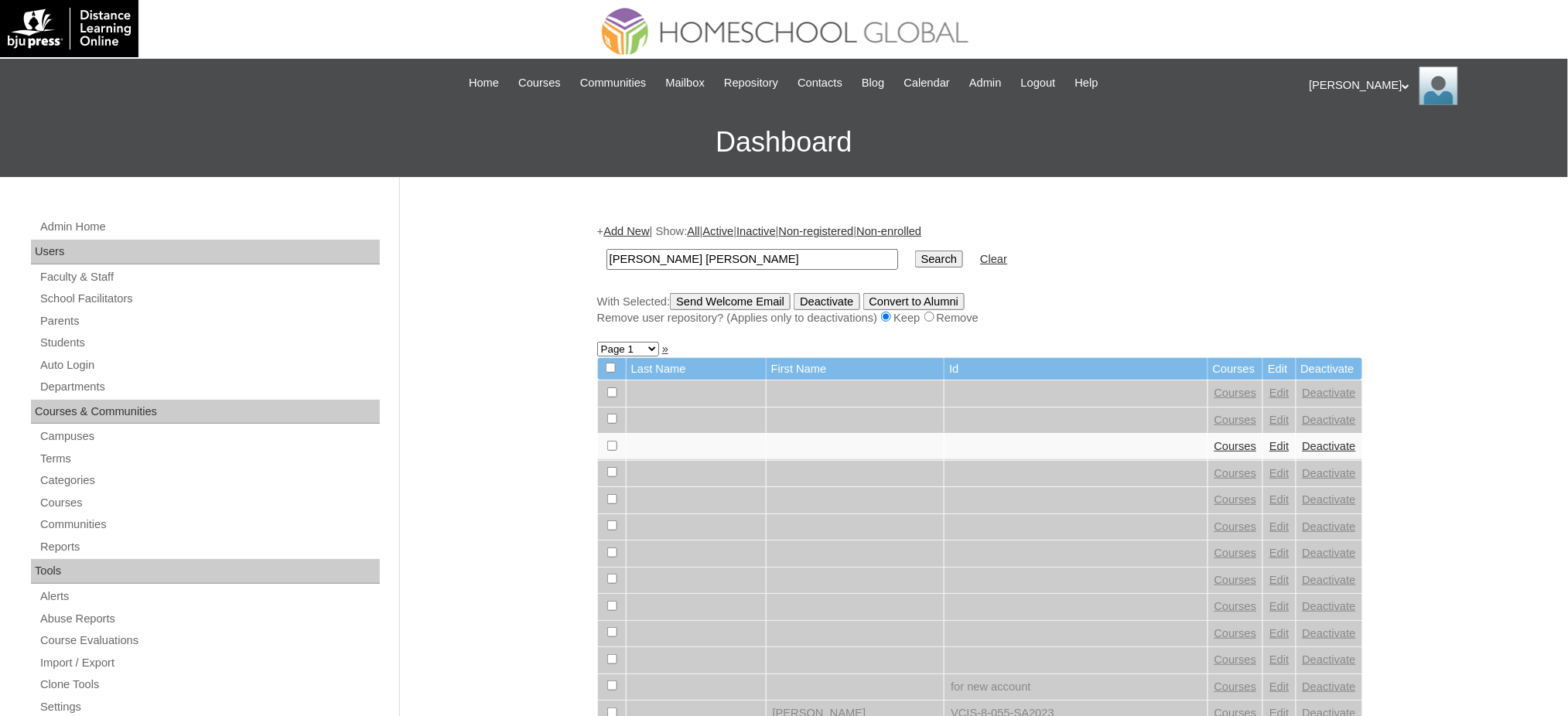
type input "[PERSON_NAME] [PERSON_NAME]"
click at [915, 256] on input "Search" at bounding box center [939, 260] width 48 height 17
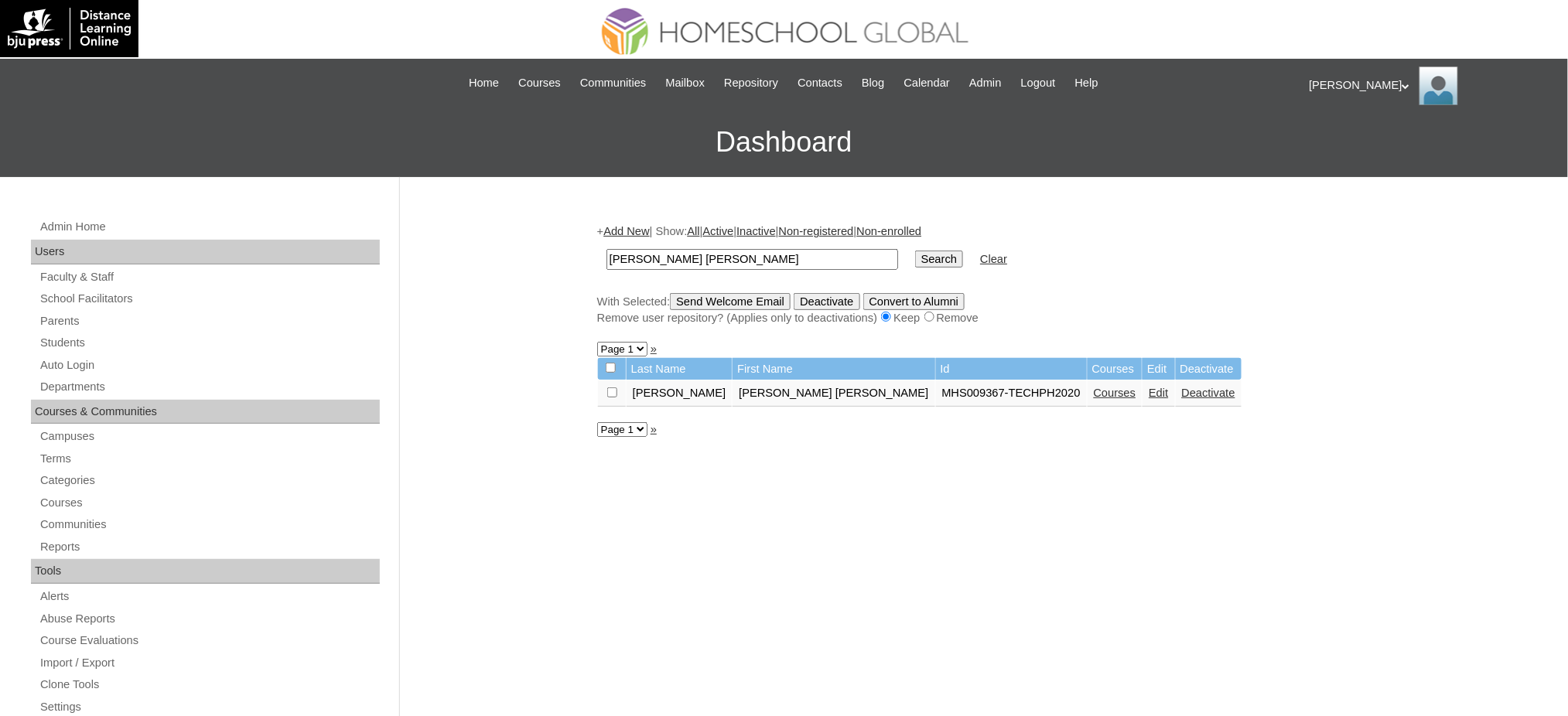
click at [1093, 387] on link "Courses" at bounding box center [1115, 393] width 42 height 13
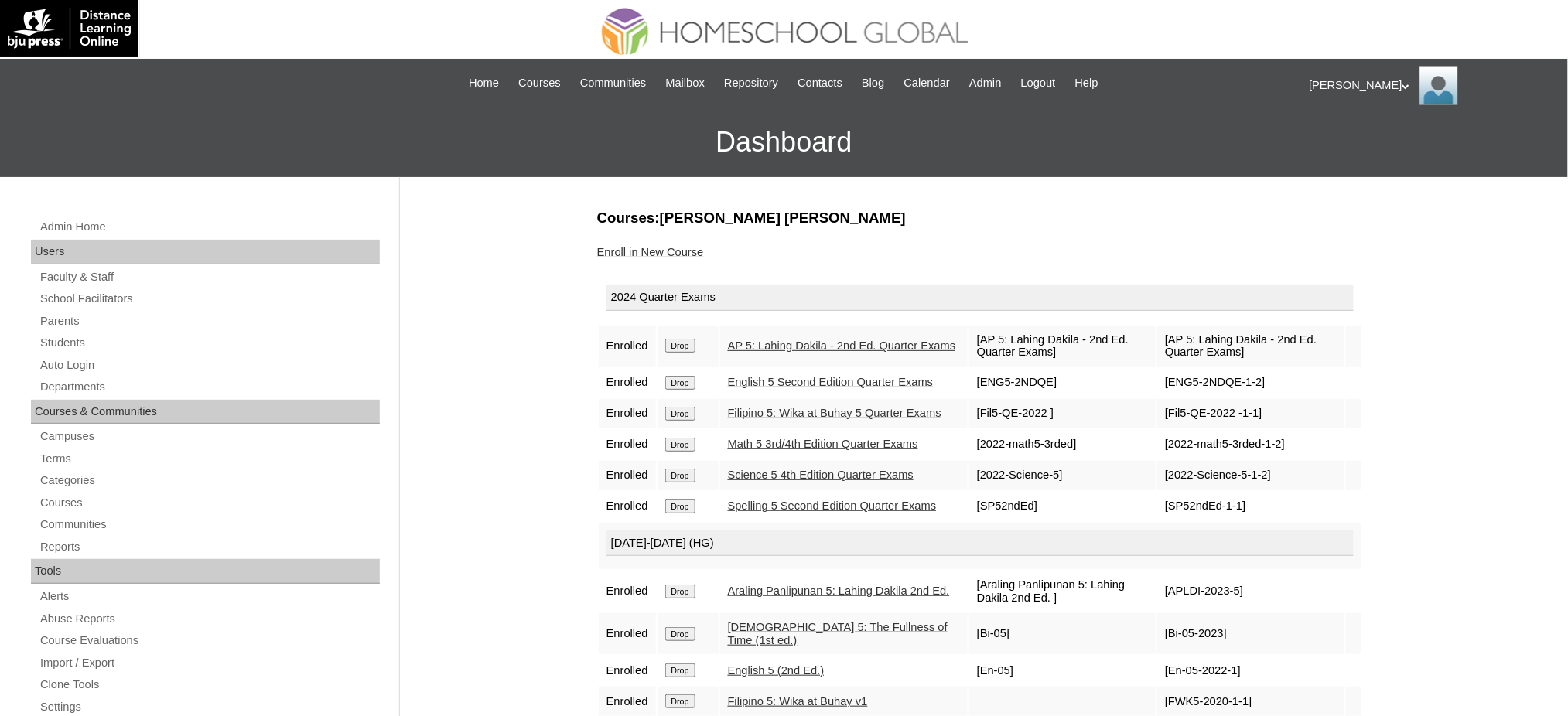
click at [695, 343] on input "Drop" at bounding box center [680, 346] width 30 height 14
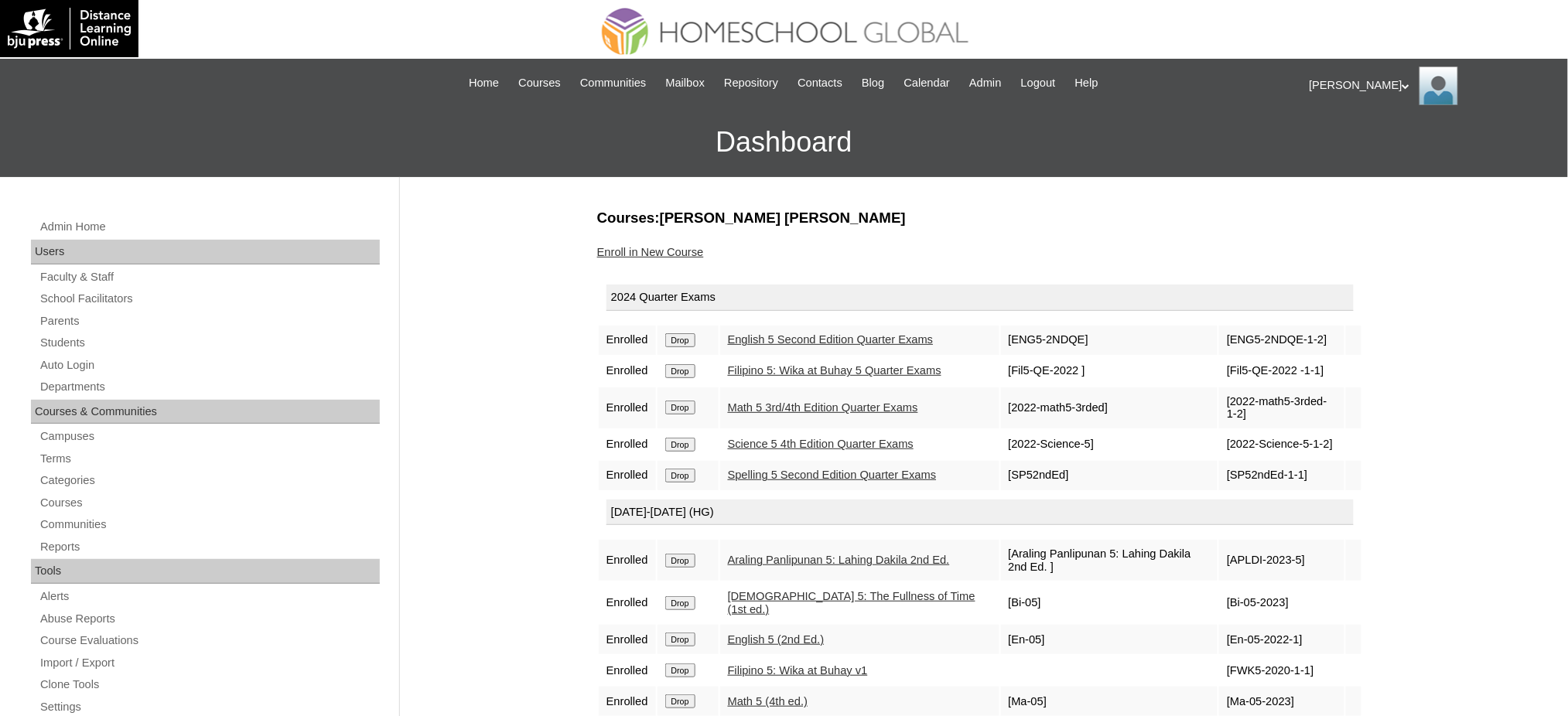
click at [682, 339] on input "Drop" at bounding box center [680, 340] width 30 height 14
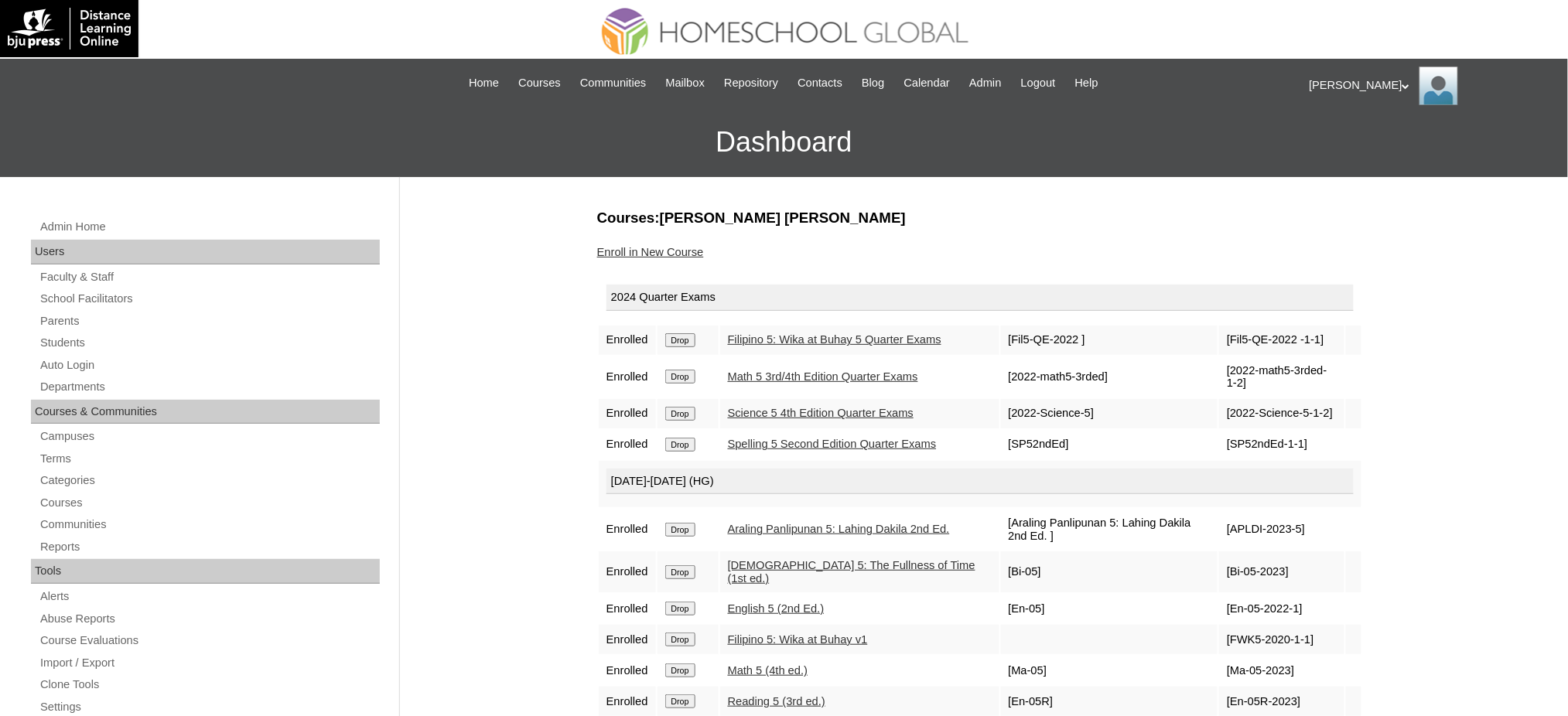
click at [686, 342] on input "Drop" at bounding box center [680, 340] width 30 height 14
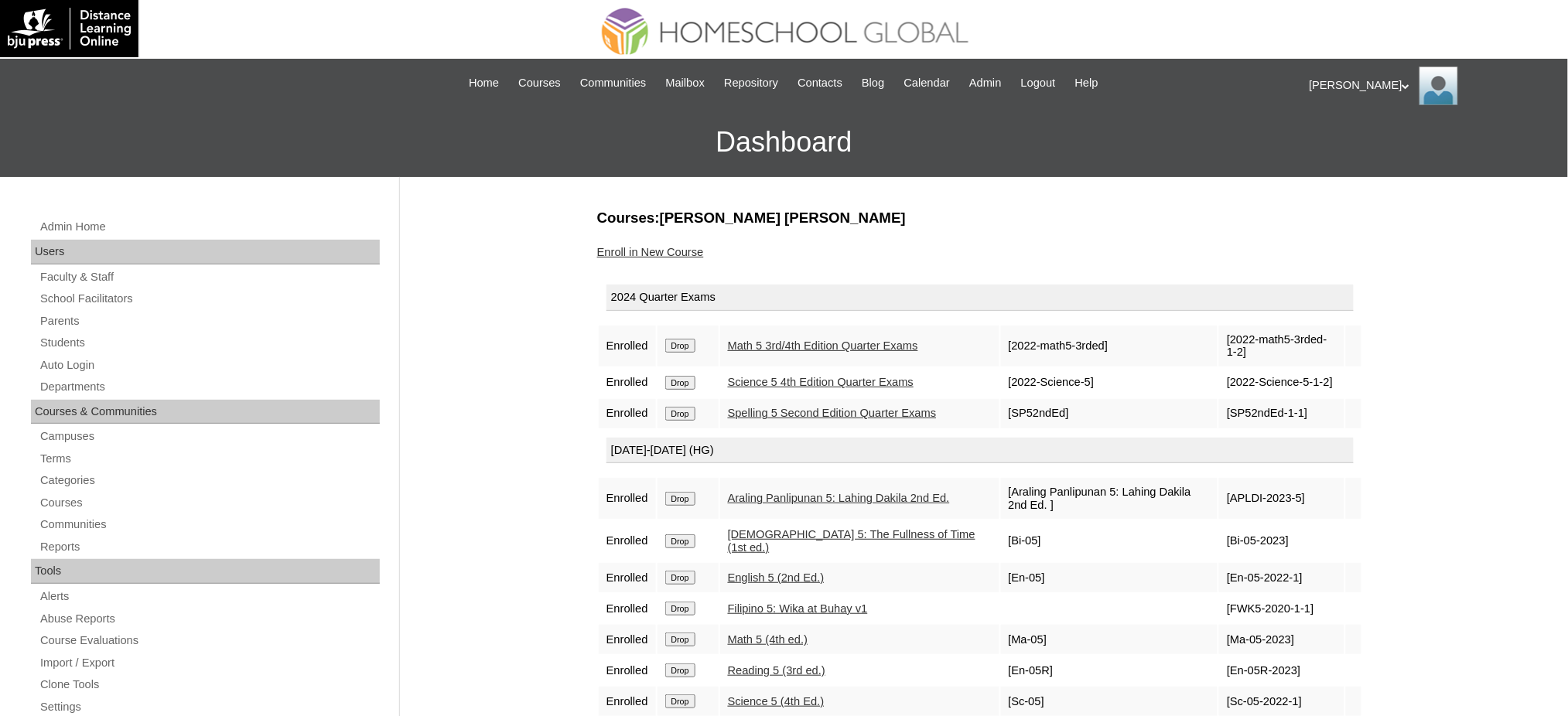
click at [681, 345] on input "Drop" at bounding box center [680, 346] width 30 height 14
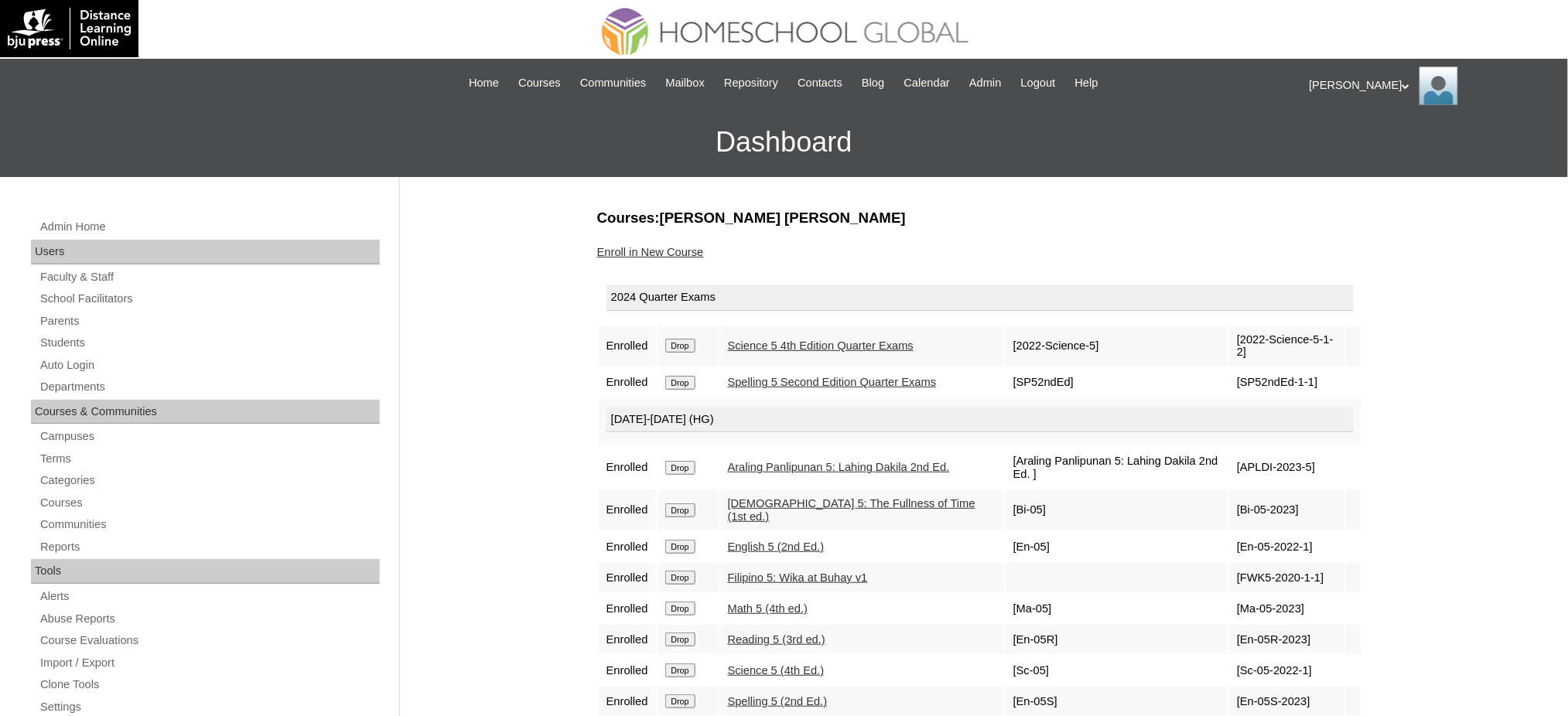
click at [690, 346] on input "Drop" at bounding box center [680, 346] width 30 height 14
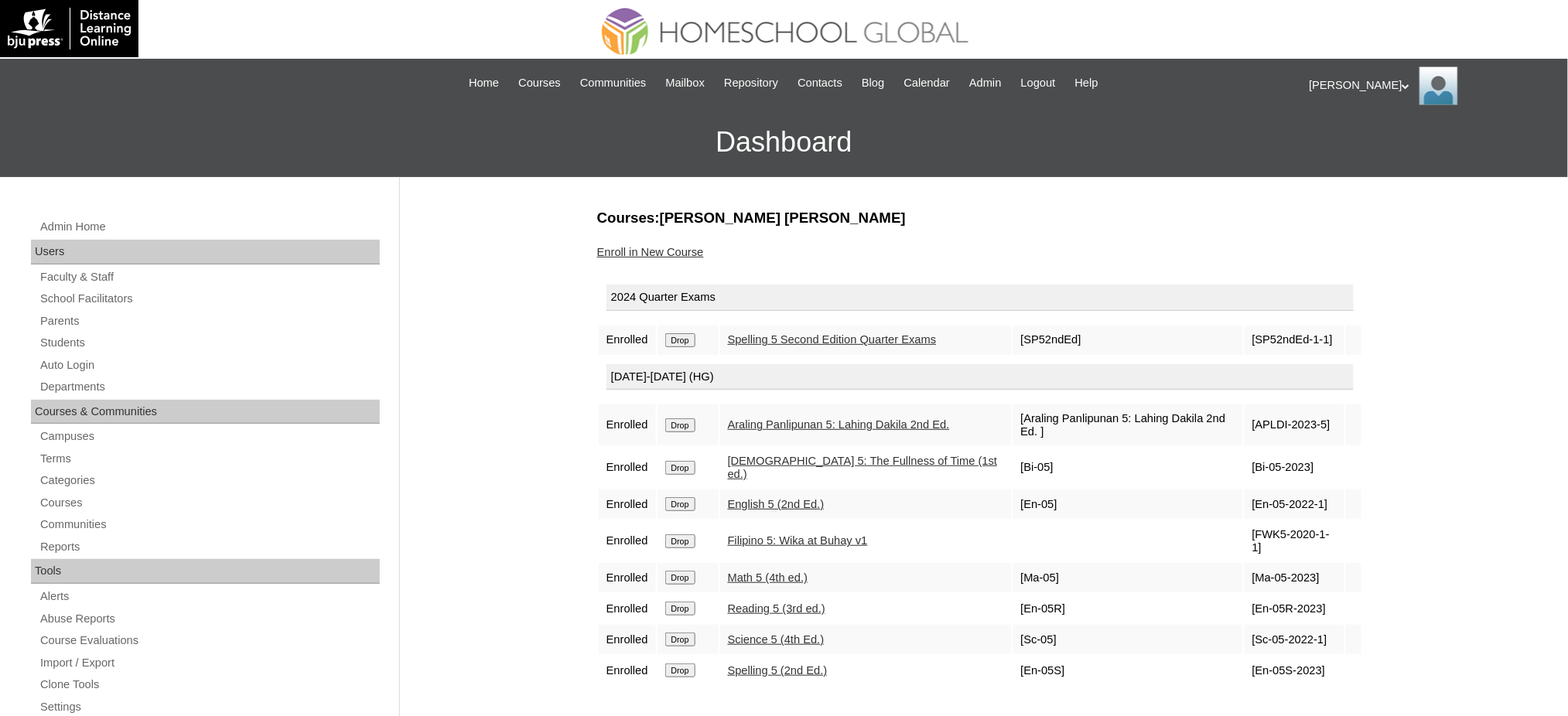
click at [683, 335] on input "Drop" at bounding box center [680, 340] width 30 height 14
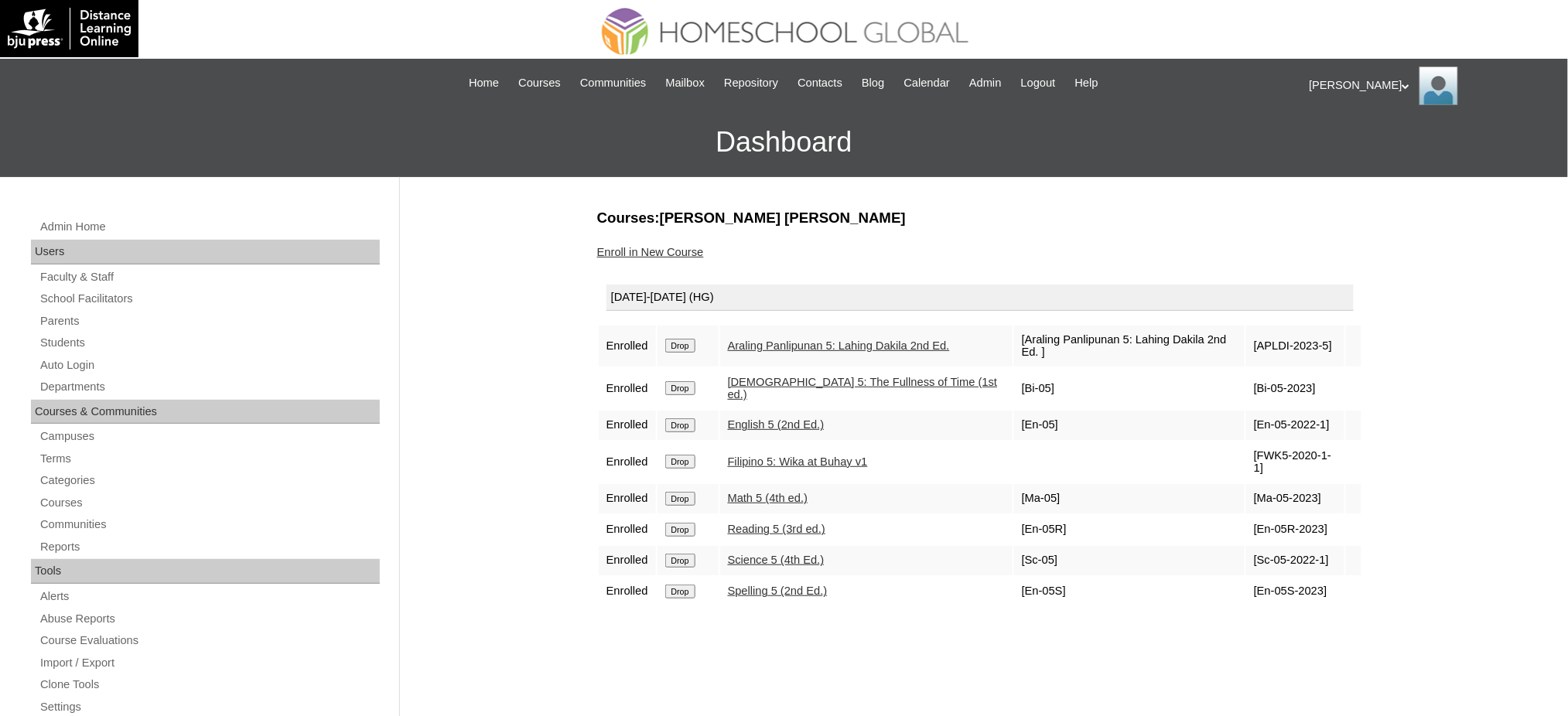
click at [687, 339] on input "Drop" at bounding box center [680, 346] width 30 height 14
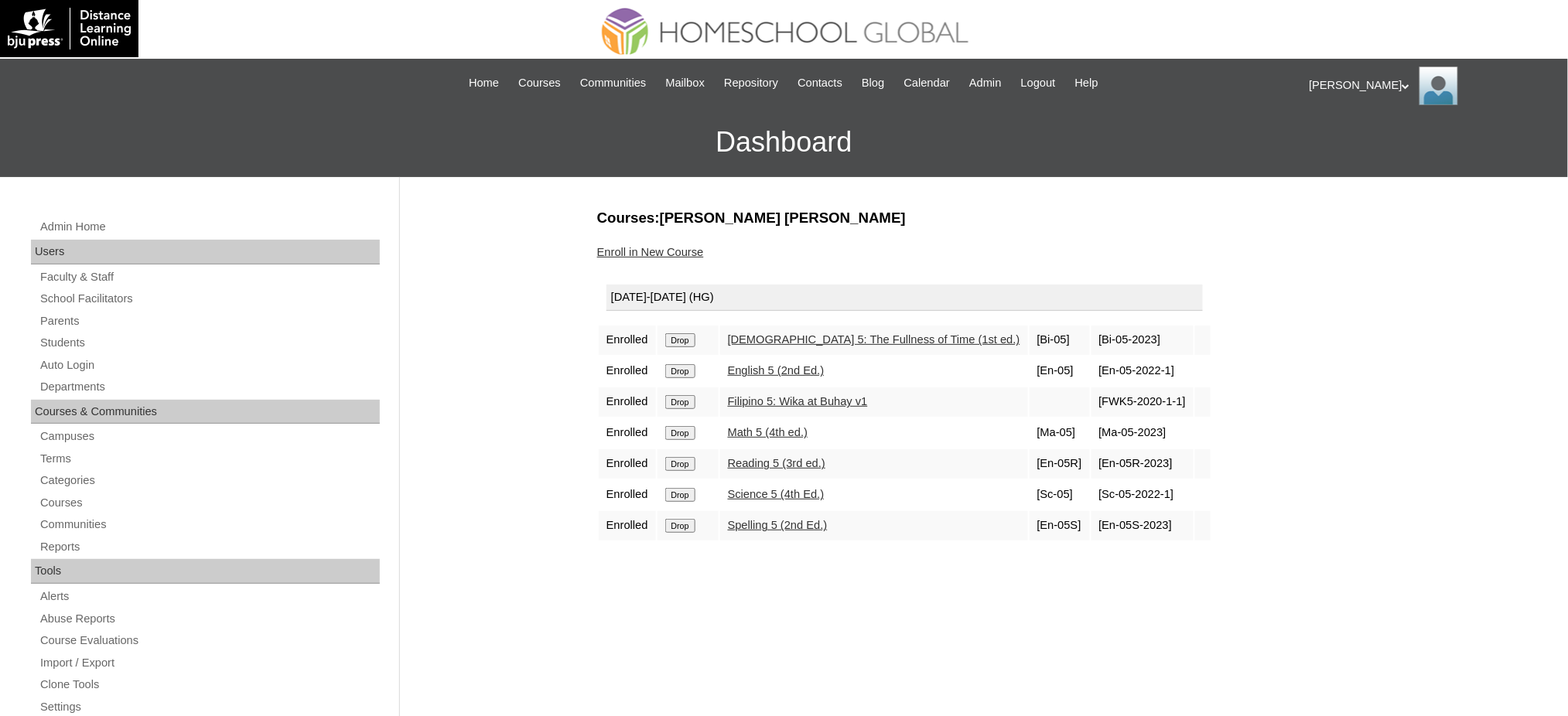
click at [689, 342] on input "Drop" at bounding box center [680, 340] width 30 height 14
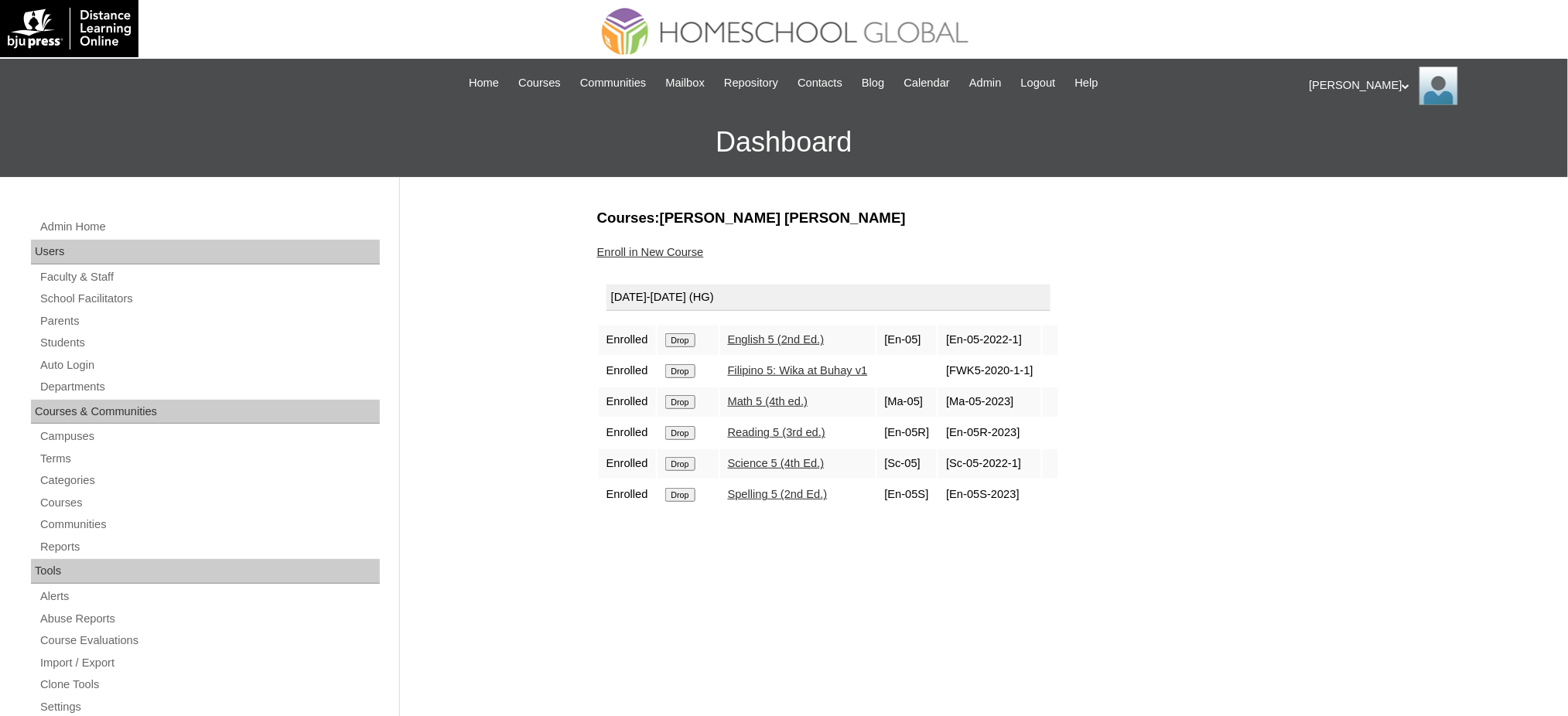
click at [678, 339] on input "Drop" at bounding box center [680, 340] width 30 height 14
click at [674, 340] on input "Drop" at bounding box center [680, 340] width 30 height 14
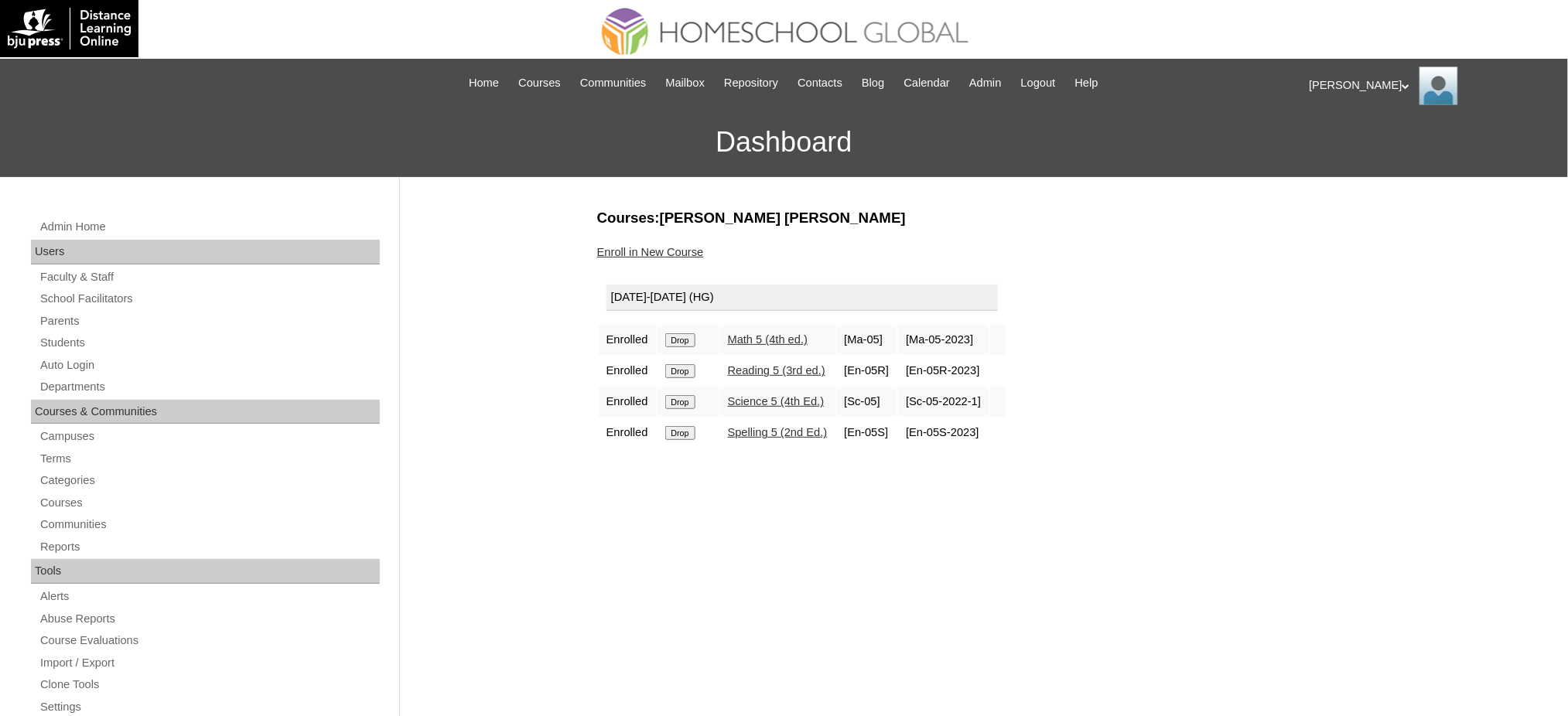
click at [689, 335] on input "Drop" at bounding box center [680, 340] width 30 height 14
click at [686, 333] on input "Drop" at bounding box center [680, 340] width 30 height 14
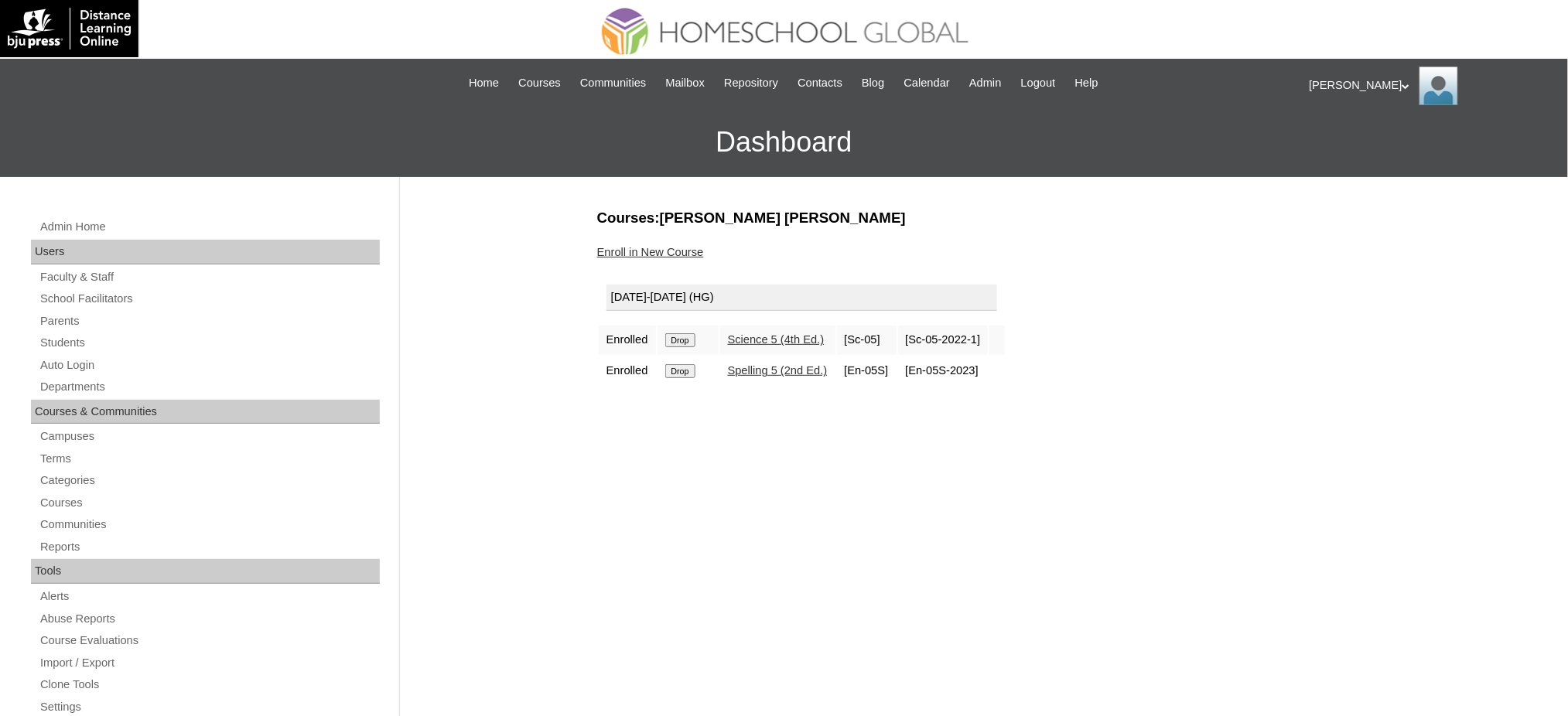
click at [682, 340] on input "Drop" at bounding box center [680, 340] width 30 height 14
click at [677, 337] on input "Drop" at bounding box center [680, 340] width 30 height 14
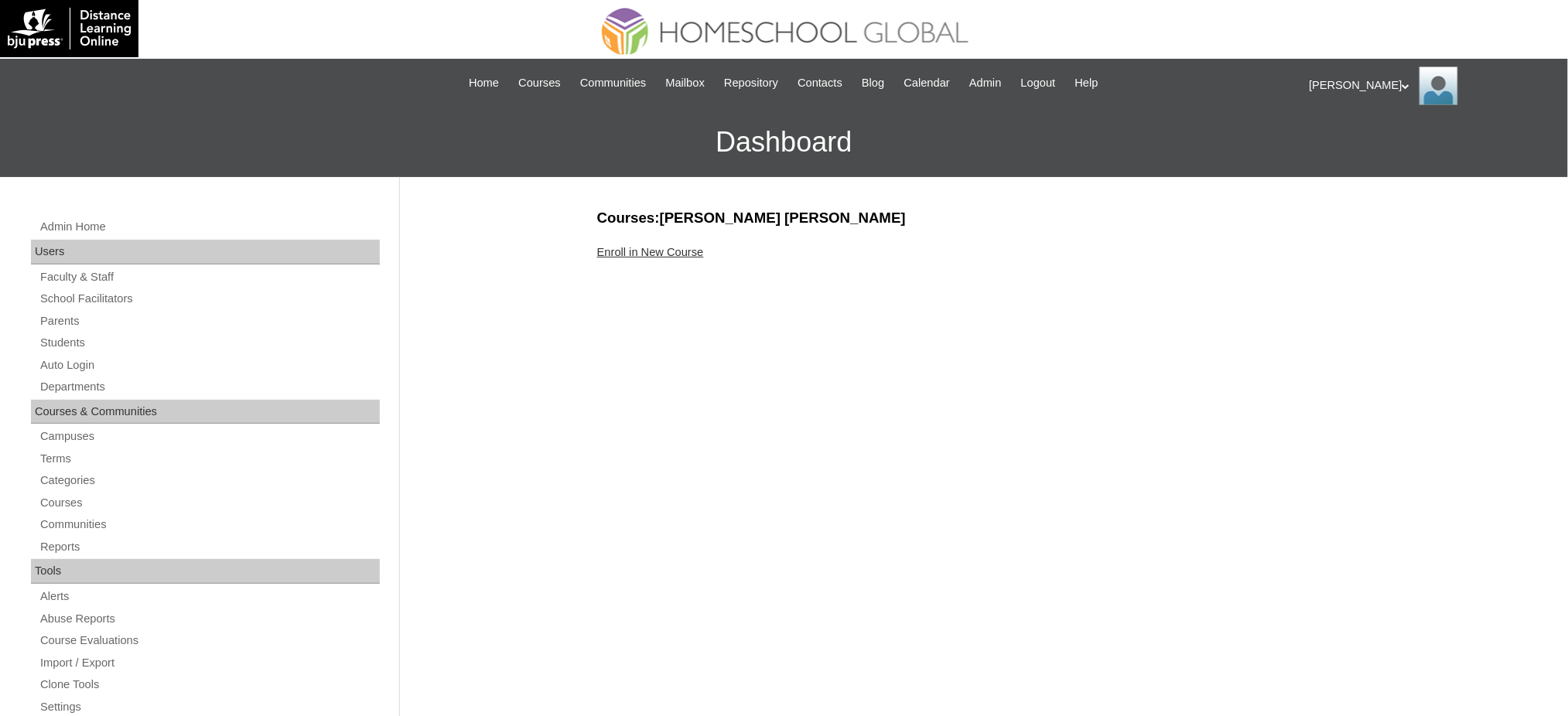
click at [676, 249] on link "Enroll in New Course" at bounding box center [650, 253] width 107 height 13
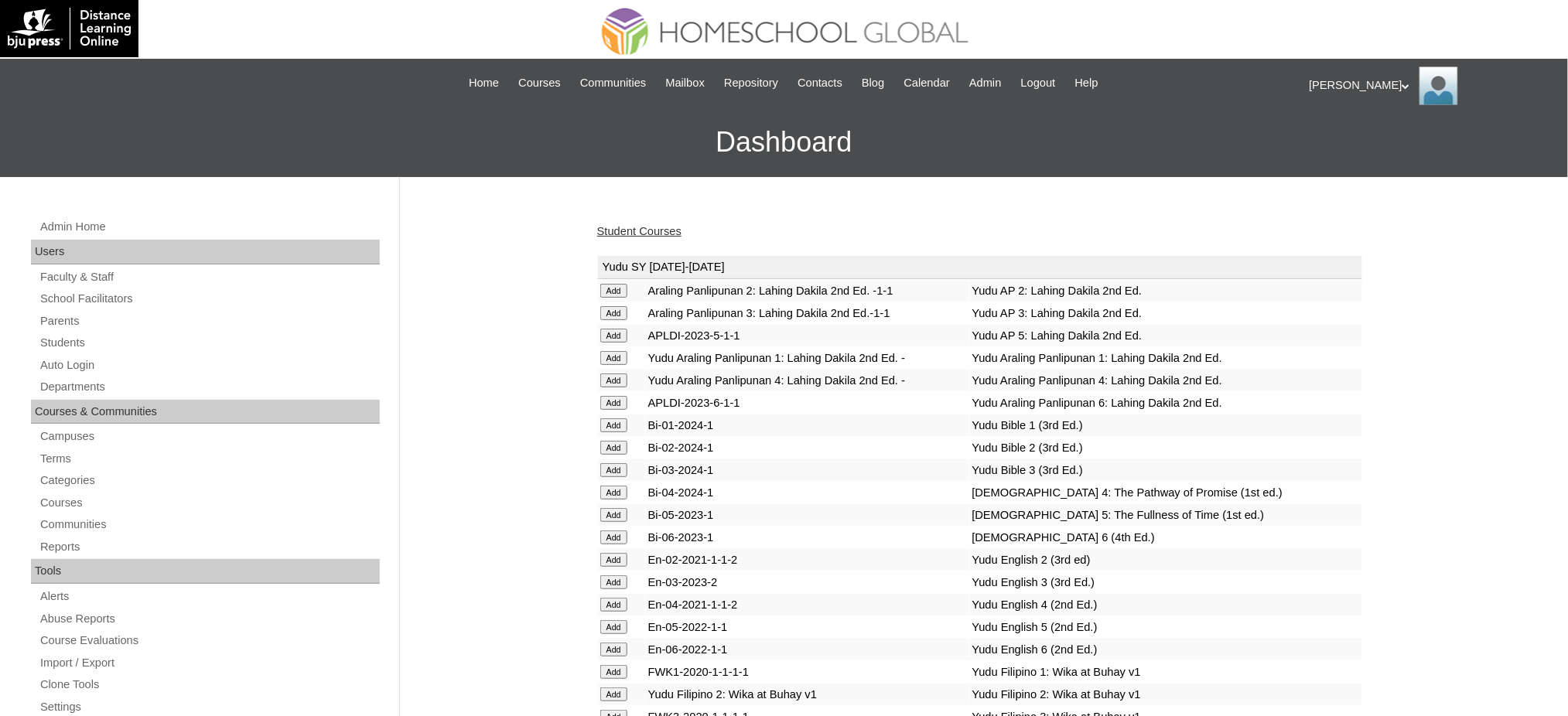
click at [669, 231] on link "Student Courses" at bounding box center [638, 231] width 84 height 13
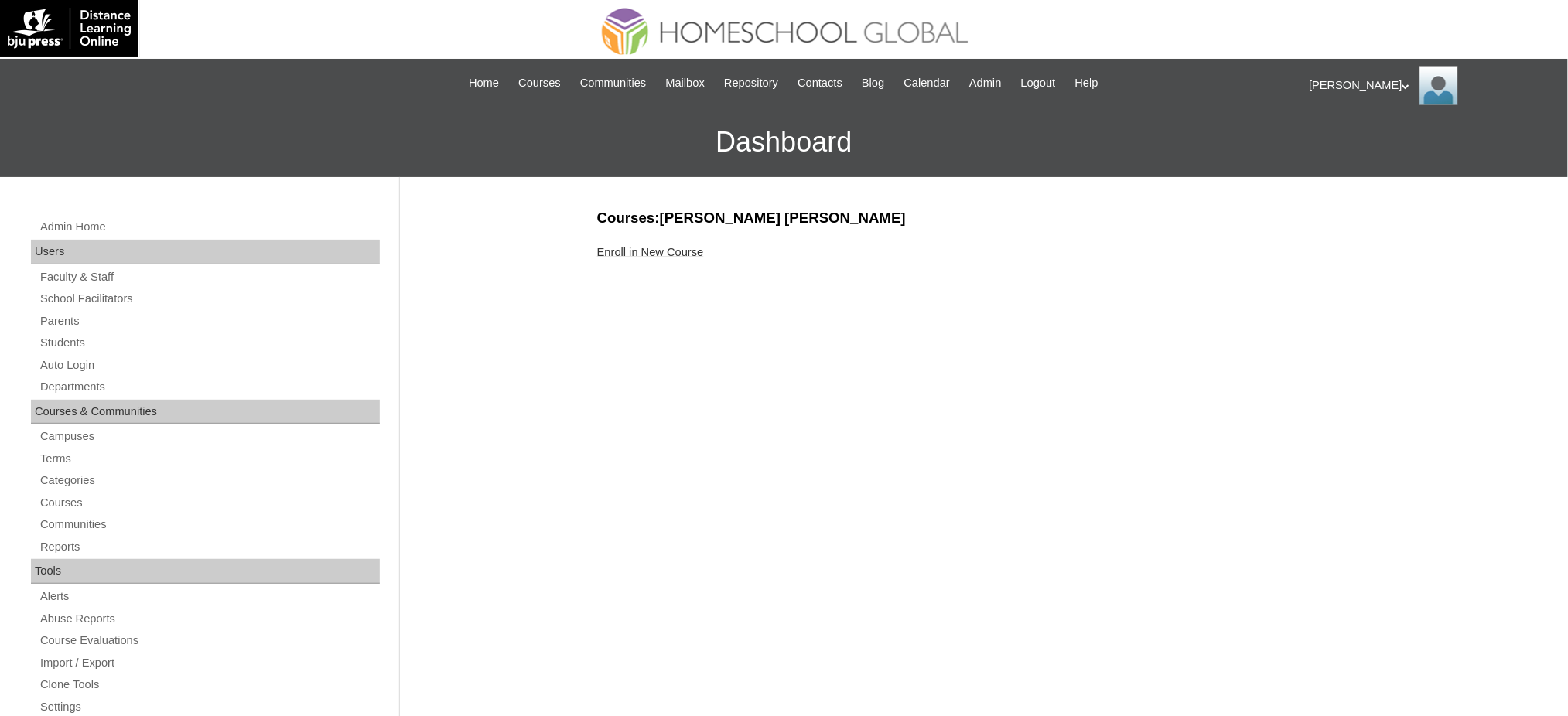
click at [678, 254] on link "Enroll in New Course" at bounding box center [650, 253] width 107 height 13
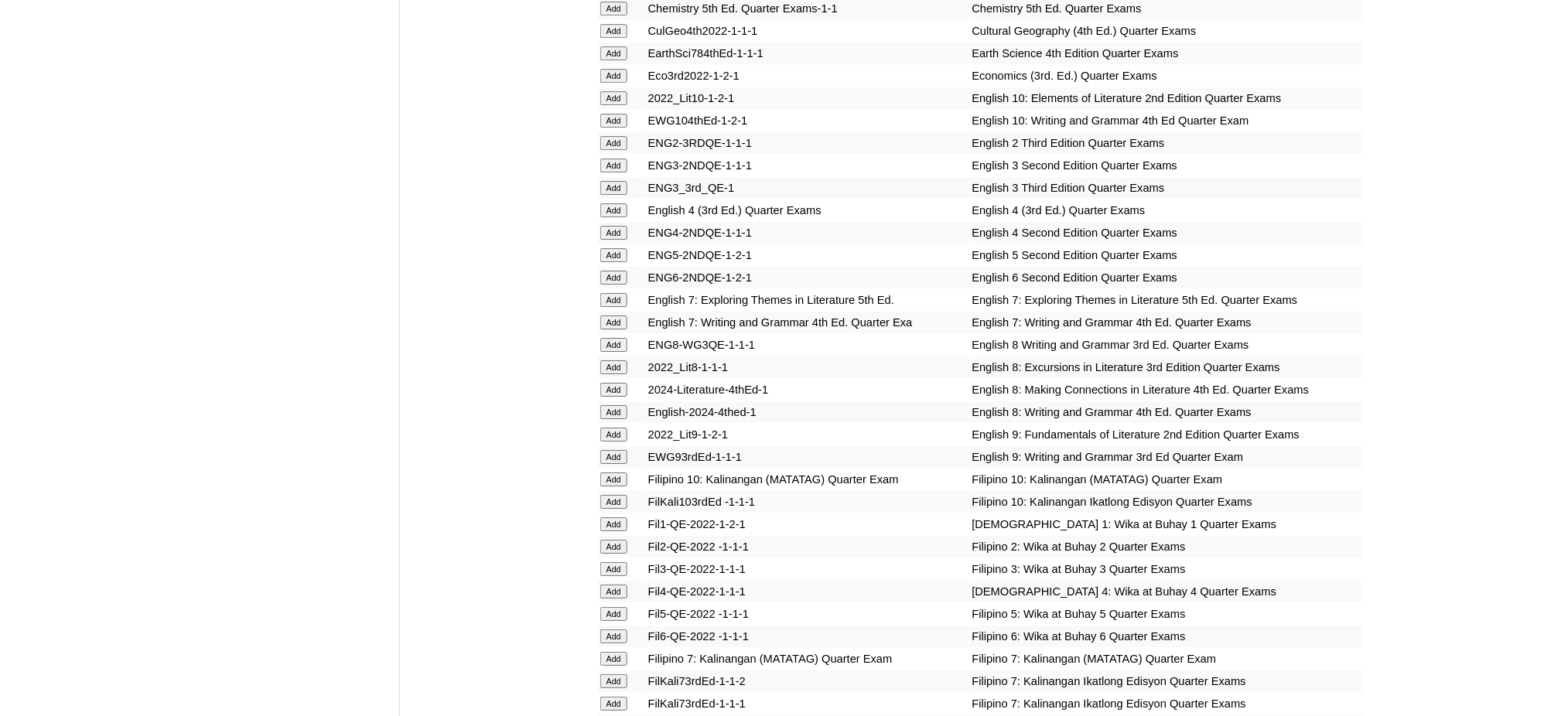
scroll to position [1856, 0]
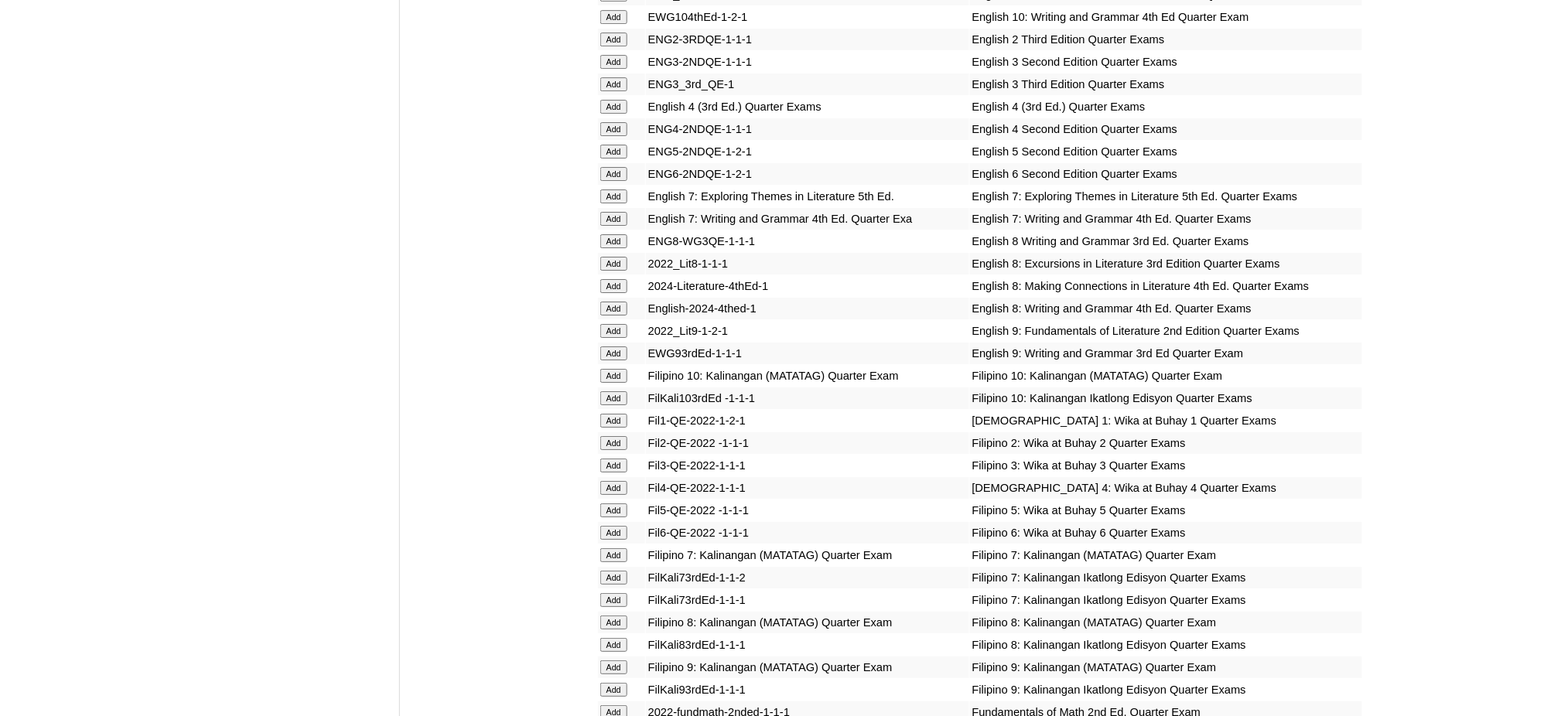
click at [613, 167] on input "Add" at bounding box center [613, 174] width 27 height 14
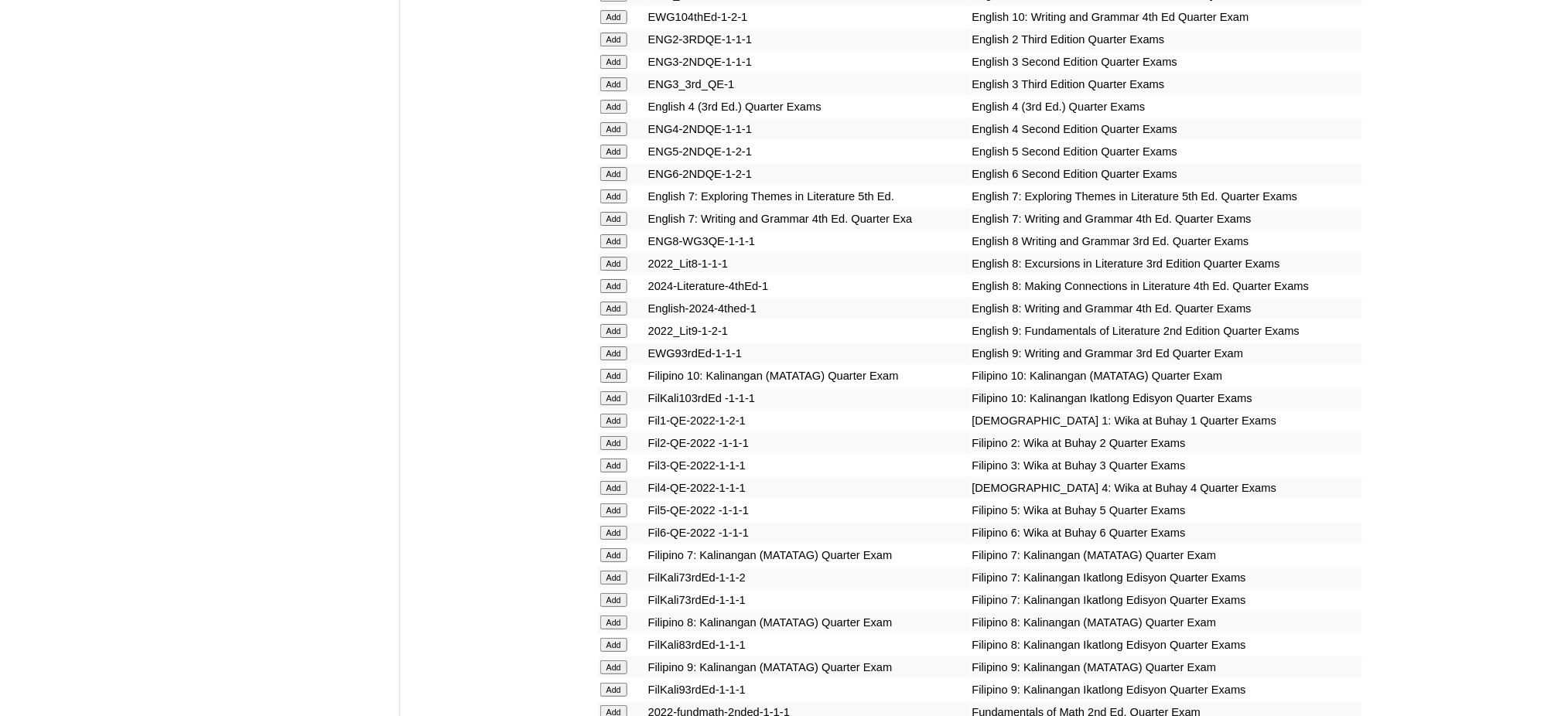
click at [613, 167] on input "Add" at bounding box center [613, 174] width 27 height 14
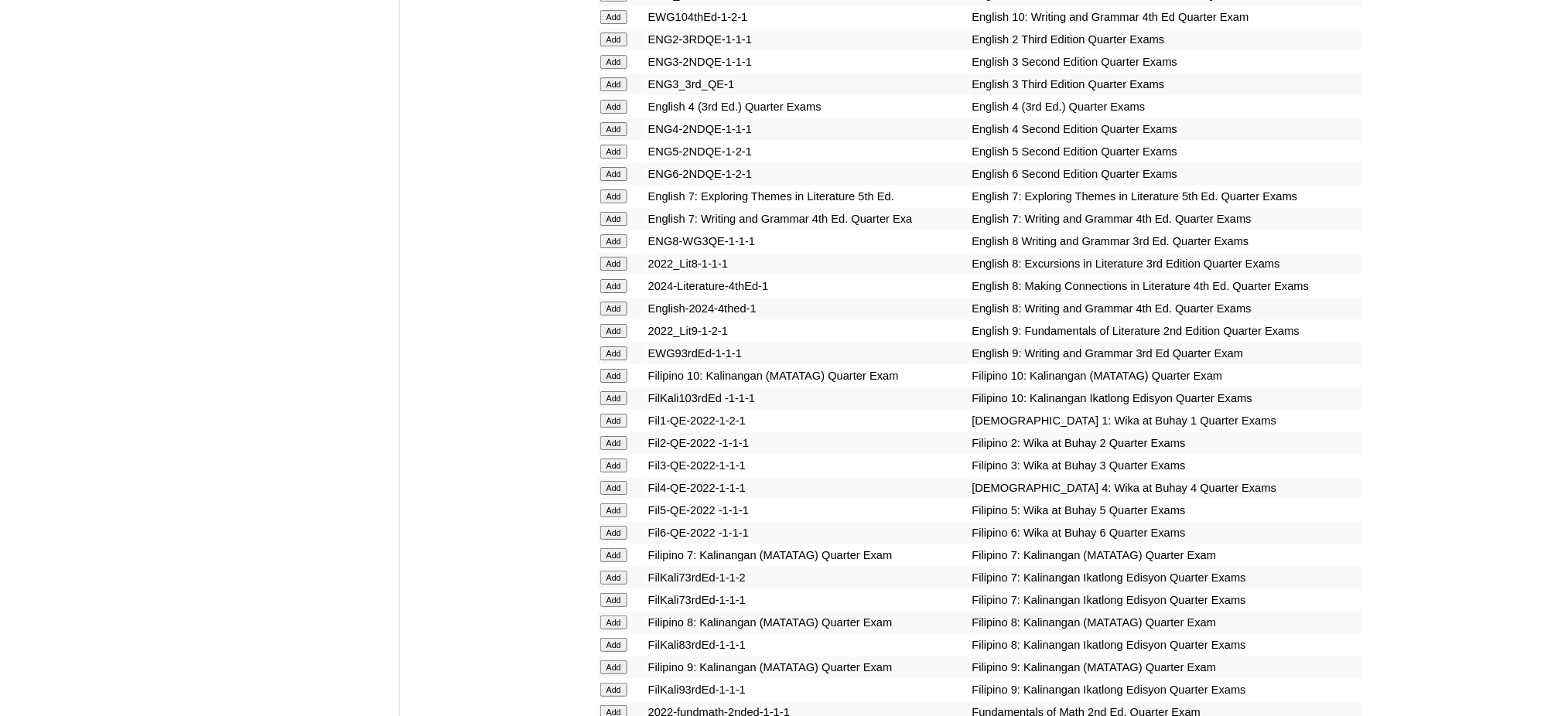
click at [622, 526] on input "Add" at bounding box center [613, 533] width 27 height 14
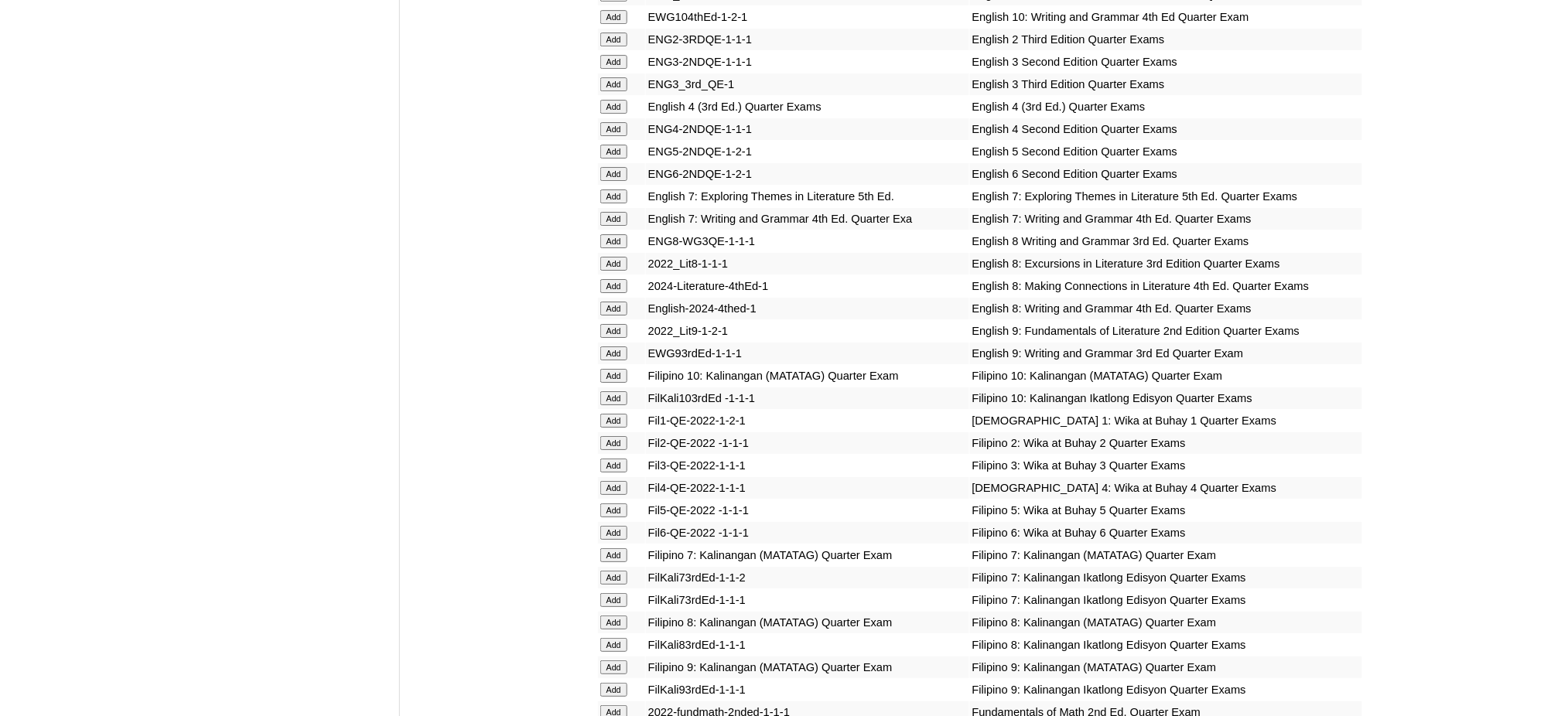
click at [622, 526] on input "Add" at bounding box center [613, 533] width 27 height 14
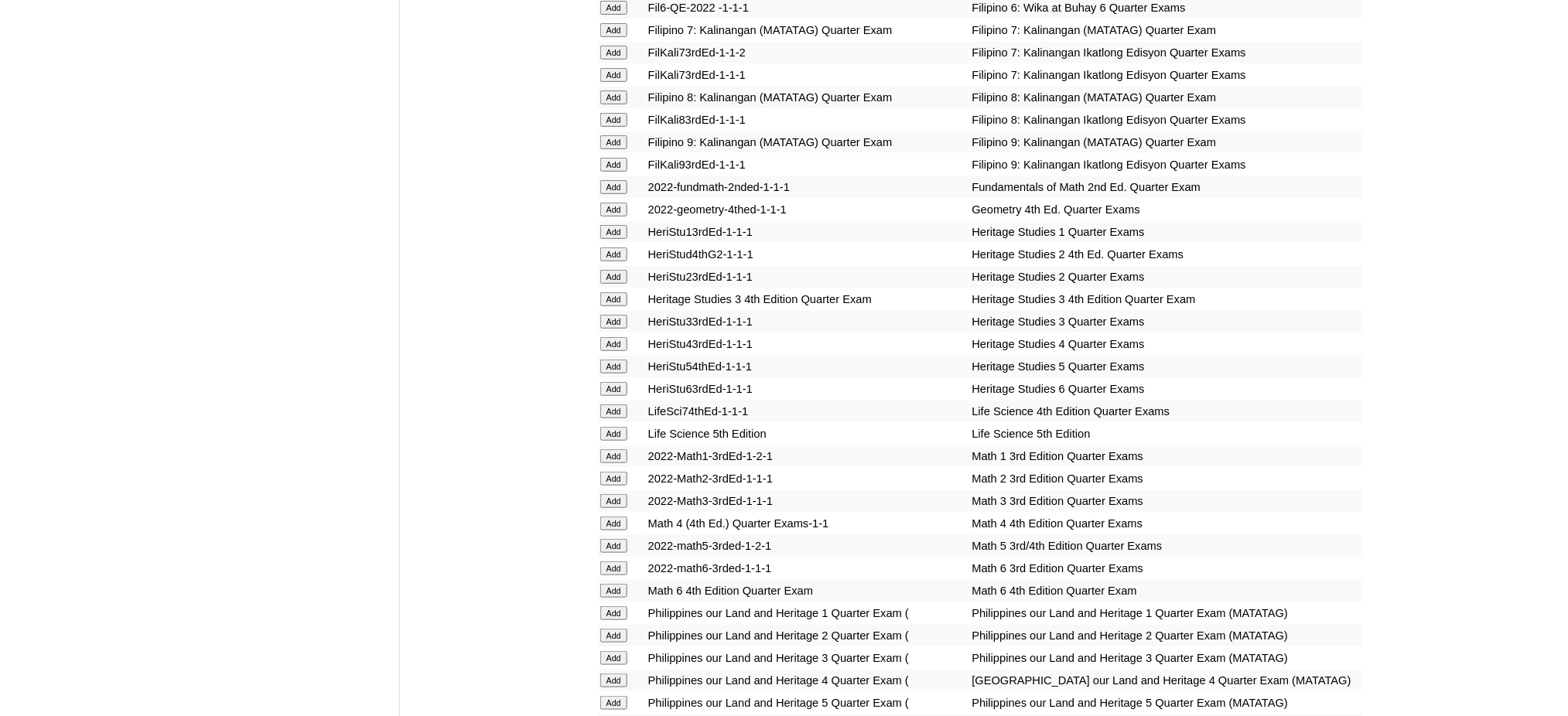
scroll to position [2475, 0]
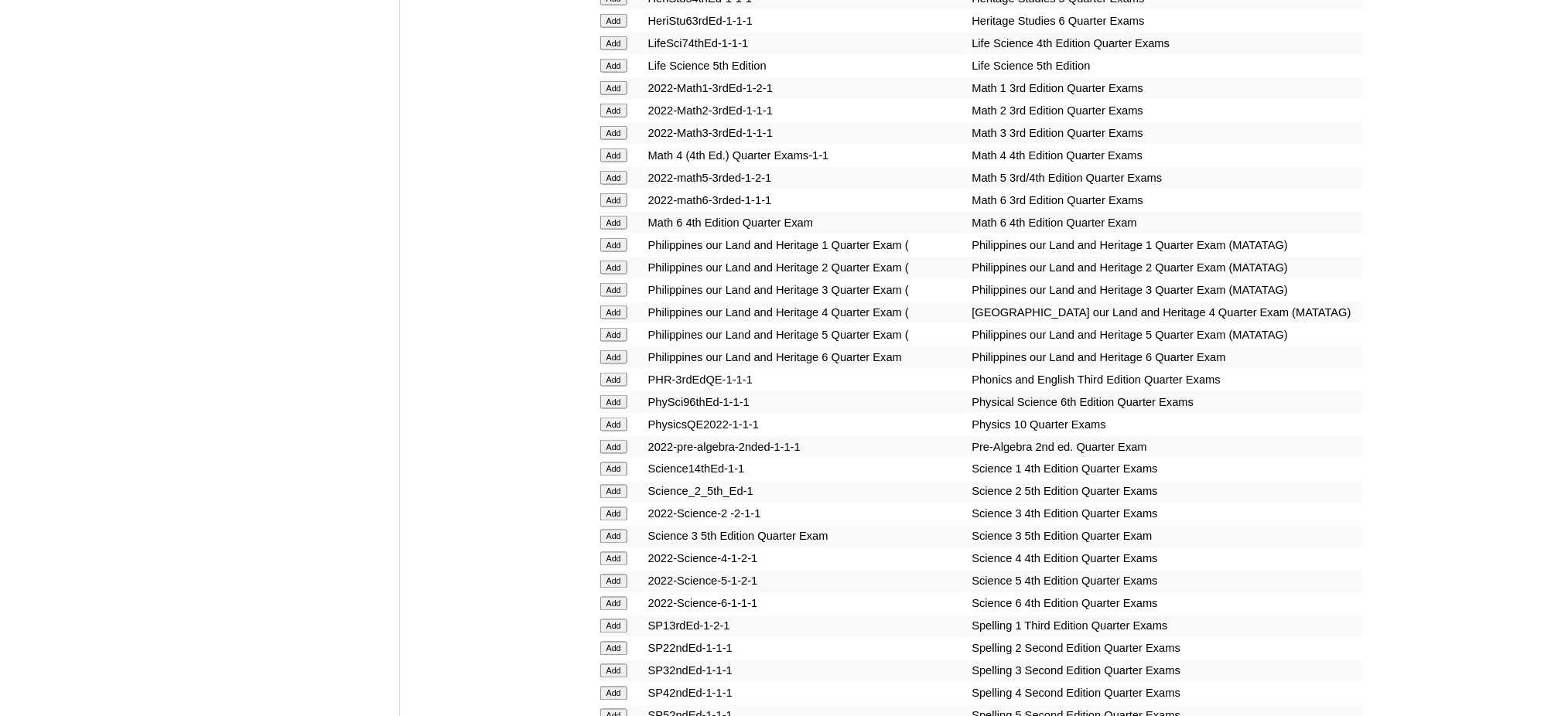
scroll to position [2784, 0]
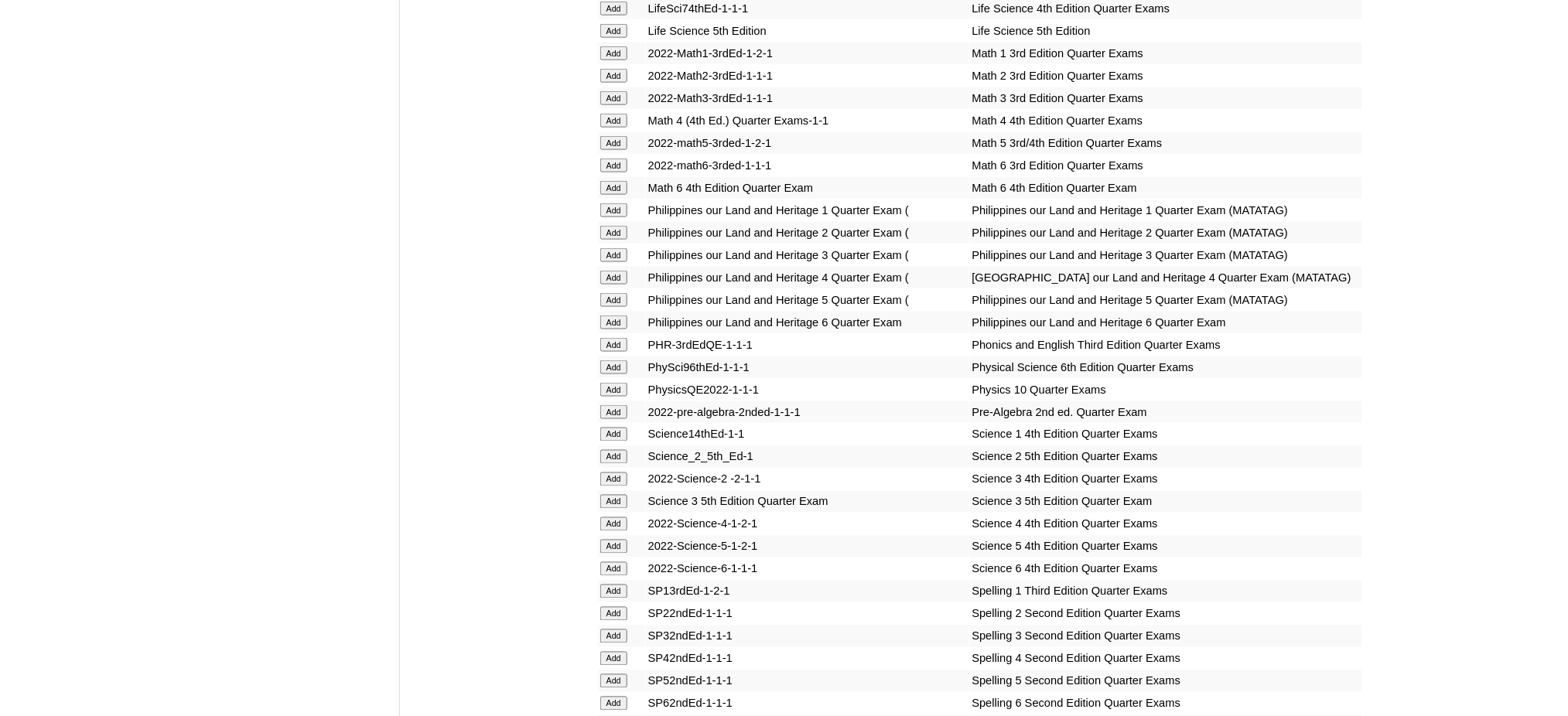
click at [602, 181] on input "Add" at bounding box center [613, 188] width 27 height 14
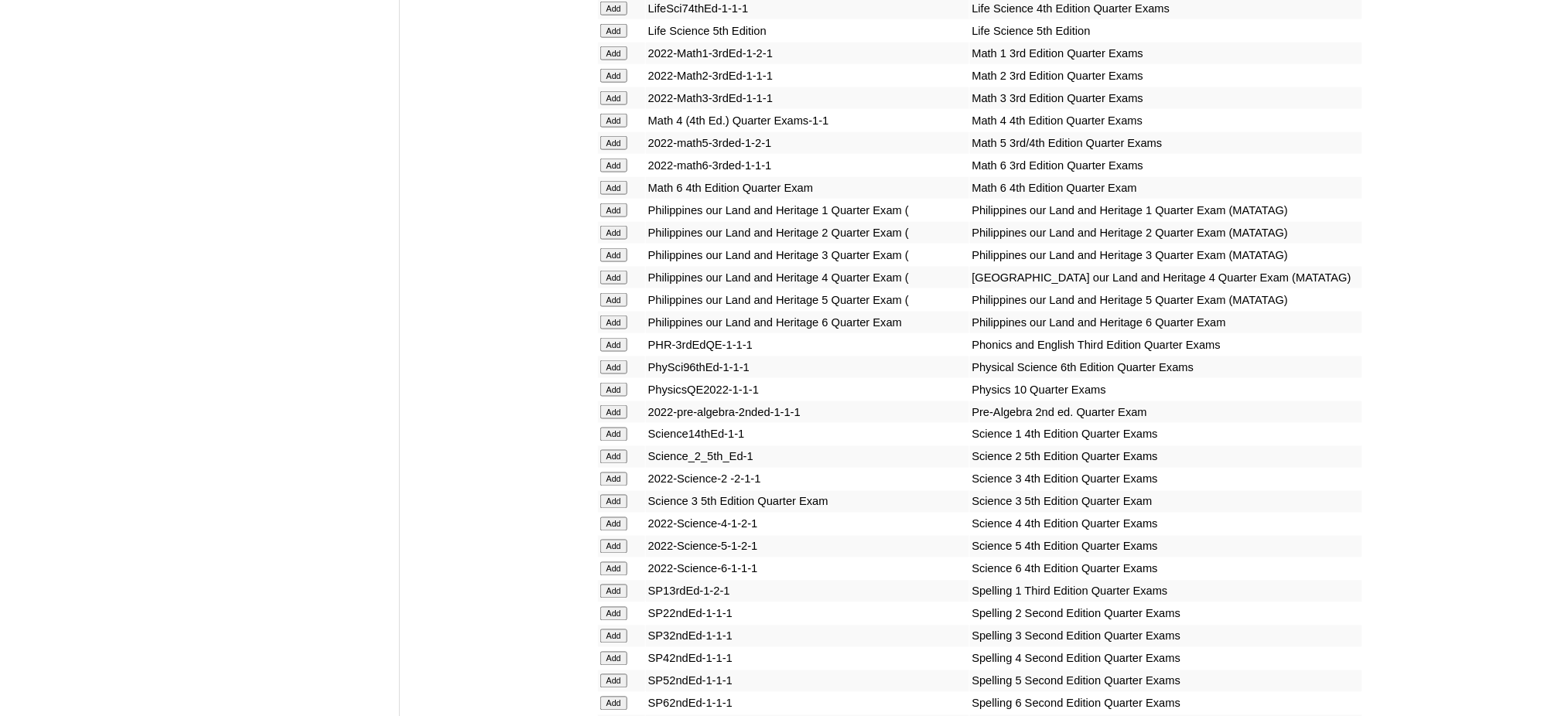
click at [602, 181] on input "Add" at bounding box center [613, 188] width 27 height 14
click at [617, 315] on input "Add" at bounding box center [613, 322] width 27 height 14
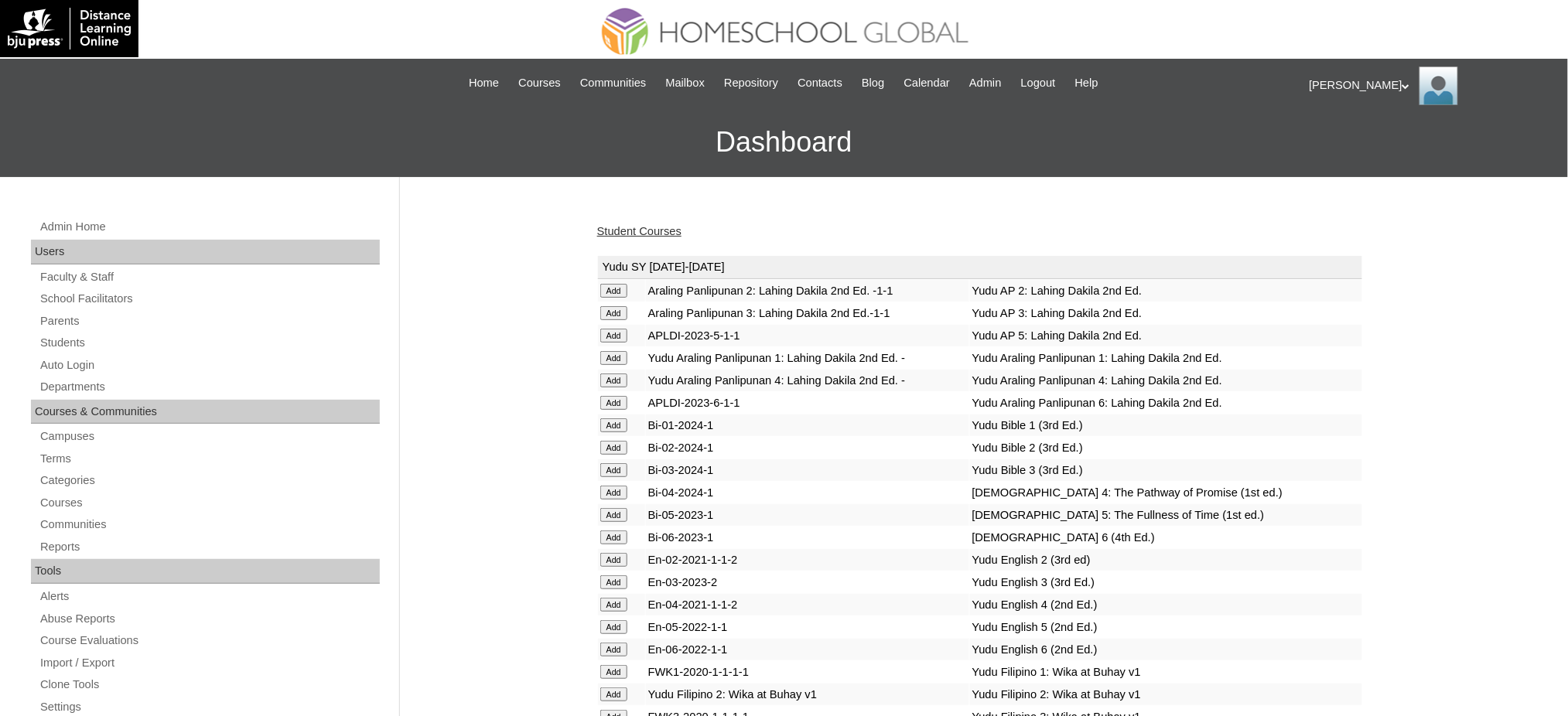
click at [664, 227] on link "Student Courses" at bounding box center [638, 231] width 84 height 13
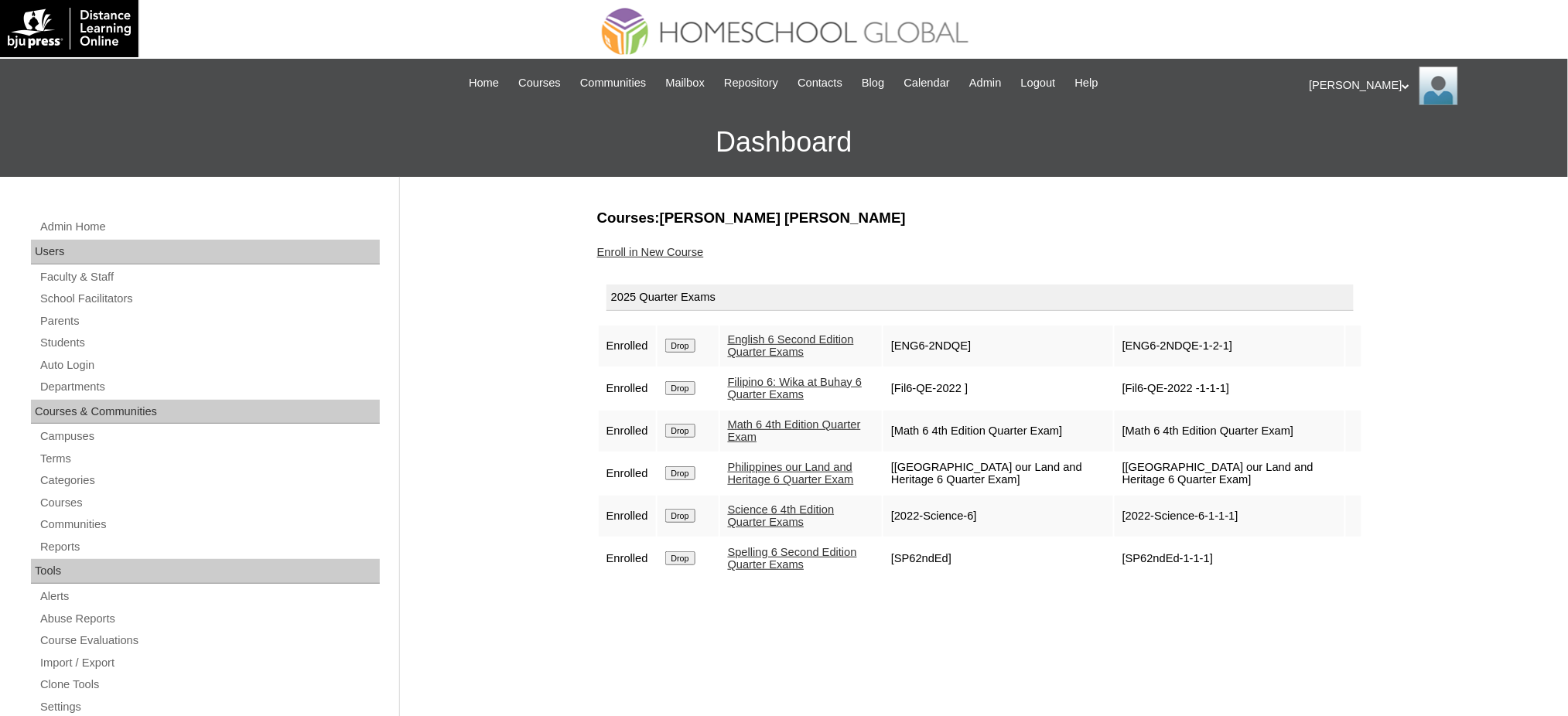
click at [646, 246] on link "Enroll in New Course" at bounding box center [650, 253] width 107 height 13
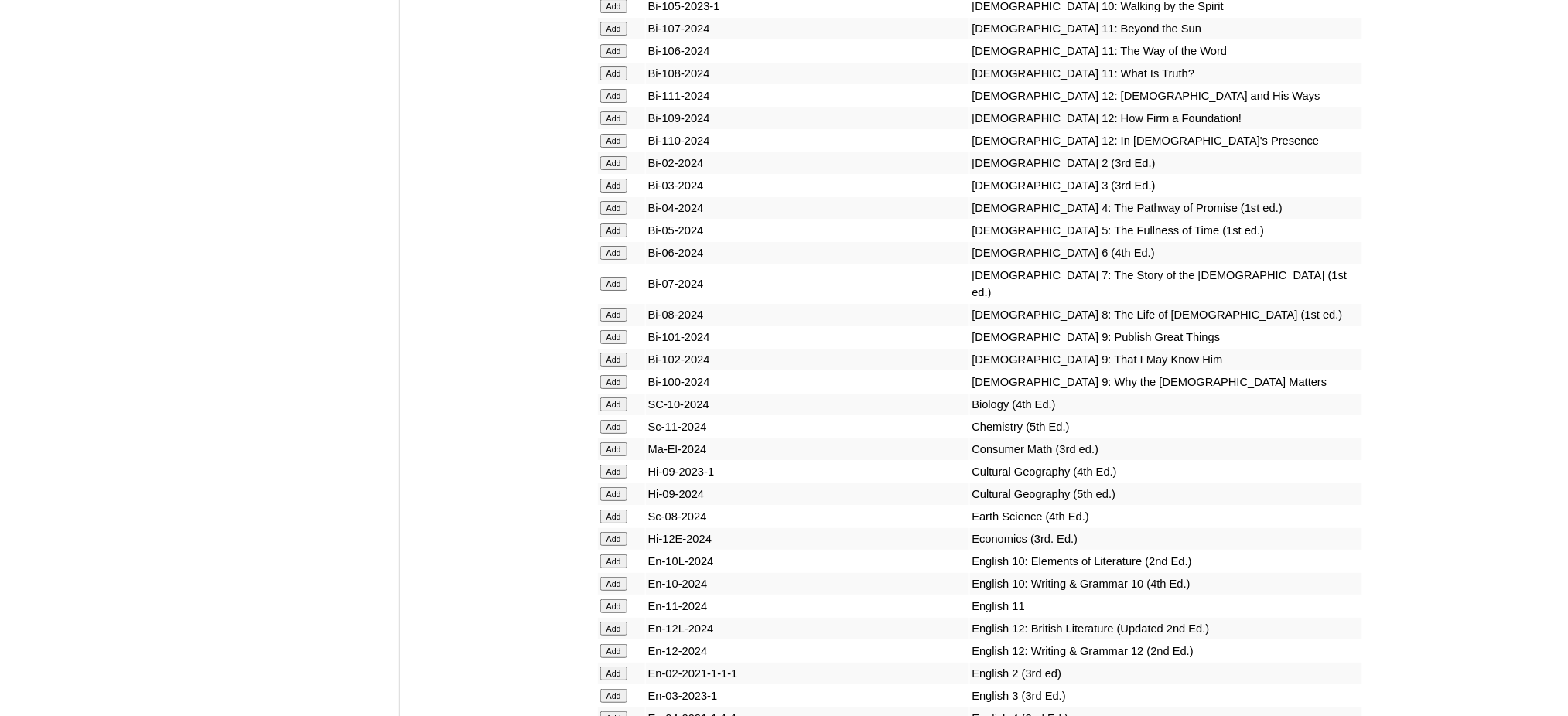
scroll to position [4124, 0]
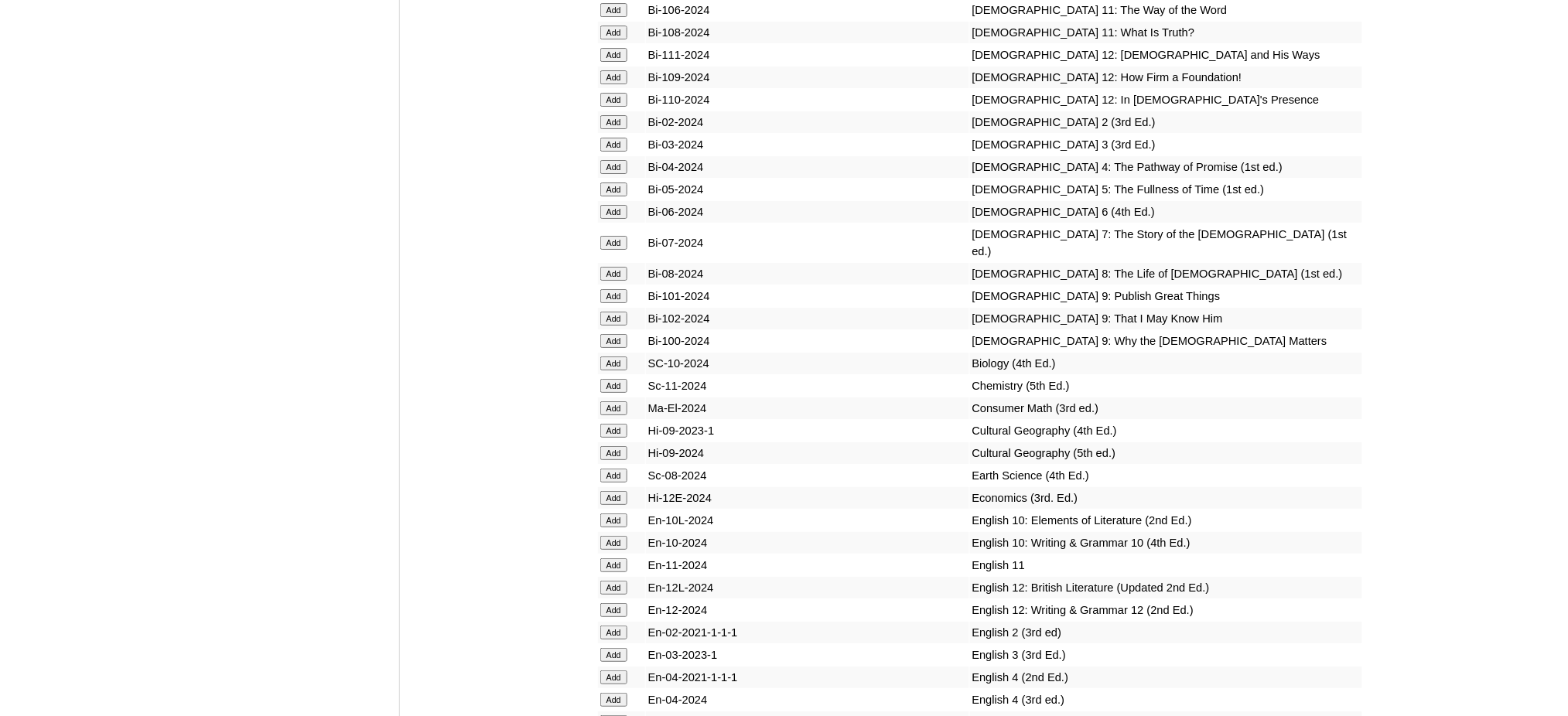
click at [613, 205] on input "Add" at bounding box center [613, 212] width 27 height 14
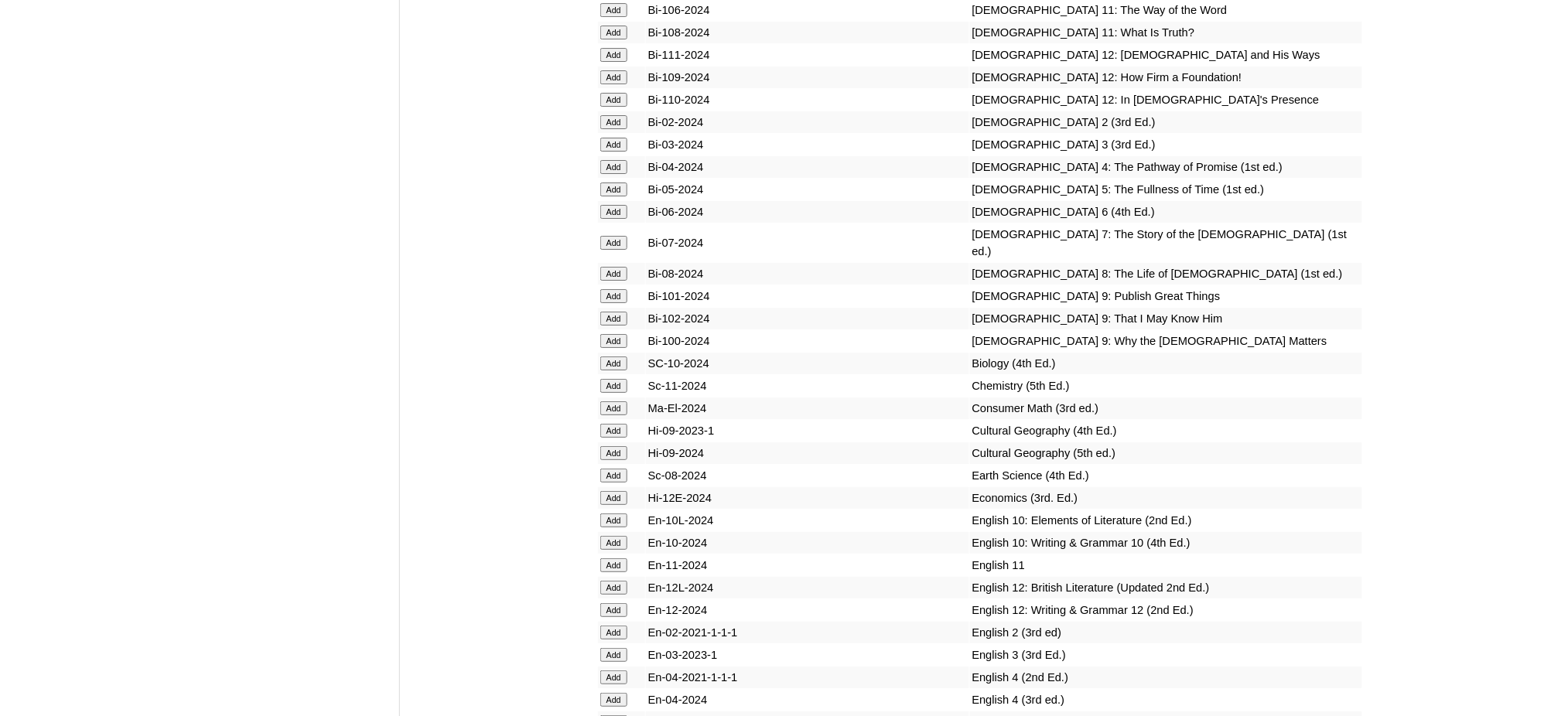
click at [613, 205] on input "Add" at bounding box center [613, 212] width 27 height 14
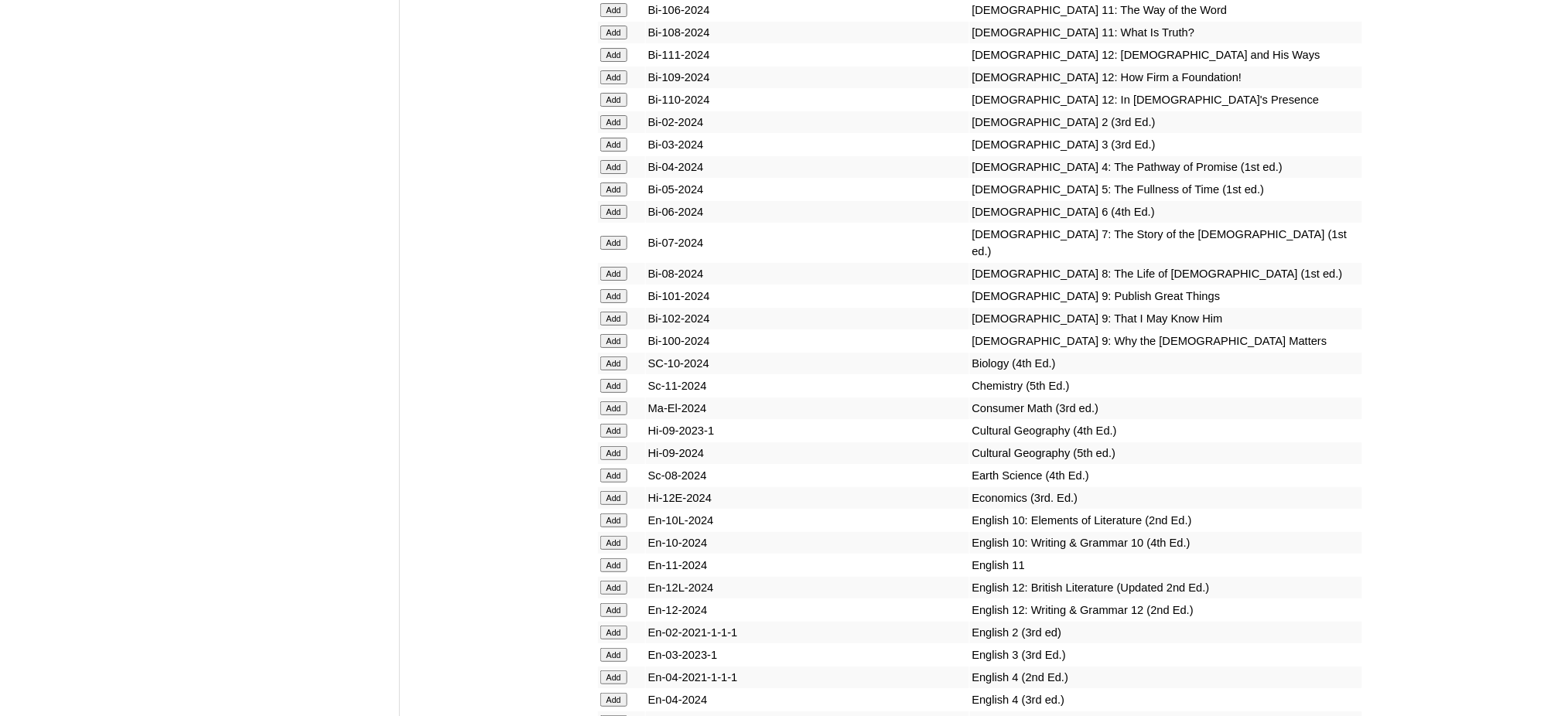
click at [613, 205] on input "Add" at bounding box center [613, 212] width 27 height 14
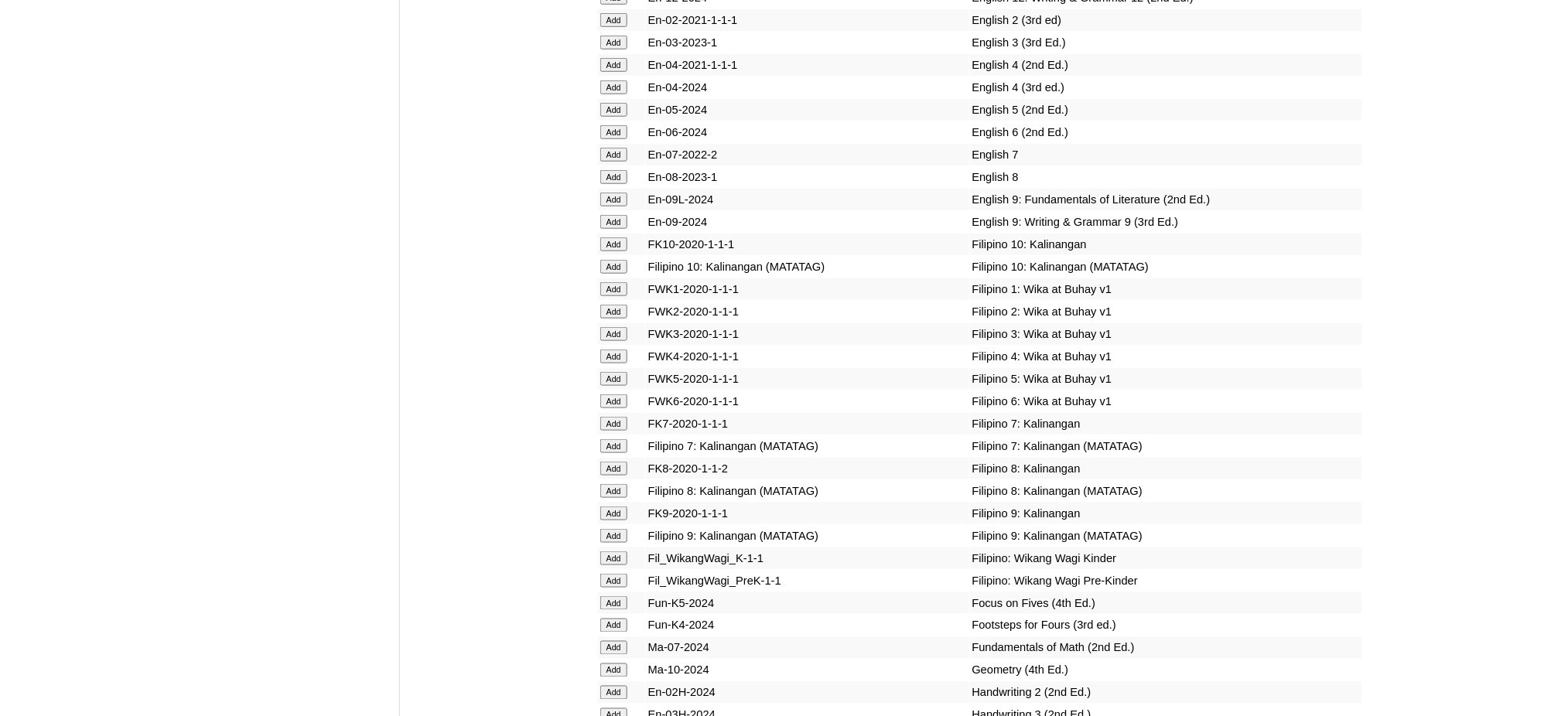
scroll to position [4743, 0]
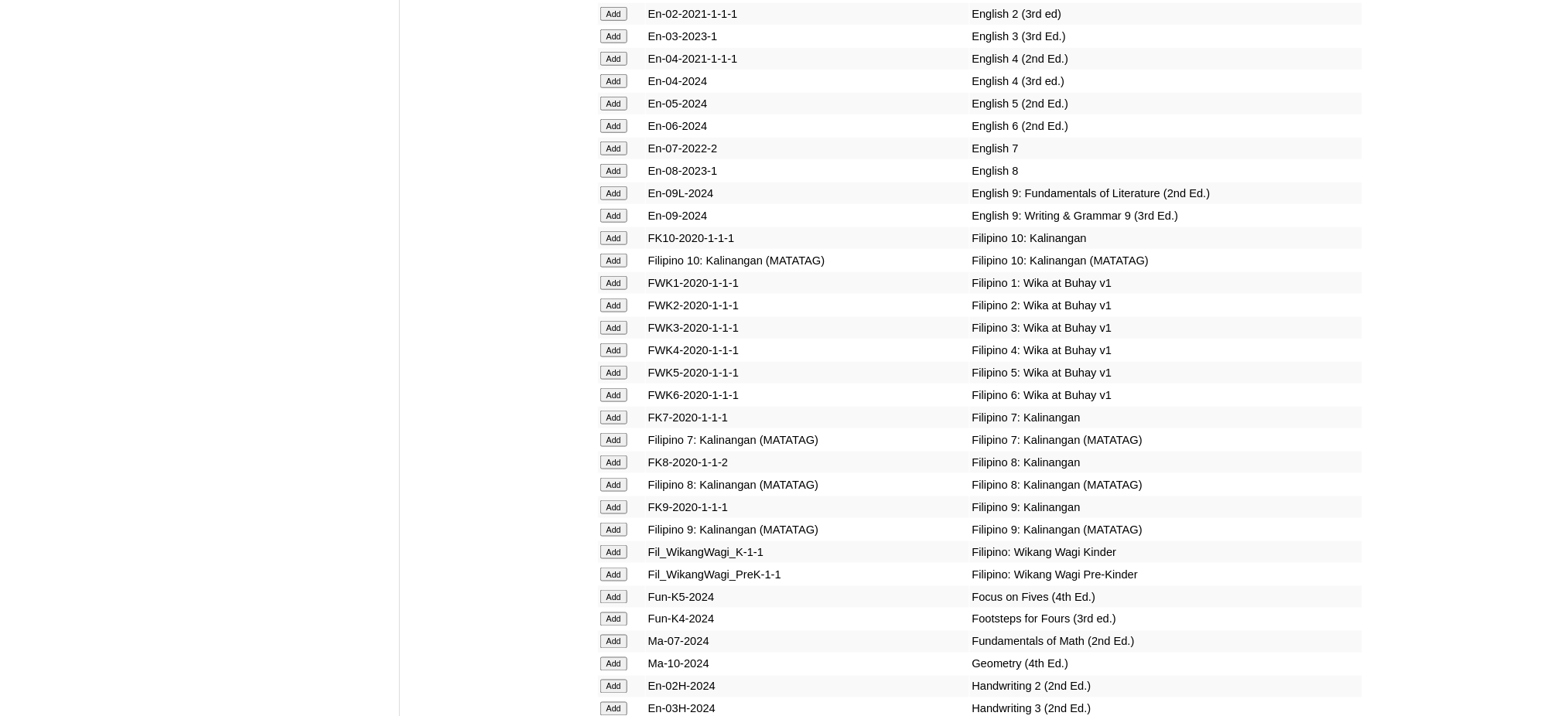
click at [622, 388] on input "Add" at bounding box center [613, 395] width 27 height 14
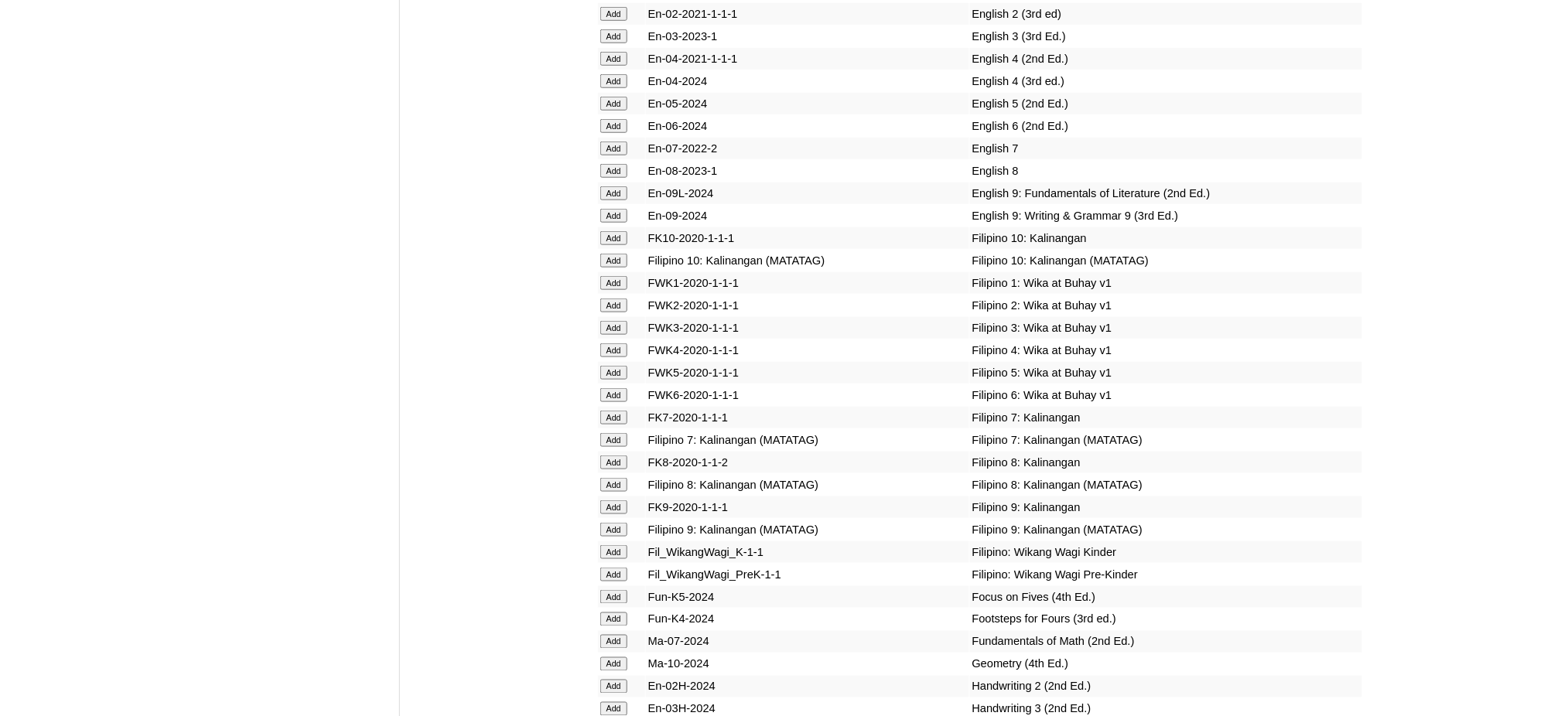
click at [622, 388] on input "Add" at bounding box center [613, 395] width 27 height 14
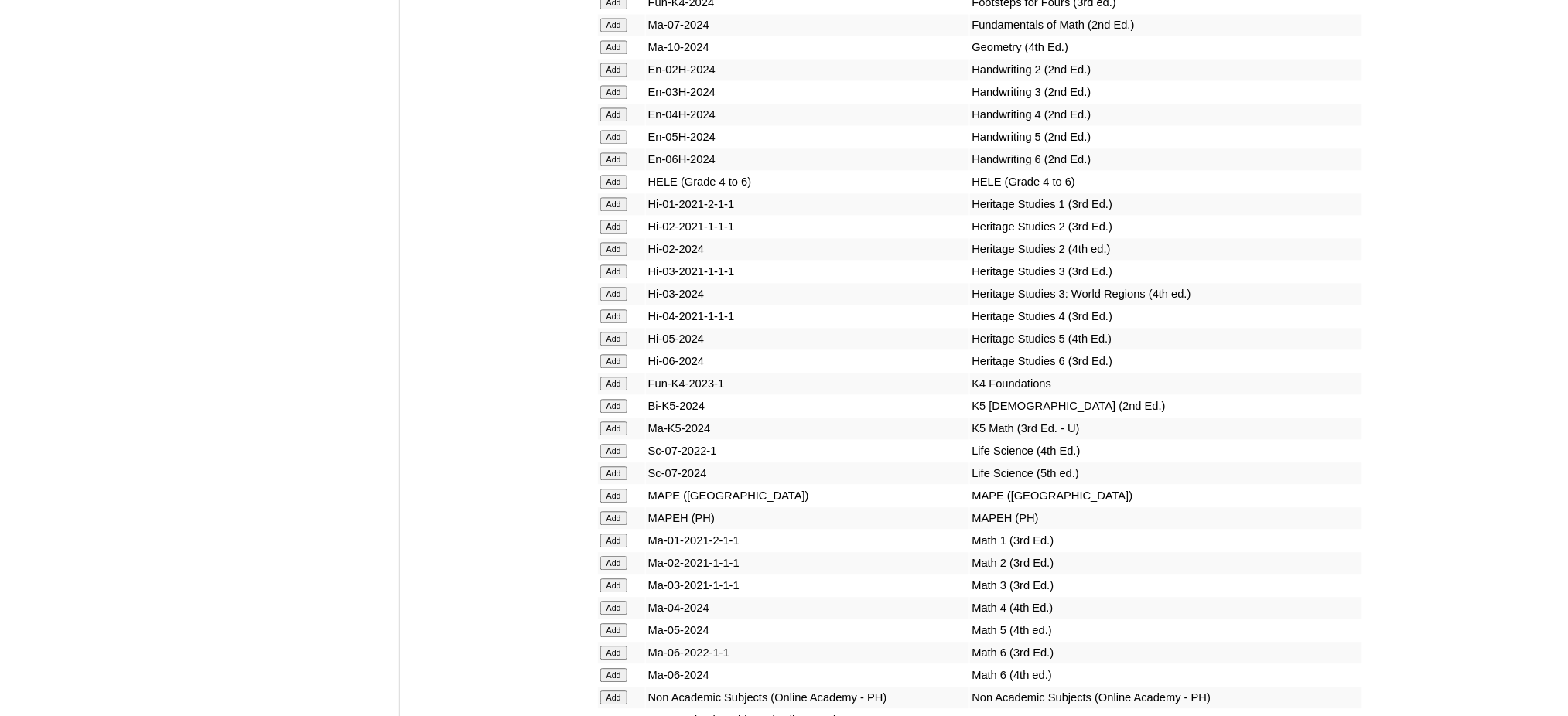
scroll to position [5362, 0]
click at [609, 667] on input "Add" at bounding box center [613, 674] width 27 height 14
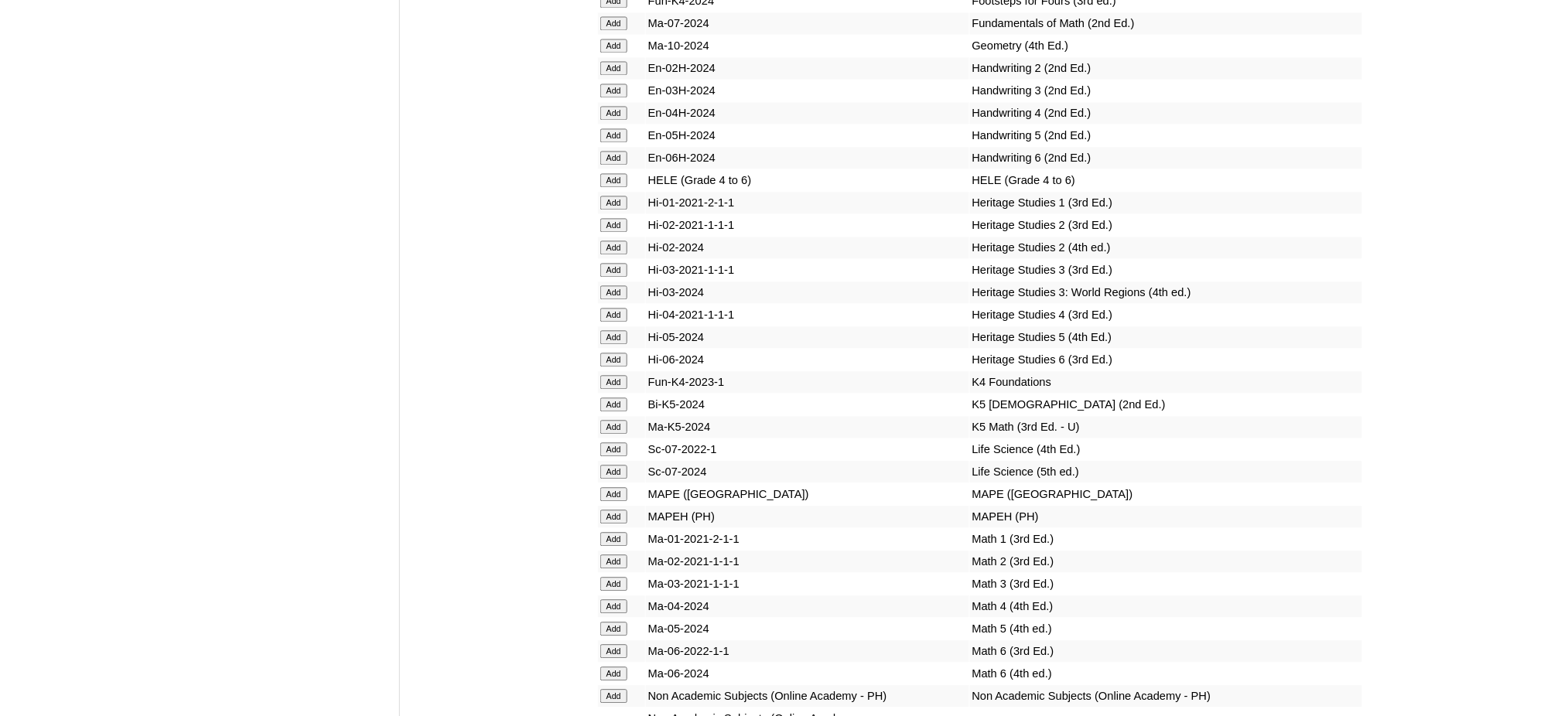
click at [609, 667] on input "Add" at bounding box center [613, 674] width 27 height 14
click at [617, 510] on input "Add" at bounding box center [613, 517] width 27 height 14
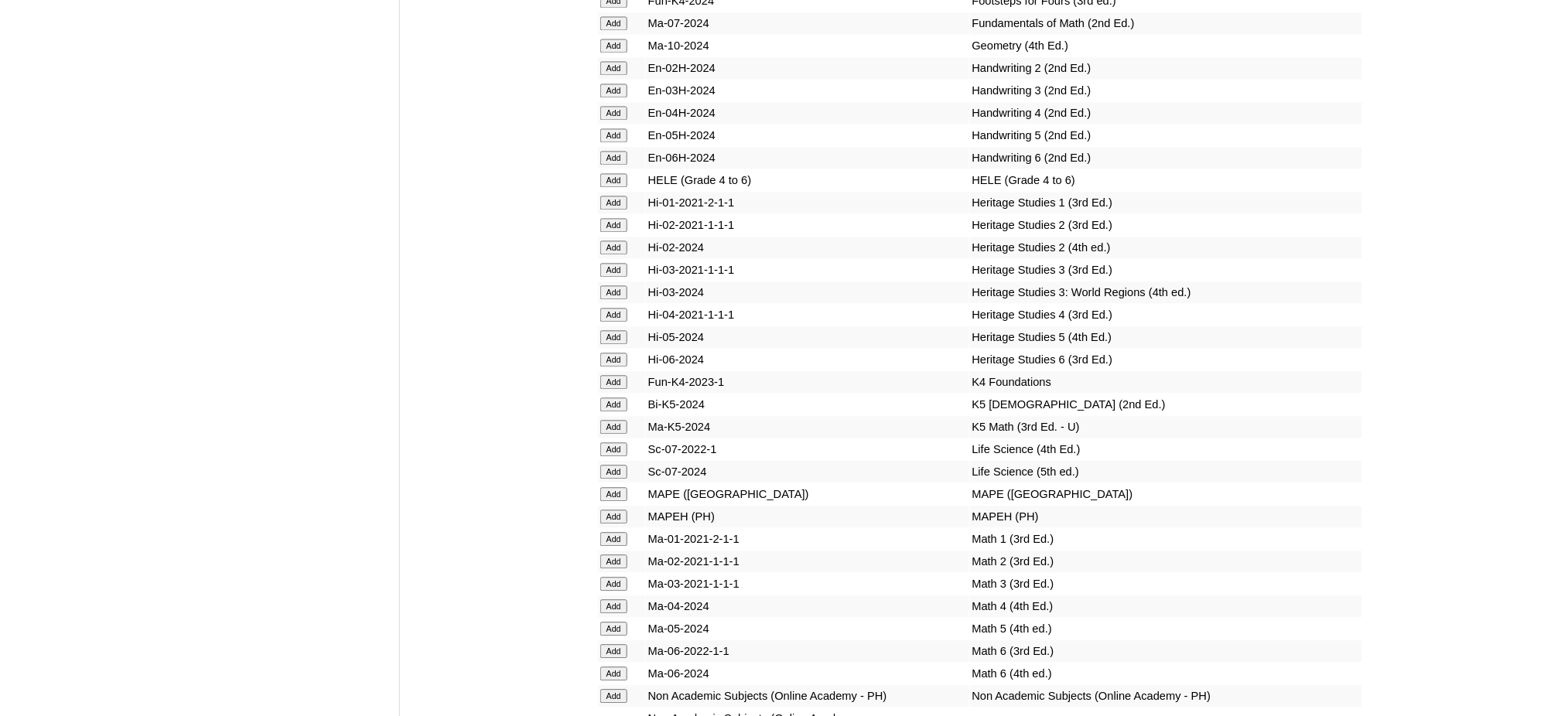
click at [617, 510] on input "Add" at bounding box center [613, 517] width 27 height 14
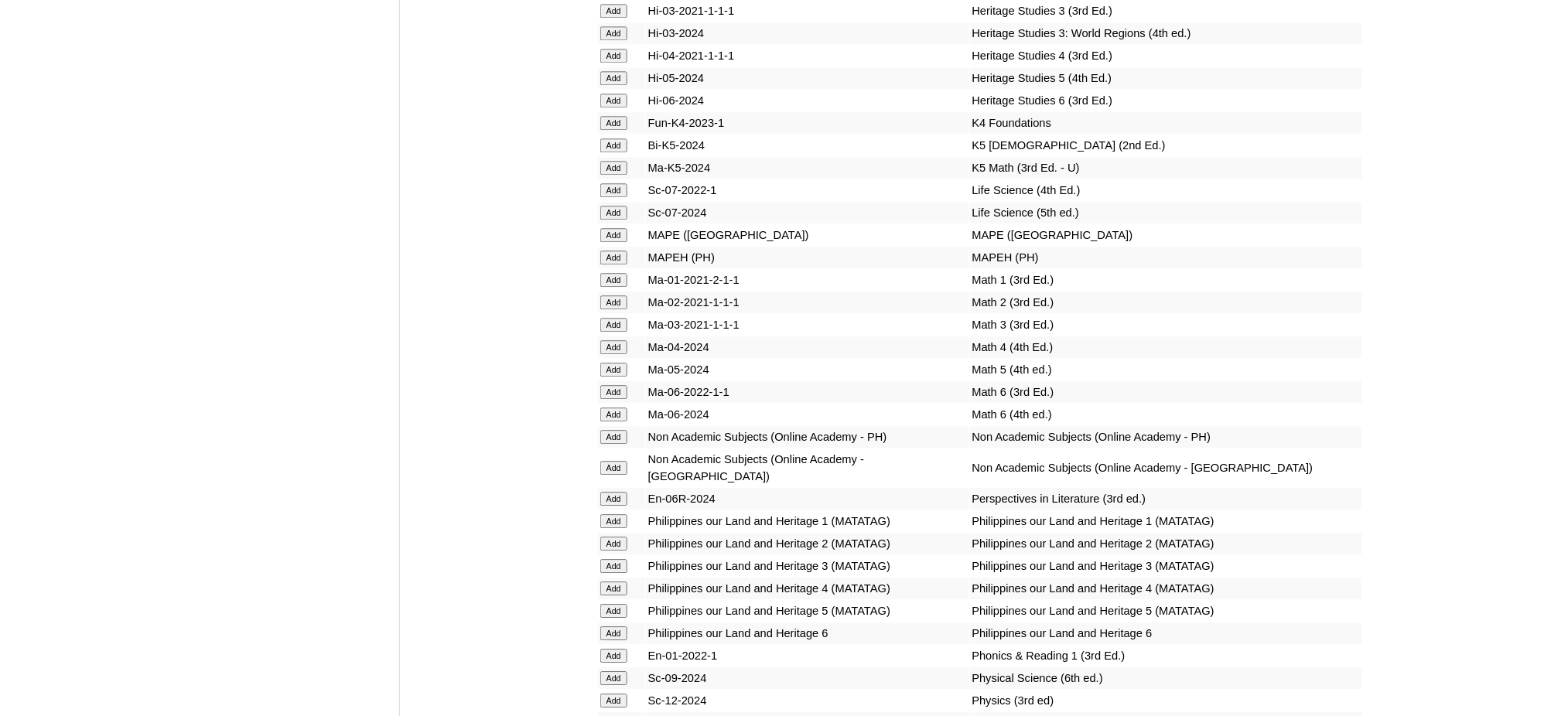
scroll to position [5671, 0]
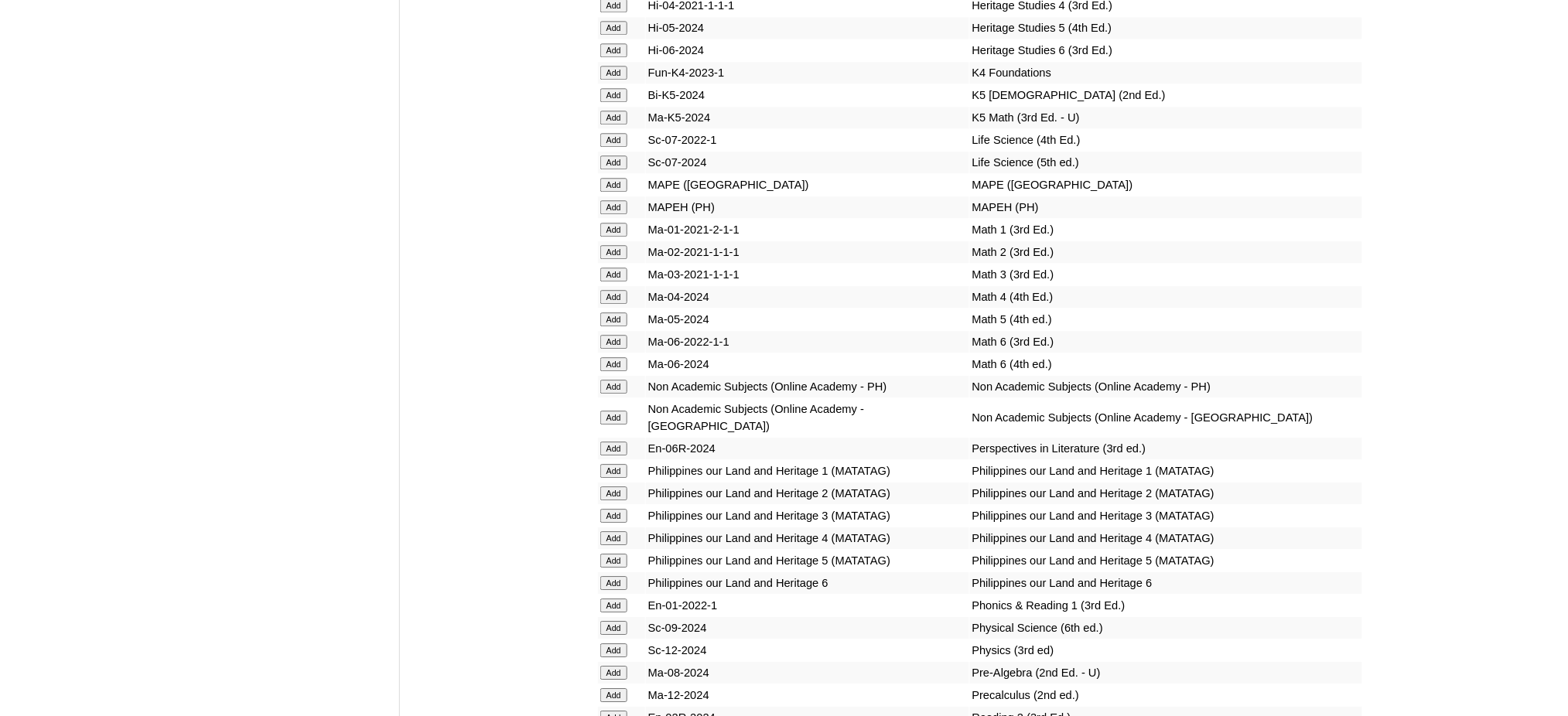
click at [624, 576] on input "Add" at bounding box center [613, 583] width 27 height 14
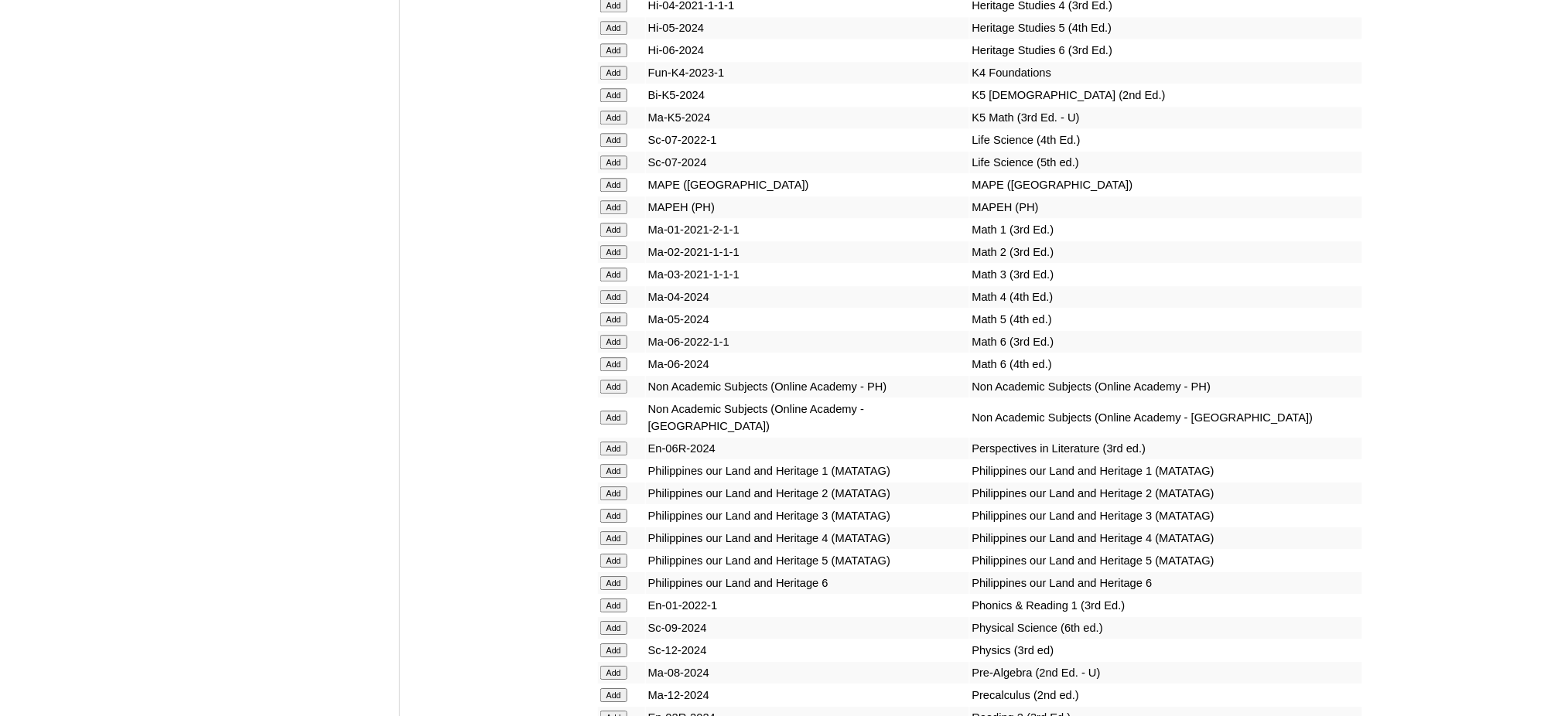
click at [624, 576] on input "Add" at bounding box center [613, 583] width 27 height 14
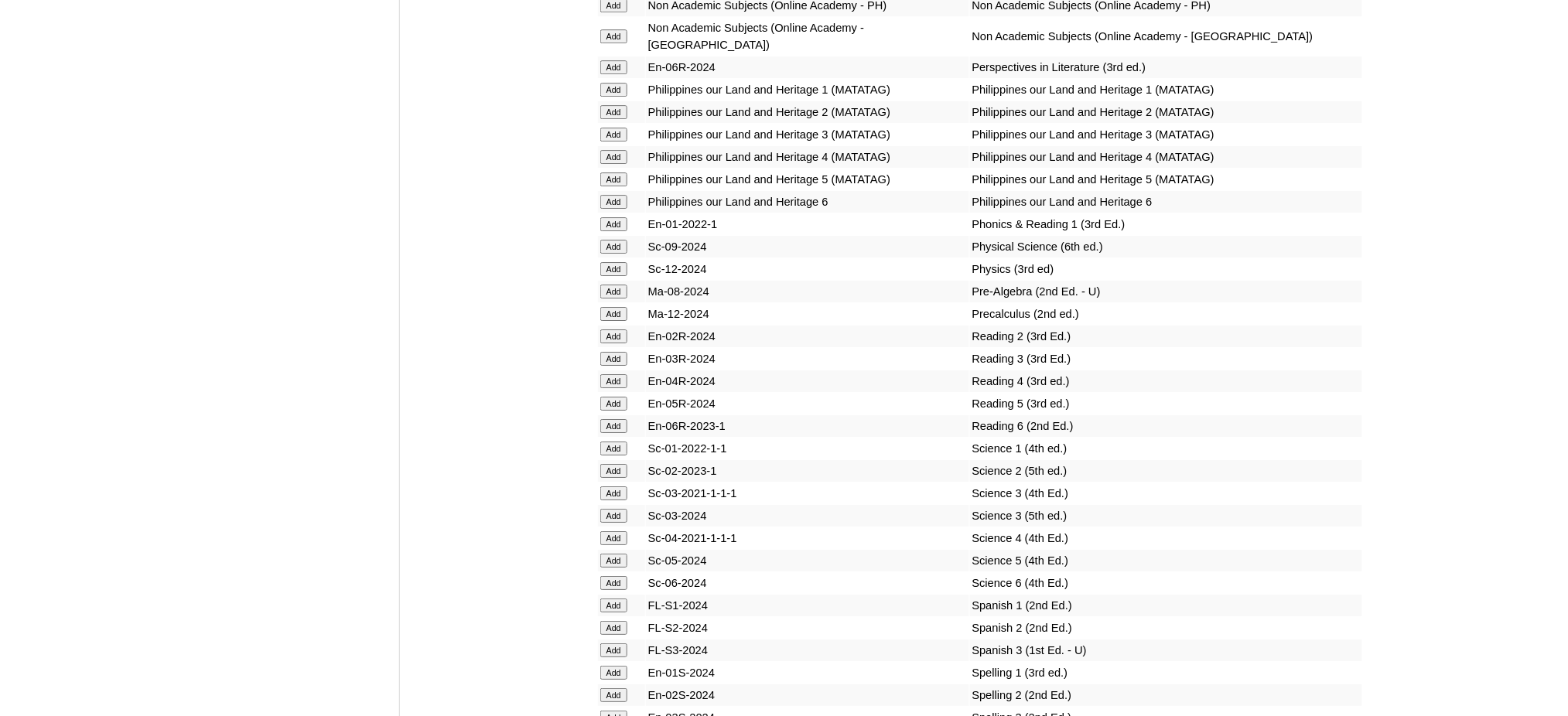
scroll to position [6083, 0]
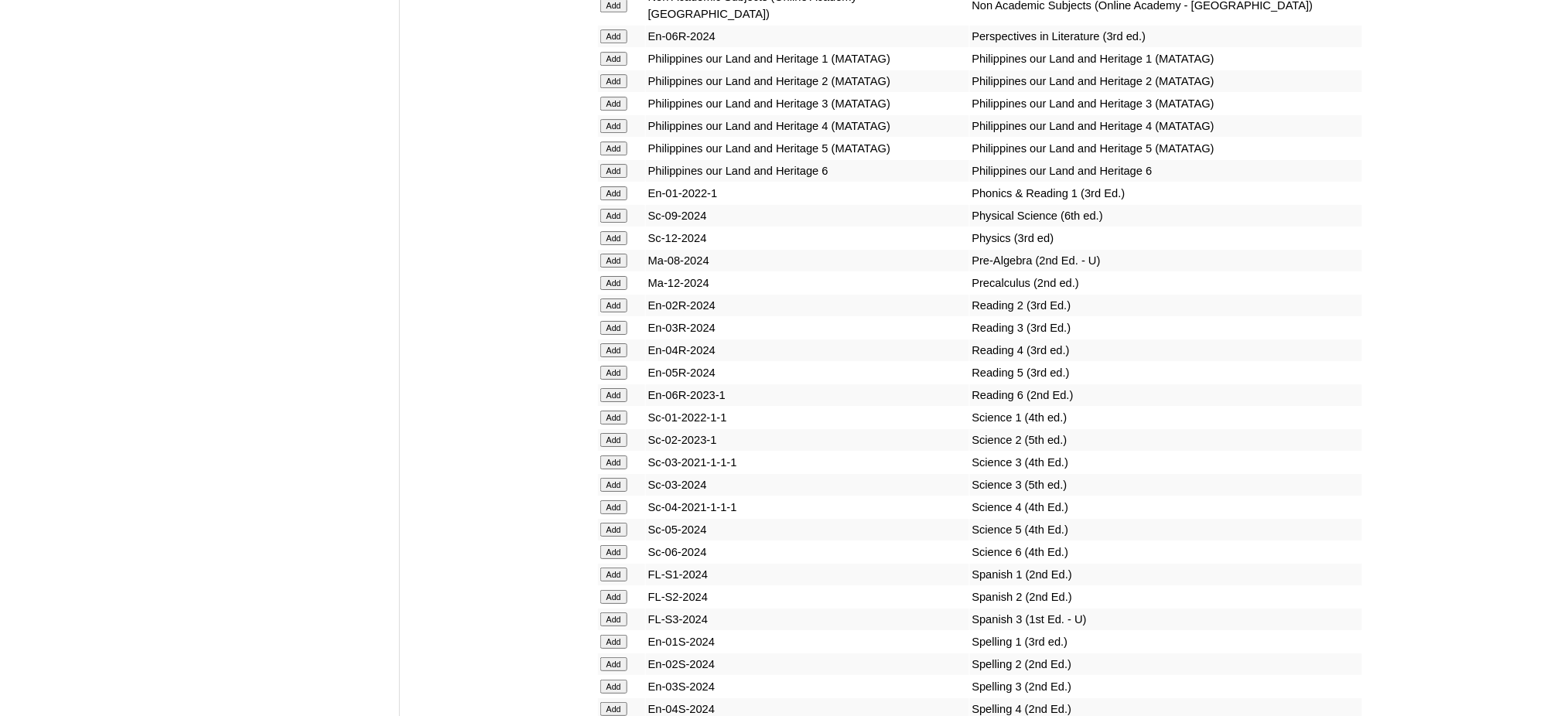
click at [620, 545] on input "Add" at bounding box center [613, 552] width 27 height 14
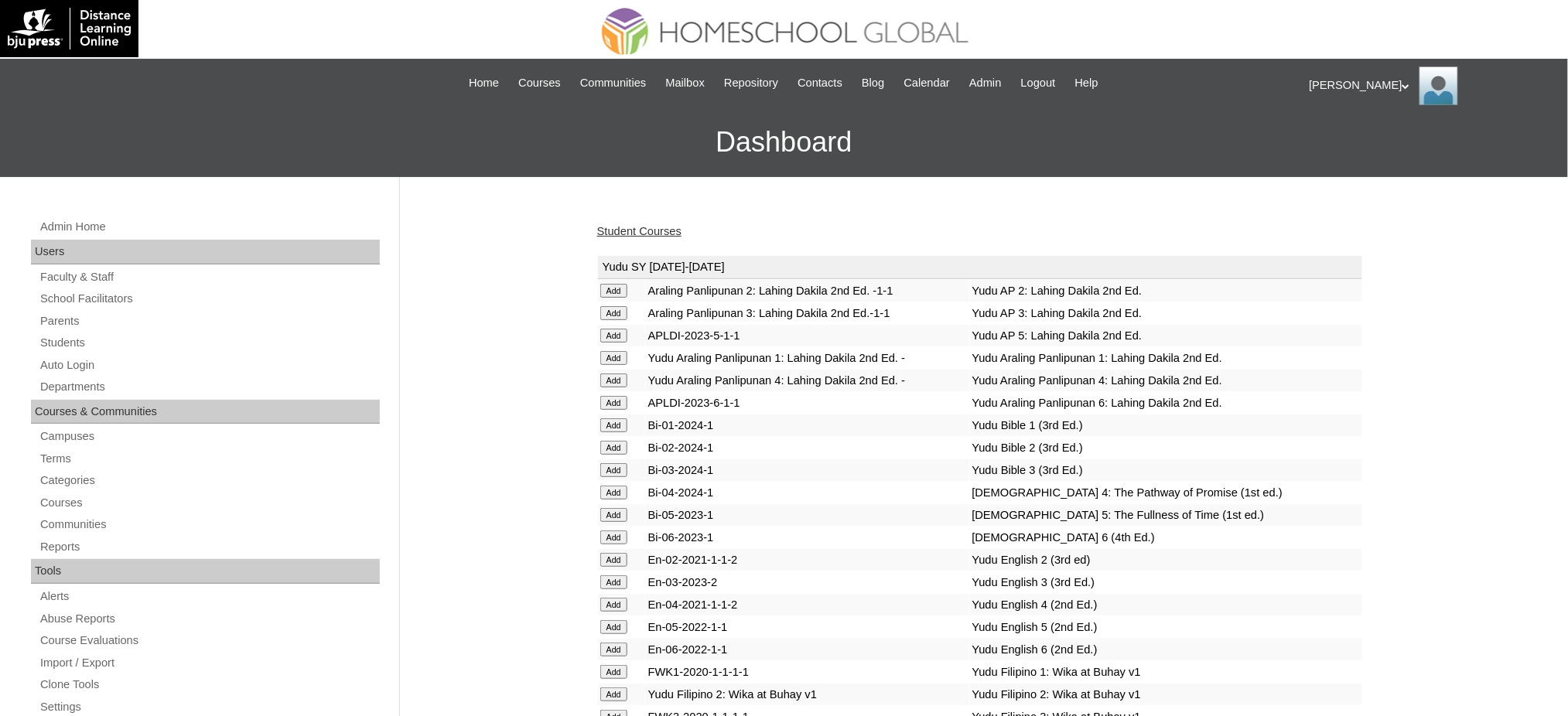
click at [621, 231] on link "Student Courses" at bounding box center [638, 231] width 84 height 13
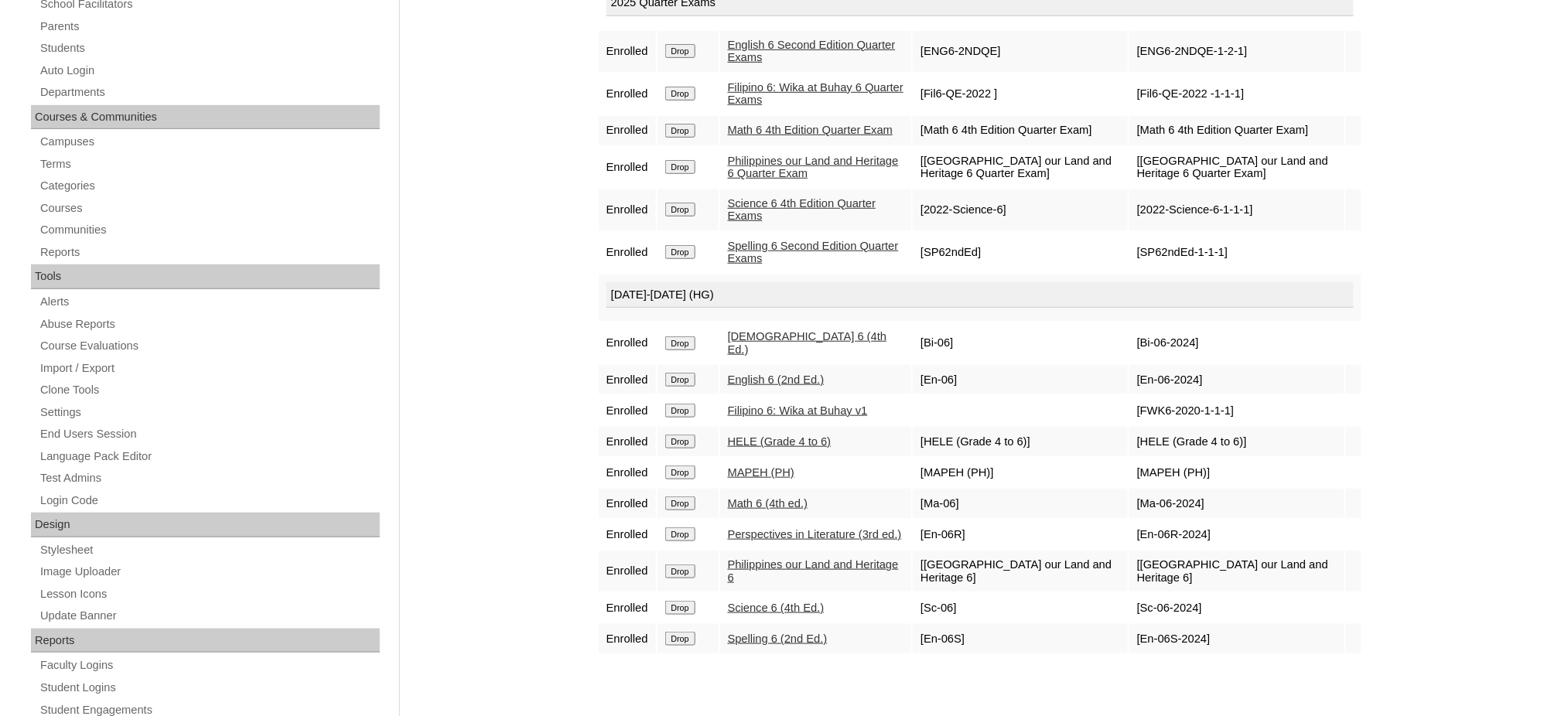
scroll to position [309, 0]
